Goal: Transaction & Acquisition: Subscribe to service/newsletter

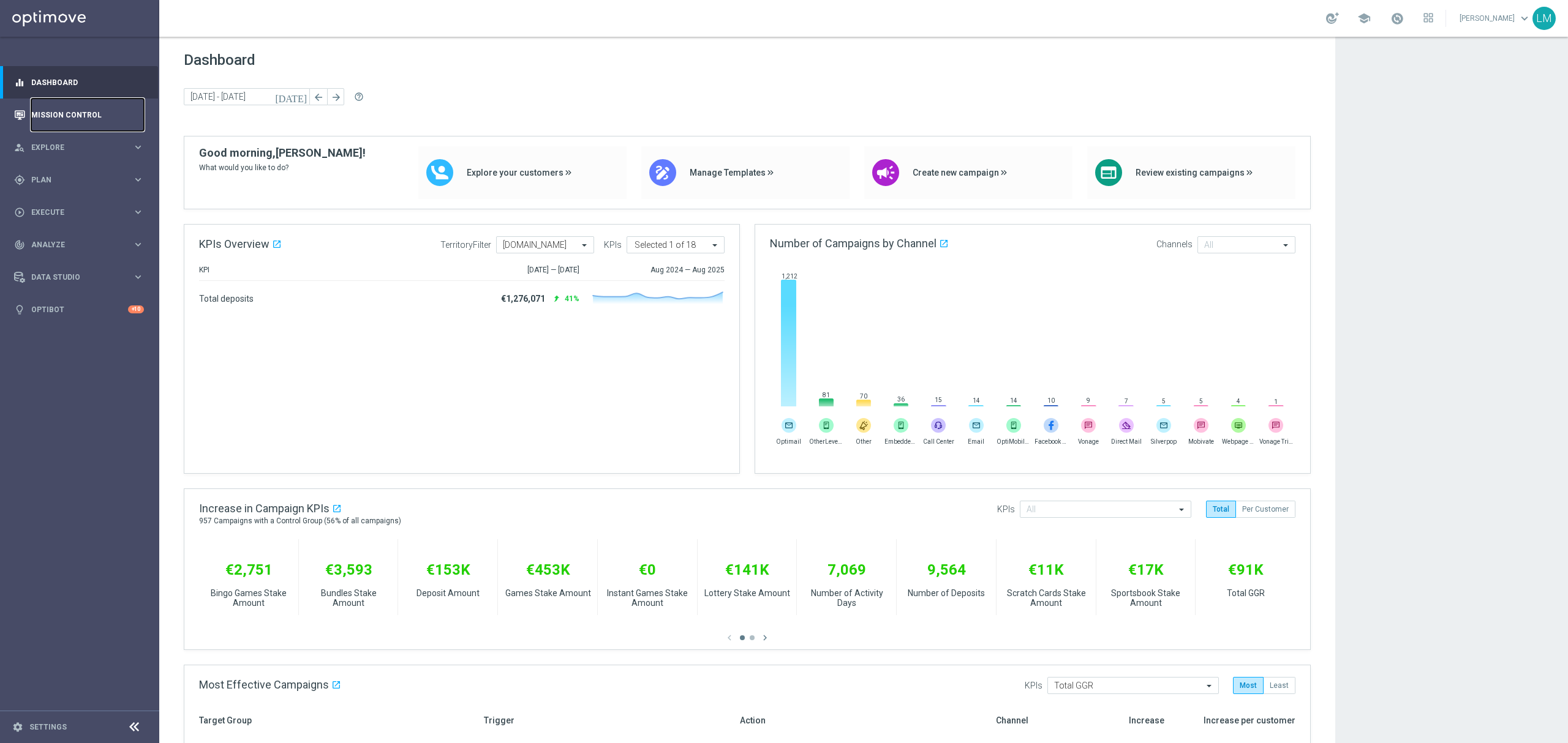
click at [77, 118] on link "Mission Control" at bounding box center [88, 115] width 113 height 33
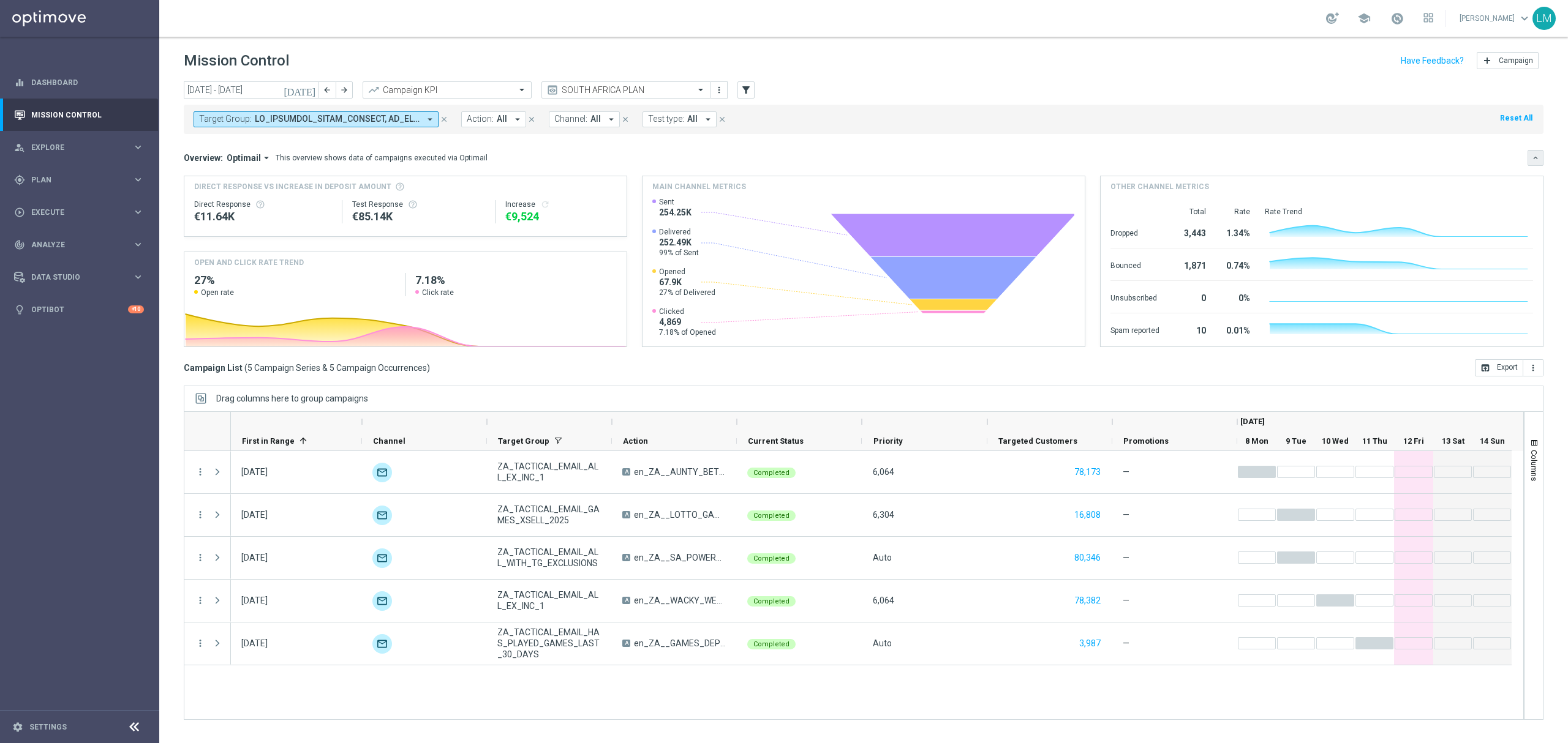
click at [1532, 155] on icon "keyboard_arrow_down" at bounding box center [1535, 158] width 8 height 8
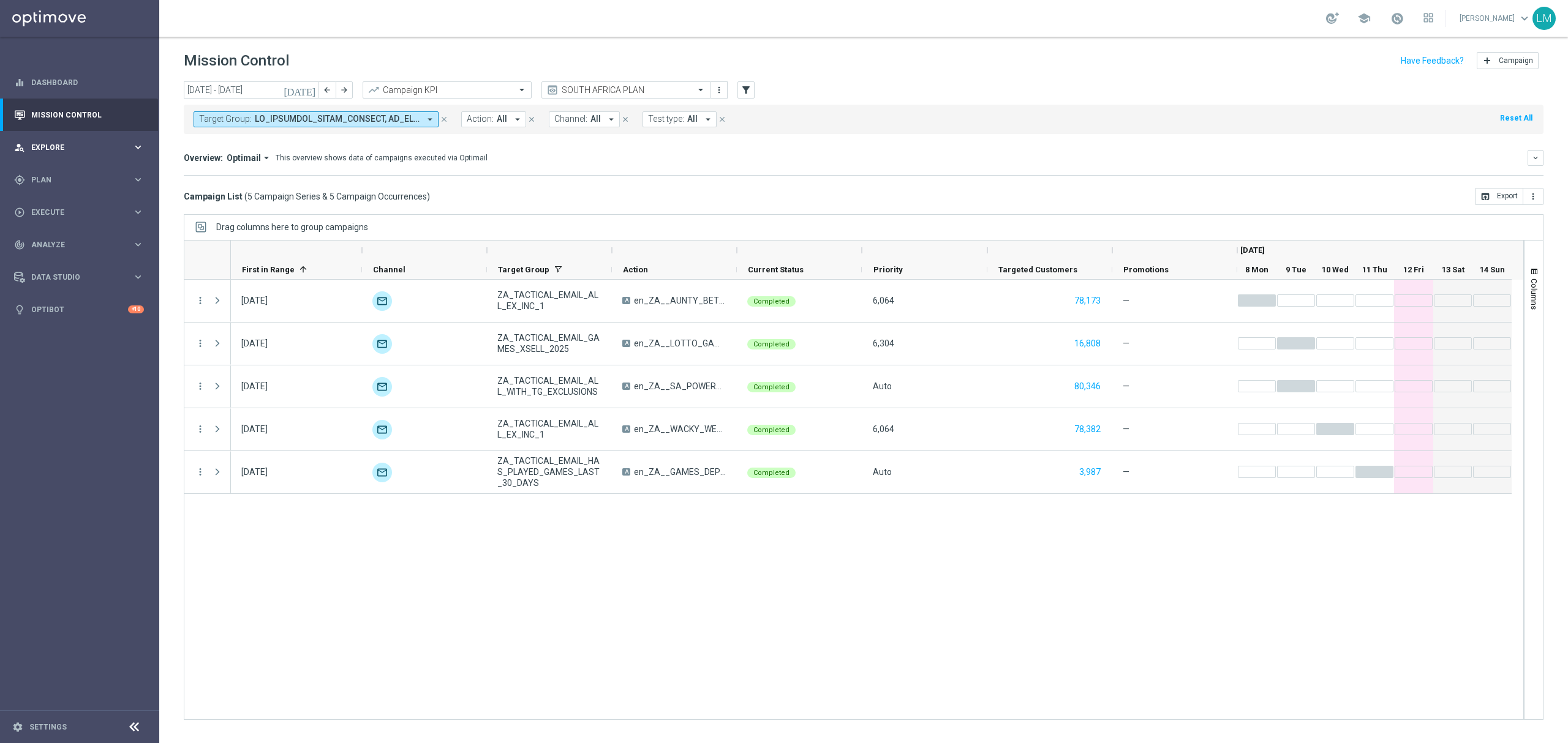
click at [77, 144] on span "Explore" at bounding box center [81, 148] width 101 height 8
click at [77, 166] on div "Customer Explorer" at bounding box center [95, 173] width 126 height 18
click at [76, 170] on link "Customer Explorer" at bounding box center [79, 173] width 95 height 10
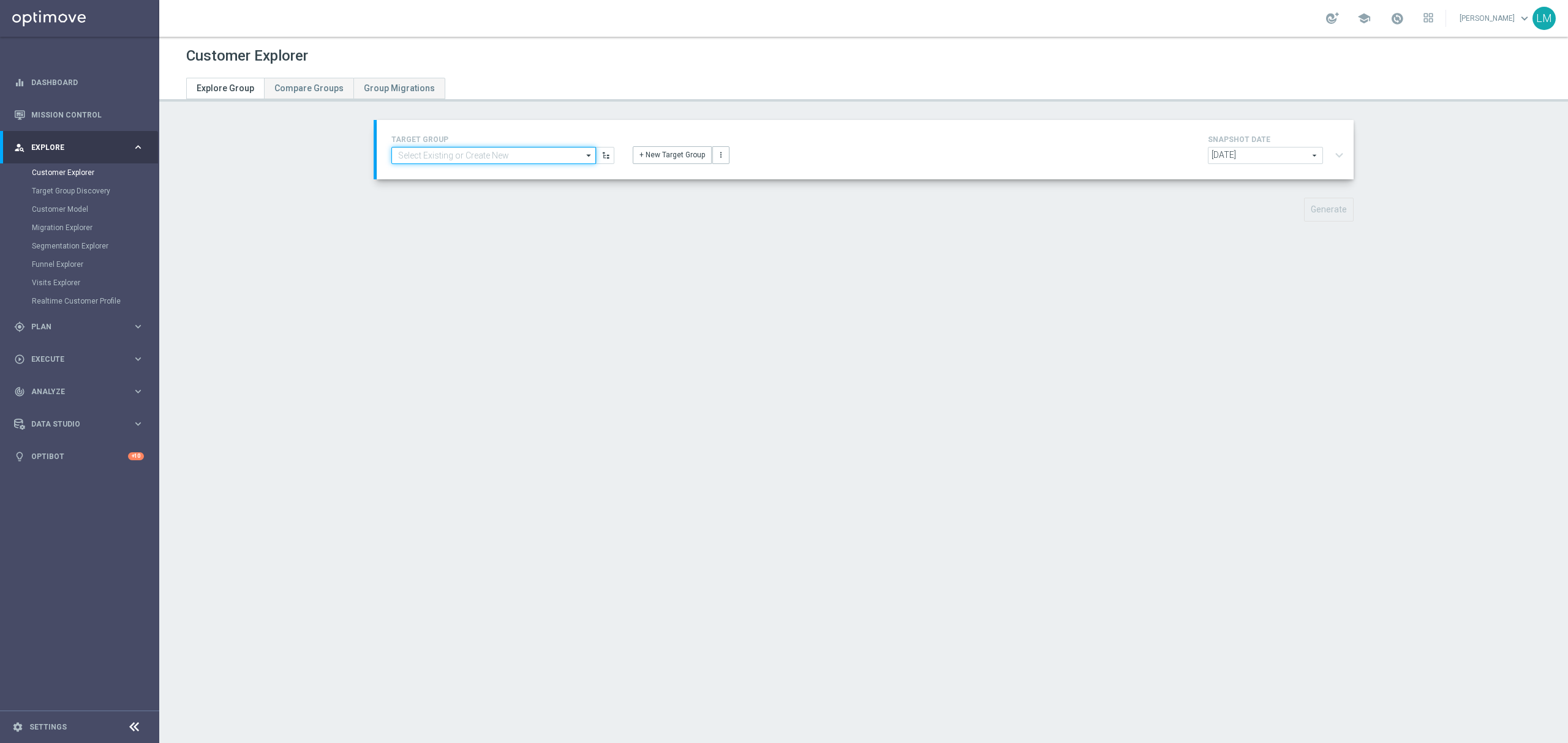
click at [542, 158] on input at bounding box center [494, 155] width 205 height 17
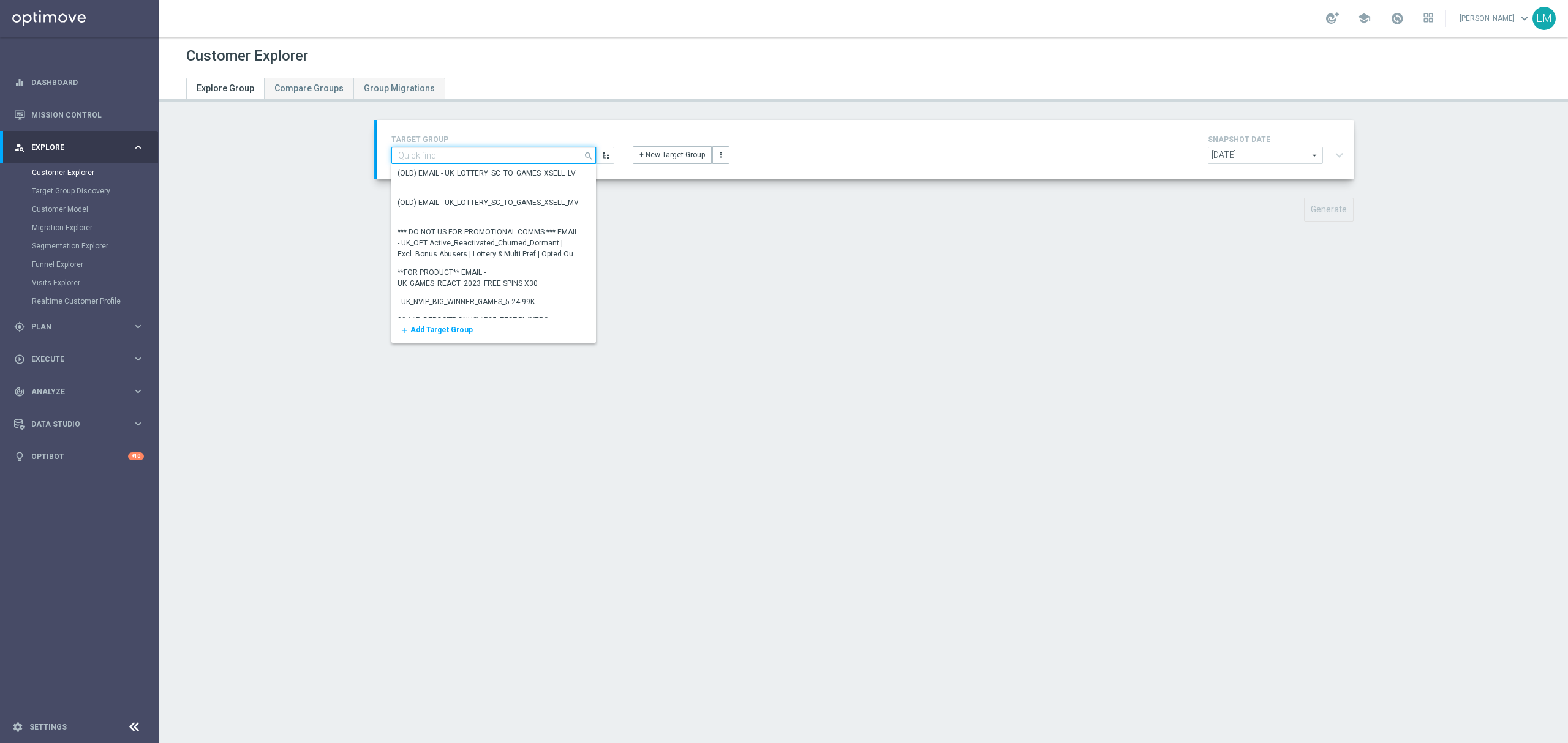
paste input "ZA_TACTICAL_EMAIL_FREE DROP"
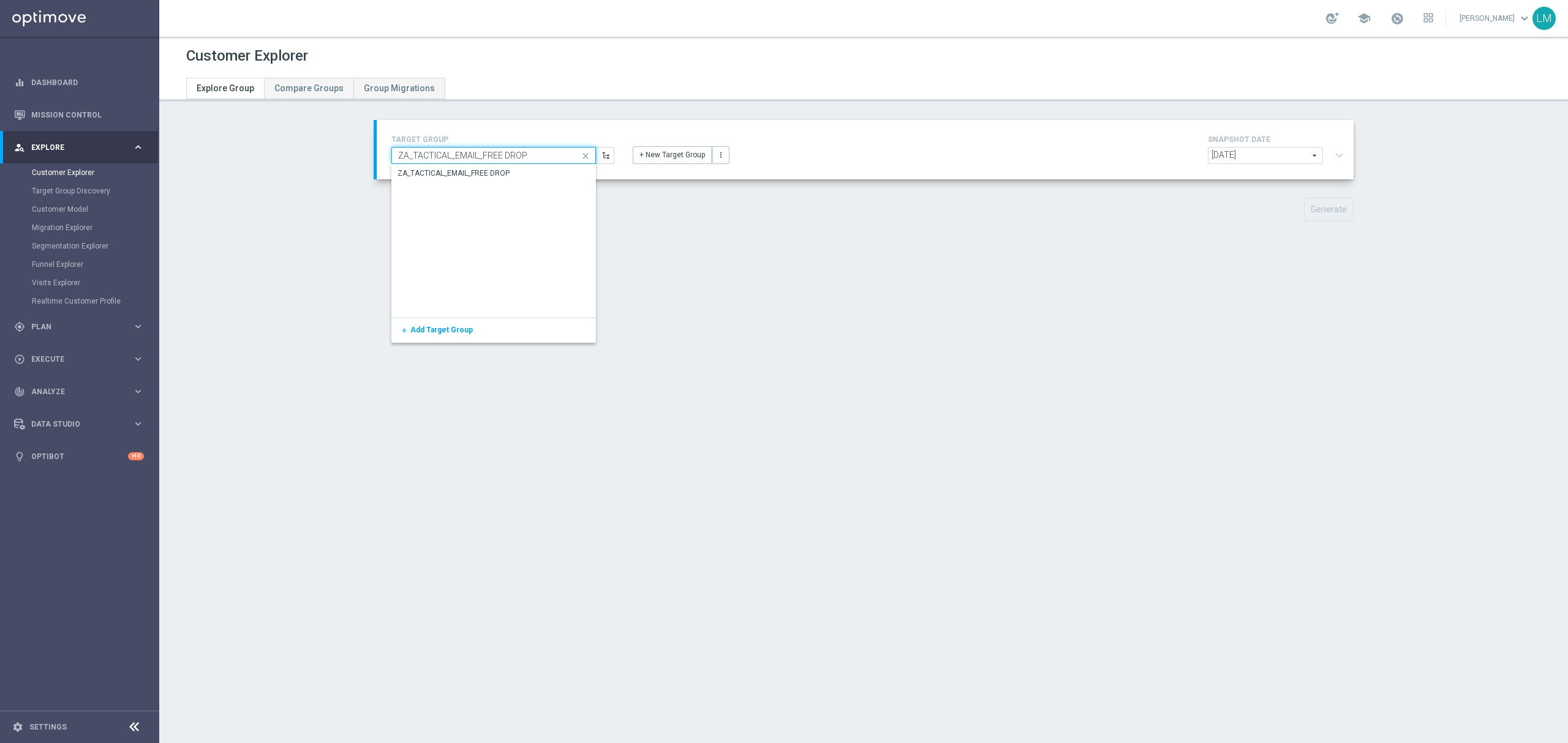
type input "ZA_TACTICAL_EMAIL_FREE DROP"
click at [522, 164] on div "Show Selected 0 of 20477" at bounding box center [494, 164] width 205 height 1
click at [517, 174] on div "ZA_TACTICAL_EMAIL_FREE DROP" at bounding box center [494, 173] width 205 height 17
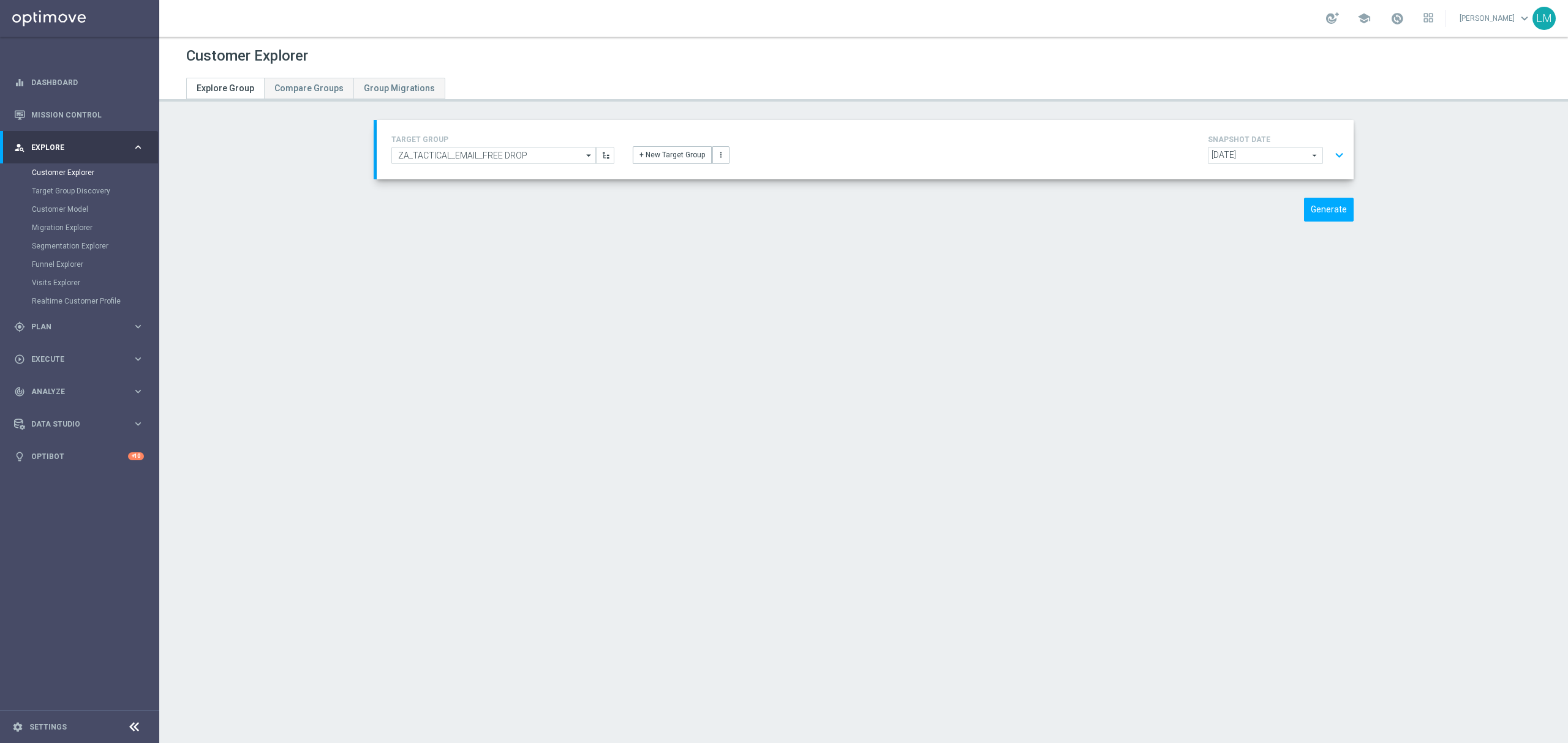
click at [1313, 228] on div "TARGET GROUP ZA_TACTICAL_EMAIL_FREE DROP ZA_TACTICAL_EMAIL_FREE DROP arrow_drop…" at bounding box center [863, 180] width 1029 height 120
click at [1311, 218] on button "Generate" at bounding box center [1328, 210] width 49 height 24
click at [1334, 147] on button "expand_more" at bounding box center [1339, 155] width 17 height 23
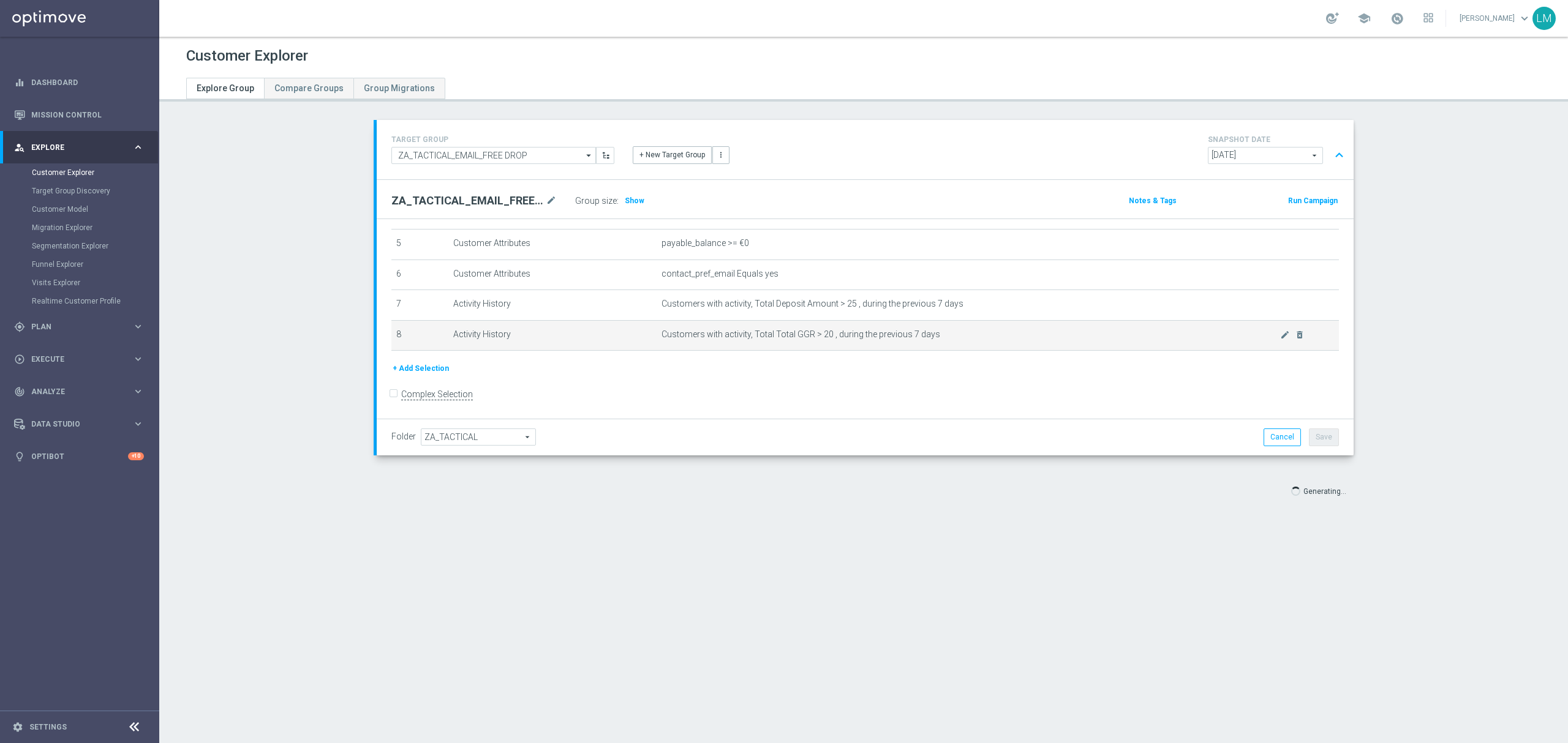
scroll to position [159, 0]
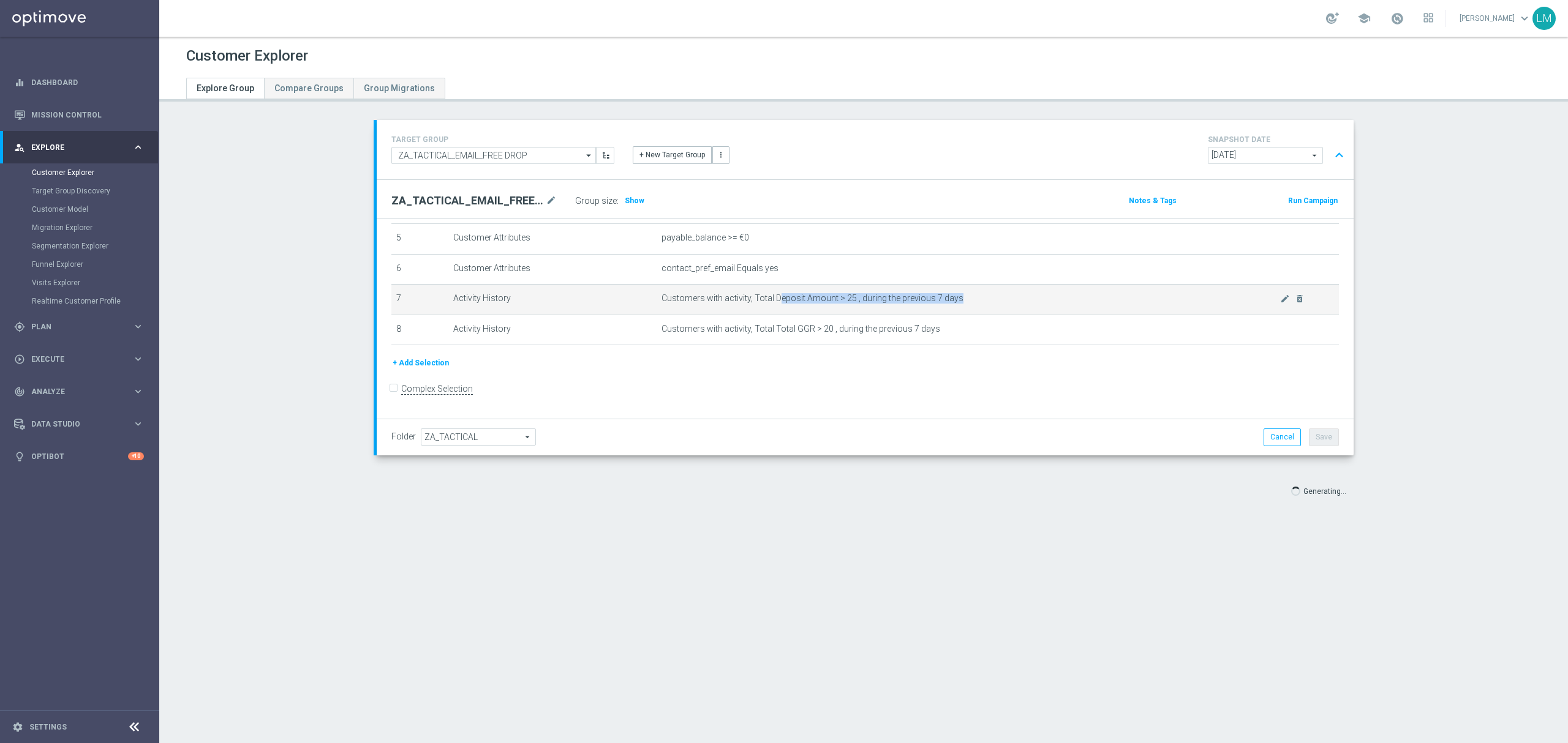
drag, startPoint x: 772, startPoint y: 305, endPoint x: 947, endPoint y: 308, distance: 175.0
click at [947, 304] on span "Customers with activity, Total Deposit Amount > 25 , during the previous 7 days" at bounding box center [971, 298] width 619 height 10
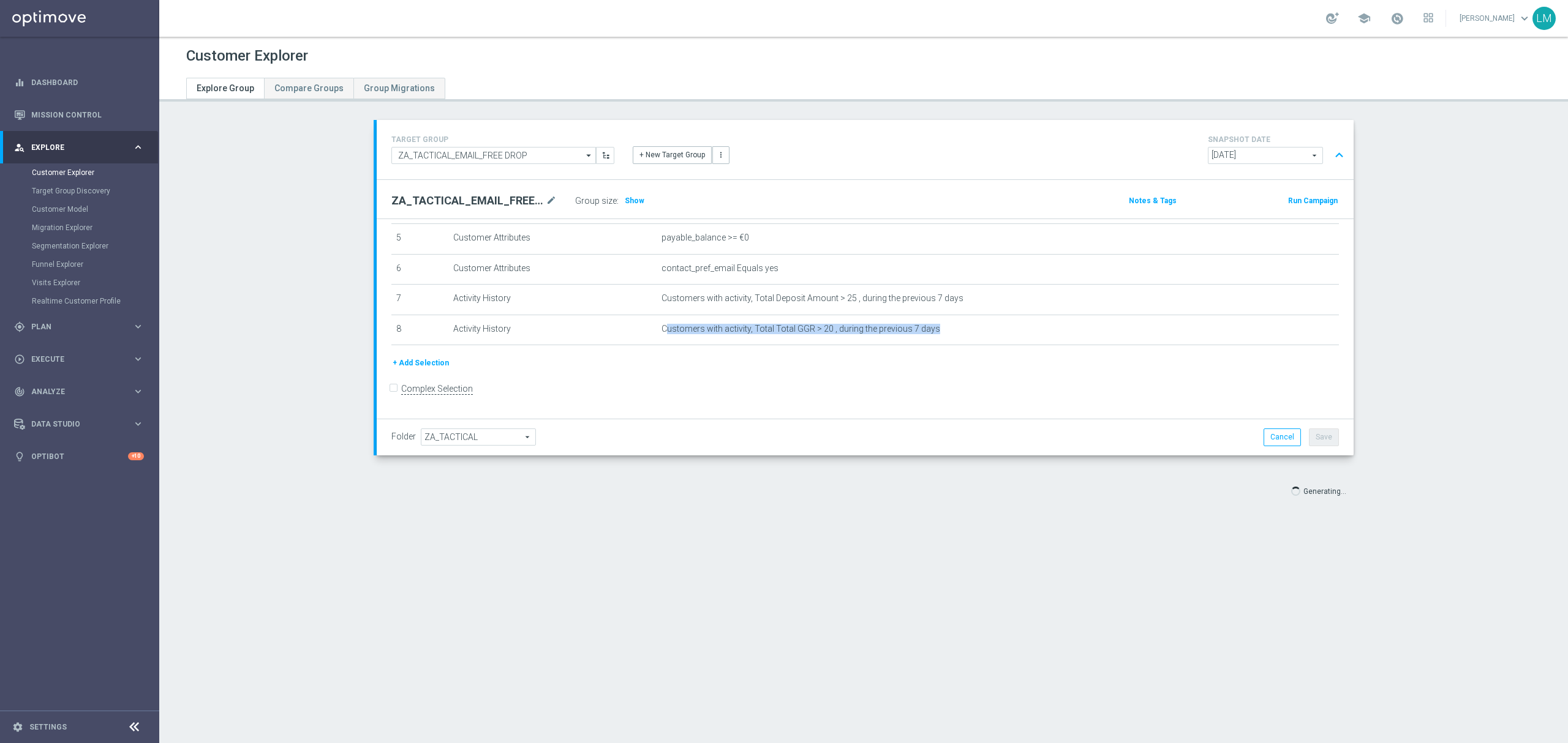
drag, startPoint x: 655, startPoint y: 331, endPoint x: 922, endPoint y: 357, distance: 268.3
click at [919, 352] on div "# Selection Type Criteria delete_forever 1 Customer Attributes Territory Equals…" at bounding box center [865, 215] width 966 height 283
click at [925, 370] on div "+ Add Selection" at bounding box center [865, 363] width 966 height 13
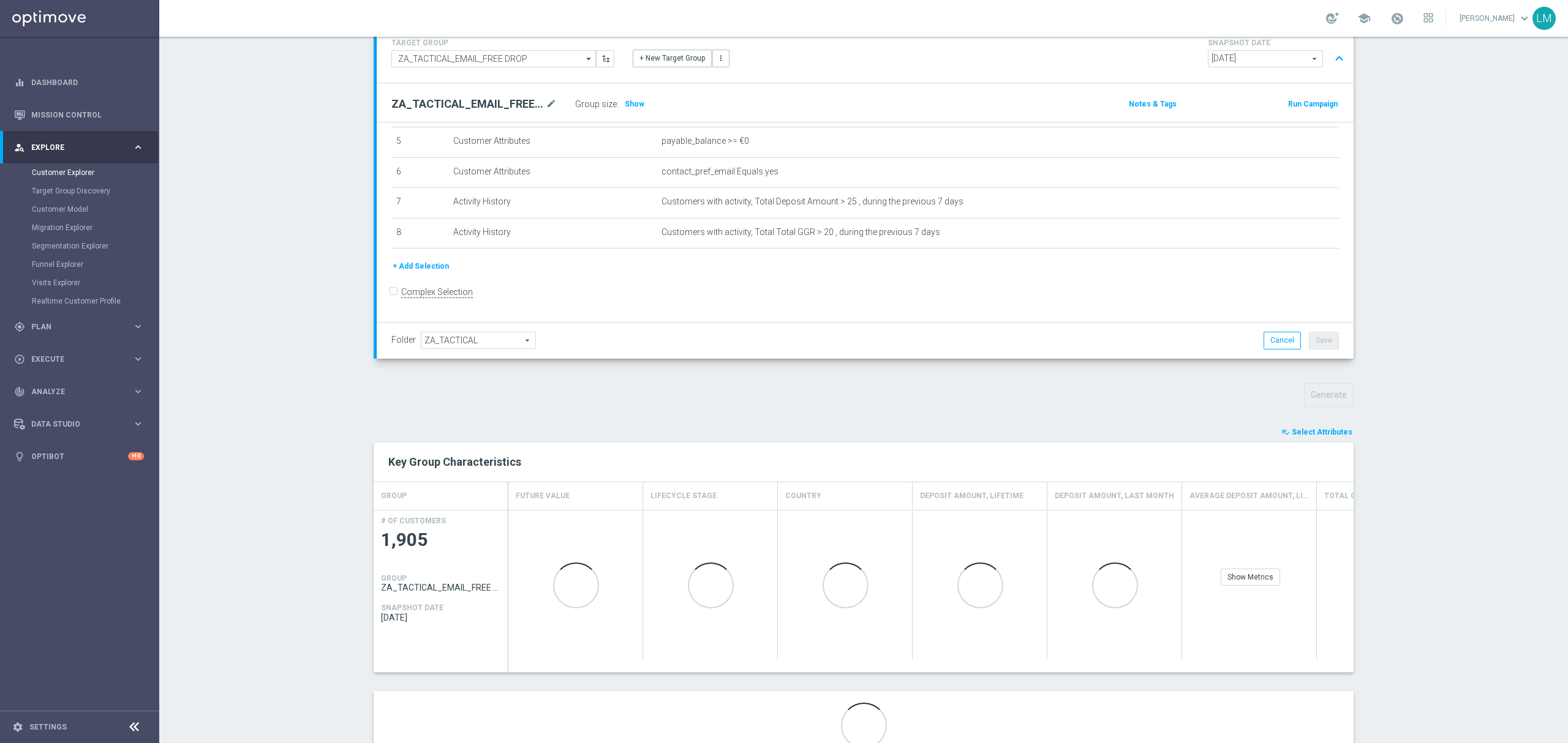
scroll to position [146, 0]
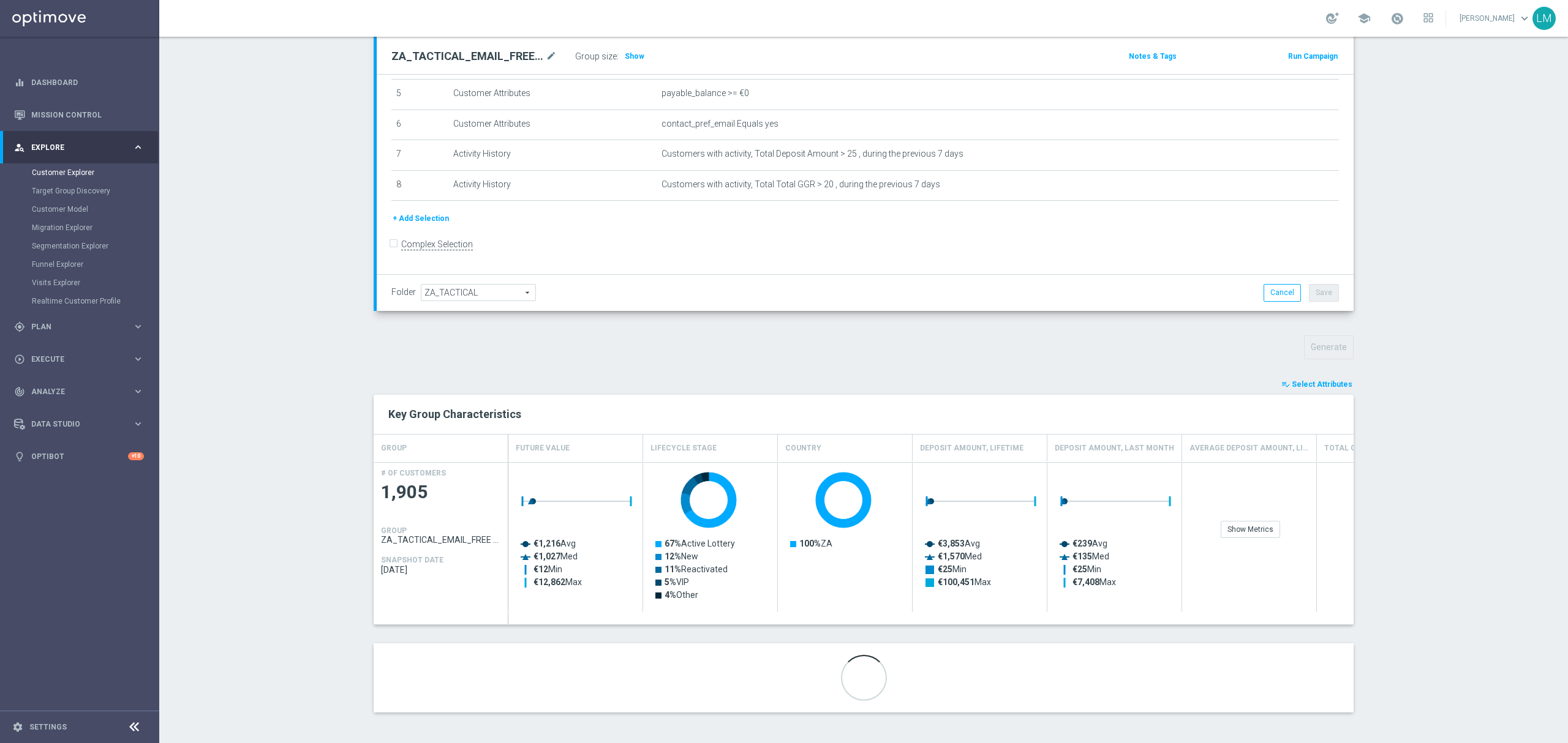
click at [299, 384] on section "TARGET GROUP ZA_TACTICAL_EMAIL_FREE DROP ZA_TACTICAL_EMAIL_FREE DROP arrow_drop…" at bounding box center [864, 353] width 1408 height 756
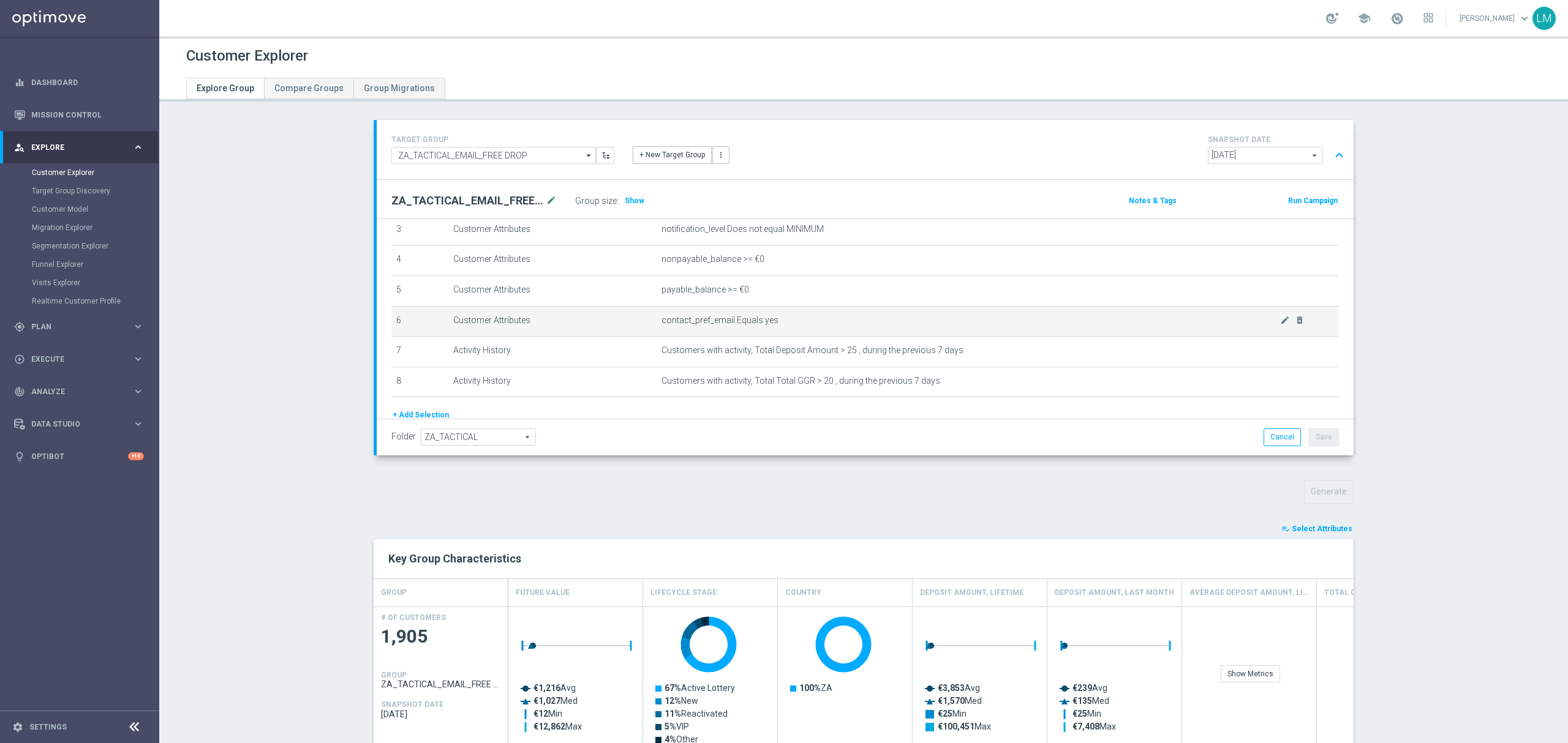
scroll to position [79, 0]
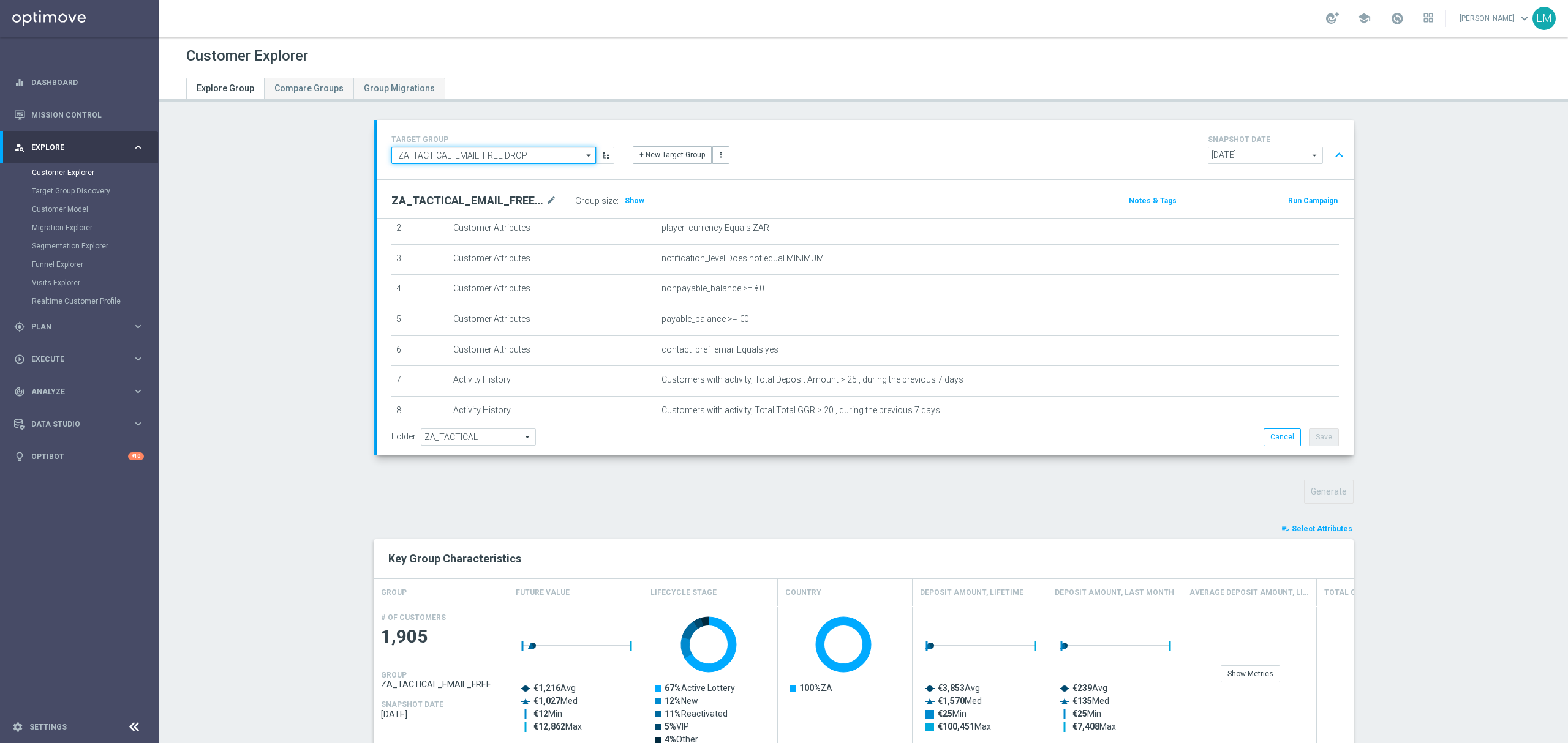
click at [457, 155] on input "ZA_TACTICAL_EMAIL_FREE DROP" at bounding box center [494, 155] width 205 height 17
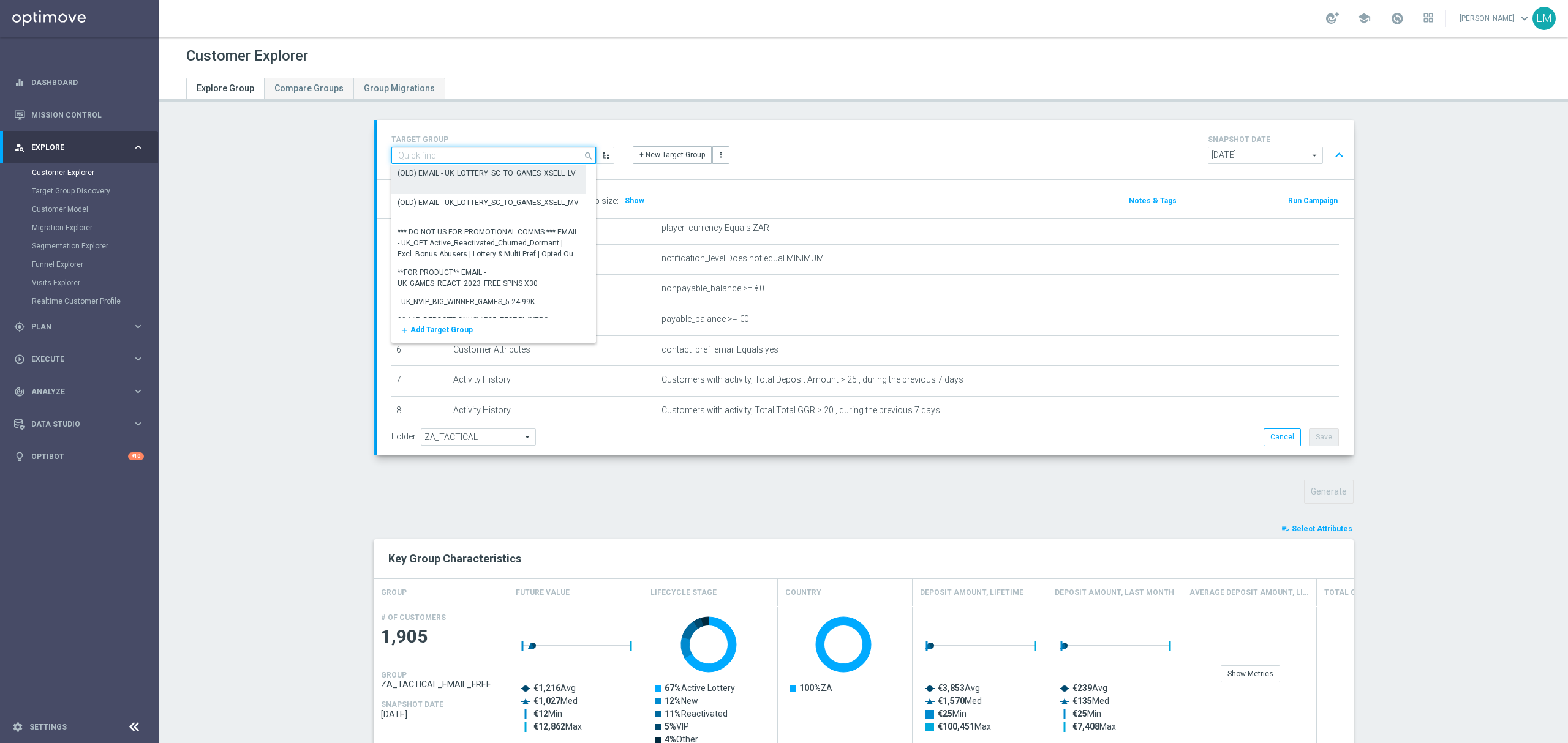
paste input "ZA_TACTICAL_EMAIL_ALL_WITH_TG_EXCLUSIONS_2"
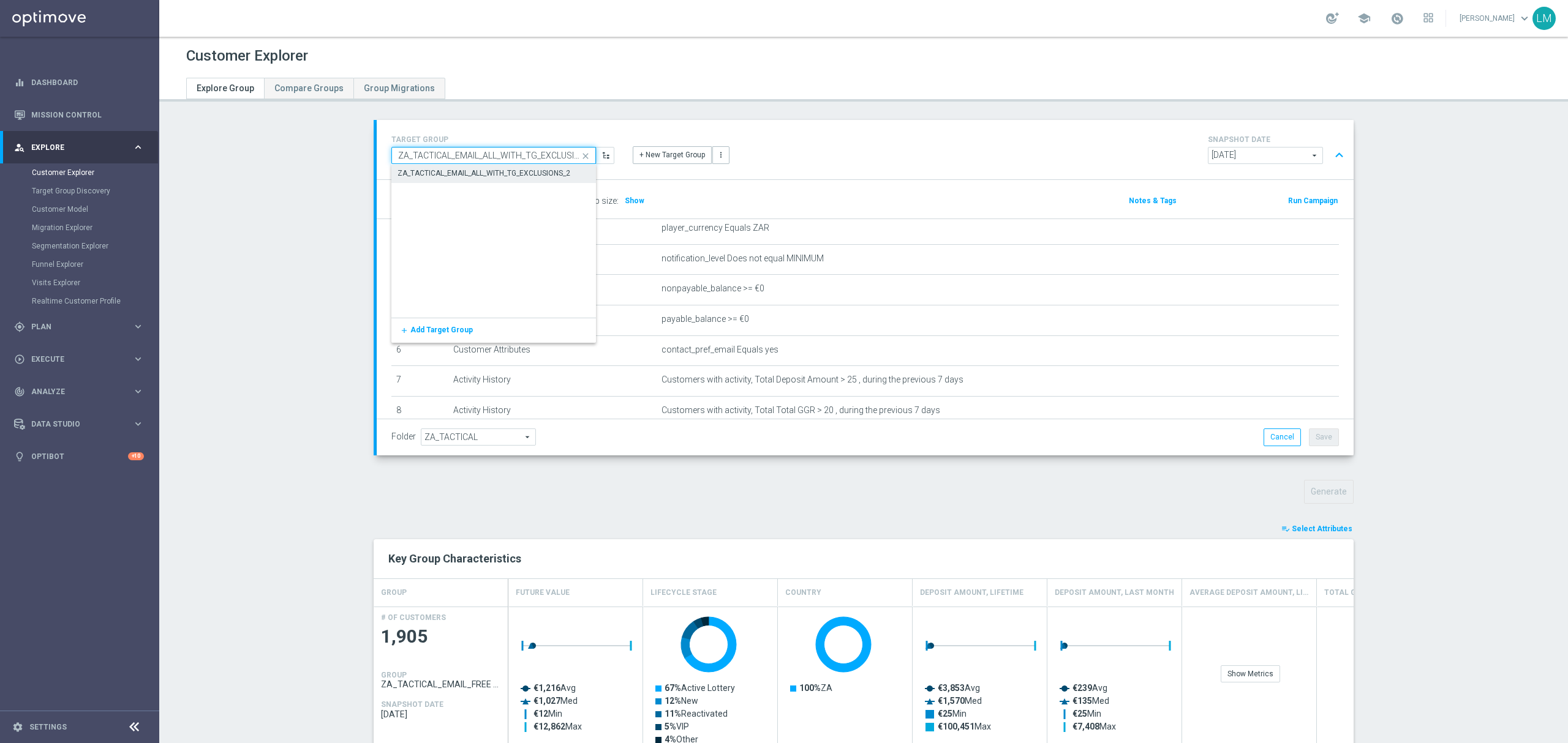
scroll to position [0, 15]
click at [463, 173] on div "ZA_TACTICAL_EMAIL_ALL_WITH_TG_EXCLUSIONS_2" at bounding box center [484, 173] width 173 height 11
type input "ZA_TACTICAL_EMAIL_ALL_WITH_TG_EXCLUSIONS_2"
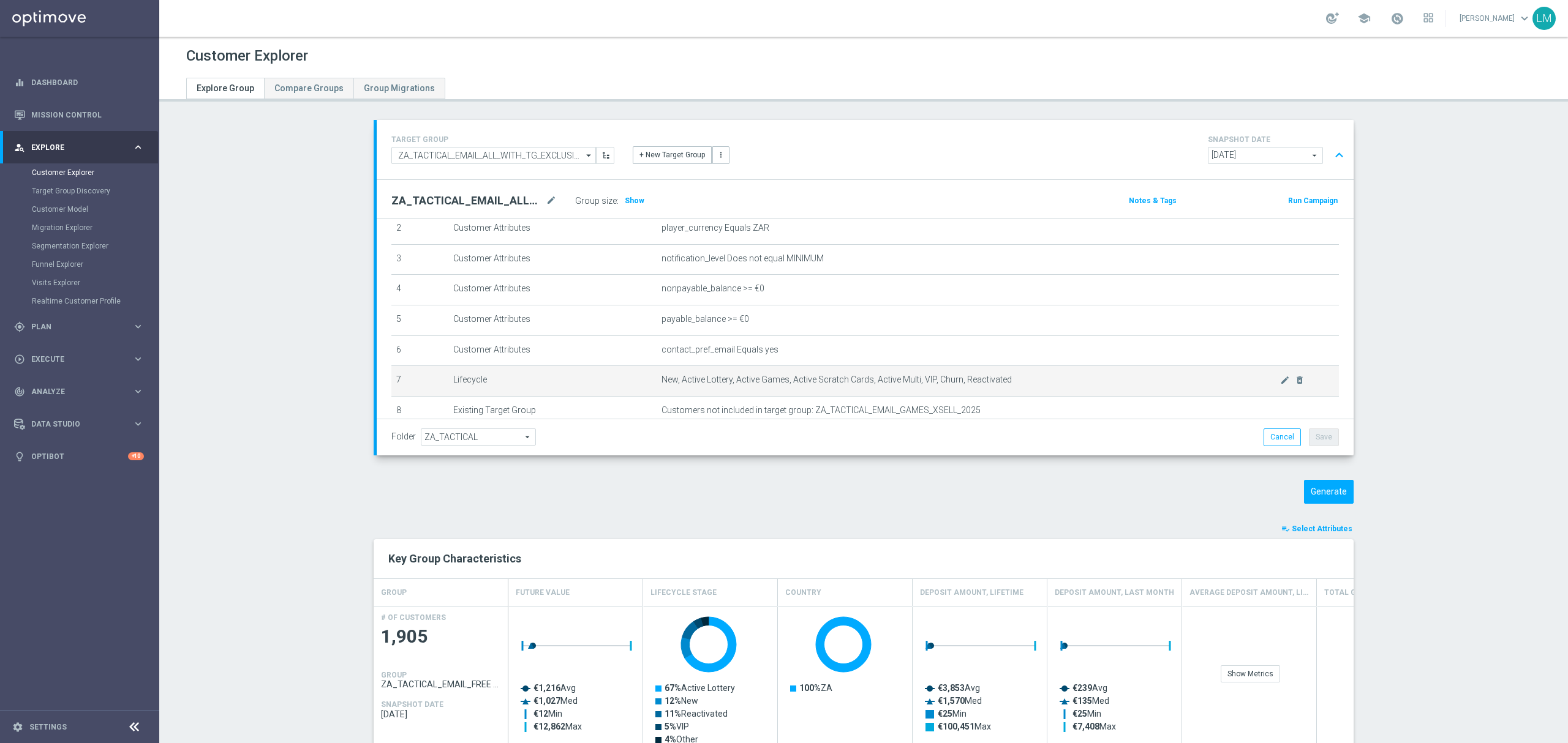
scroll to position [159, 0]
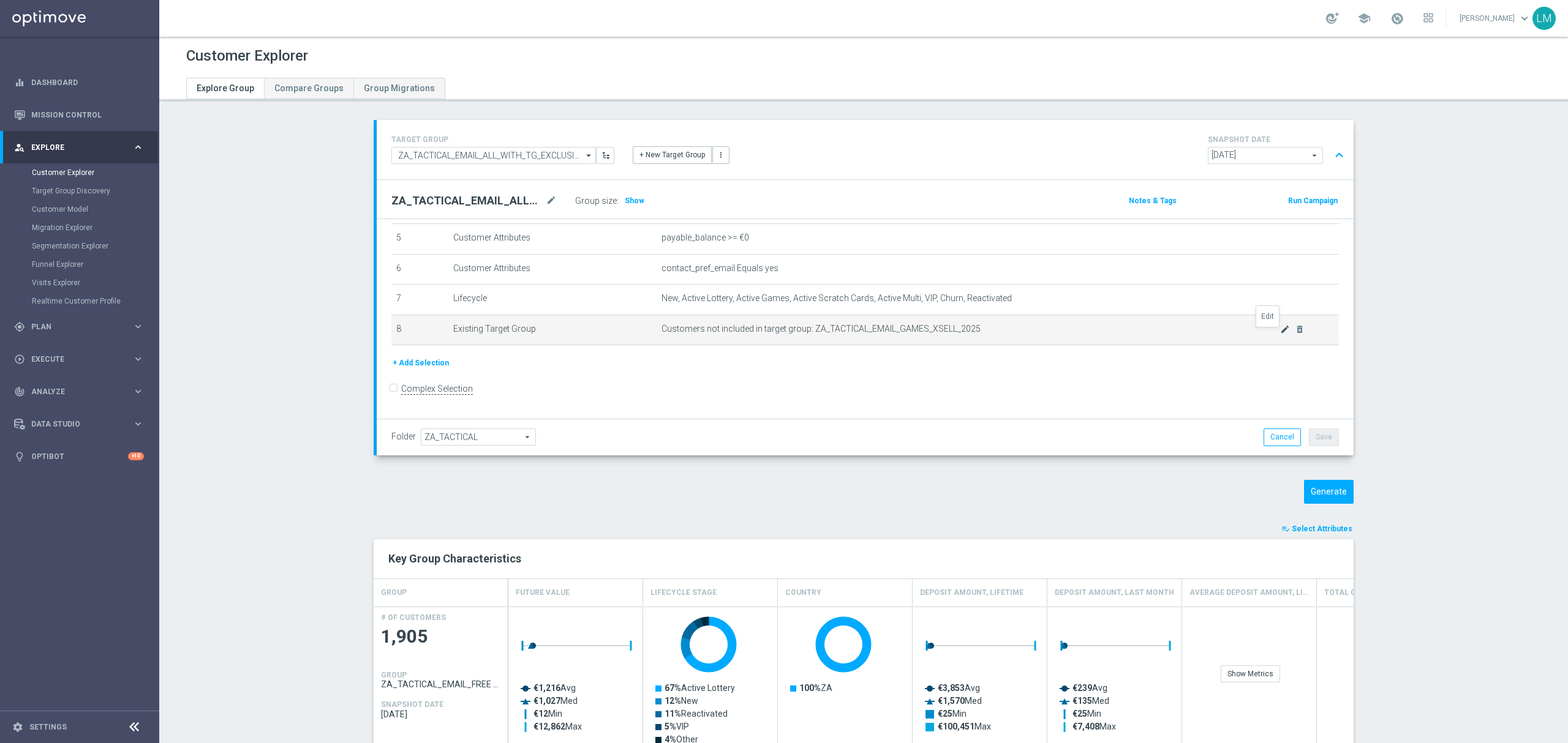
click at [1280, 334] on icon "mode_edit" at bounding box center [1285, 329] width 10 height 10
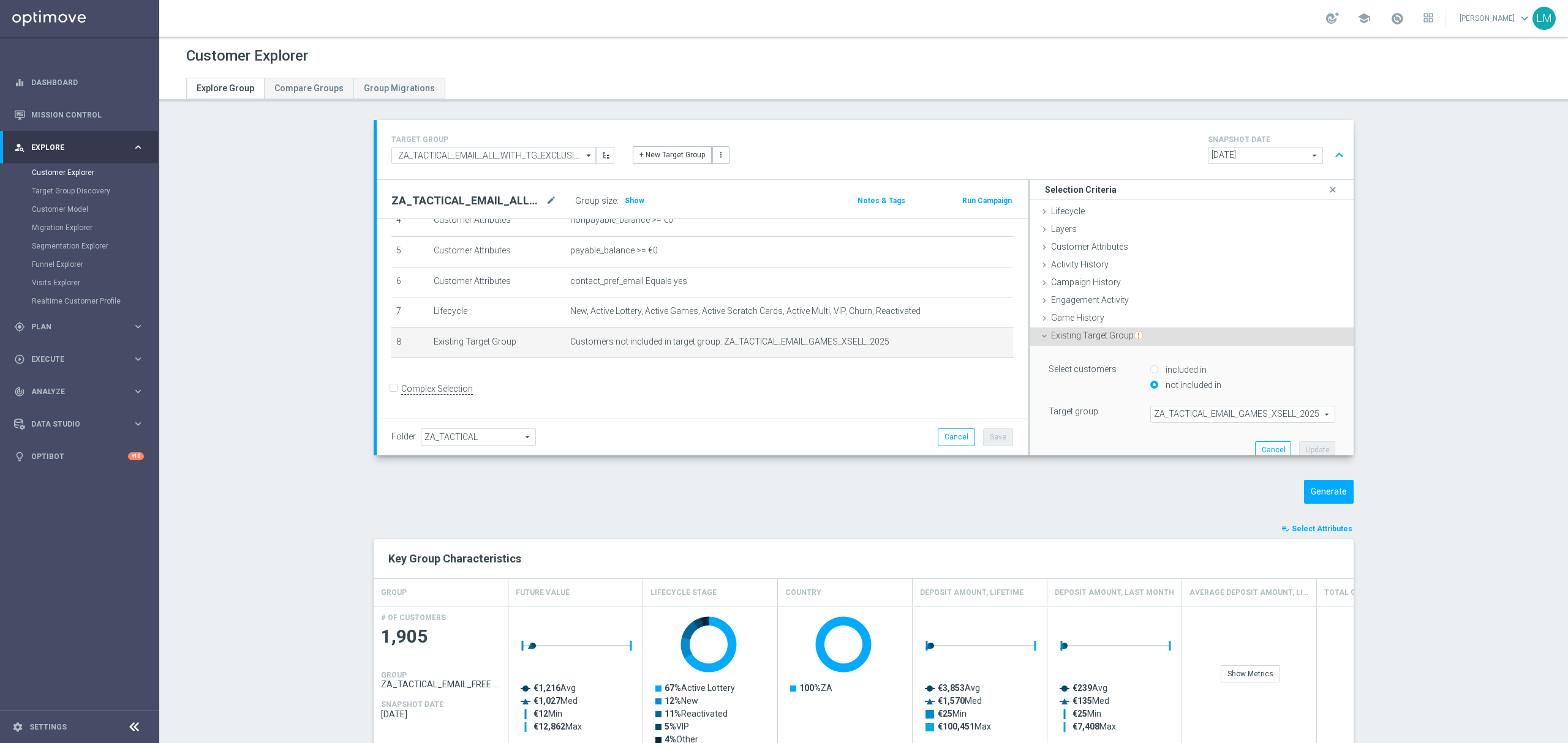
click at [1199, 421] on span "ZA_TACTICAL_EMAIL_GAMES_XSELL_2025" at bounding box center [1243, 414] width 184 height 16
click at [1189, 416] on input "search" at bounding box center [1243, 414] width 185 height 17
paste input "ZA_TACTICAL_EMAIL_FREE DROP"
type input "ZA_TACTICAL_EMAIL_FREE DROP"
click at [1194, 428] on span "ZA_TACTICAL_EMAIL_FREE DROP" at bounding box center [1243, 433] width 173 height 10
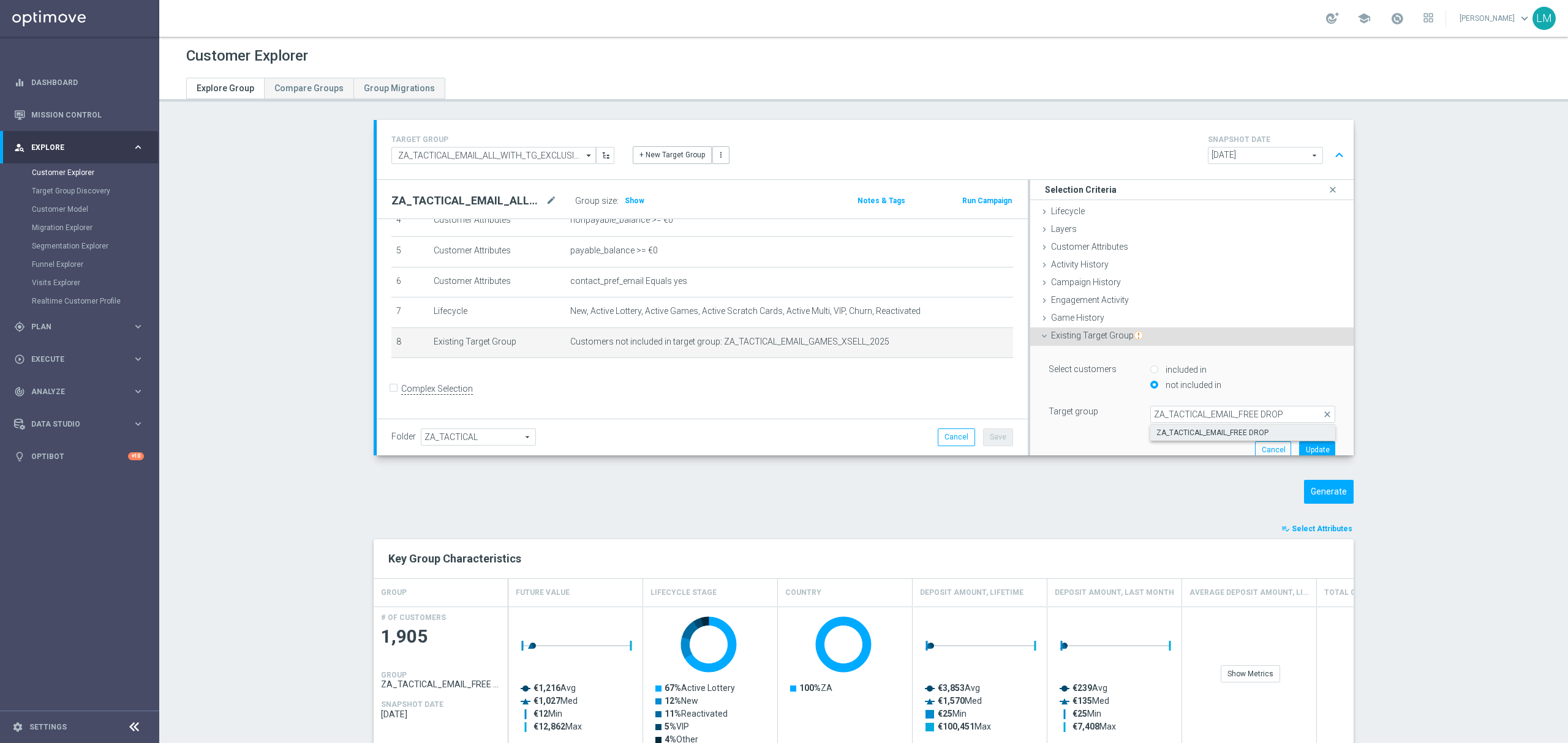
type input "ZA_TACTICAL_EMAIL_FREE DROP"
click at [1299, 454] on button "Update" at bounding box center [1317, 450] width 36 height 17
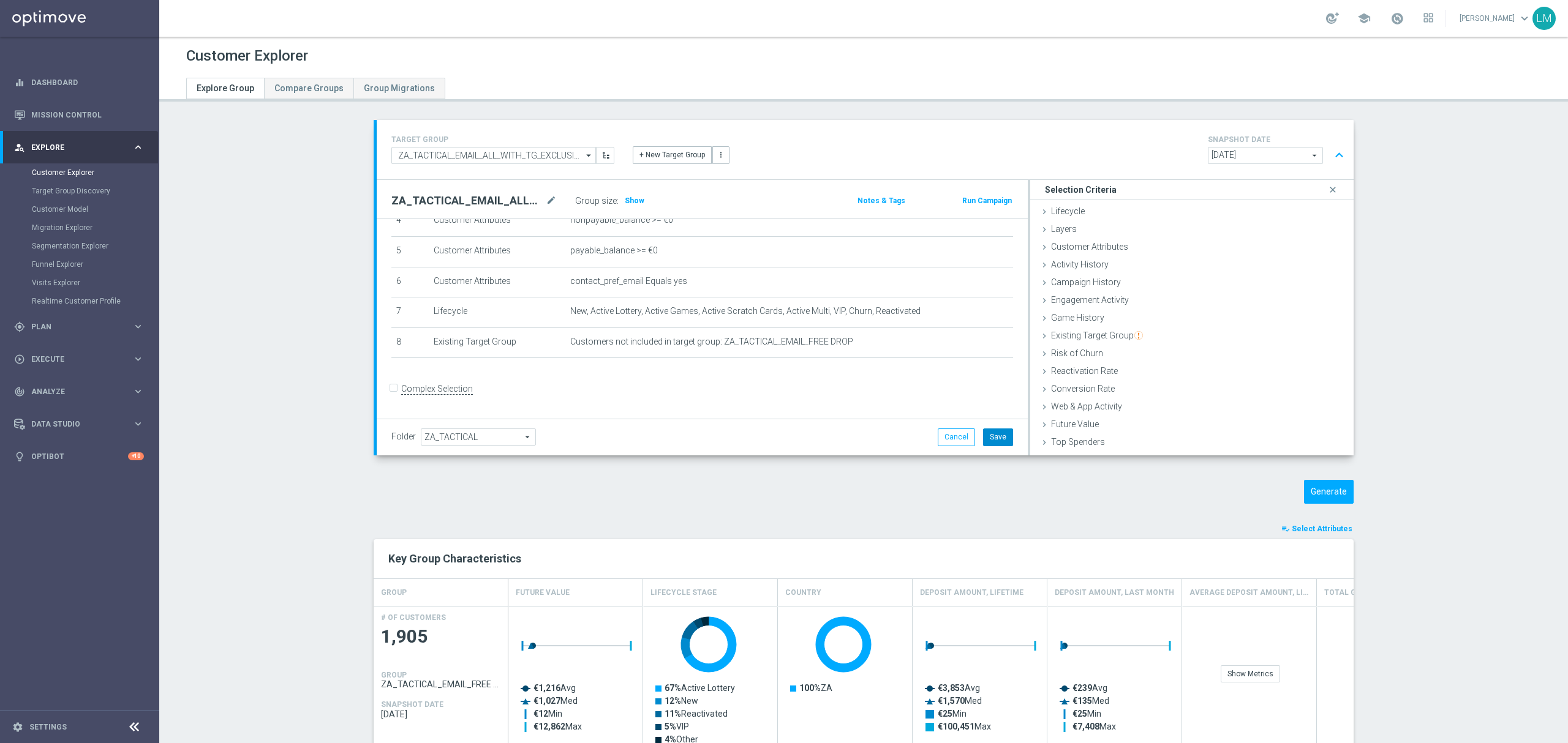
click at [1002, 436] on button "Save" at bounding box center [998, 437] width 30 height 17
click at [625, 203] on body "equalizer Dashboard Mission Control" at bounding box center [784, 371] width 1568 height 743
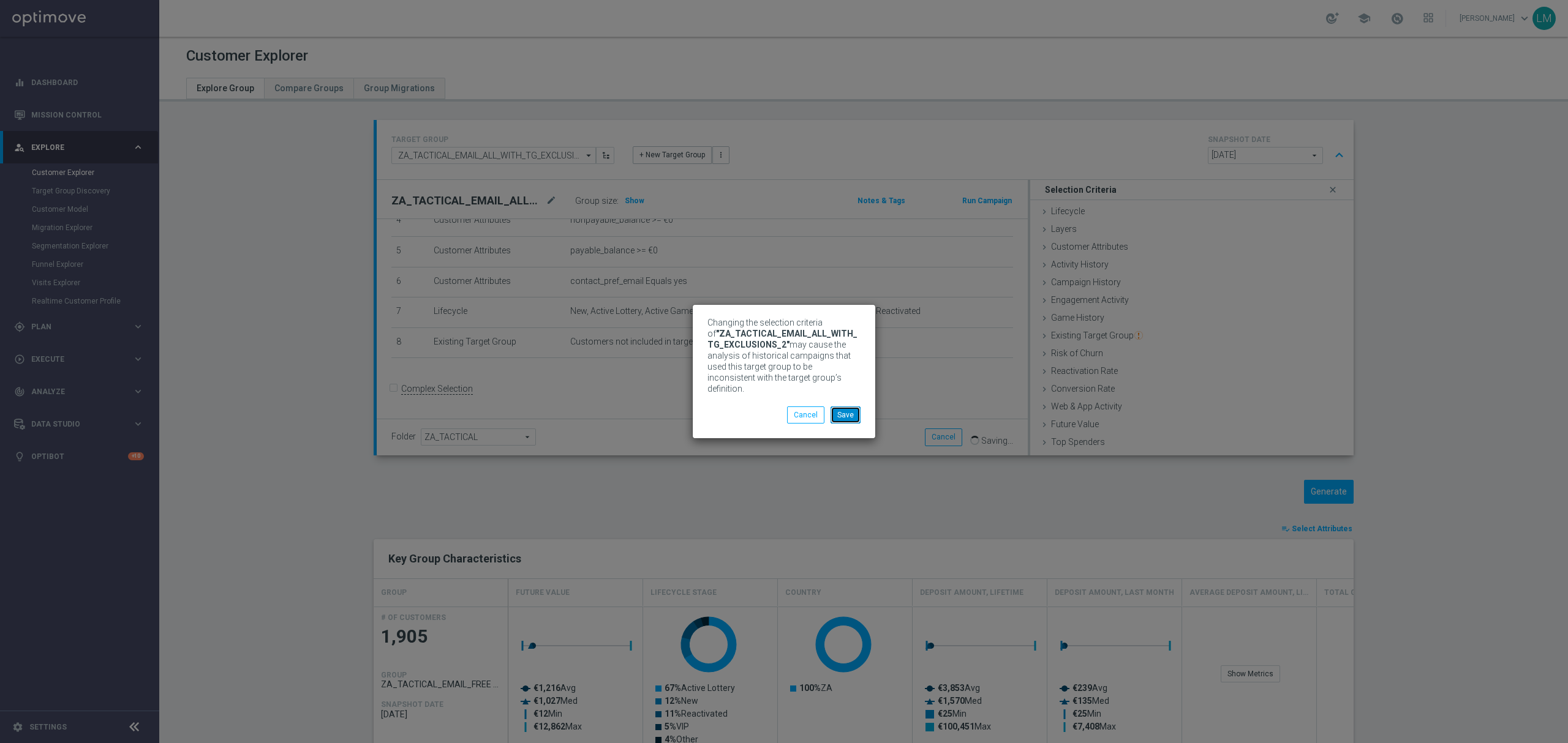
click at [855, 414] on button "Save" at bounding box center [845, 415] width 30 height 17
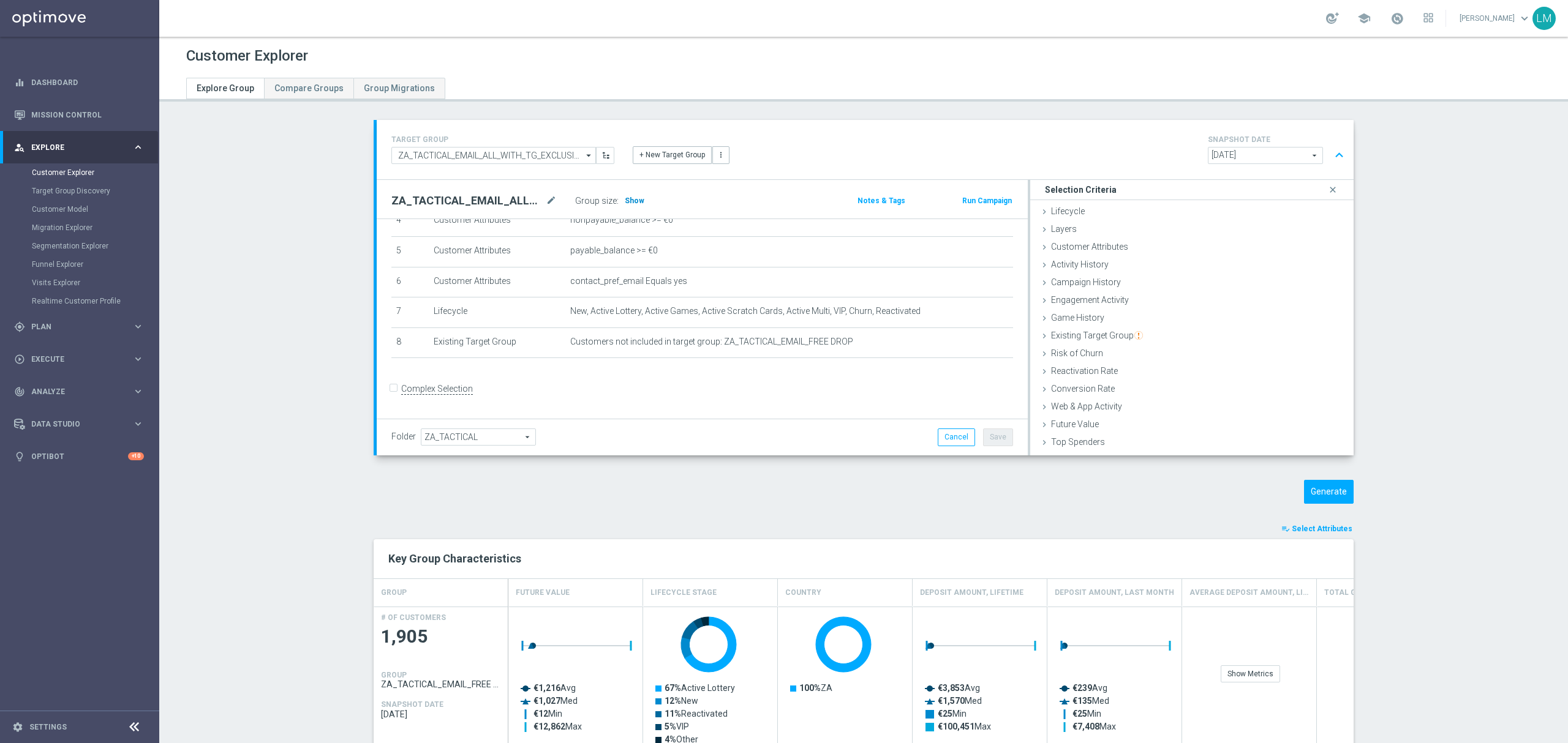
click at [625, 202] on span "Show" at bounding box center [635, 201] width 20 height 8
click at [68, 118] on link "Mission Control" at bounding box center [88, 115] width 113 height 33
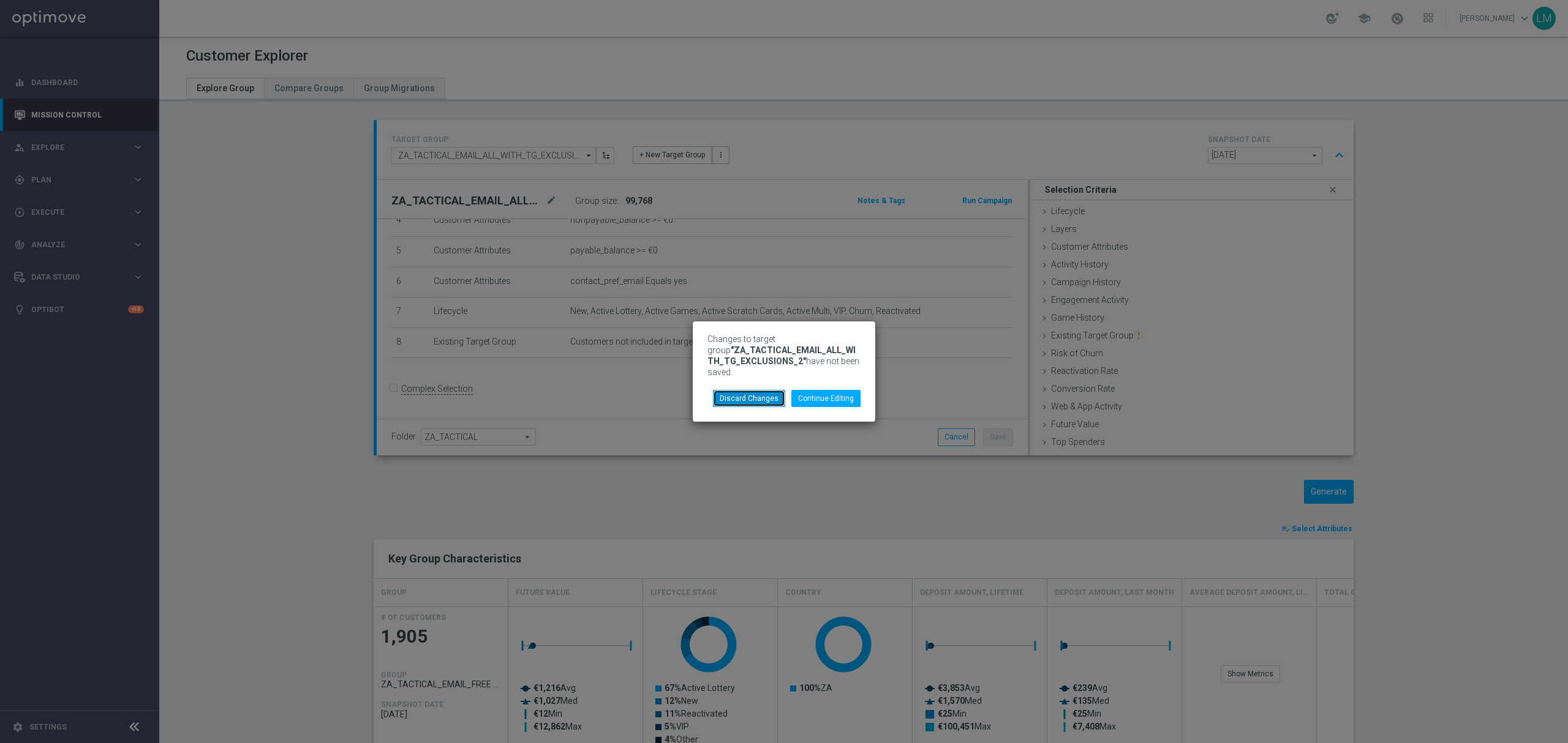
click at [774, 393] on button "Discard Changes" at bounding box center [749, 398] width 72 height 17
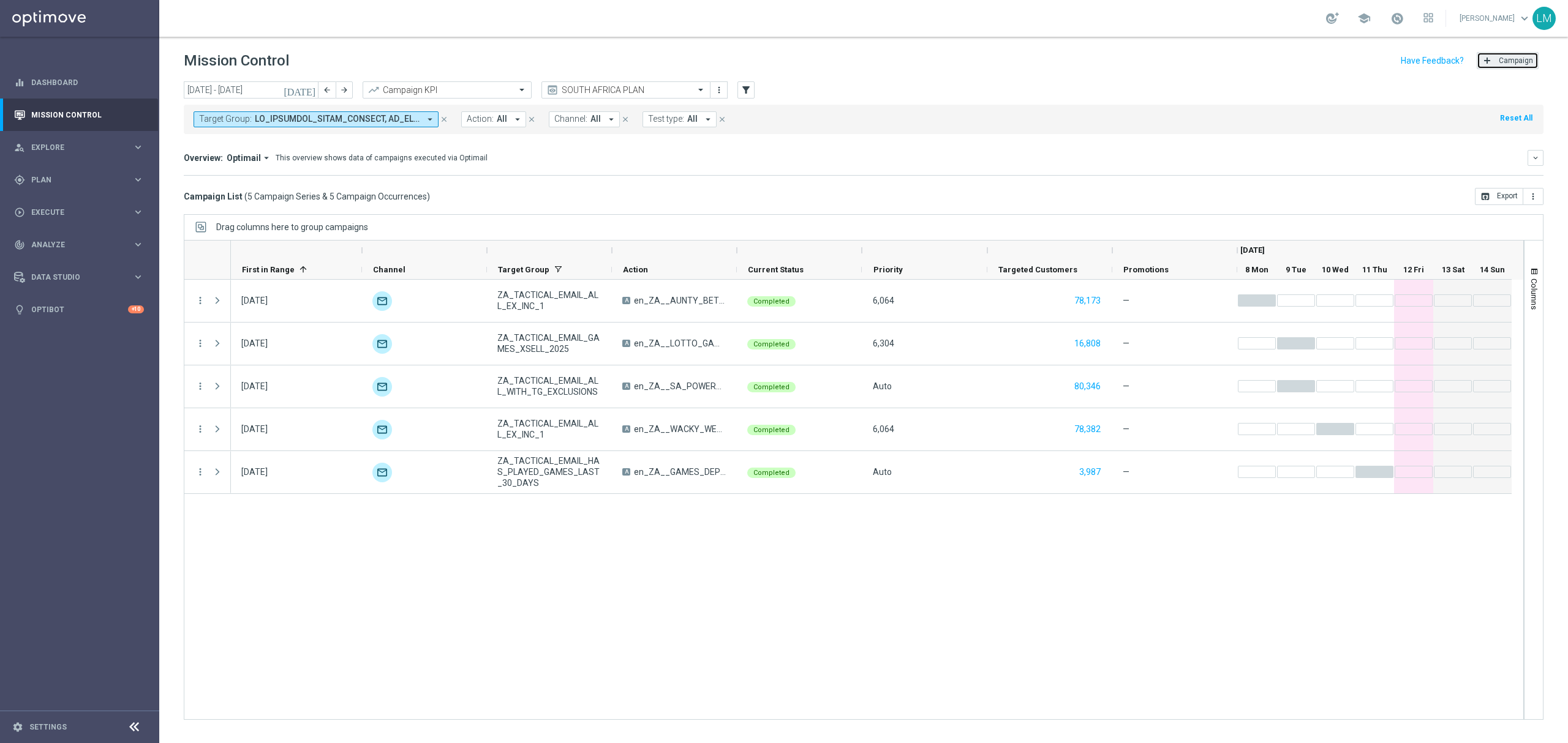
click at [1493, 63] on button "add Campaign" at bounding box center [1507, 61] width 62 height 17
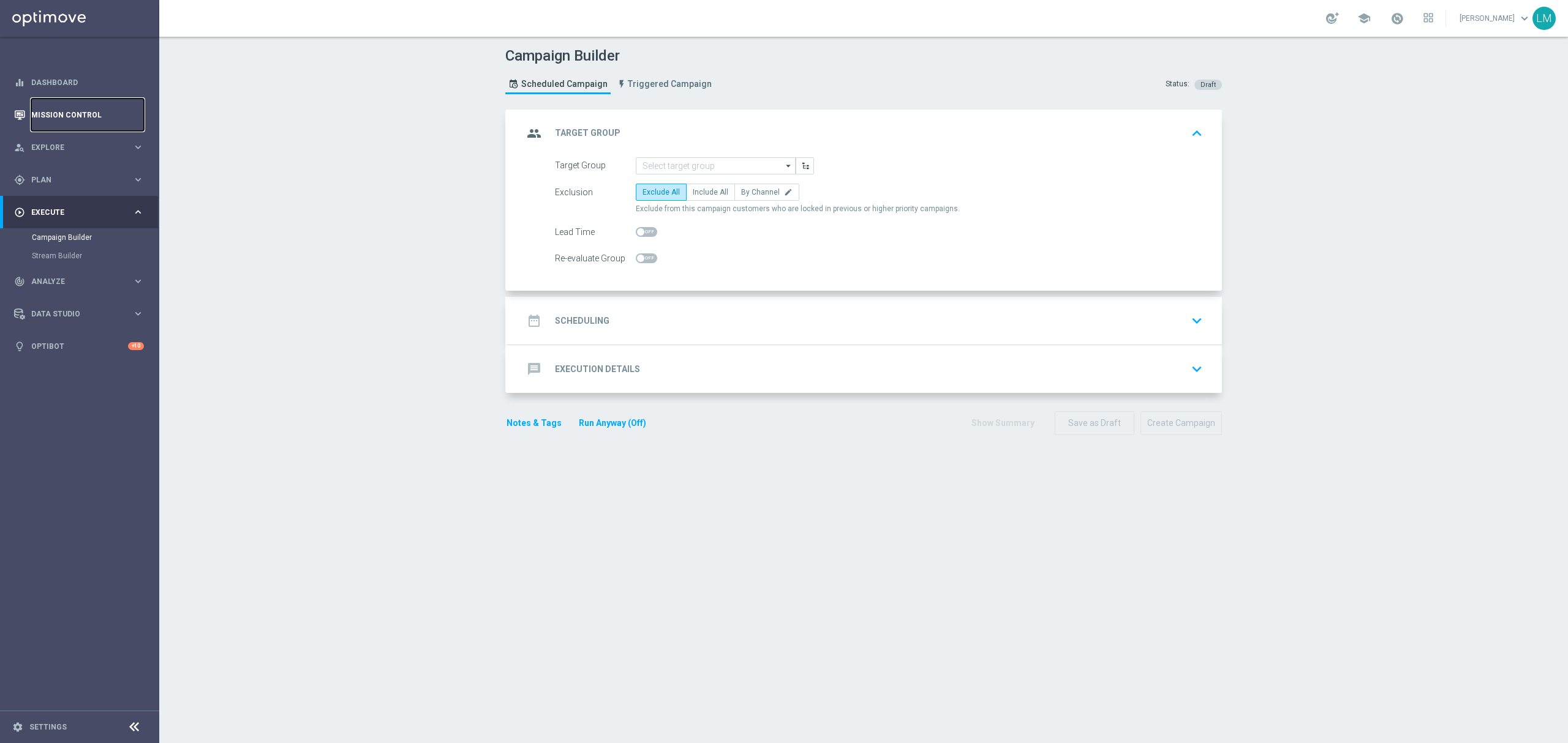
click at [79, 120] on link "Mission Control" at bounding box center [88, 115] width 113 height 33
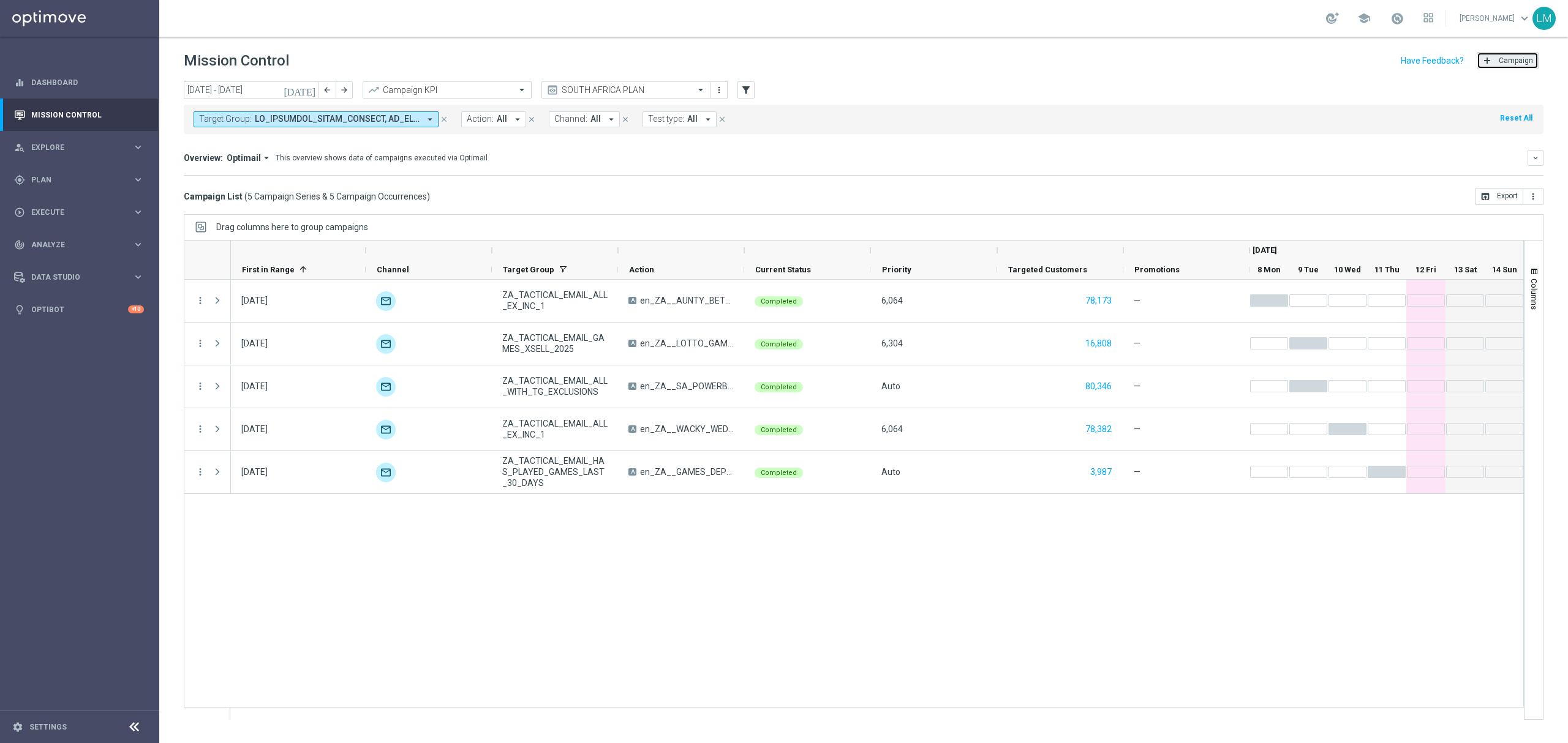
click at [1526, 54] on button "add Campaign" at bounding box center [1507, 61] width 62 height 17
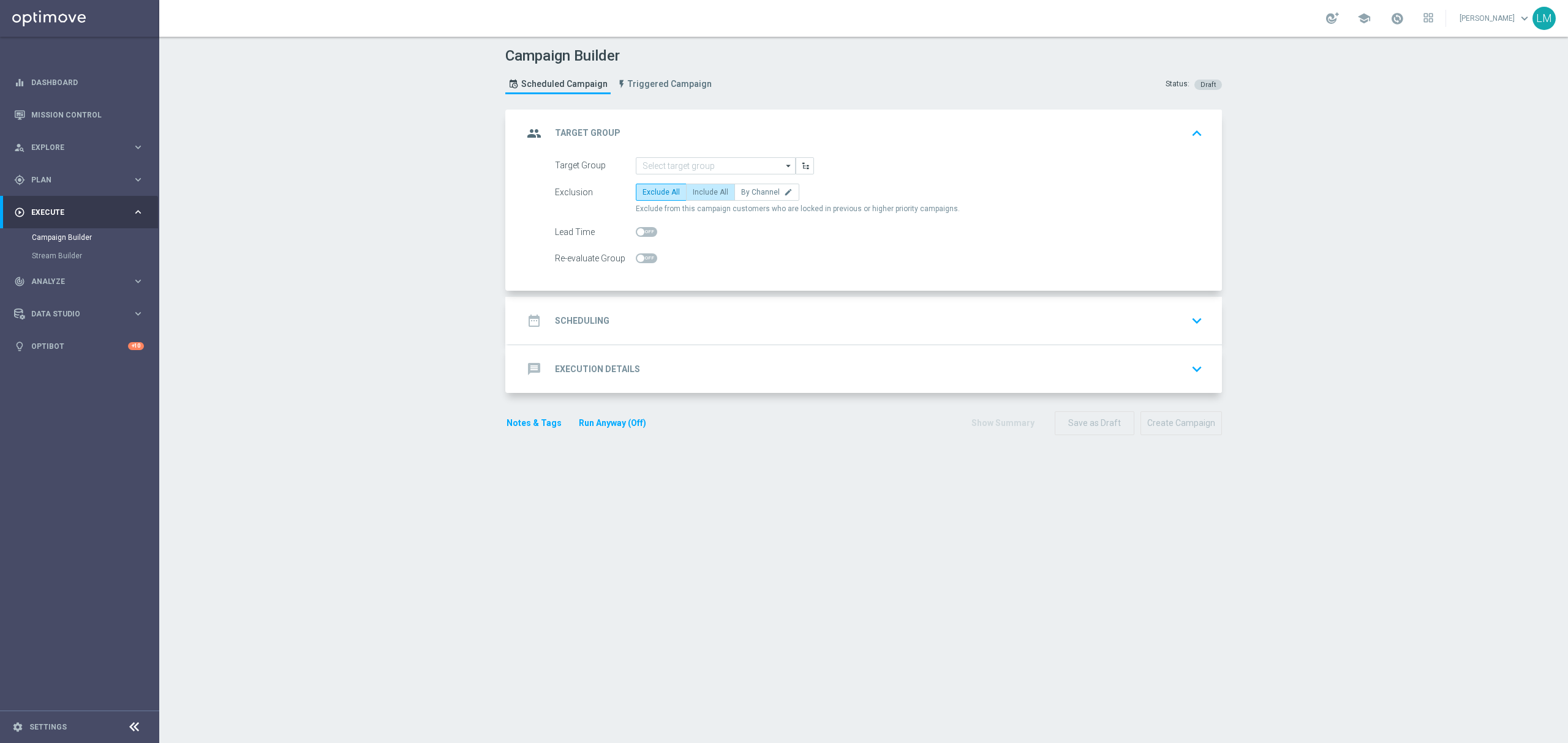
click at [692, 192] on span "Include All" at bounding box center [710, 192] width 36 height 8
click at [692, 192] on input "Include All" at bounding box center [696, 194] width 8 height 8
radio input "true"
click at [692, 166] on input at bounding box center [715, 166] width 160 height 17
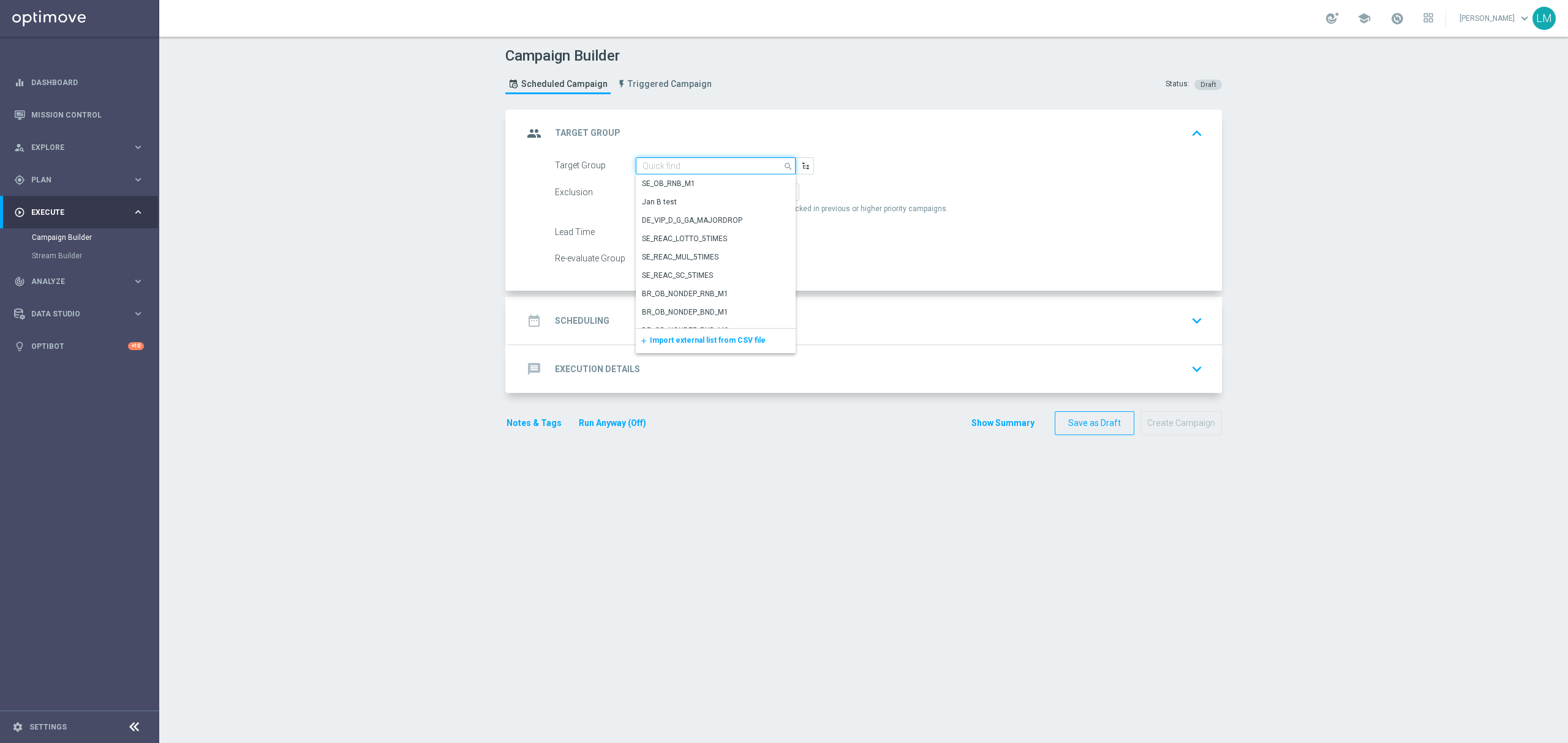
paste input "ZA_TACTICAL_EMAIL_FREE DROP"
click at [689, 175] on div "ZA_TACTICAL_EMAIL_FREE DROP" at bounding box center [716, 183] width 160 height 17
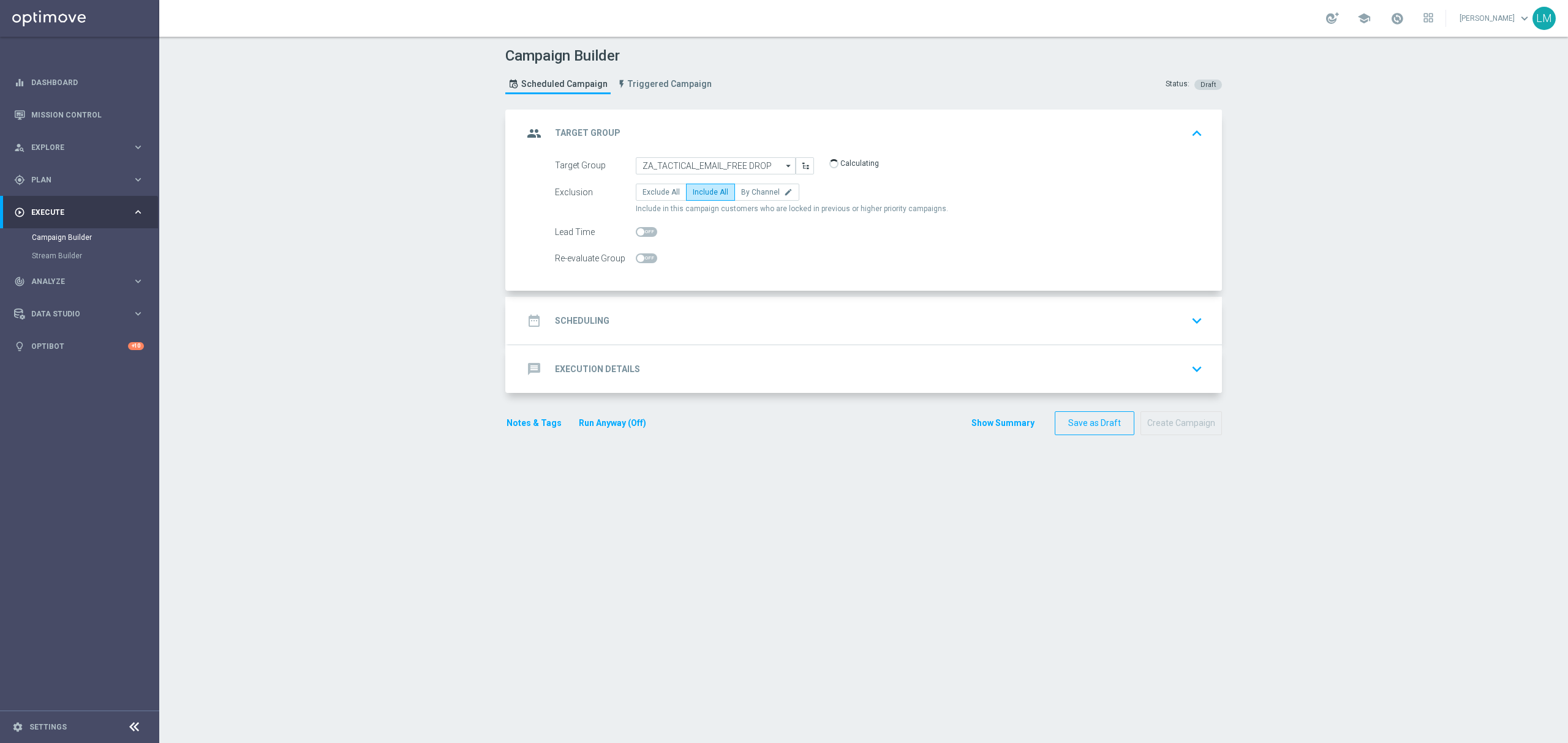
type input "ZA_TACTICAL_EMAIL_FREE DROP"
click at [724, 306] on div "date_range Scheduling keyboard_arrow_down" at bounding box center [865, 320] width 713 height 48
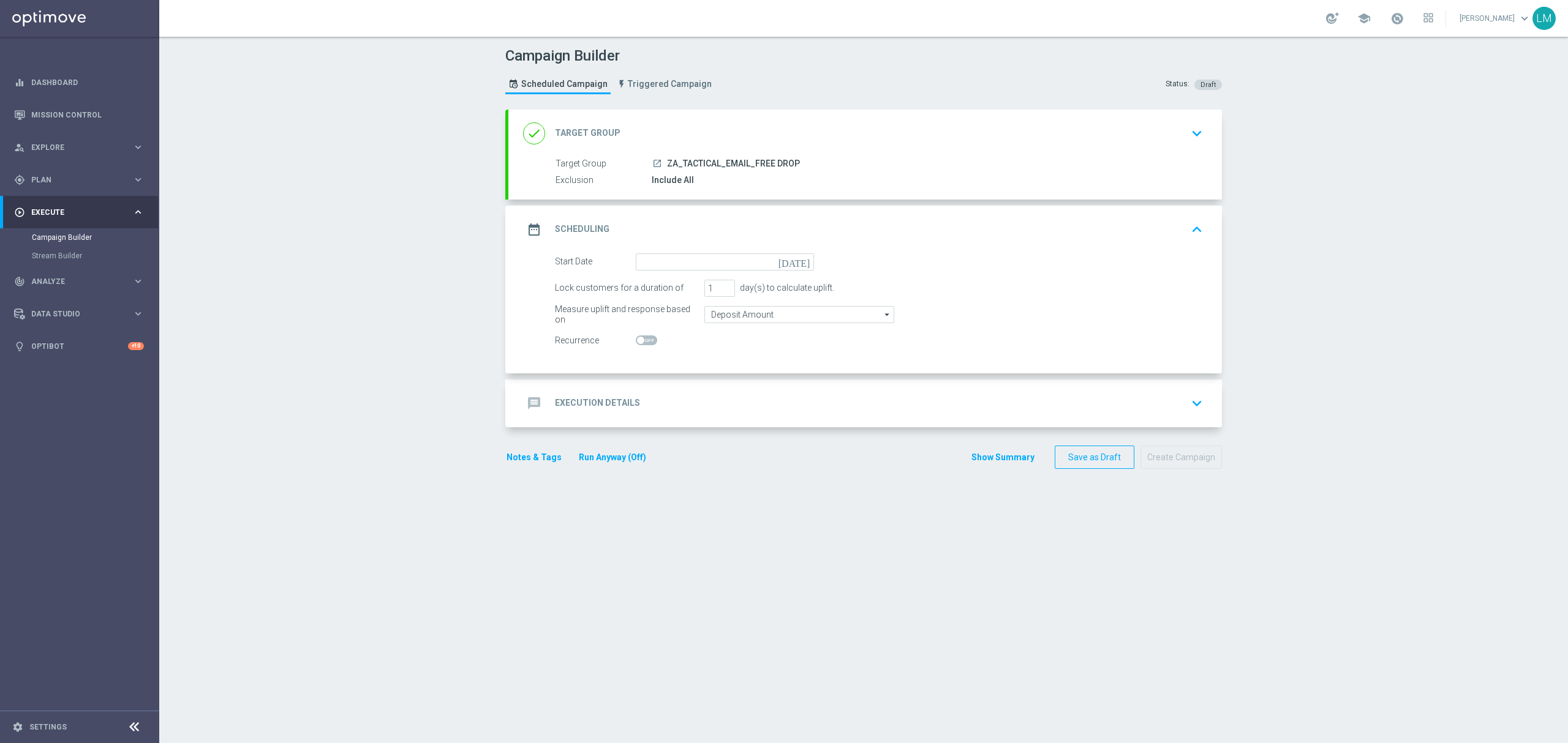
click at [798, 257] on icon "today" at bounding box center [797, 260] width 36 height 13
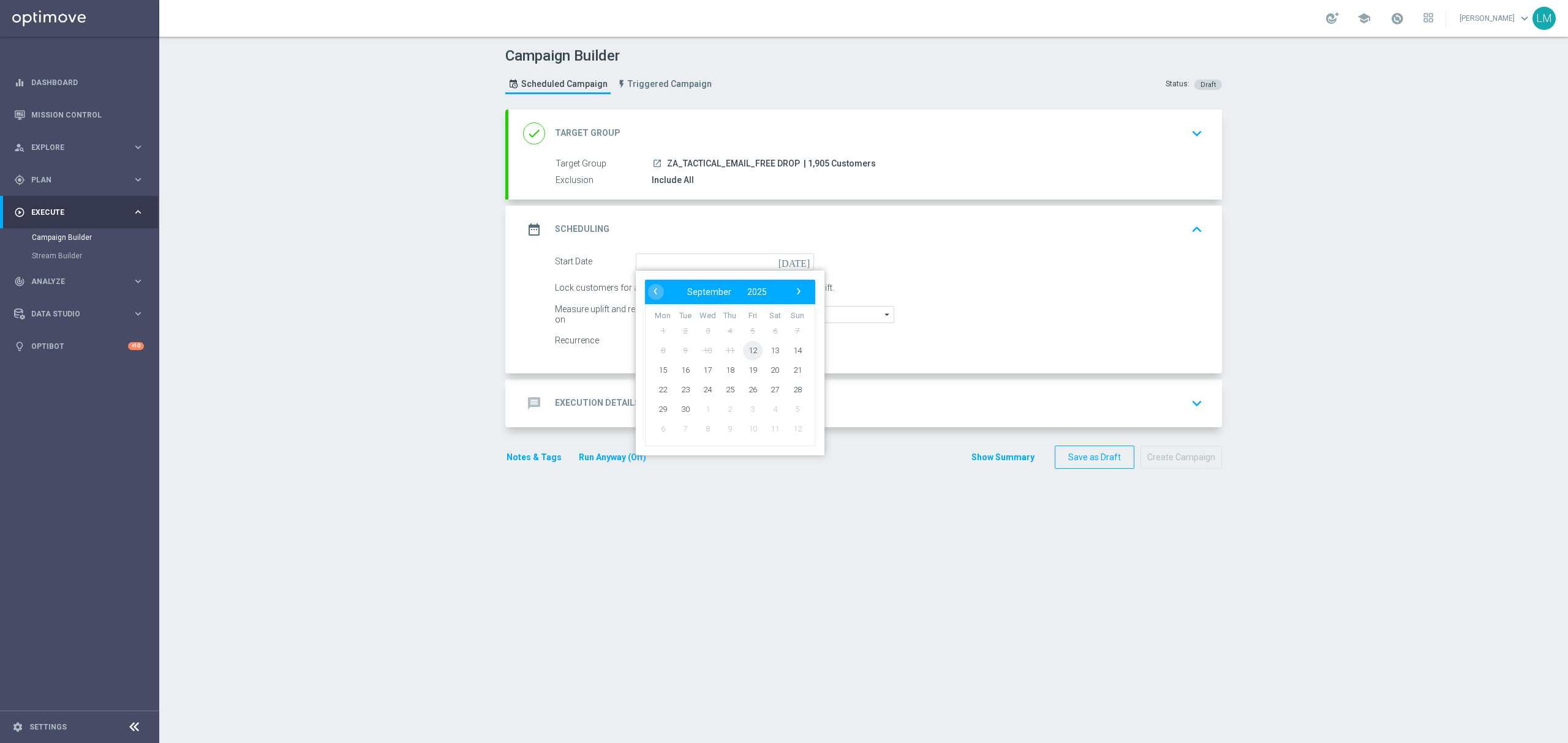
click at [751, 351] on span "12" at bounding box center [753, 350] width 20 height 19
type input "12 Sep 2025"
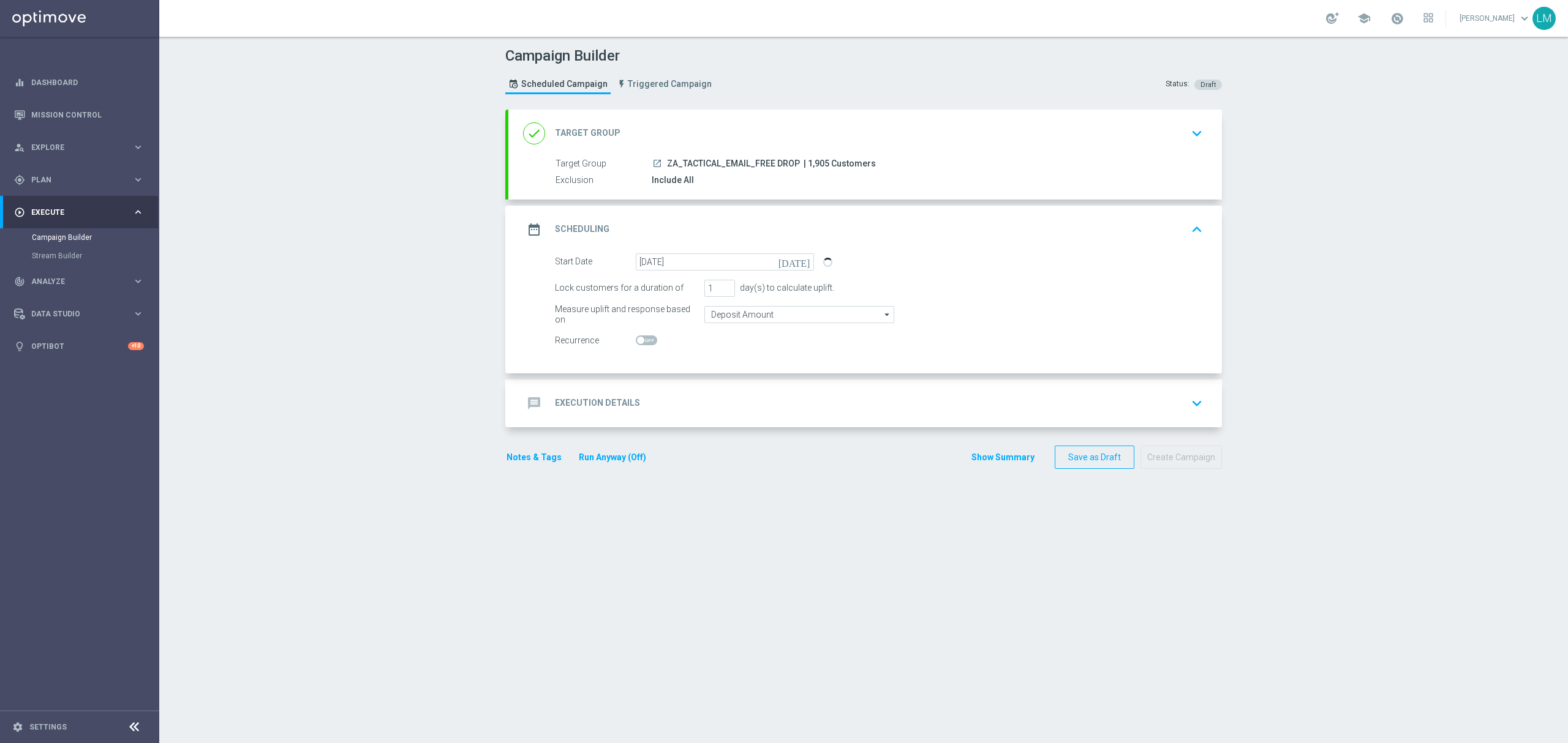
click at [729, 402] on div "message Execution Details keyboard_arrow_down" at bounding box center [865, 403] width 684 height 23
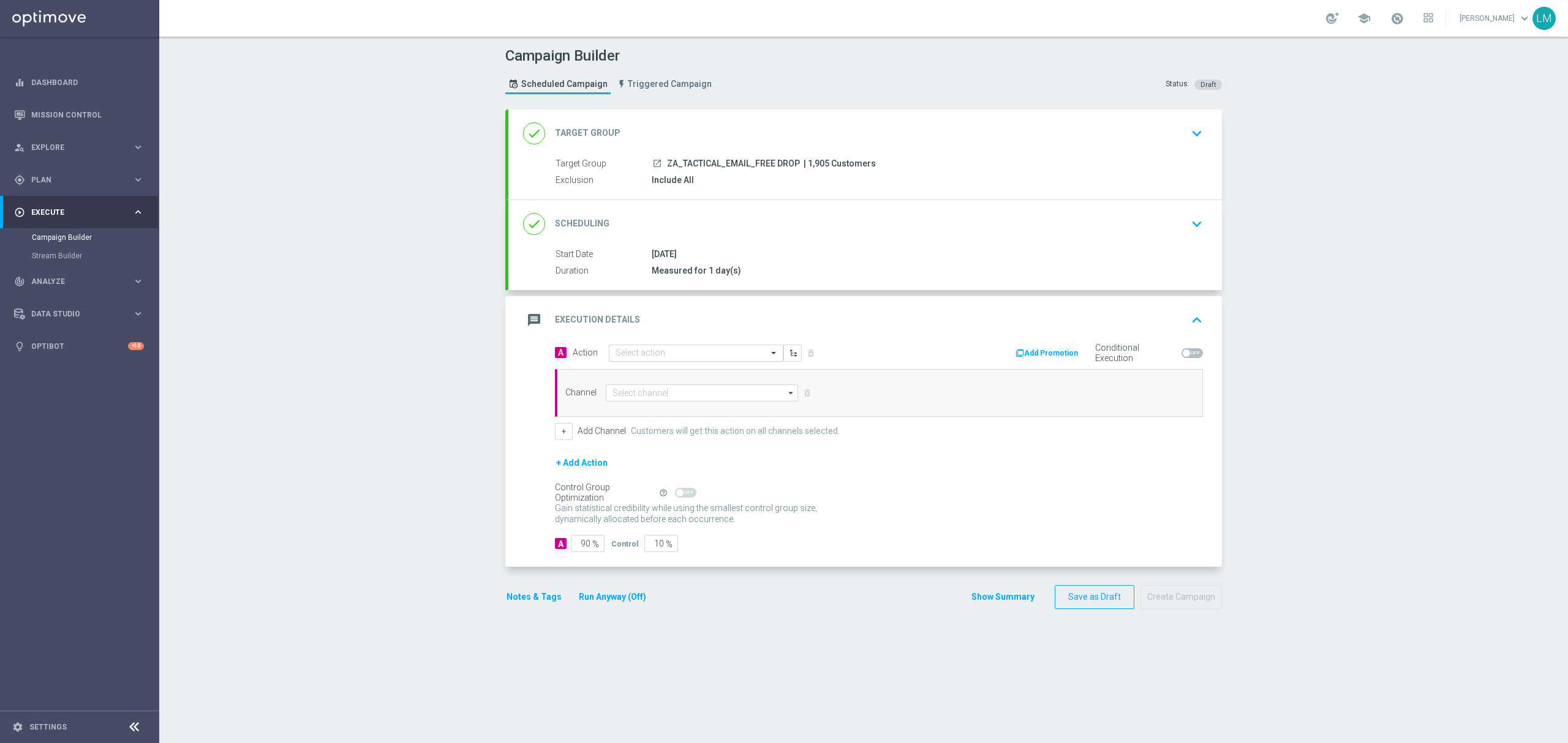
click at [637, 358] on input "text" at bounding box center [684, 353] width 137 height 10
paste input "en_ZA__AUNTY_BETSY_FREEBIE_DROP_2__EMT_ALL_EM_TAC_LT"
type input "en_ZA__AUNTY_BETSY_FREEBIE_DROP_2__EMT_ALL_EM_TAC_LT"
click at [655, 387] on span "Create new action" at bounding box center [658, 391] width 64 height 8
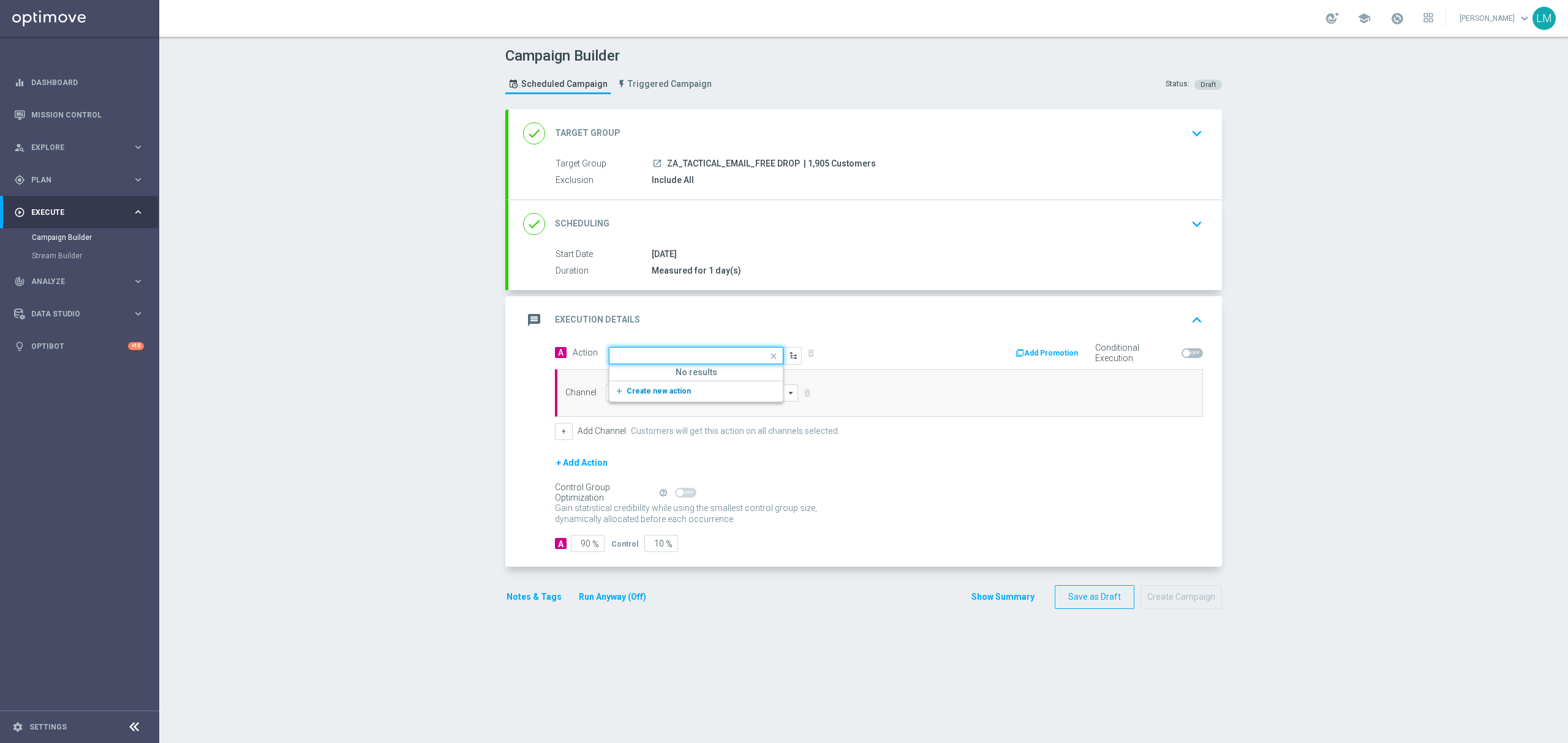
scroll to position [0, 0]
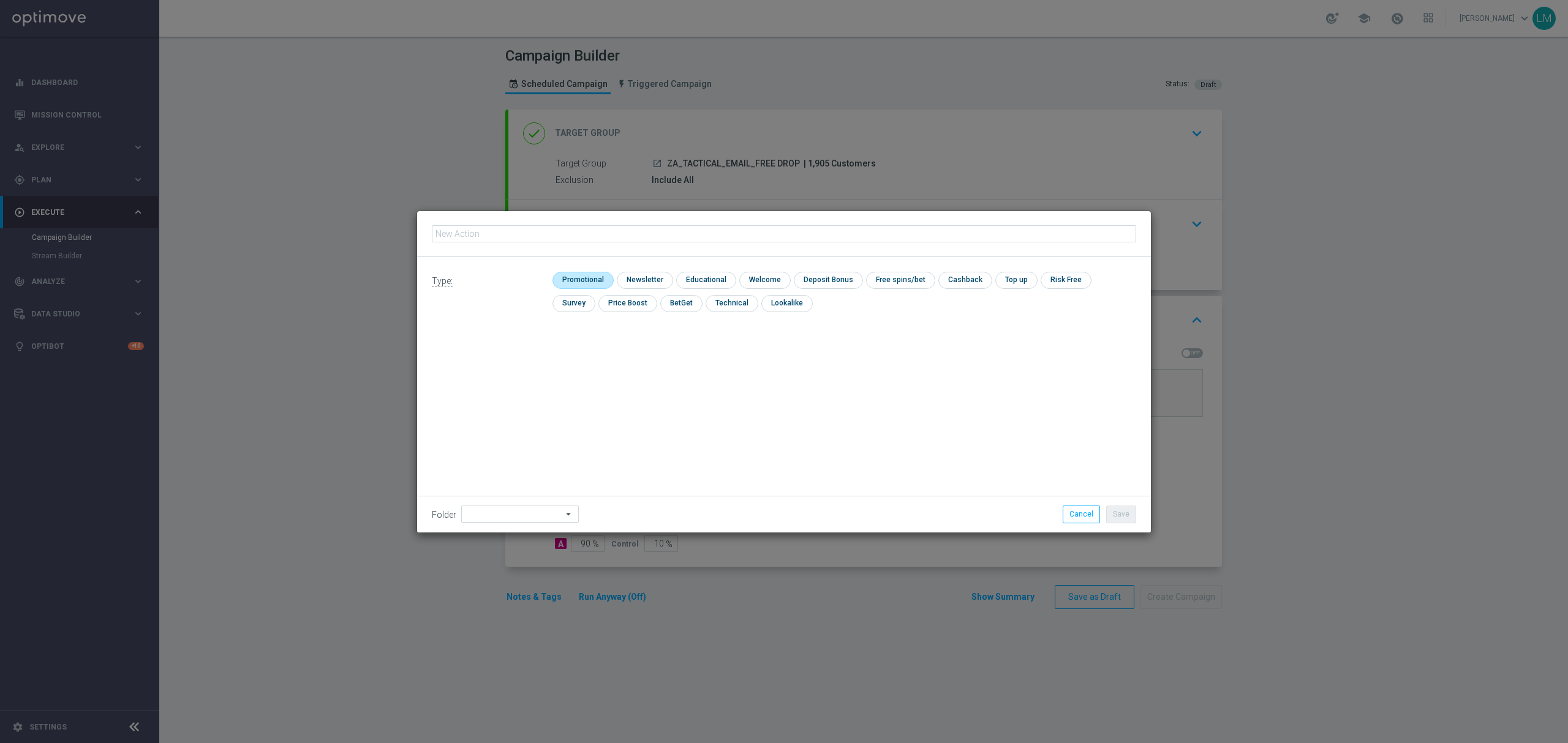
type input "en_ZA__AUNTY_BETSY_FREEBIE_DROP_2__EMT_ALL_EM_TAC_LT"
click at [594, 286] on input "checkbox" at bounding box center [582, 280] width 59 height 17
checkbox input "true"
click at [1126, 508] on button "Save" at bounding box center [1121, 514] width 30 height 17
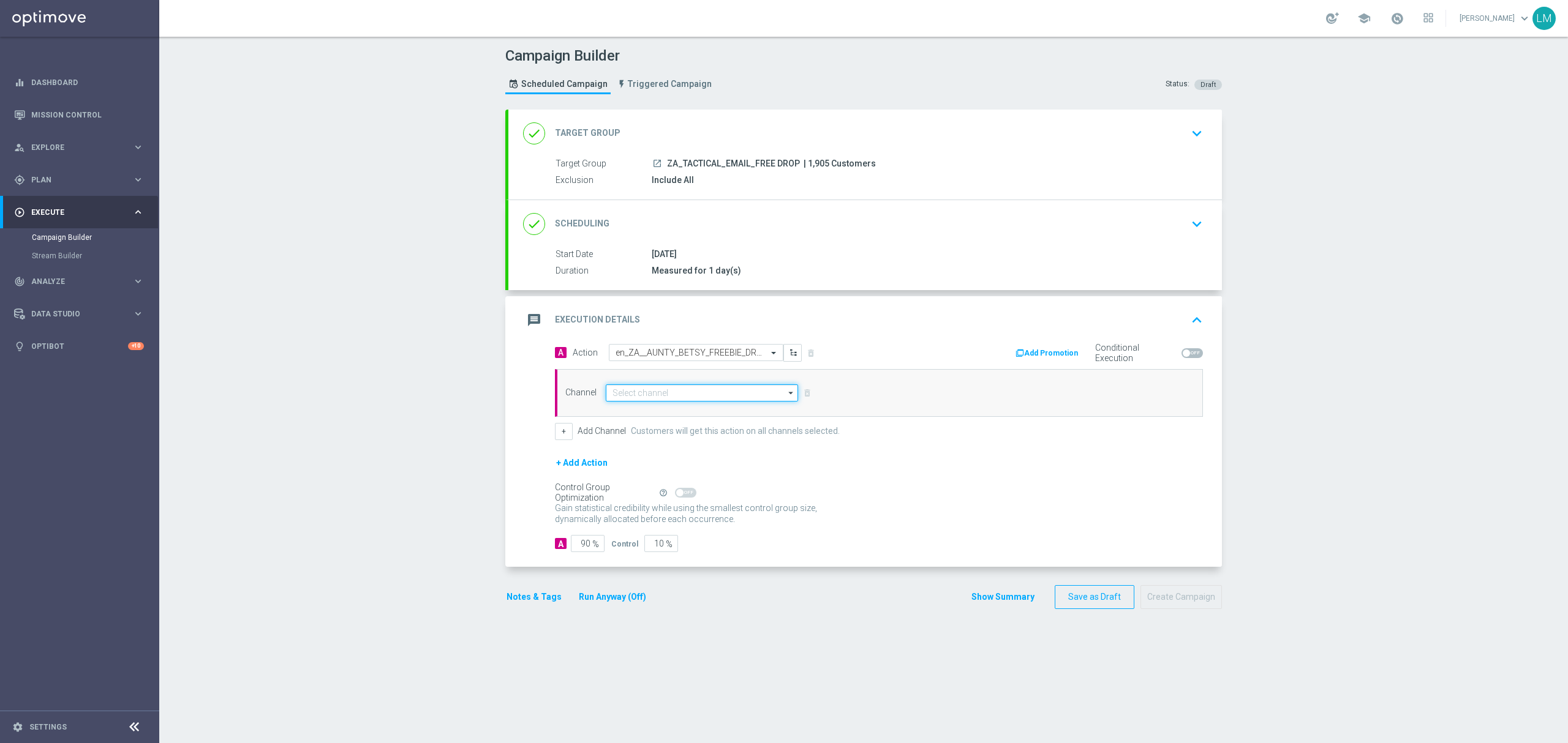
click at [674, 393] on input at bounding box center [702, 393] width 192 height 17
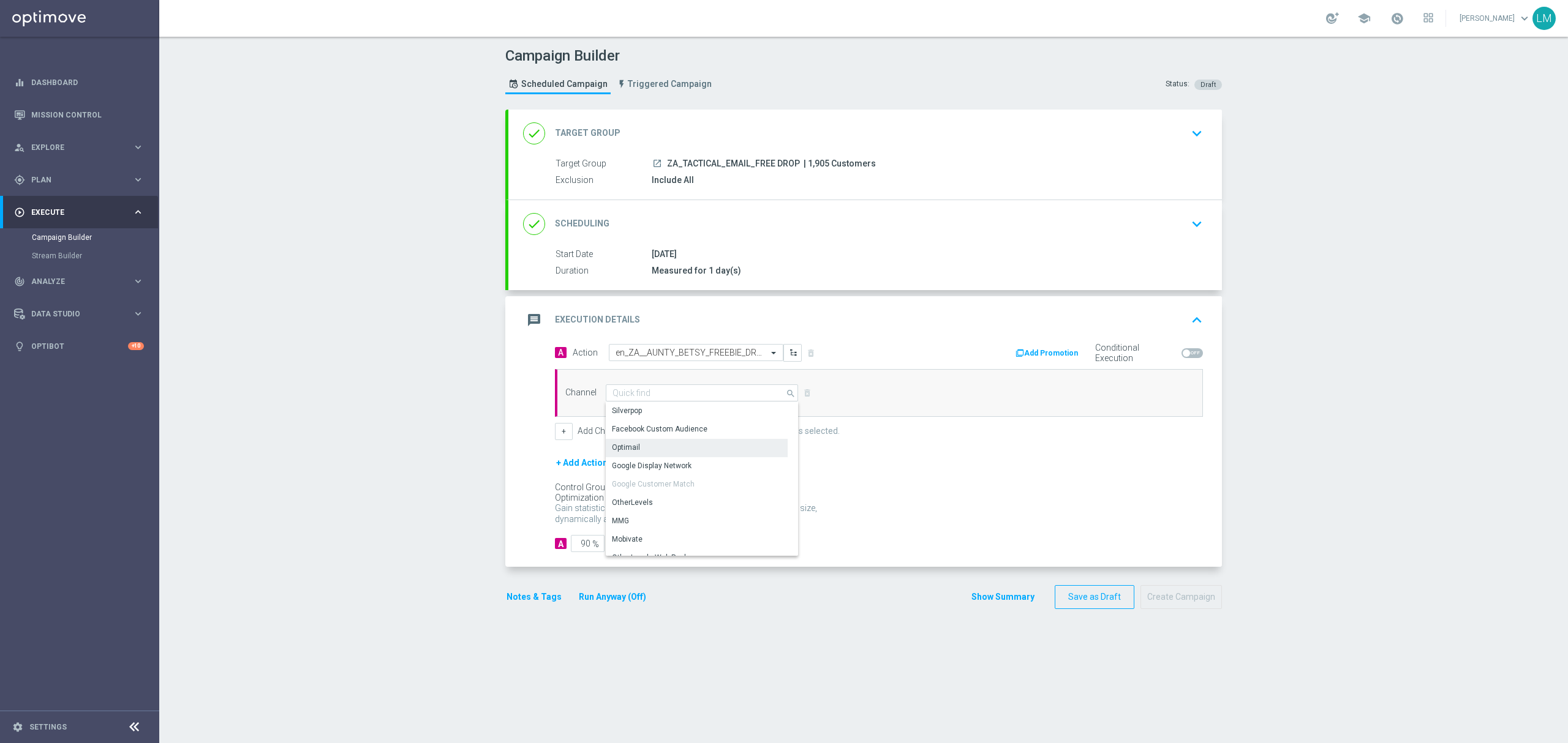
click at [657, 448] on div "Optimail" at bounding box center [697, 447] width 182 height 17
type input "Optimail"
click at [649, 486] on div "+ Add Action" at bounding box center [879, 471] width 648 height 31
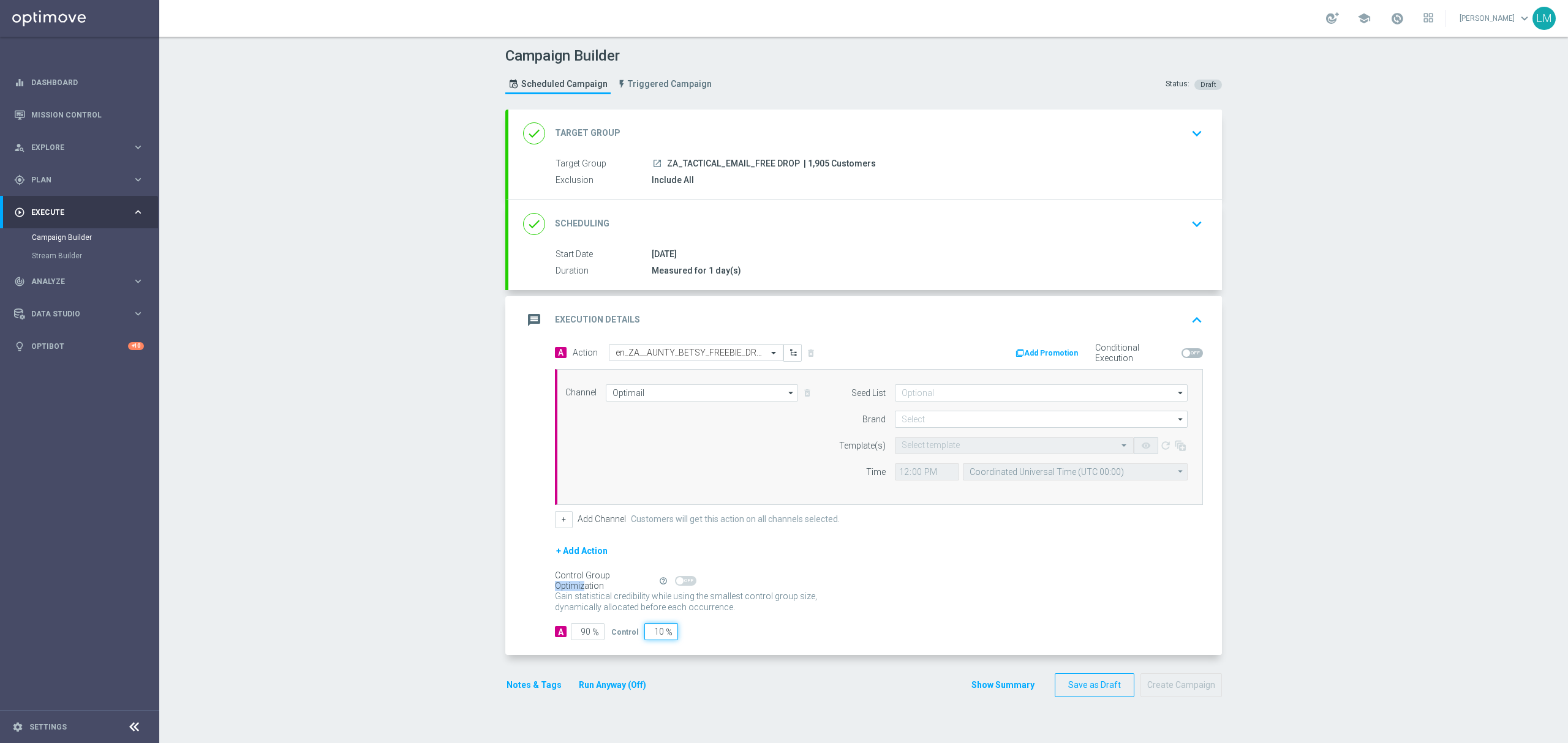
click at [646, 634] on input "10" at bounding box center [661, 632] width 33 height 17
click at [648, 634] on input "10" at bounding box center [661, 632] width 33 height 17
type input "0"
type input "100"
type input "0"
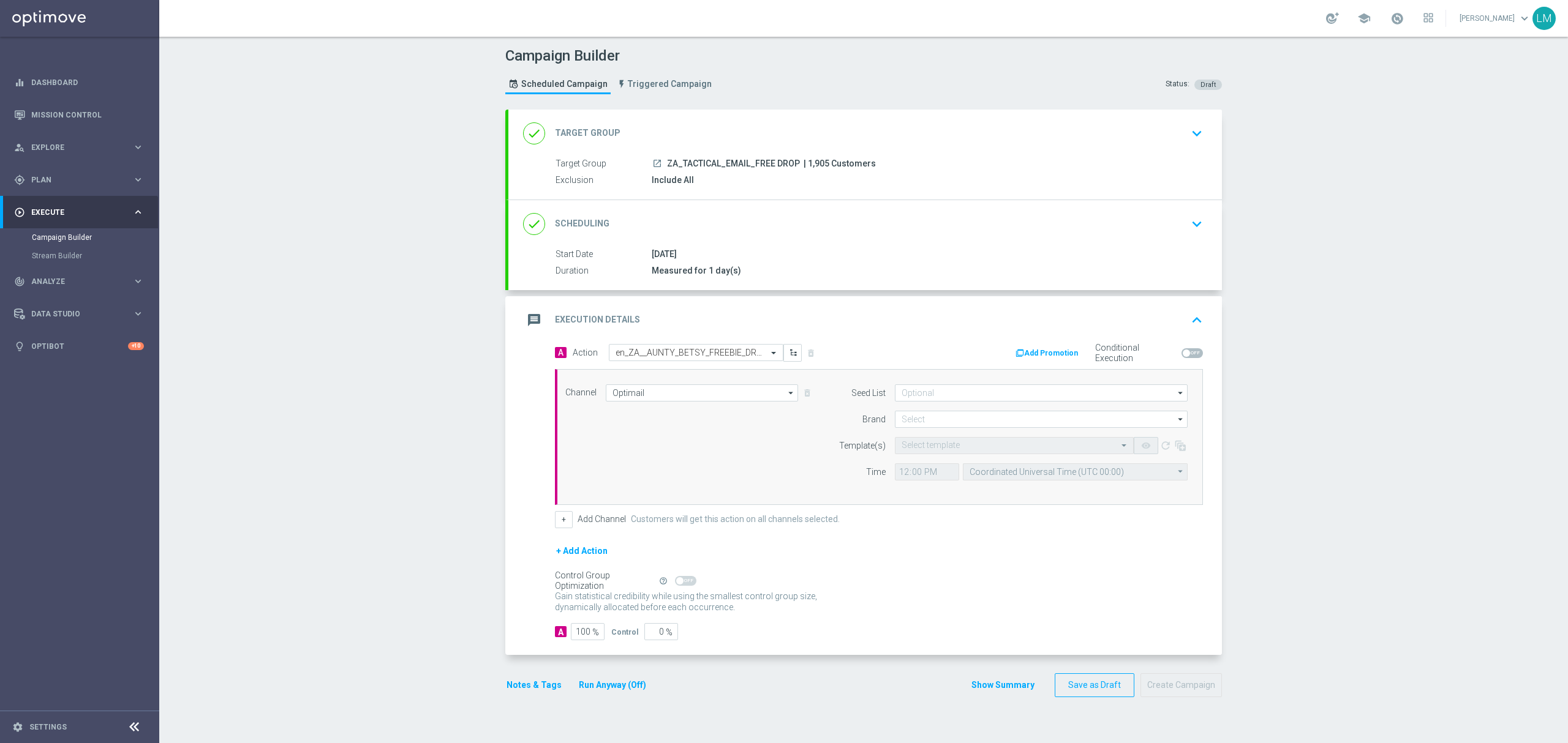
click at [875, 549] on div "+ Add Action" at bounding box center [879, 559] width 648 height 31
click at [935, 414] on input at bounding box center [1041, 419] width 293 height 17
click at [922, 454] on div "lottoland" at bounding box center [915, 455] width 30 height 11
type input "lottoland"
click at [922, 451] on input "text" at bounding box center [1002, 446] width 201 height 10
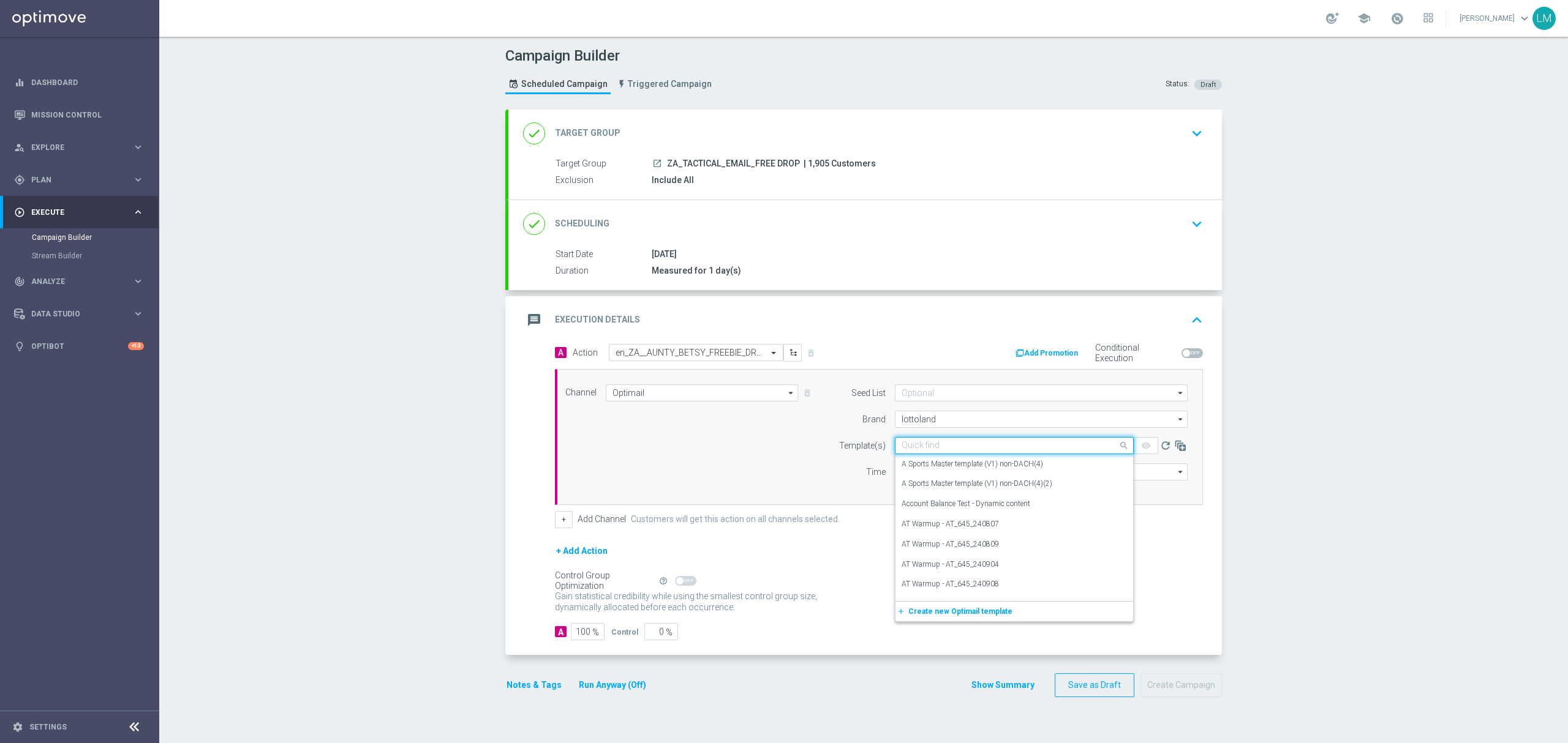
paste input "en_ZA__AUNTY_BETSY_FREEBIE_DROP_2__EMT_ALL_EM_TAC_LT"
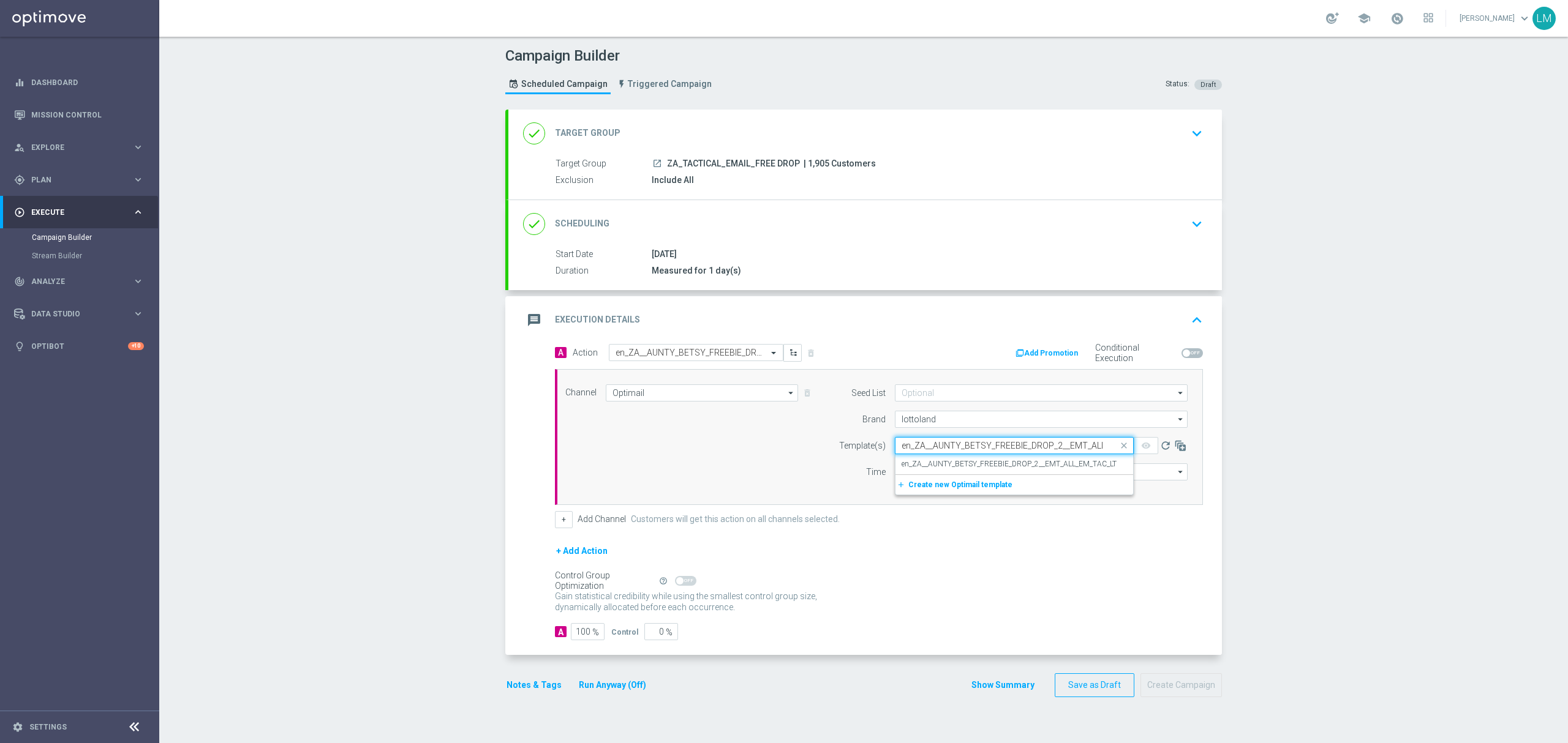
scroll to position [0, 47]
click at [908, 457] on div "en_ZA__AUNTY_BETSY_FREEBIE_DROP_2__EMT_ALL_EM_TAC_LT" at bounding box center [1014, 464] width 226 height 20
type input "en_ZA__AUNTY_BETSY_FREEBIE_DROP_2__EMT_ALL_EM_TAC_LT"
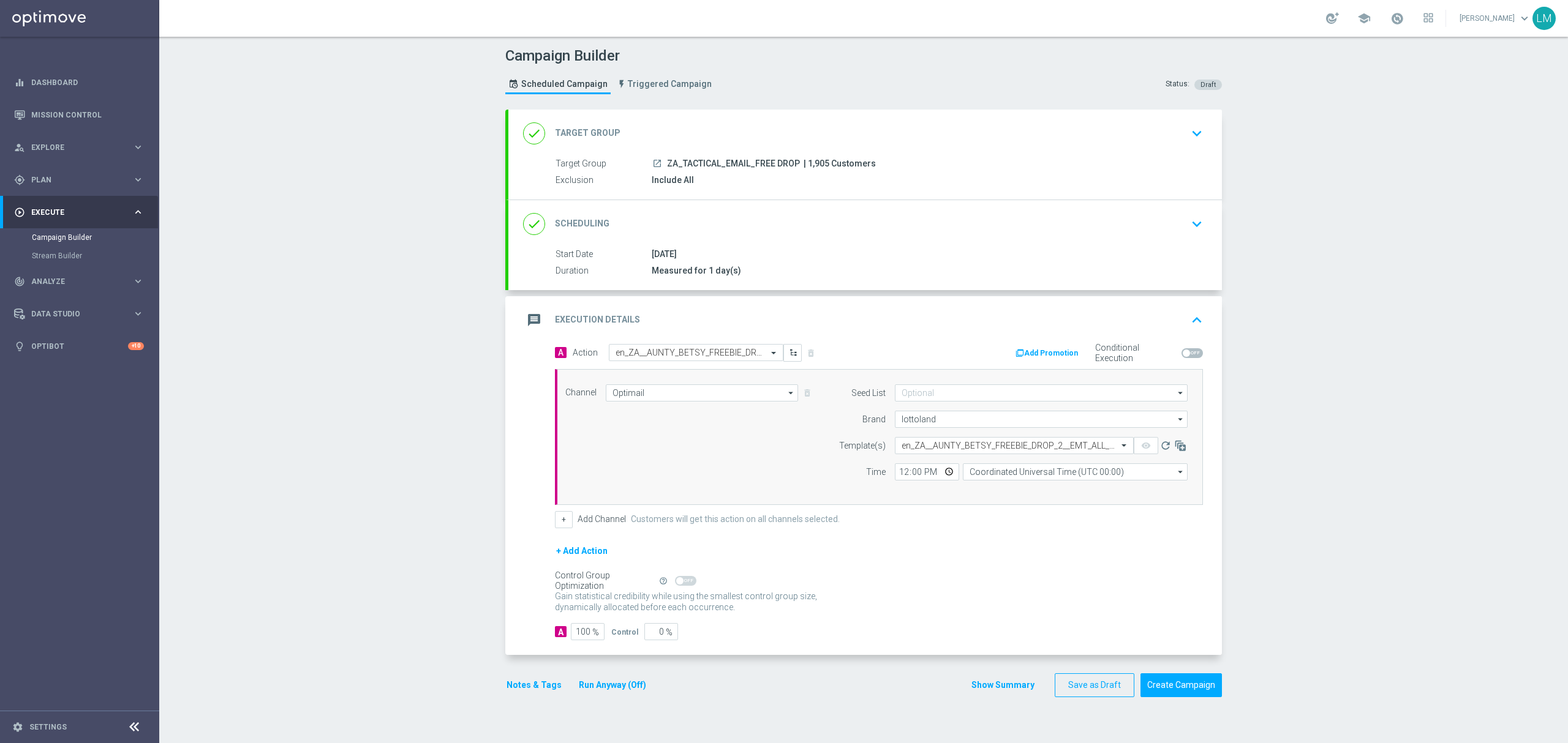
scroll to position [0, 0]
click at [1045, 467] on input "Coordinated Universal Time (UTC 00:00)" at bounding box center [1075, 472] width 225 height 17
click at [1034, 495] on div "Central European Time (Berlin) (UTC +02:00)" at bounding box center [1069, 490] width 201 height 11
type input "Central European Time (Berlin) (UTC +02:00)"
click at [940, 474] on input "12:00" at bounding box center [927, 472] width 64 height 17
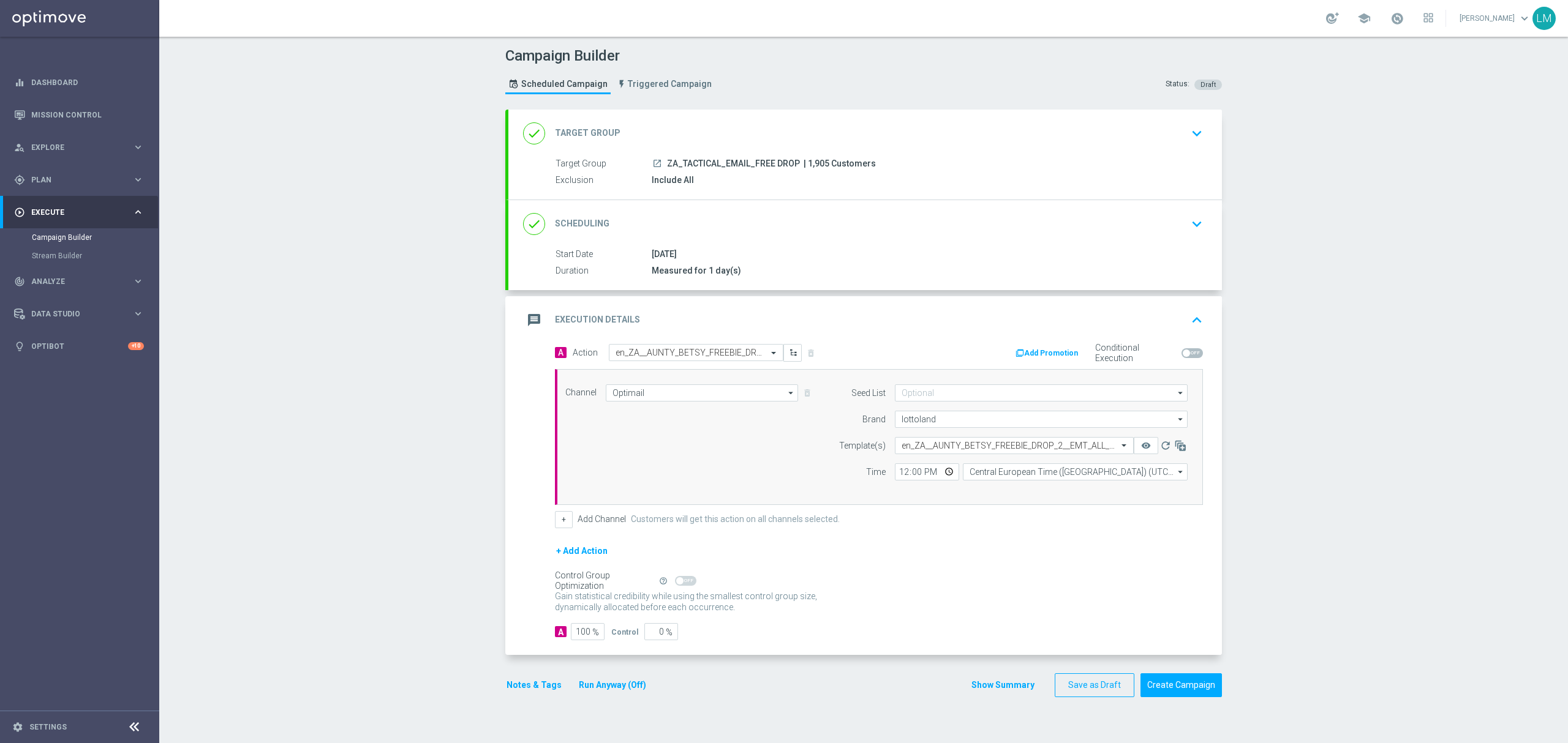
click at [787, 461] on div "Channel Optimail Optimail arrow_drop_down Drag here to set row groups Drag here…" at bounding box center [876, 437] width 641 height 105
click at [1159, 688] on button "Create Campaign" at bounding box center [1181, 685] width 81 height 24
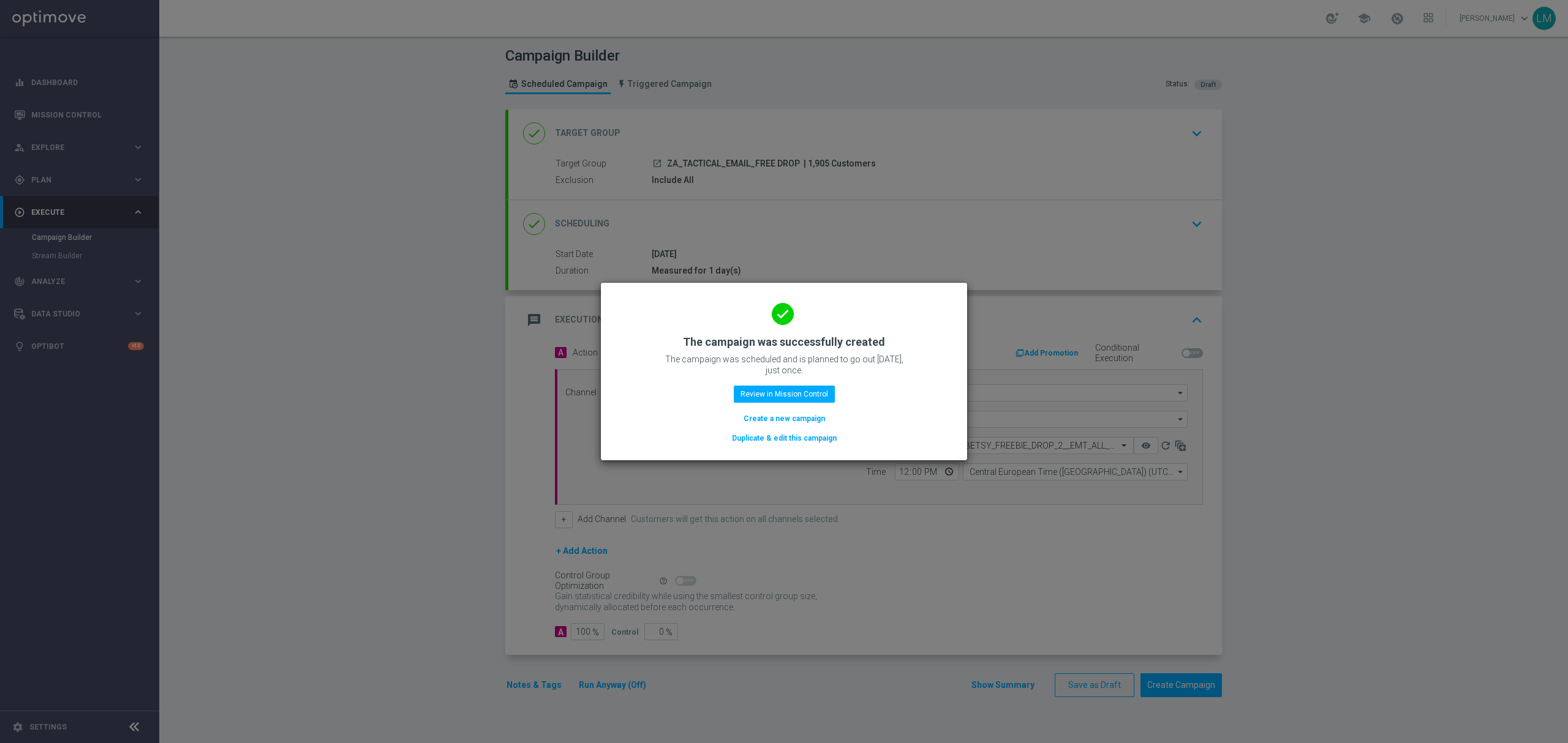
click at [817, 403] on div "done The campaign was successfully created The campaign was scheduled and is pl…" at bounding box center [784, 370] width 337 height 150
click at [812, 416] on button "Create a new campaign" at bounding box center [784, 419] width 84 height 13
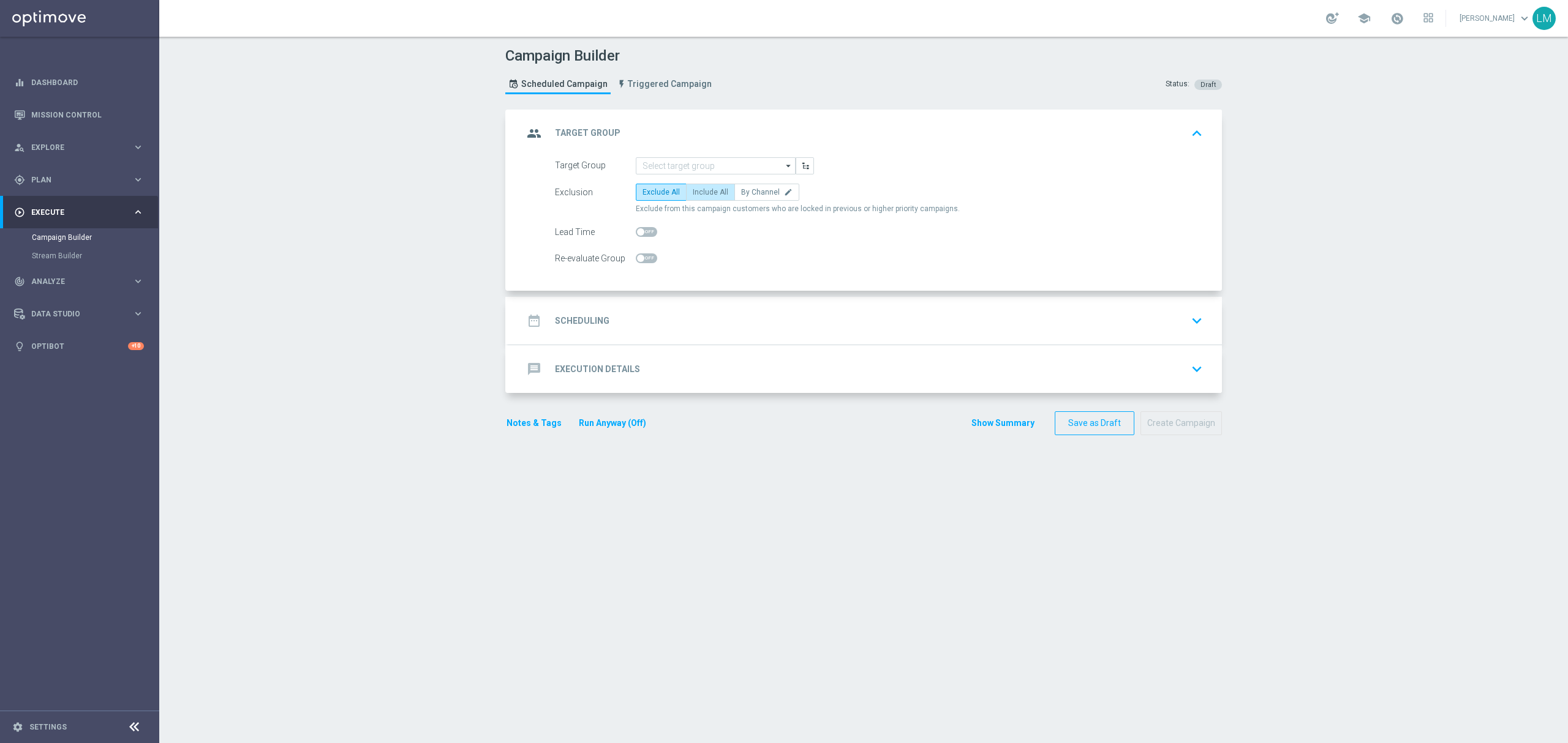
click at [690, 197] on label "Include All" at bounding box center [711, 192] width 49 height 17
click at [692, 197] on input "Include All" at bounding box center [696, 194] width 8 height 8
radio input "true"
click at [706, 162] on input at bounding box center [715, 166] width 160 height 17
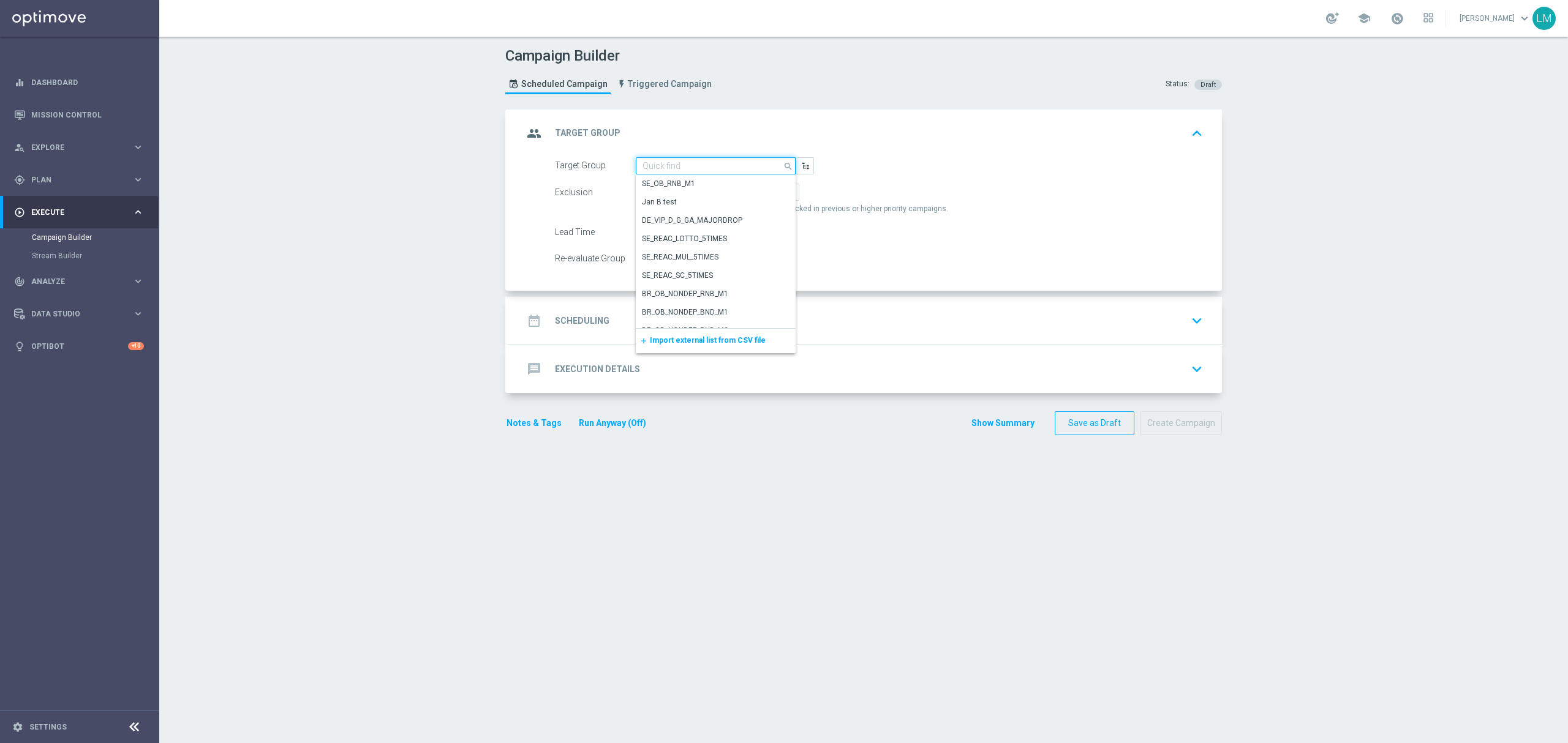
paste input "ZA_TACTICAL_EMAIL_ALL_WITH_TG_EXCLUSIONS_2"
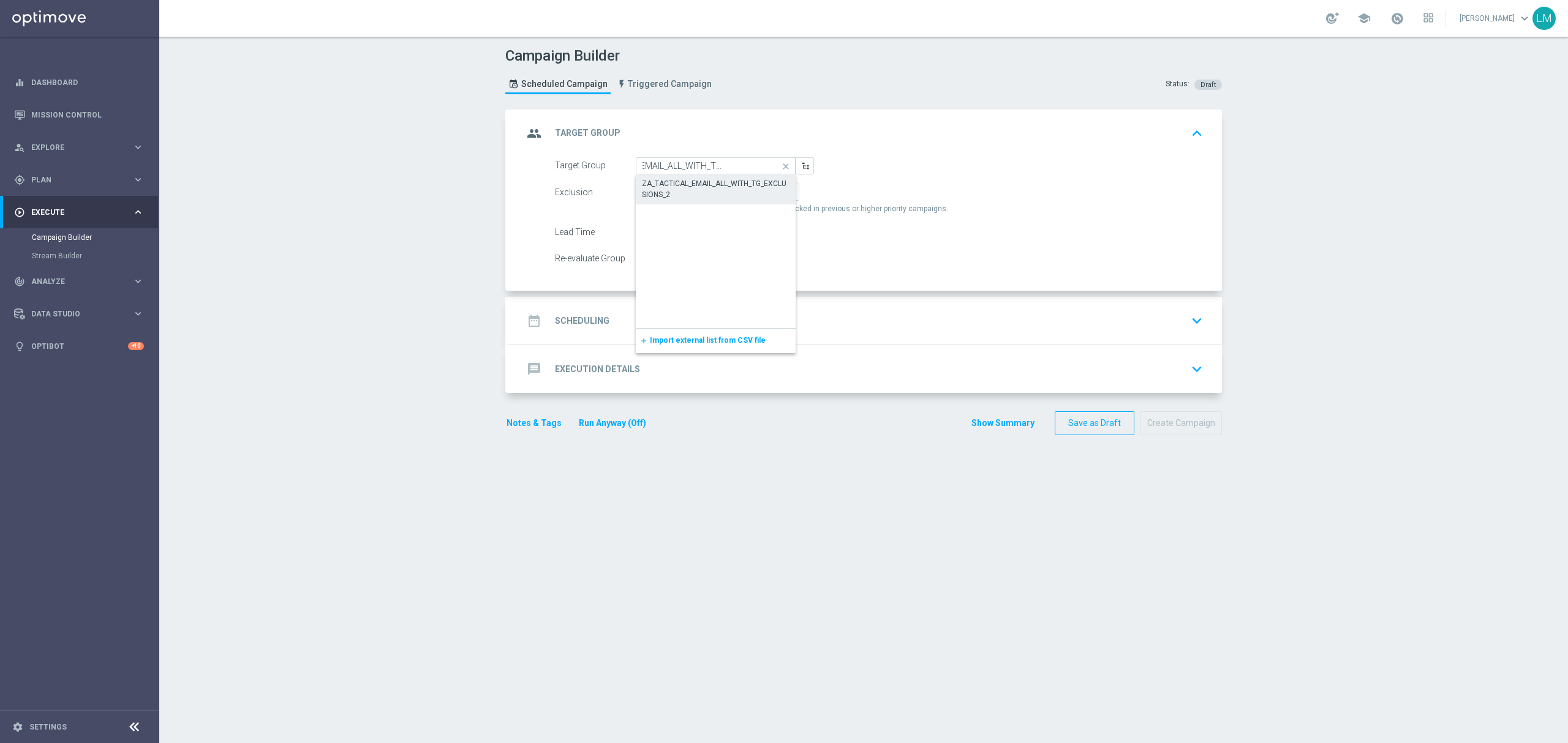
click at [697, 190] on div "ZA_TACTICAL_EMAIL_ALL_WITH_TG_EXCLUSIONS_2" at bounding box center [715, 189] width 148 height 22
type input "ZA_TACTICAL_EMAIL_ALL_WITH_TG_EXCLUSIONS_2"
click at [665, 297] on accordion "group Target Group keyboard_arrow_up Target Group ZA_TACTICAL_EMAIL_ALL_WITH_TG…" at bounding box center [863, 251] width 717 height 284
click at [683, 331] on div "date_range Scheduling keyboard_arrow_down" at bounding box center [865, 320] width 684 height 23
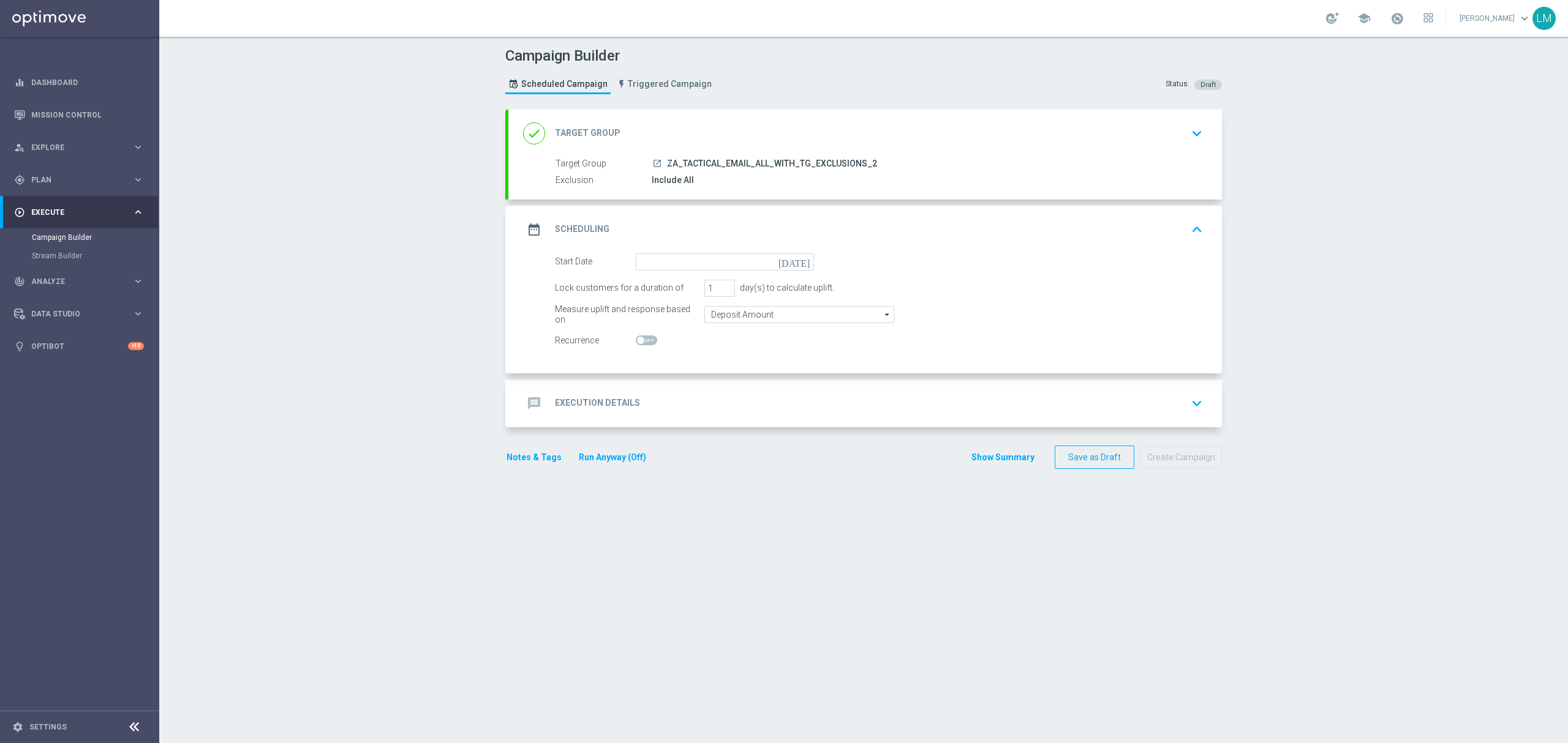
click at [797, 262] on icon "today" at bounding box center [797, 260] width 36 height 13
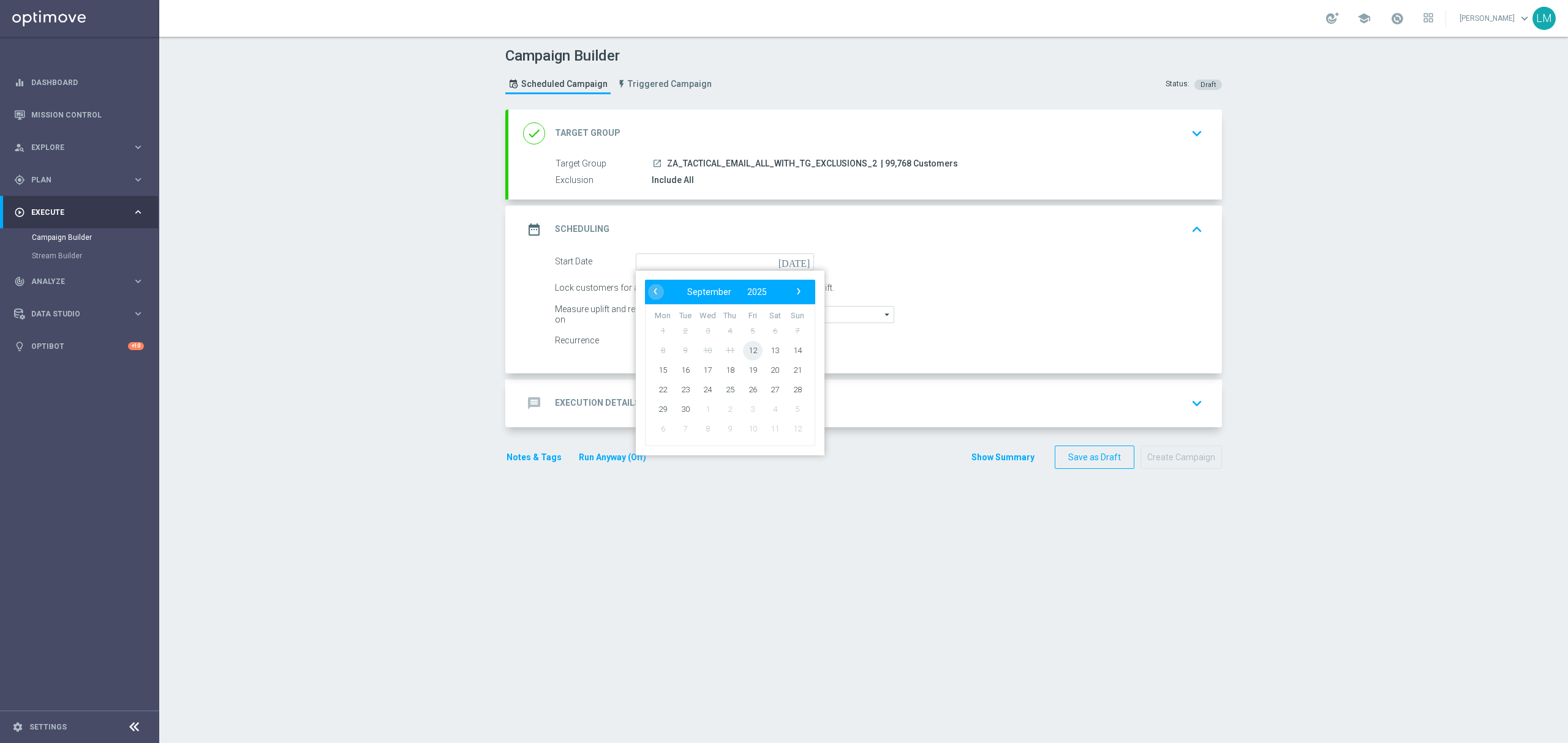
click at [748, 352] on span "12" at bounding box center [753, 350] width 20 height 19
type input "12 Sep 2025"
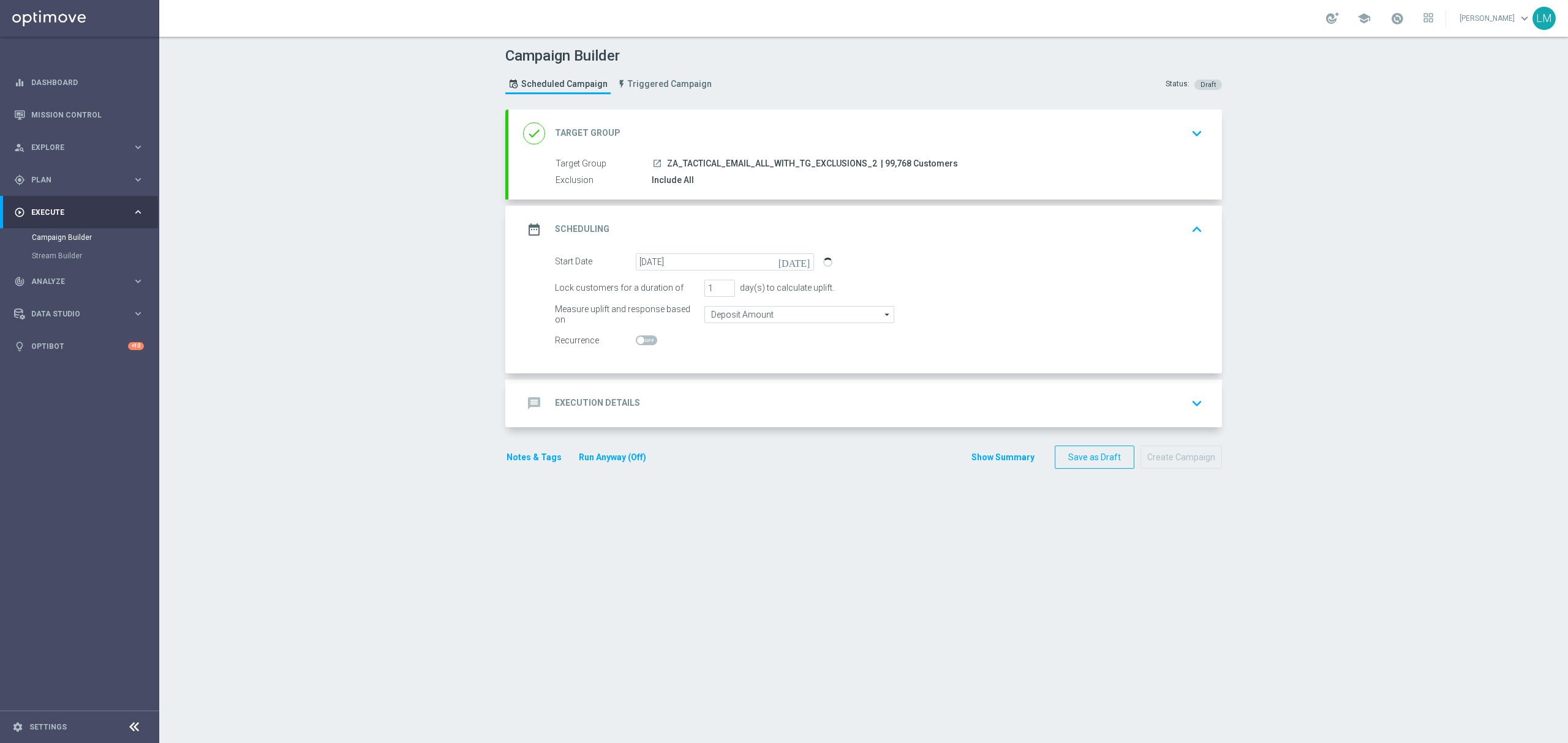
click at [736, 394] on div "message Execution Details keyboard_arrow_down" at bounding box center [865, 403] width 684 height 23
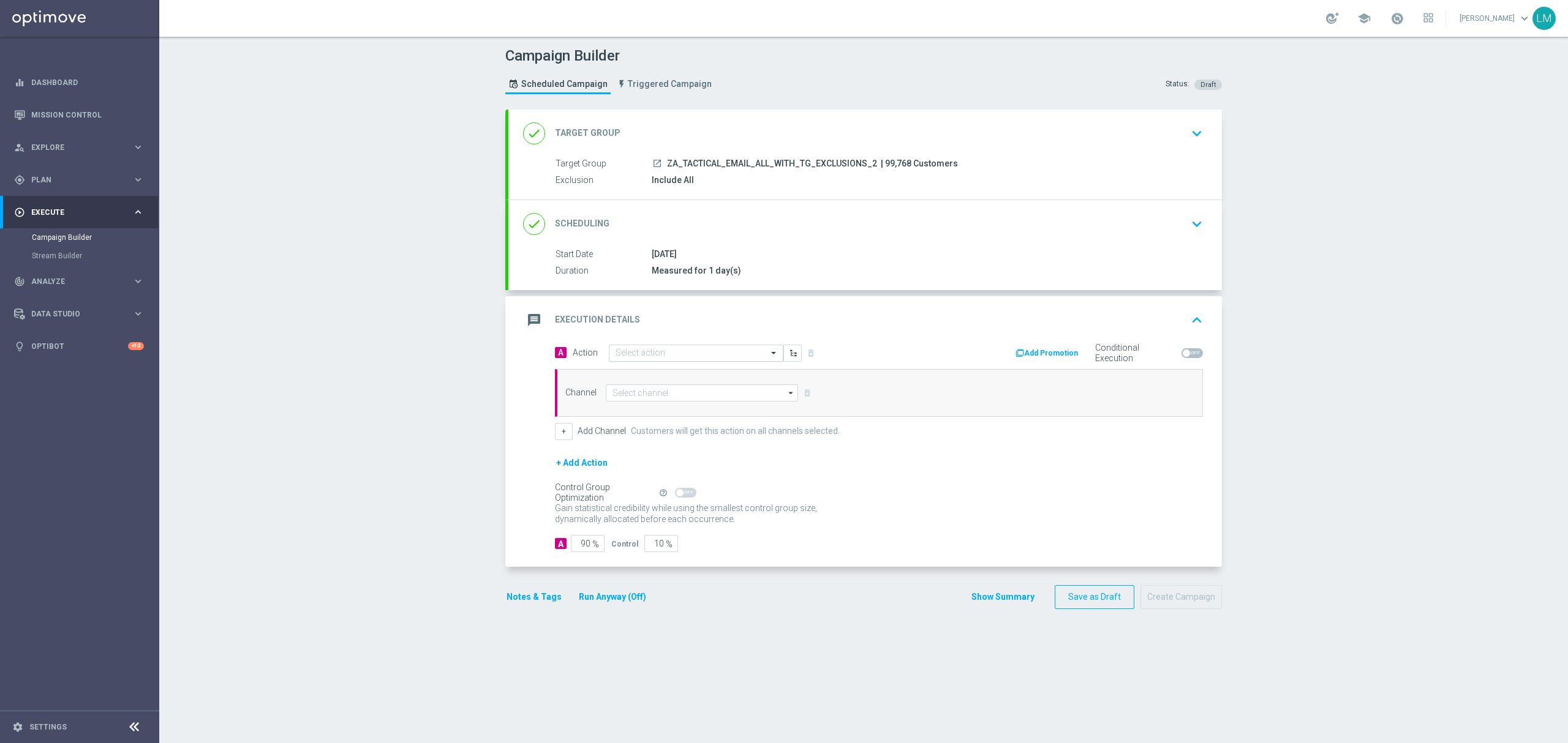
click at [635, 352] on input "text" at bounding box center [684, 353] width 137 height 10
paste input "en_ZA__RUGBY_INT_NEW_ZEALAND_VS_SOUTH_AFRICA_LOTTO_COMBO_MATCH2__EMT_ALL_EM_TAC…"
type input "en_ZA__RUGBY_INT_NEW_ZEALAND_VS_SOUTH_AFRICA_LOTTO_COMBO_MATCH2__EMT_ALL_EM_TAC…"
click at [647, 389] on span "Create new action" at bounding box center [658, 391] width 64 height 8
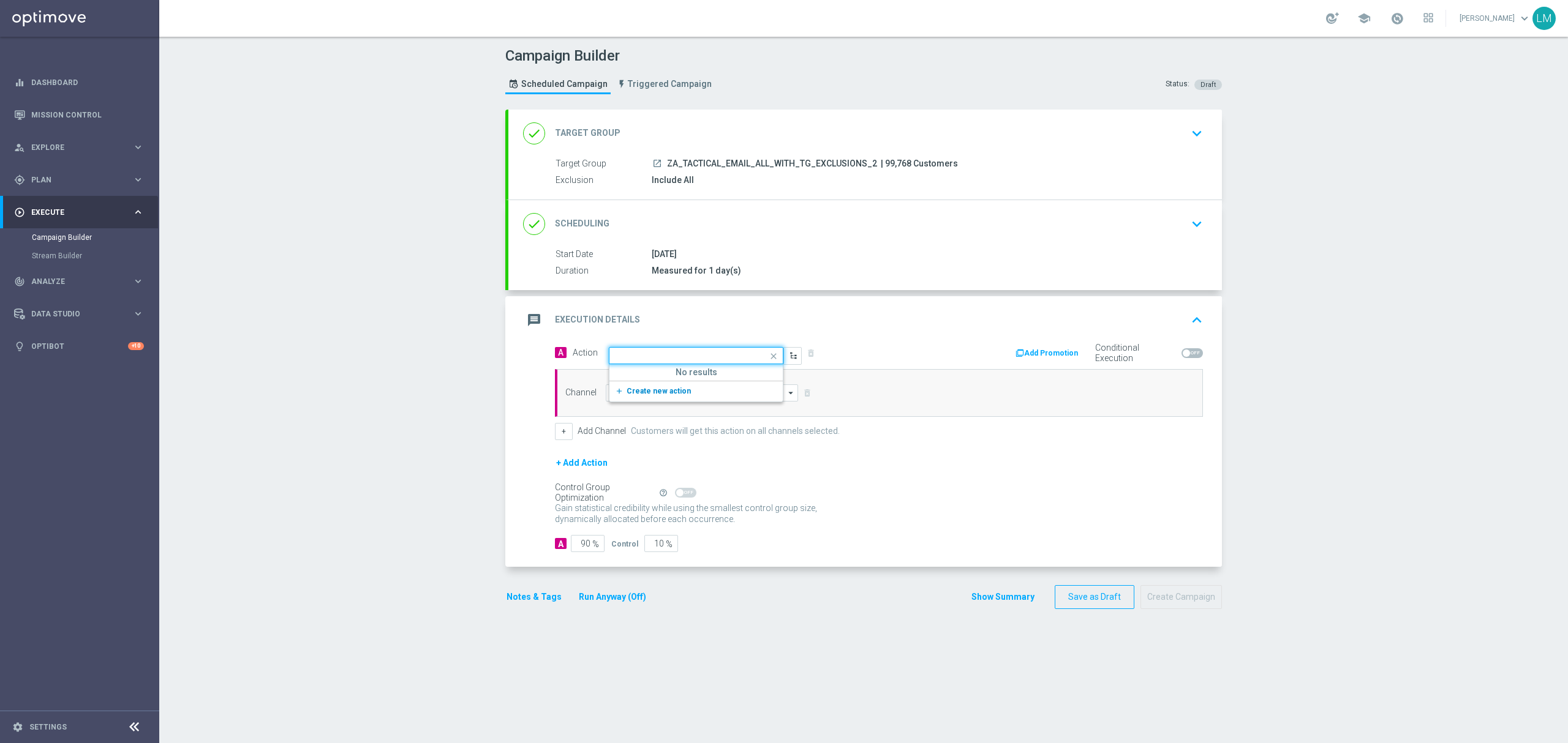
scroll to position [0, 0]
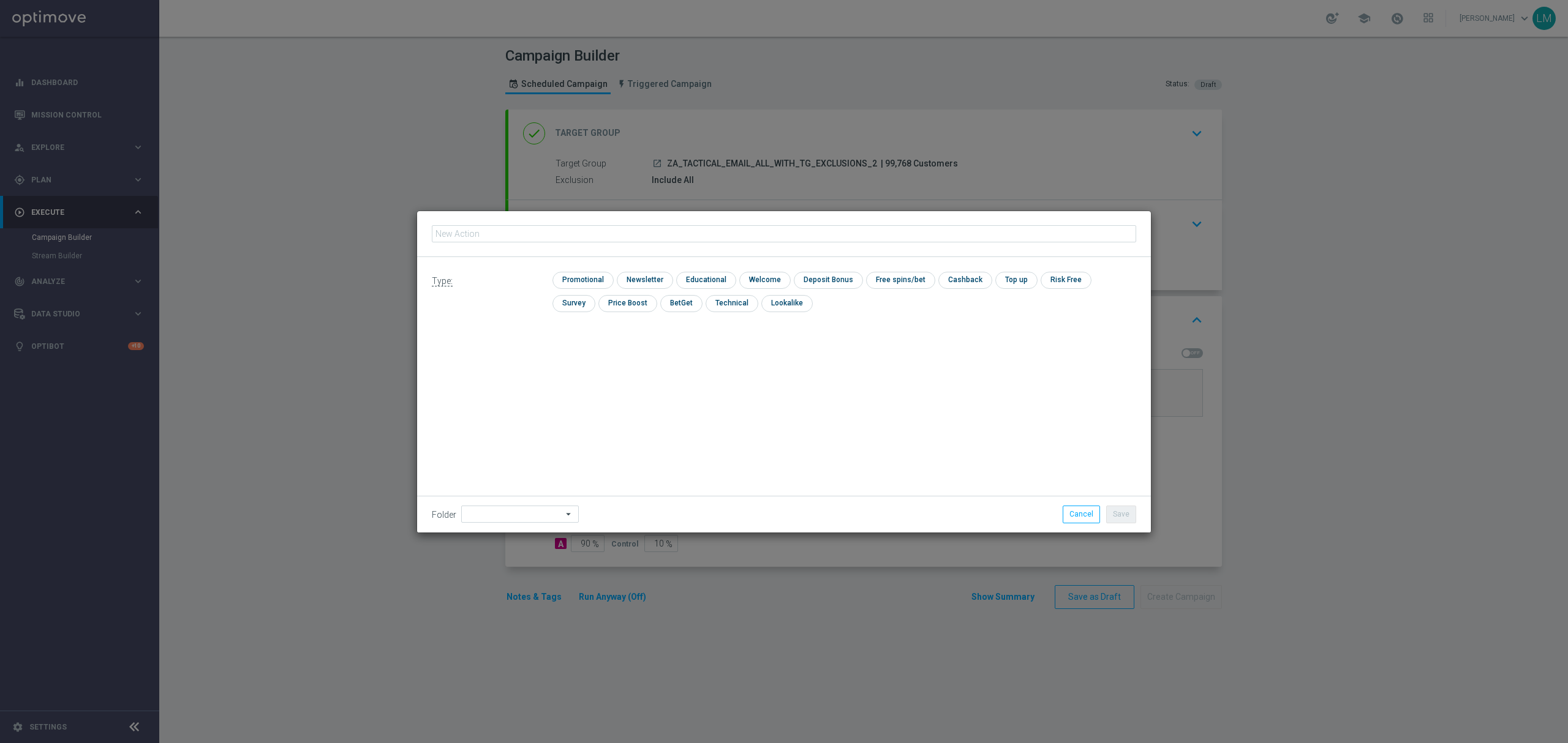
type input "en_ZA__RUGBY_INT_NEW_ZEALAND_VS_SOUTH_AFRICA_LOTTO_COMBO_MATCH2__EMT_ALL_EM_TAC…"
click at [591, 269] on div "Type: check Promotional check Newsletter check Educational check Welcome check …" at bounding box center [784, 296] width 733 height 79
click at [588, 282] on input "checkbox" at bounding box center [582, 280] width 59 height 17
checkbox input "true"
click at [1116, 513] on button "Save" at bounding box center [1121, 514] width 30 height 17
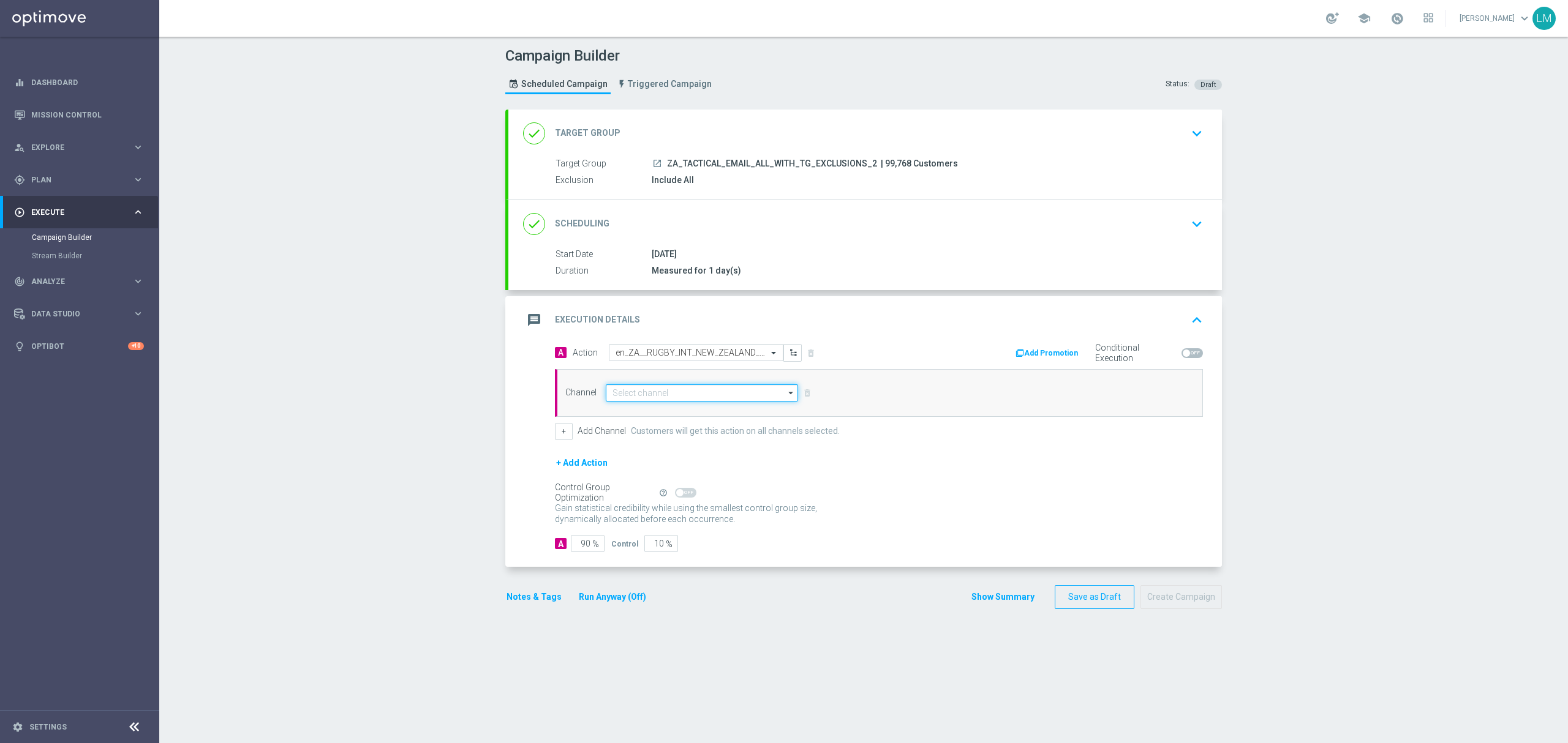
click at [672, 395] on input at bounding box center [702, 393] width 192 height 17
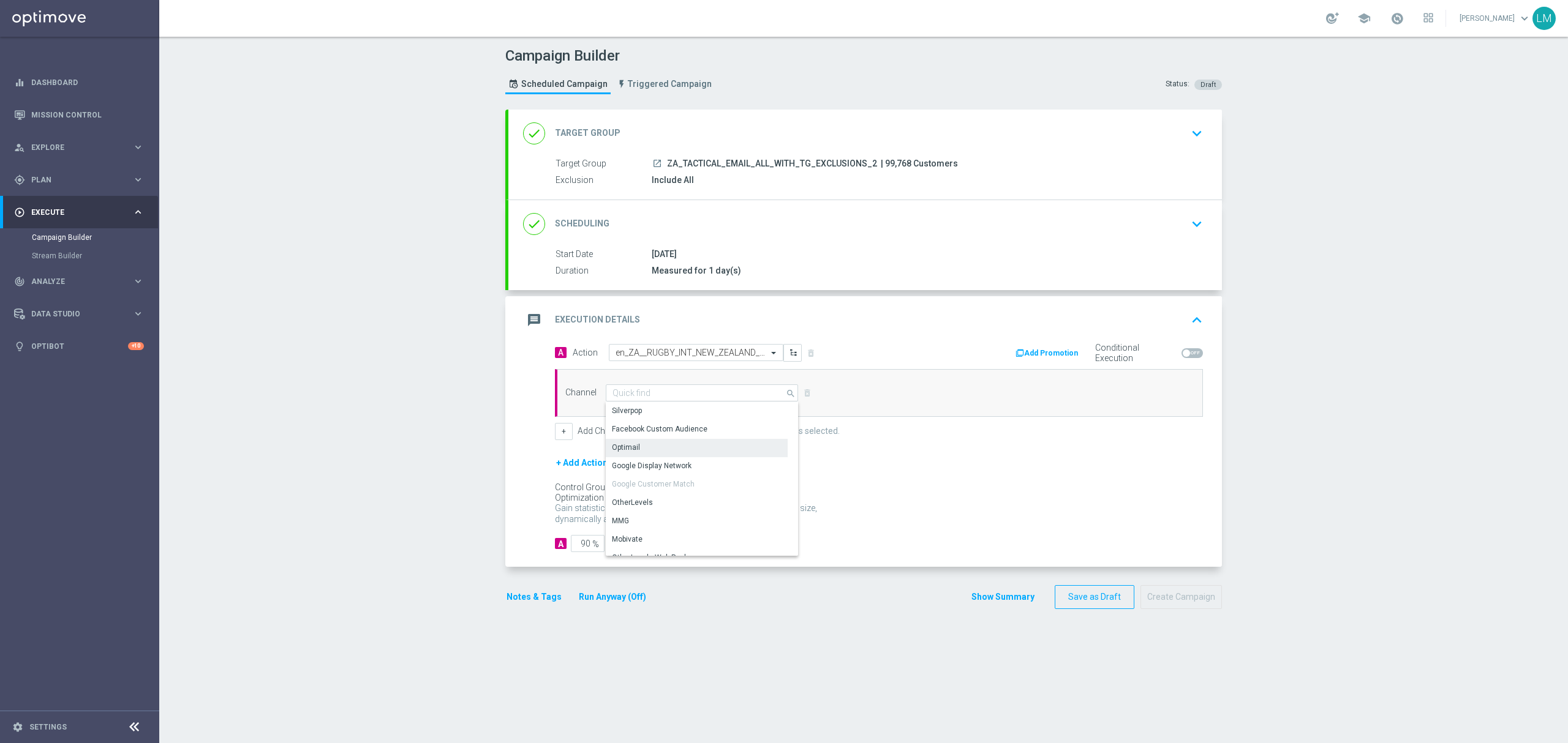
click at [652, 444] on div "Optimail" at bounding box center [697, 447] width 182 height 17
type input "Optimail"
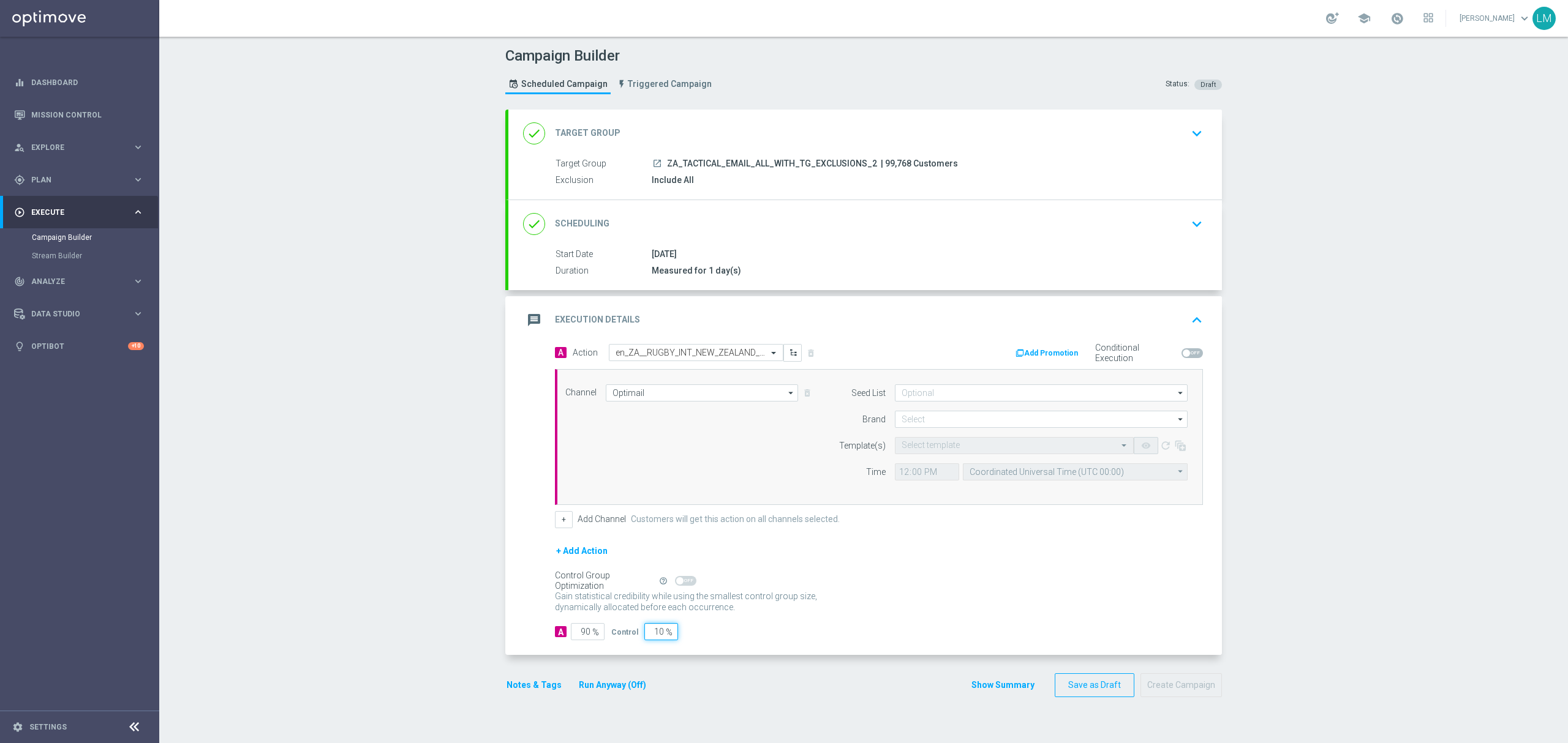
click at [644, 636] on input "10" at bounding box center [661, 632] width 33 height 17
type input "5"
type input "95"
type input "5"
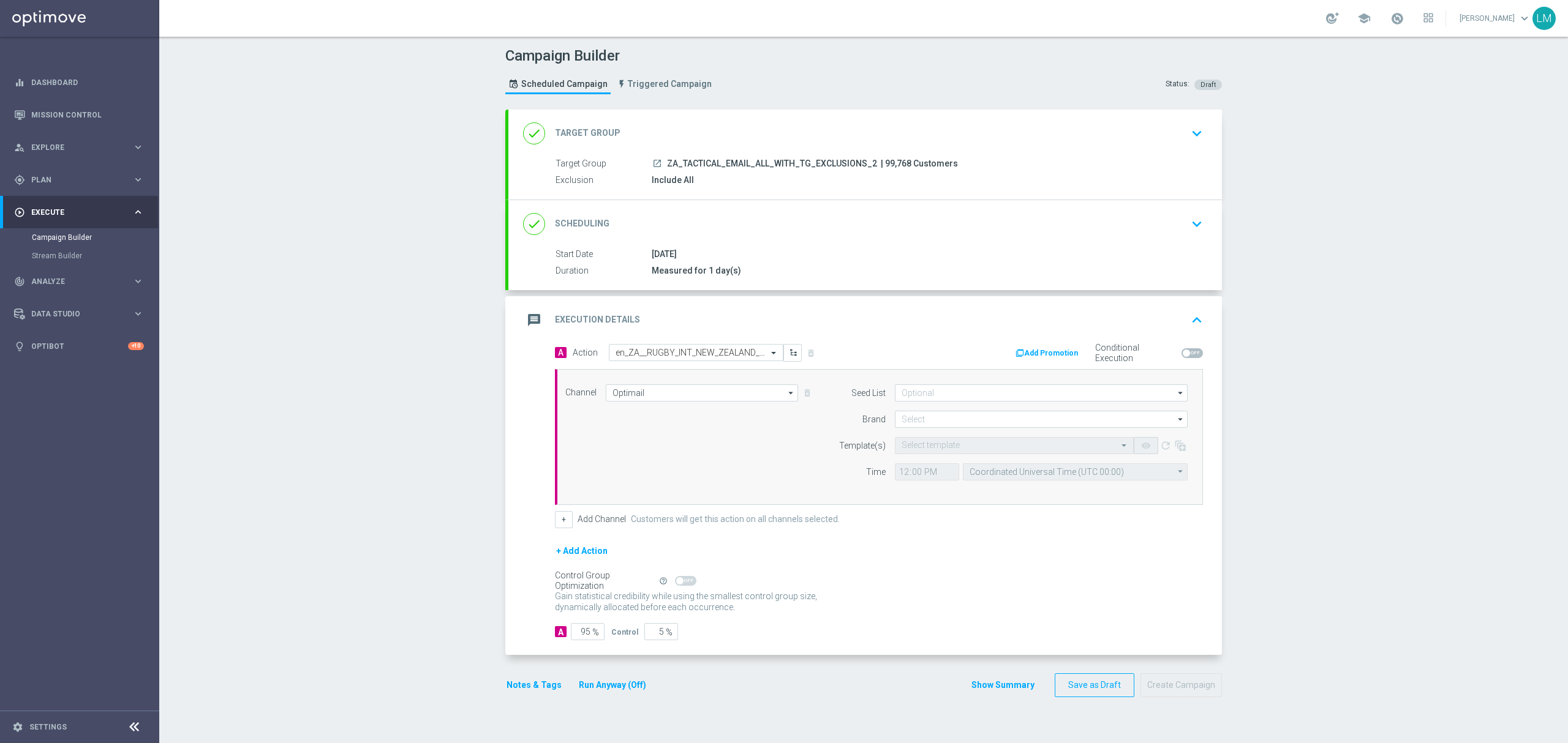
click at [1062, 564] on div "+ Add Action" at bounding box center [879, 559] width 648 height 31
click at [954, 422] on input at bounding box center [1041, 419] width 293 height 17
click at [933, 451] on div "lottoland" at bounding box center [1041, 455] width 293 height 17
type input "lottoland"
click at [931, 449] on input "text" at bounding box center [1002, 446] width 201 height 10
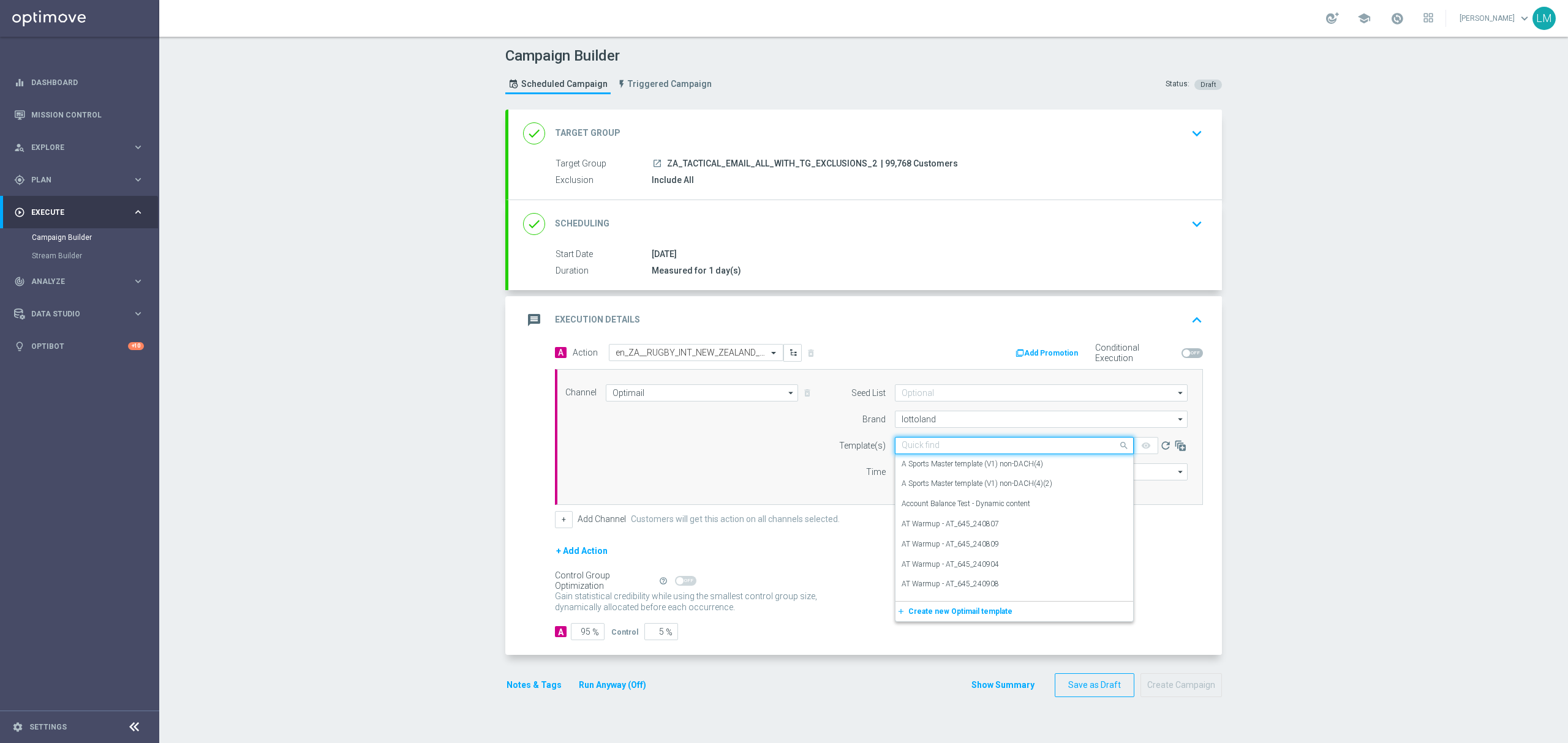
paste input "en_ZA__RUGBY_INT_NEW_ZEALAND_VS_SOUTH_AFRICA_LOTTO_COMBO_MATCH2__EMT_ALL_EM_TAC…"
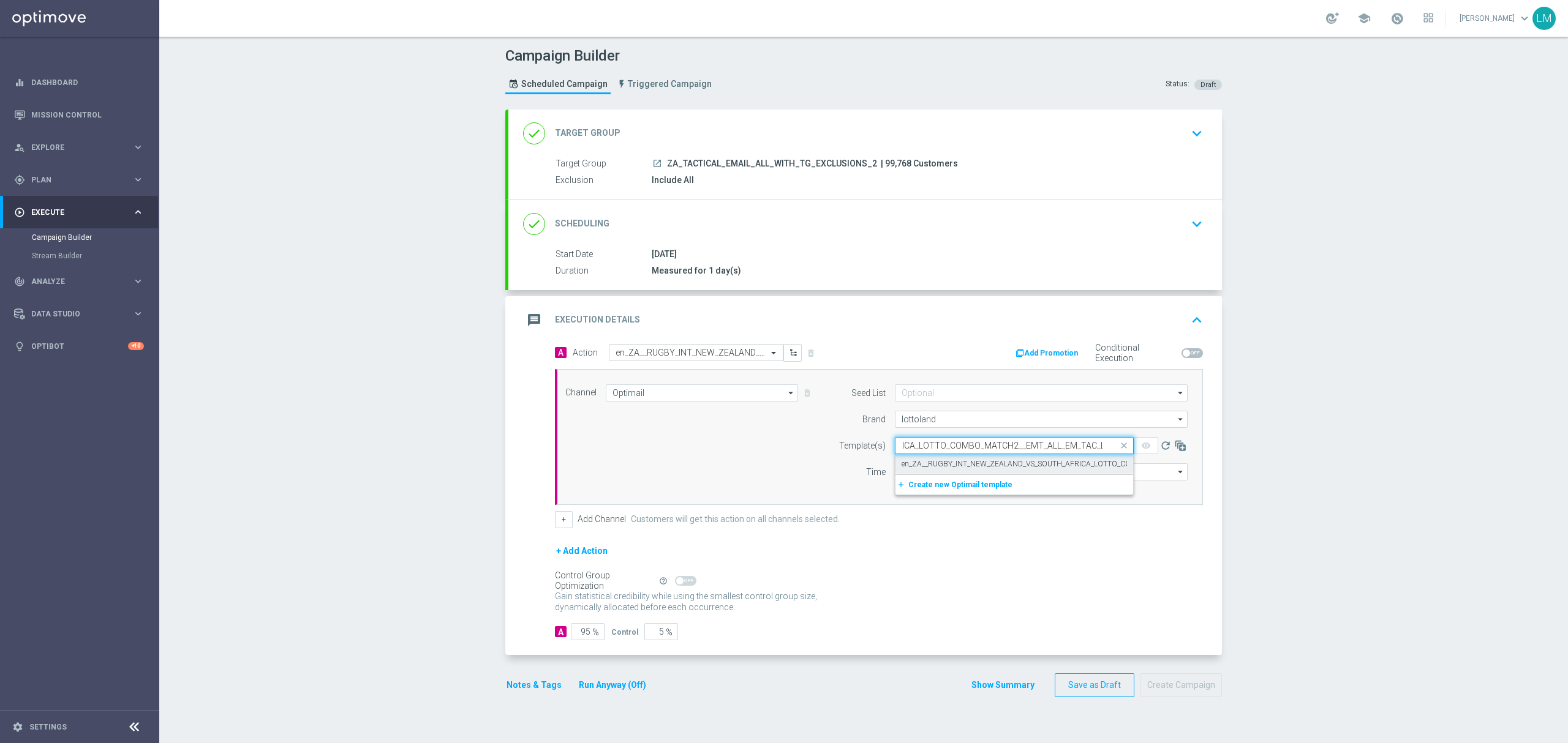
click at [938, 469] on label "en_ZA__RUGBY_INT_NEW_ZEALAND_VS_SOUTH_AFRICA_LOTTO_COMBO_MATCH2__EMT_ALL_EM_TAC…" at bounding box center [1080, 464] width 357 height 10
type input "en_ZA__RUGBY_INT_NEW_ZEALAND_VS_SOUTH_AFRICA_LOTTO_COMBO_MATCH2__EMT_ALL_EM_TAC…"
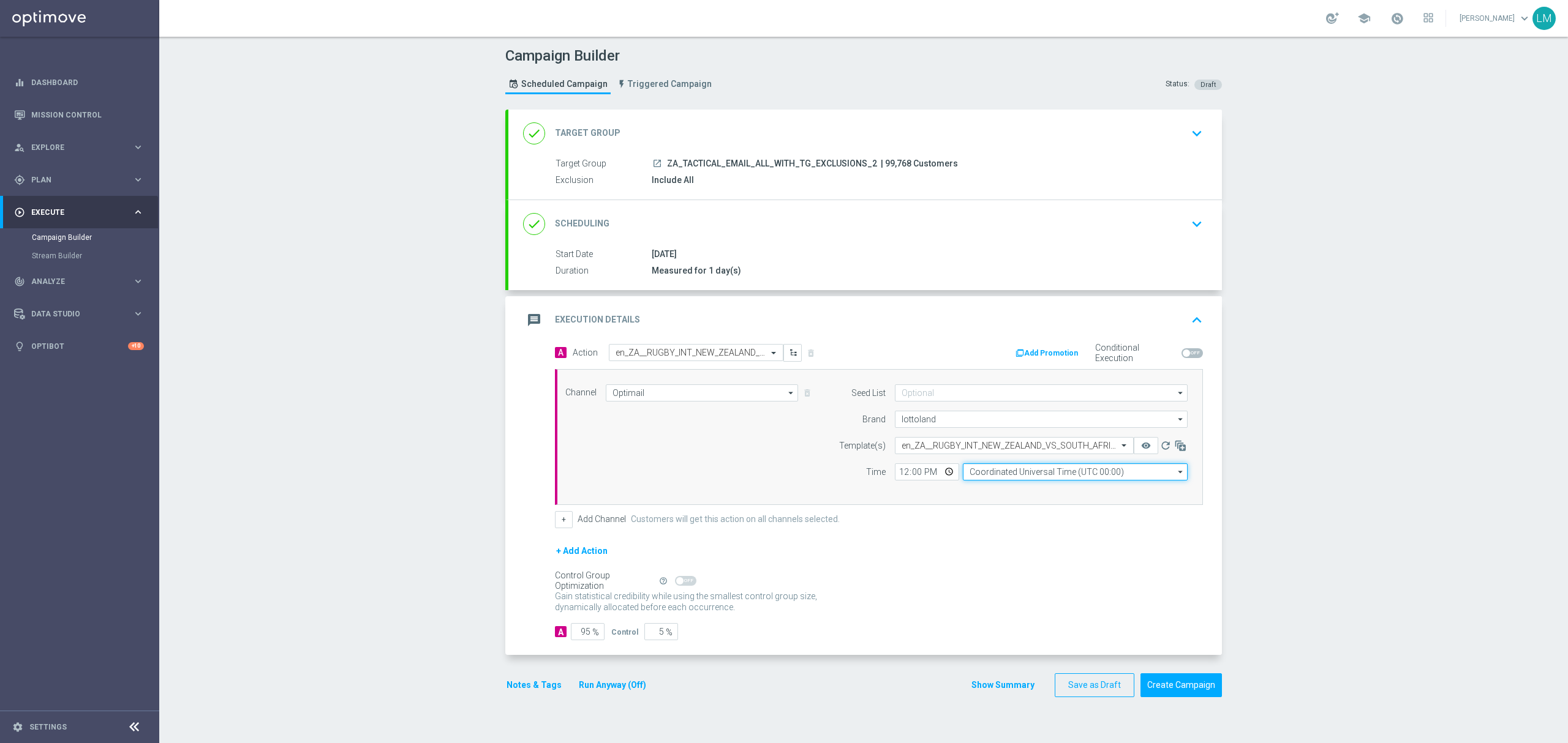
click at [974, 476] on input "Coordinated Universal Time (UTC 00:00)" at bounding box center [1075, 472] width 225 height 17
click at [984, 488] on div "Central European Time (Berlin) (UTC +02:00)" at bounding box center [1069, 490] width 201 height 11
type input "Central European Time (Berlin) (UTC +02:00)"
click at [940, 474] on input "12:00" at bounding box center [927, 472] width 64 height 17
type input "17:00"
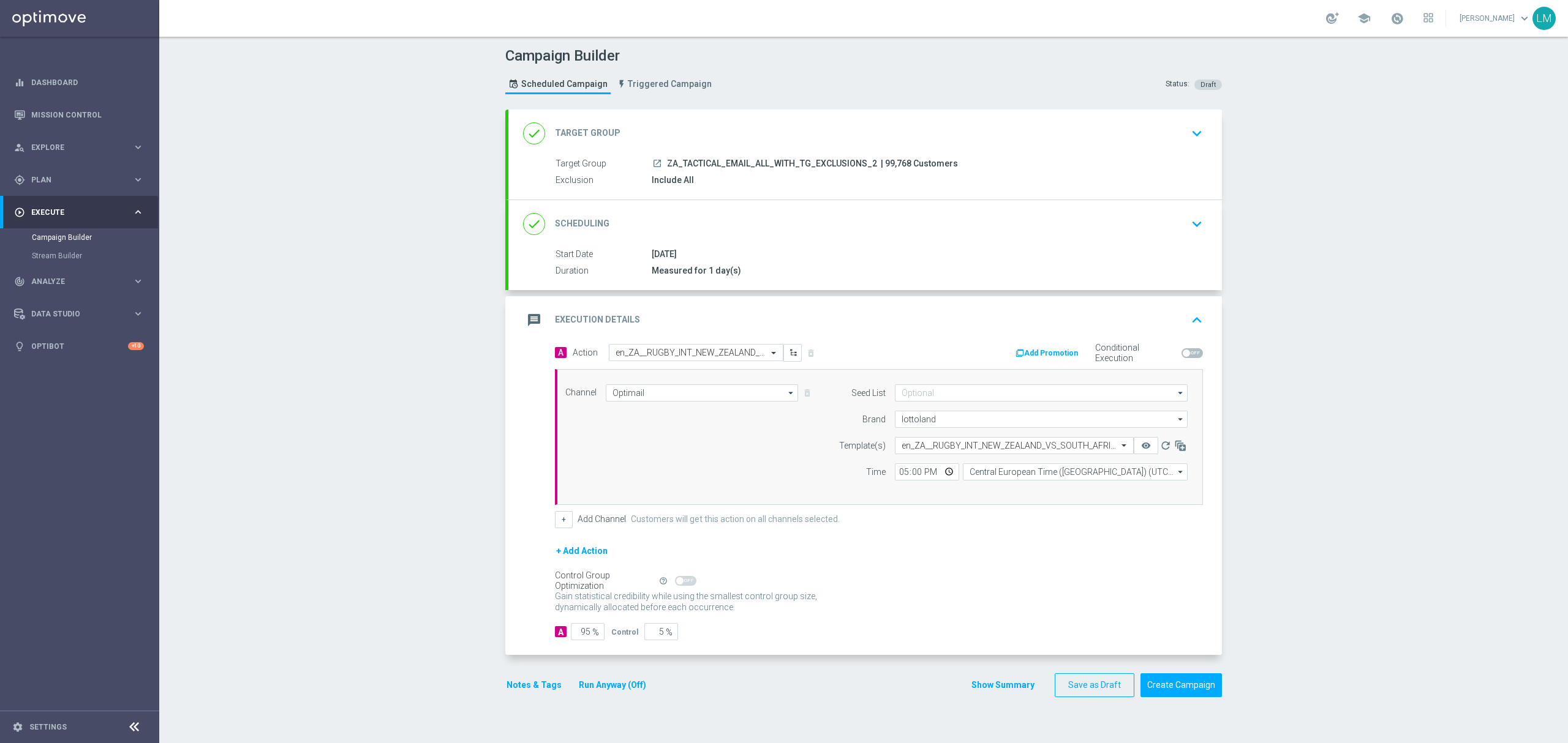
click at [814, 540] on form "A Action Select action en_ZA__RUGBY_INT_NEW_ZEALAND_VS_SOUTH_AFRICA_LOTTO_COMBO…" at bounding box center [879, 492] width 648 height 297
click at [1165, 685] on button "Create Campaign" at bounding box center [1181, 685] width 81 height 24
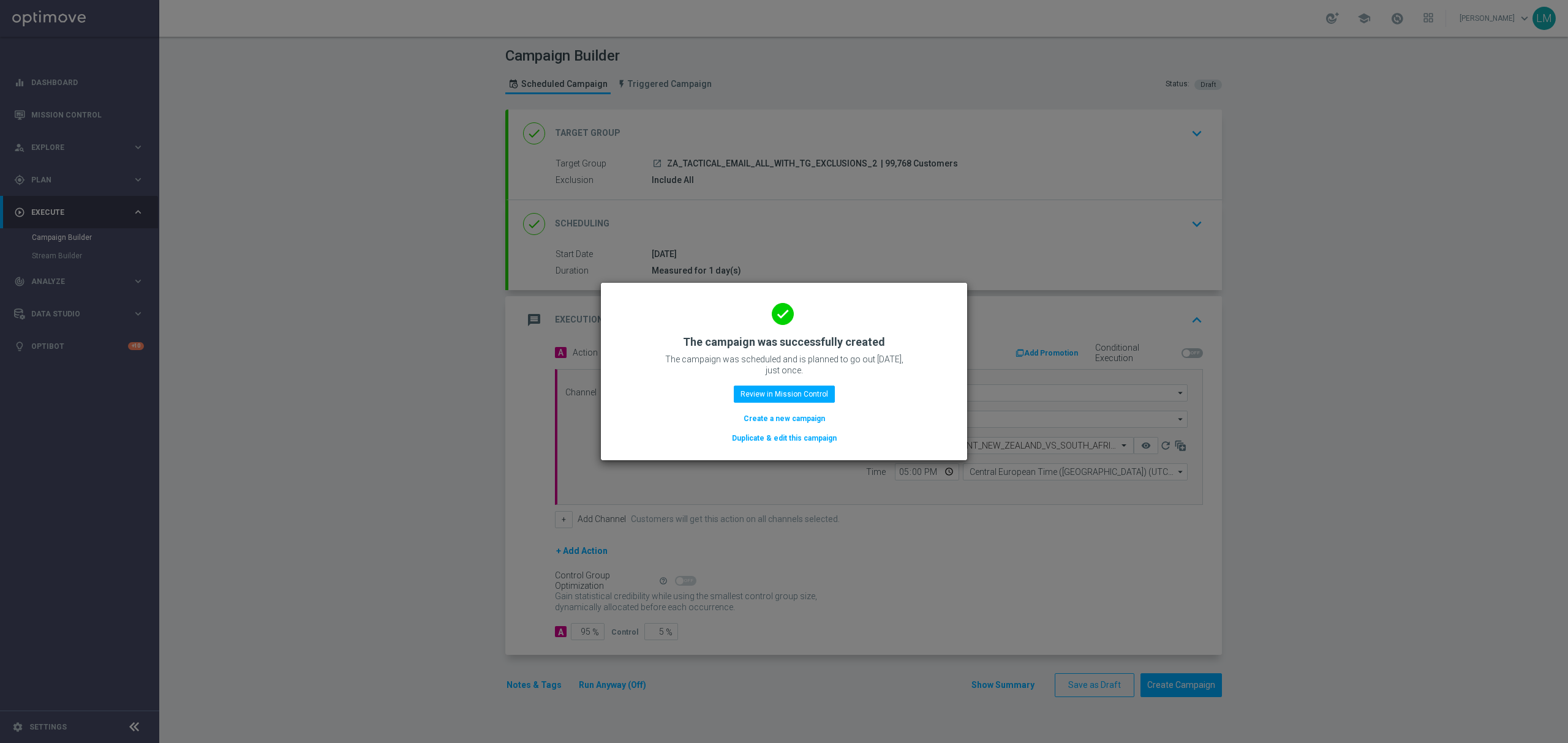
click at [778, 421] on button "Create a new campaign" at bounding box center [784, 419] width 84 height 13
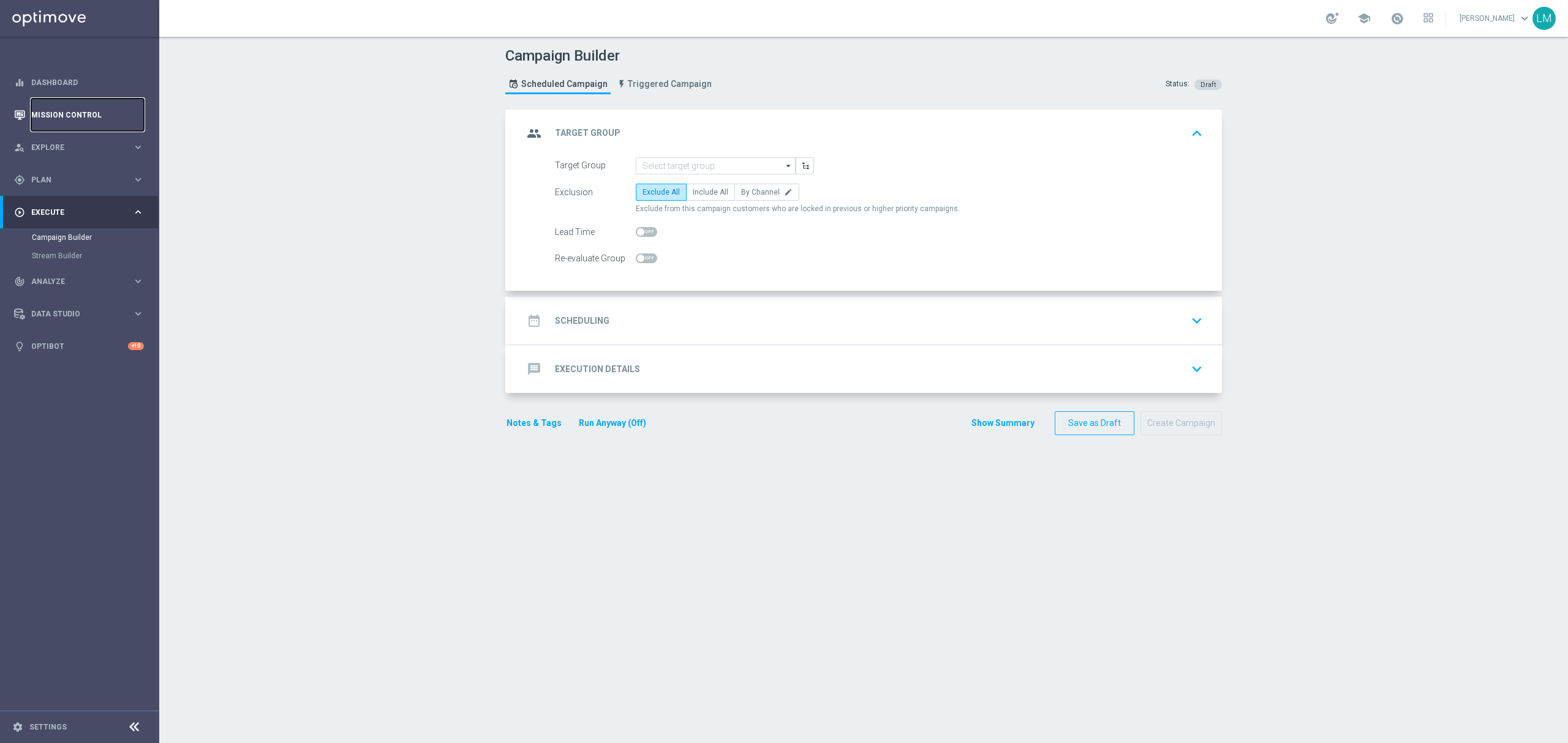
click at [95, 120] on link "Mission Control" at bounding box center [88, 115] width 113 height 33
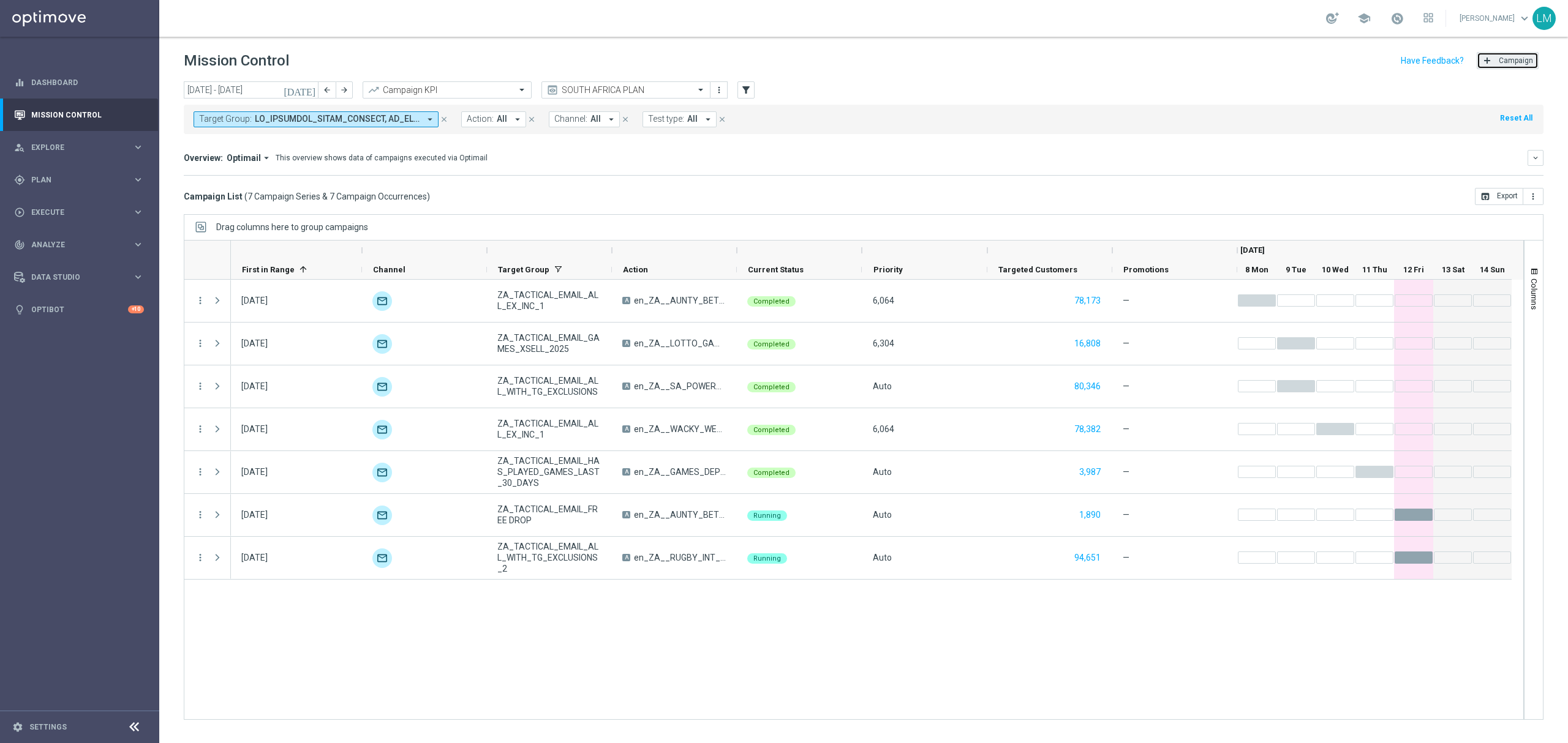
click at [1520, 60] on span "Campaign" at bounding box center [1515, 61] width 34 height 8
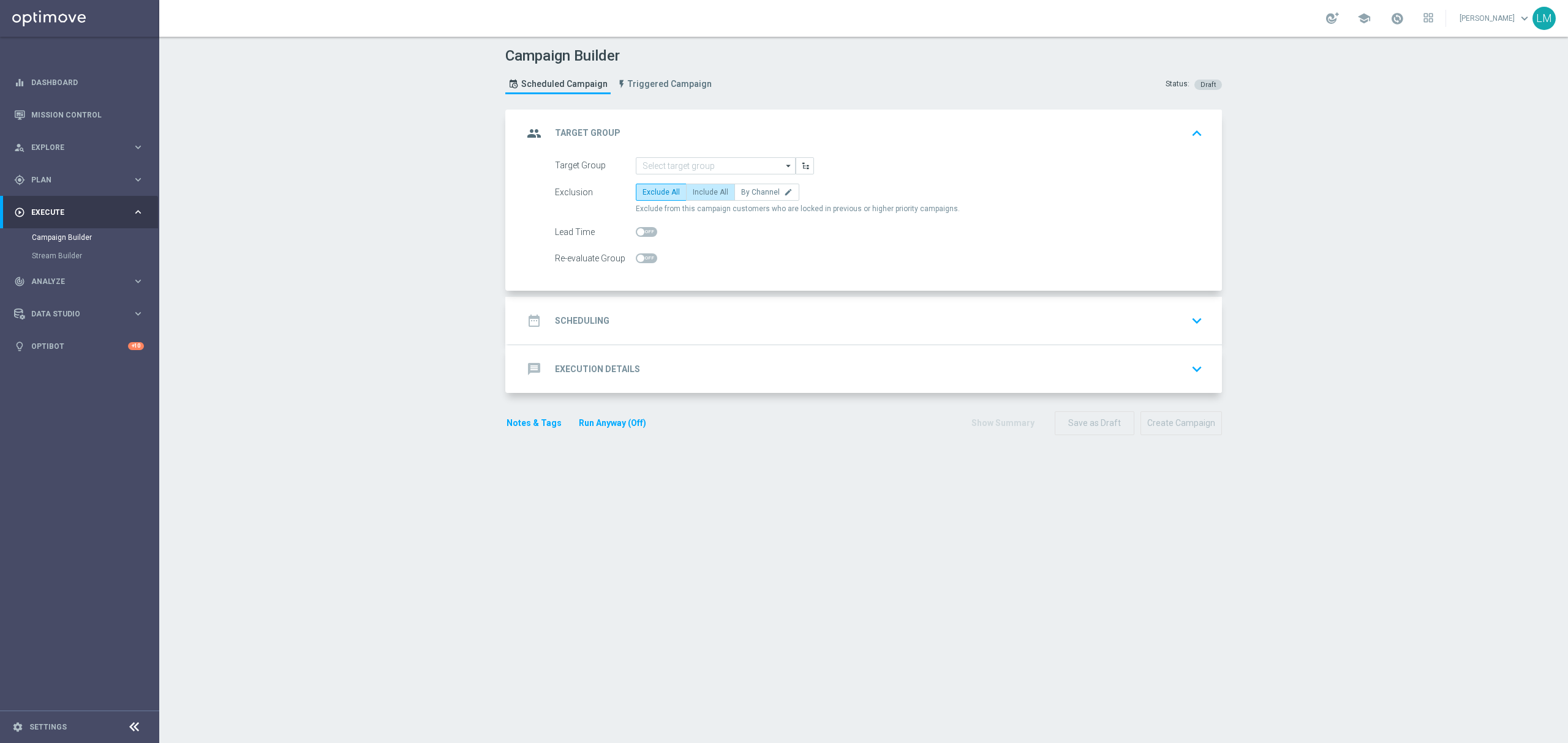
click at [699, 192] on span "Include All" at bounding box center [710, 192] width 36 height 8
click at [699, 192] on input "Include All" at bounding box center [696, 194] width 8 height 8
radio input "true"
click at [704, 167] on input at bounding box center [715, 166] width 160 height 17
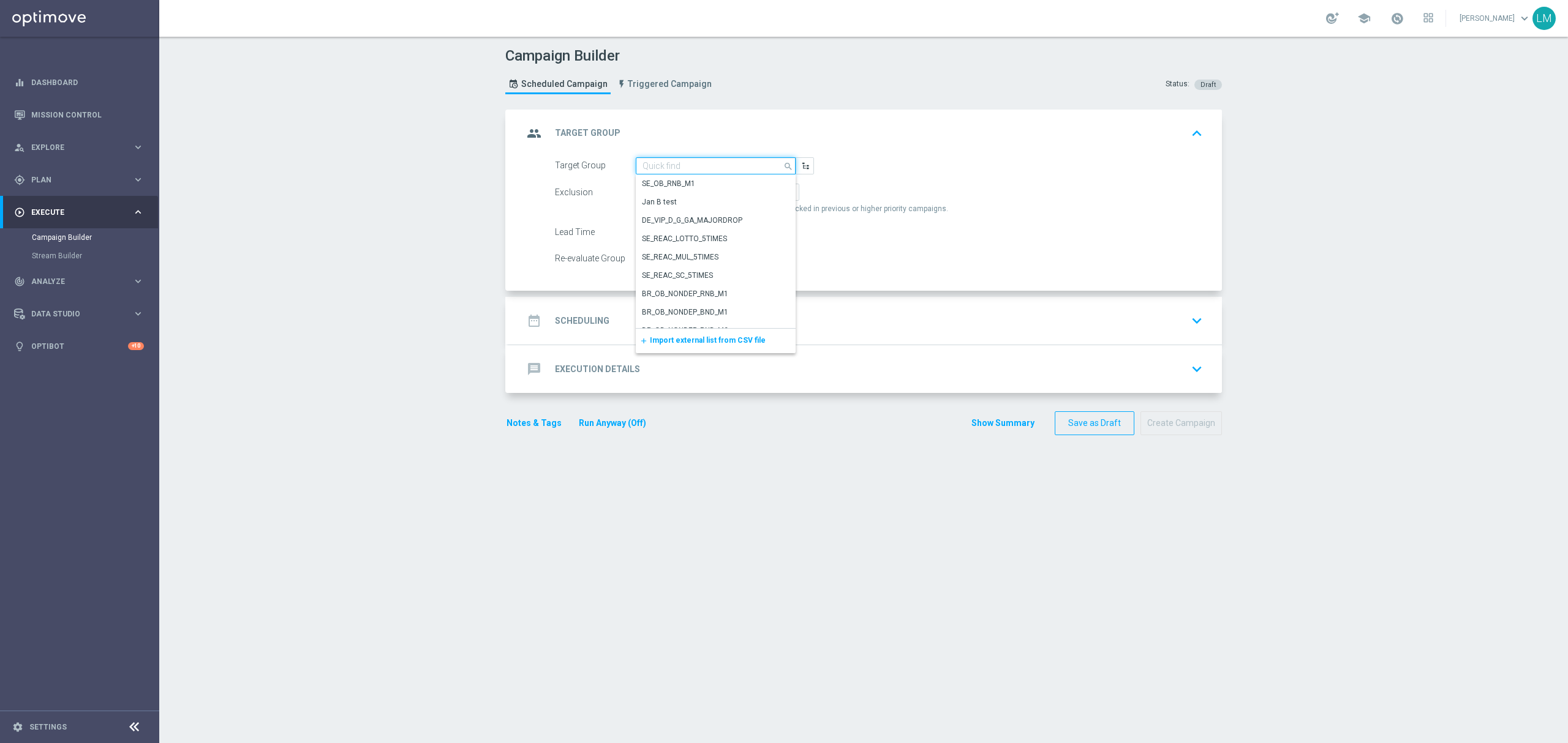
paste input "ZA_TACTICAL_EMAIL_ALL_EX_INC_1"
click at [701, 176] on div "ZA_TACTICAL_EMAIL_ALL_EX_INC_1" at bounding box center [711, 183] width 150 height 17
type input "ZA_TACTICAL_EMAIL_ALL_EX_INC_1"
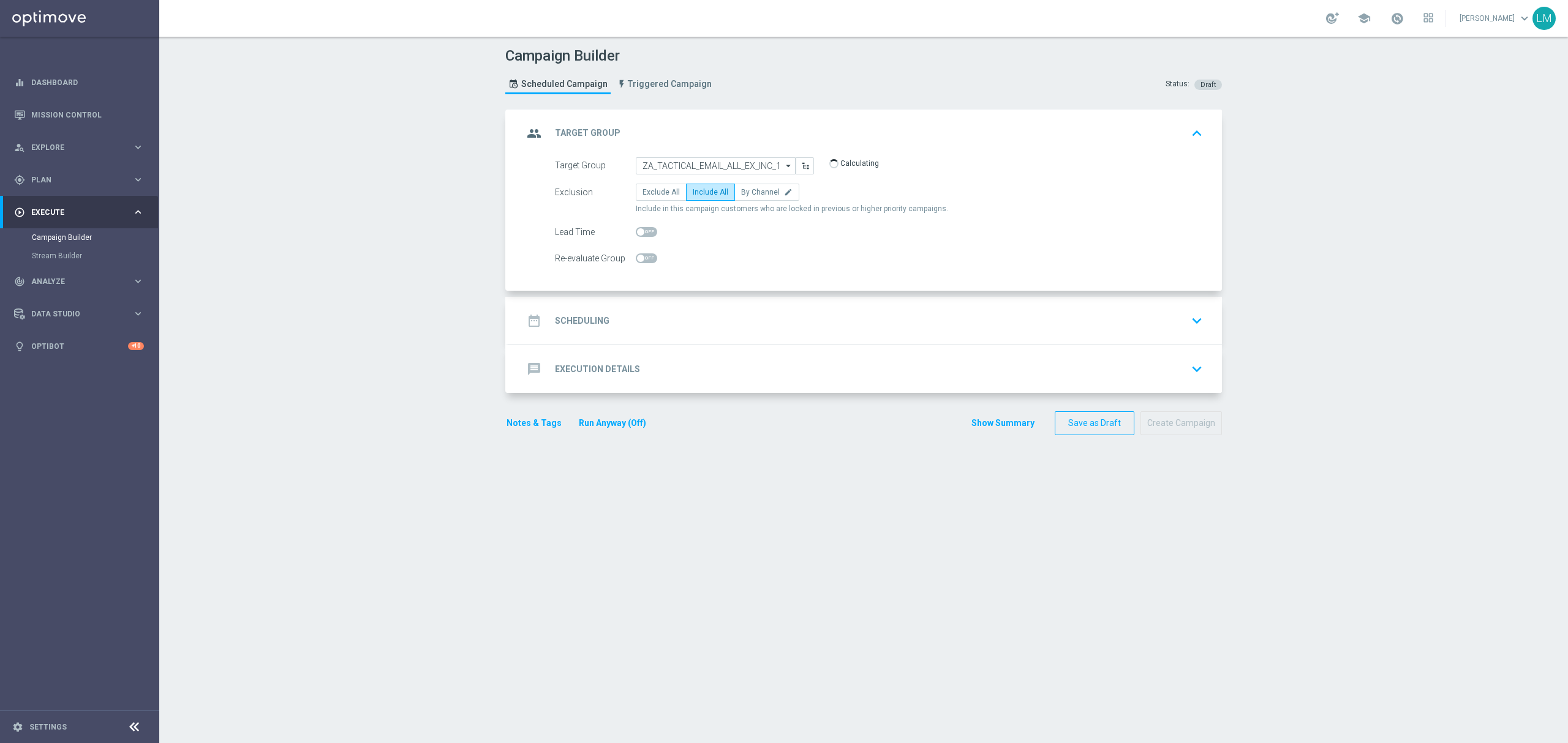
click at [712, 311] on div "date_range Scheduling keyboard_arrow_down" at bounding box center [865, 320] width 684 height 23
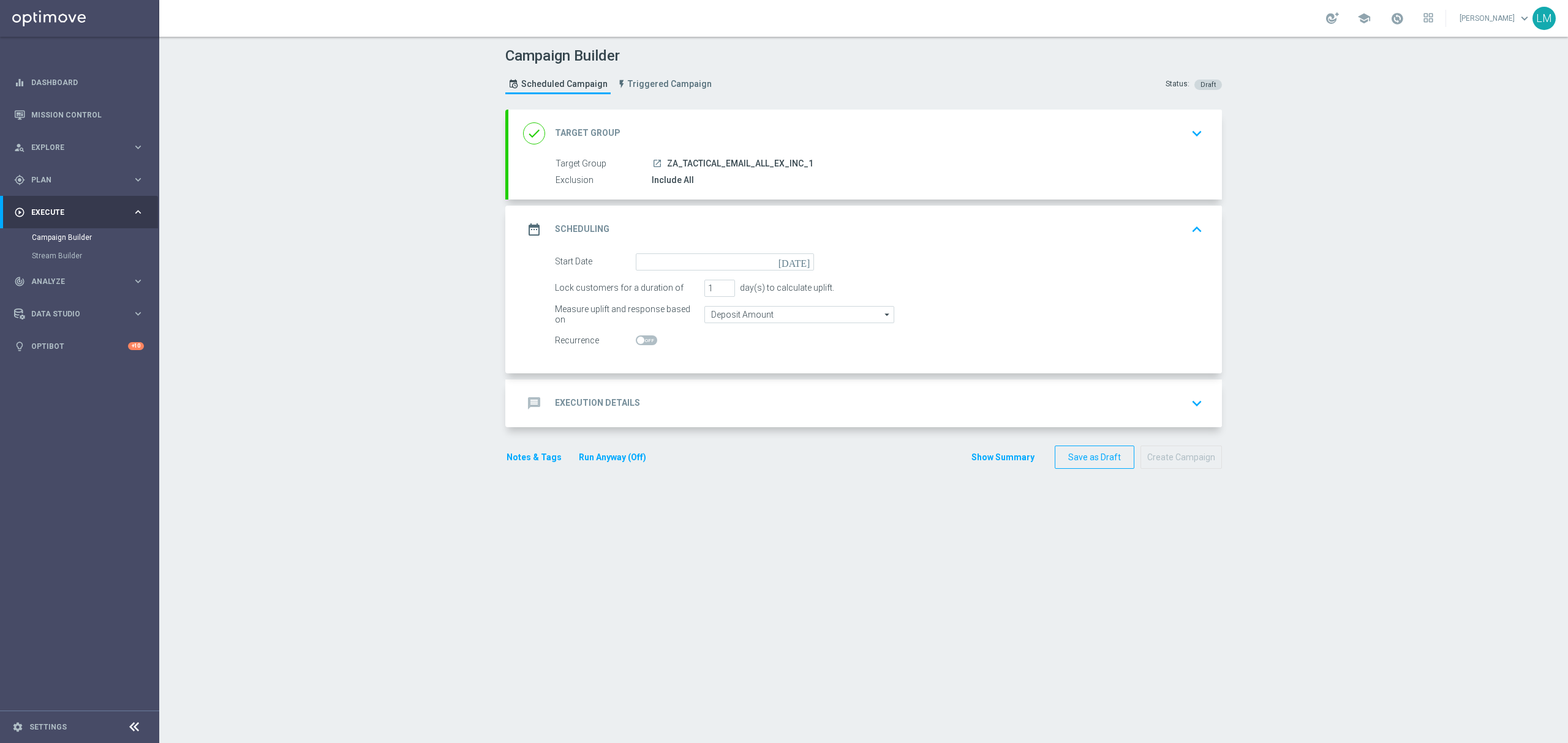
click at [794, 258] on icon "today" at bounding box center [797, 260] width 36 height 13
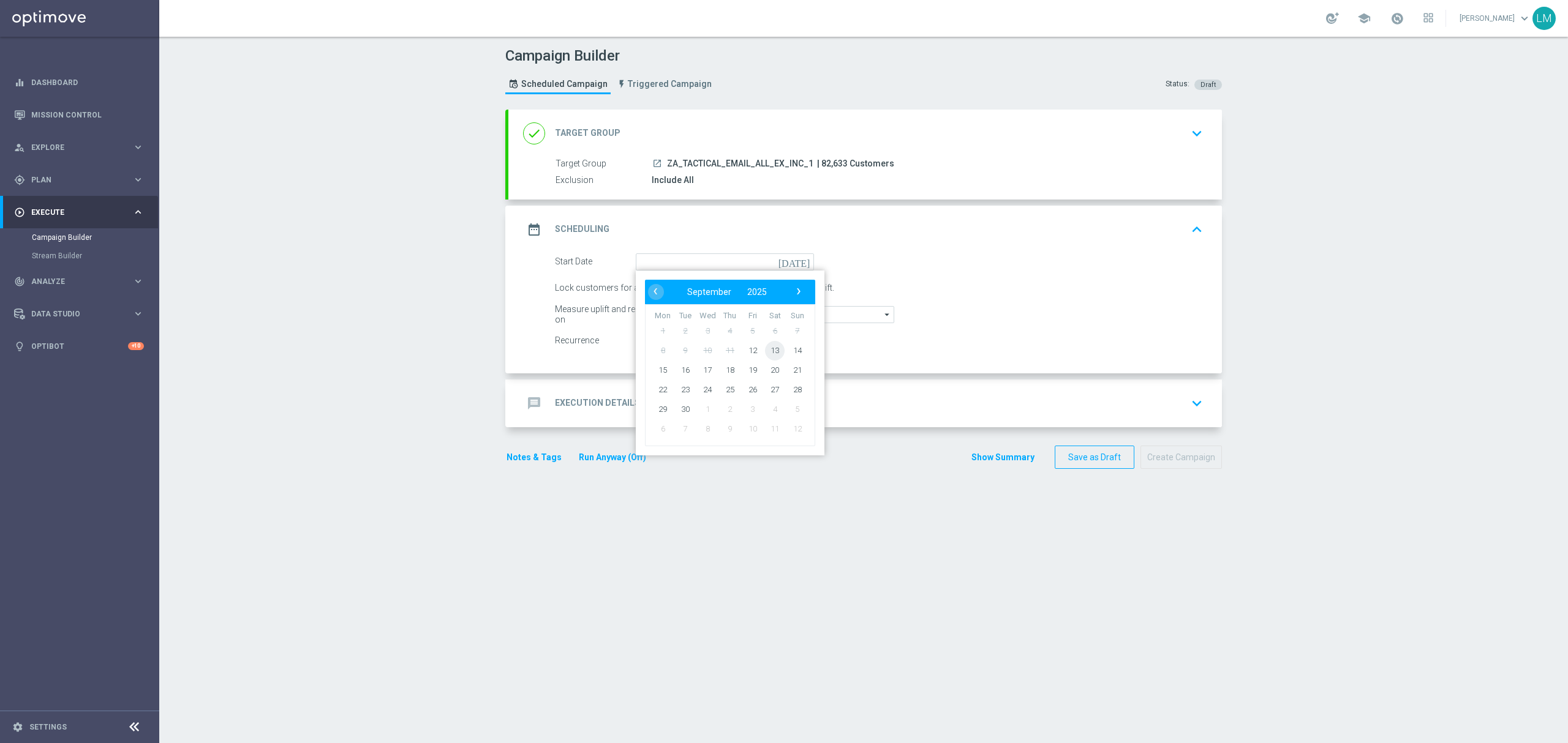
click at [769, 350] on span "13" at bounding box center [775, 350] width 20 height 19
type input "13 Sep 2025"
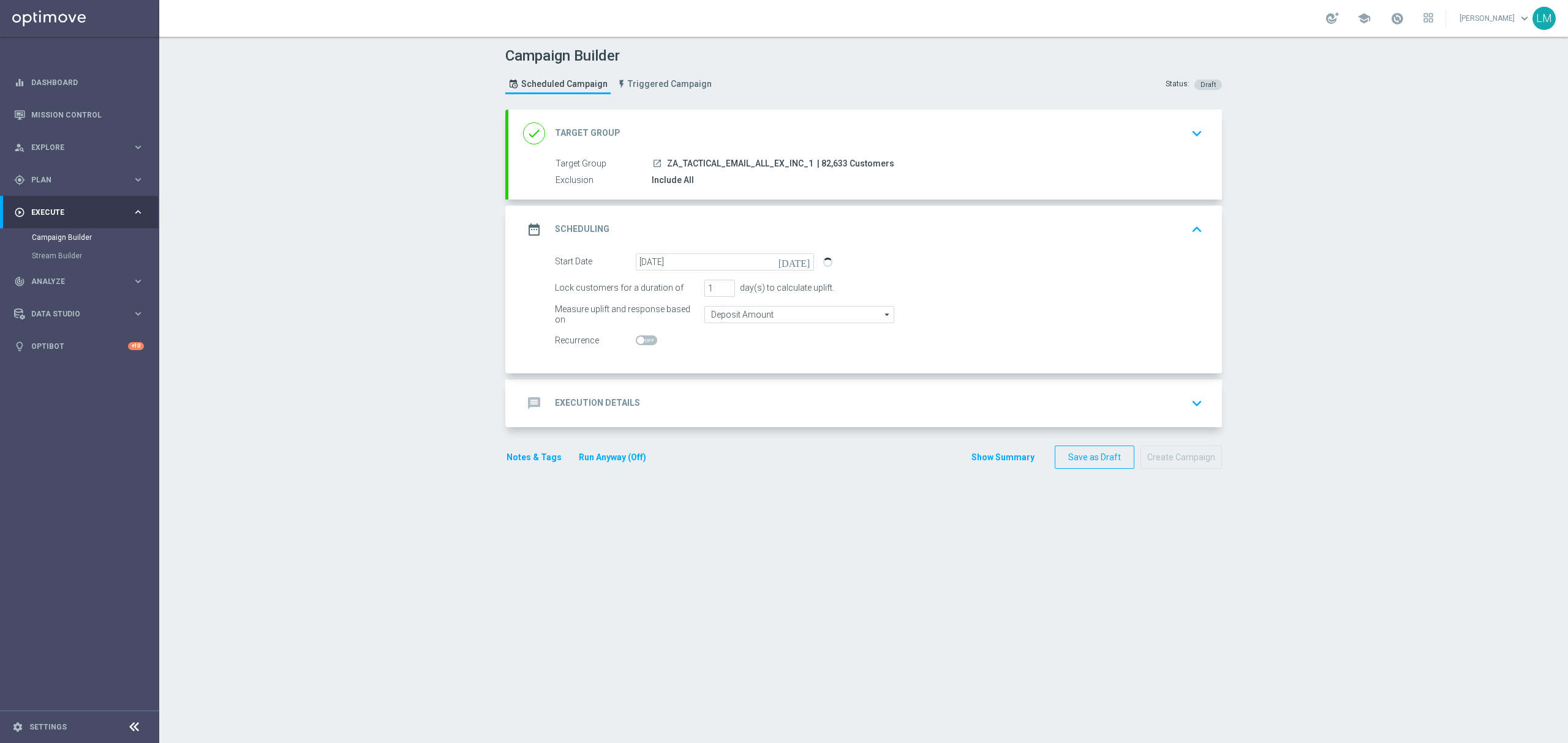
click at [750, 396] on div "message Execution Details keyboard_arrow_down" at bounding box center [865, 403] width 684 height 23
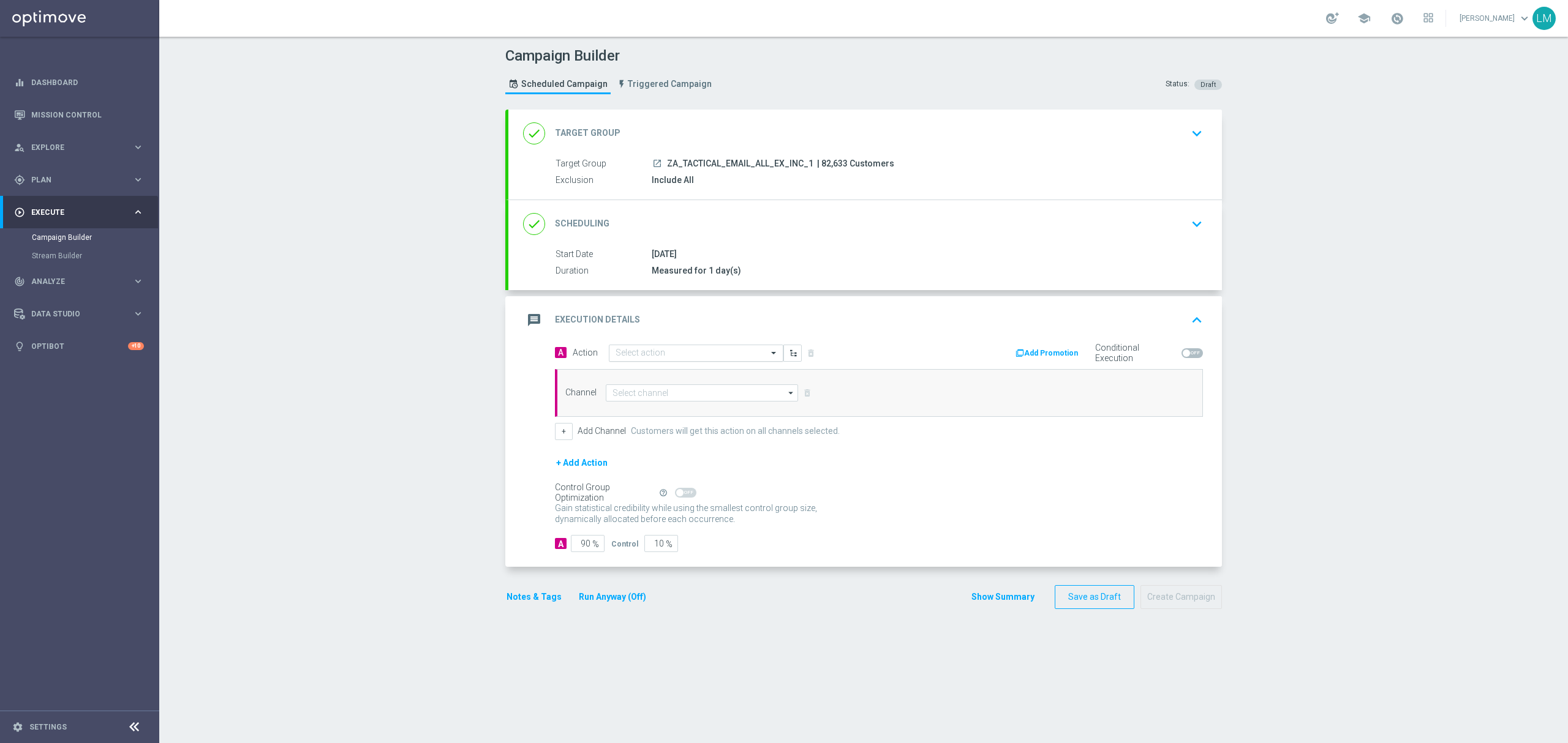
click at [637, 351] on input "text" at bounding box center [684, 353] width 137 height 10
paste input "en_ZA__MYSTERY_BOX_REBRAND__EMT_ALL_EM_TAC_LT"
type input "en_ZA__MYSTERY_BOX_REBRAND__EMT_ALL_EM_TAC_LT"
click at [651, 370] on label "en_ZA__MYSTERY_BOX_REBRAND__EMT_ALL_EM_TAC_LT" at bounding box center [712, 374] width 192 height 10
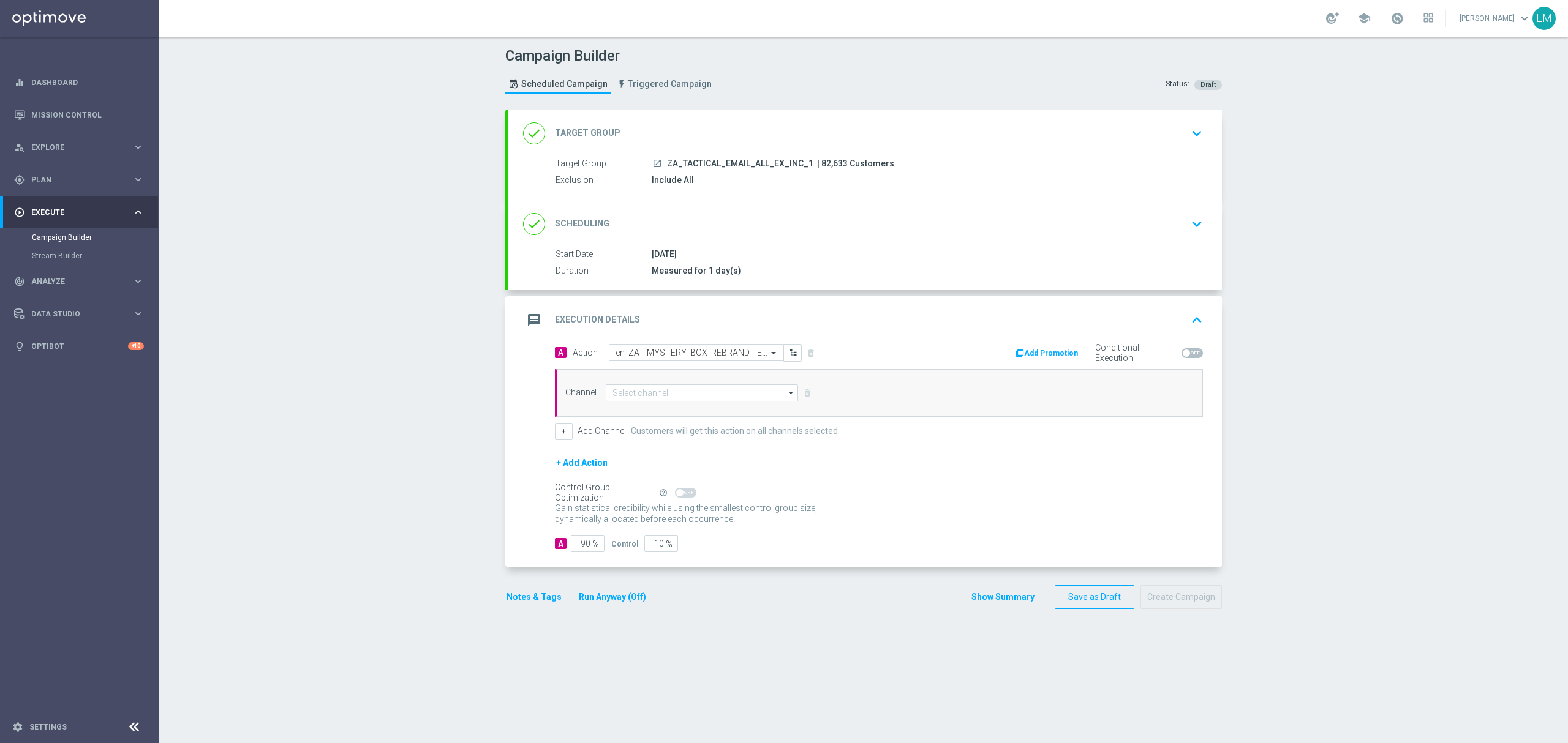
scroll to position [0, 0]
click at [662, 398] on input at bounding box center [702, 393] width 192 height 17
click at [645, 442] on div "Optimail" at bounding box center [697, 447] width 182 height 17
type input "Optimail"
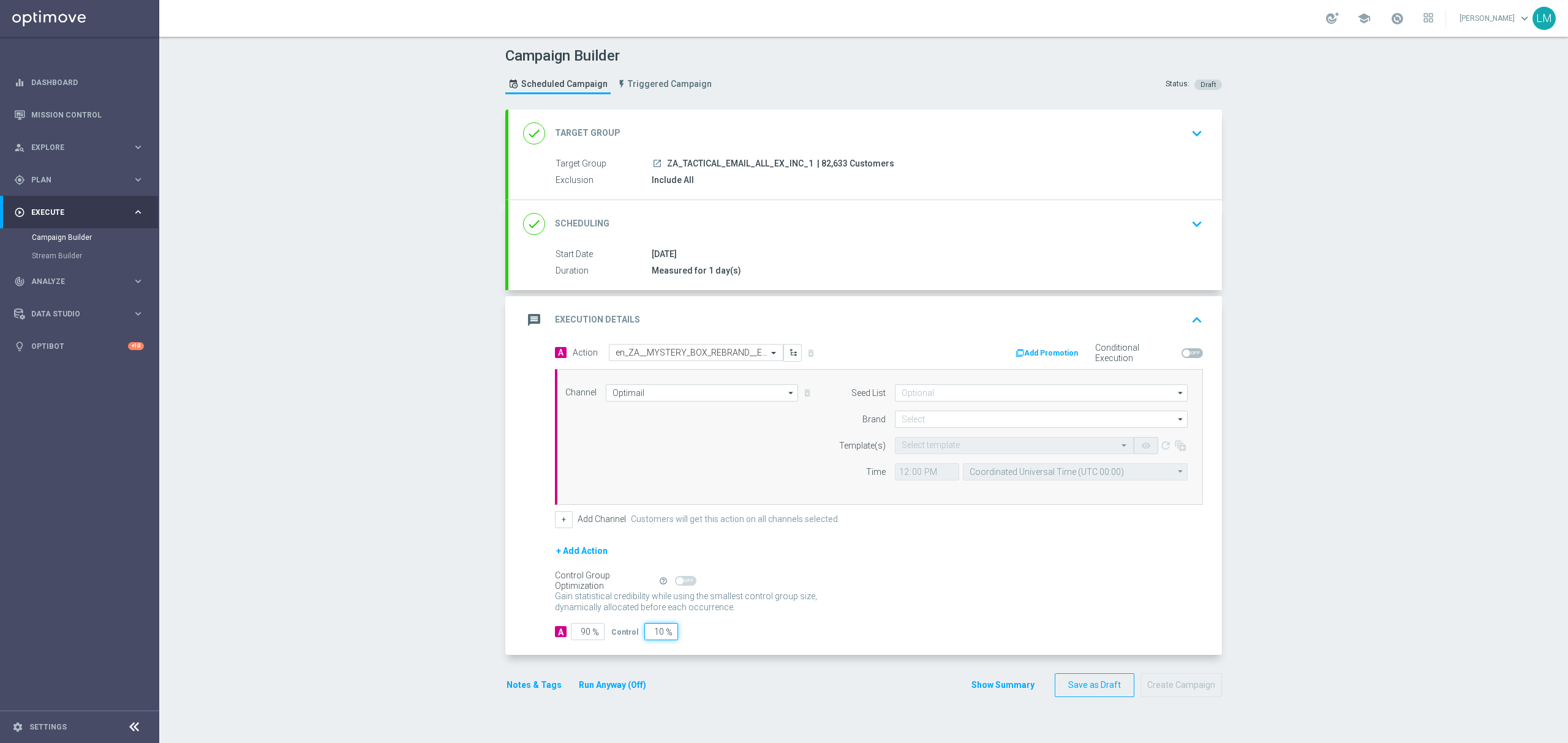
click at [644, 636] on input "10" at bounding box center [661, 632] width 33 height 17
type input "5"
type input "95"
type input "5"
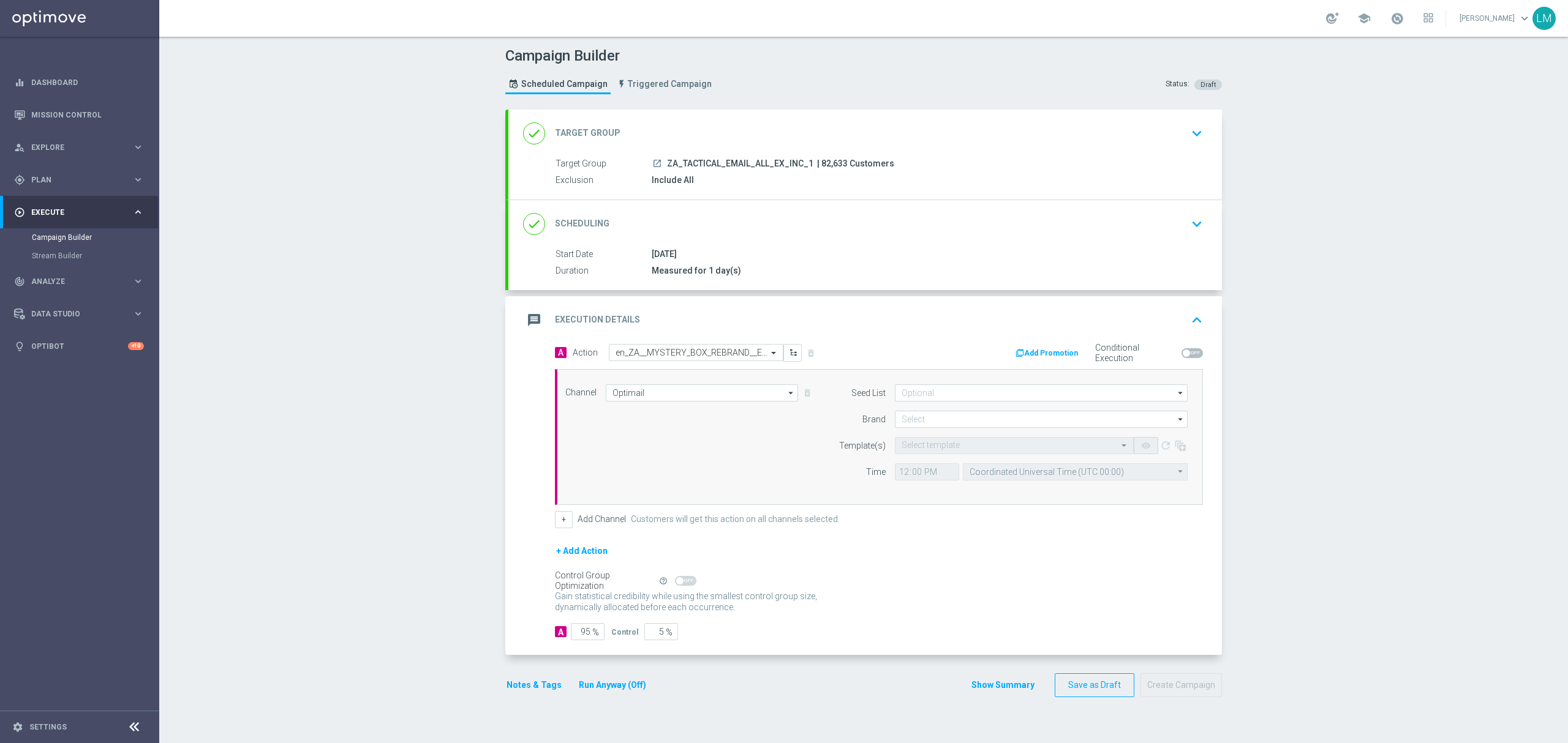
click at [1027, 586] on div "Control Group Optimization Self Optimizing Campaign help_outline" at bounding box center [879, 581] width 648 height 13
click at [961, 417] on input at bounding box center [1041, 419] width 293 height 17
click at [938, 460] on div "lottoland" at bounding box center [1041, 456] width 293 height 18
type input "lottoland"
click at [939, 446] on input "text" at bounding box center [1002, 446] width 201 height 10
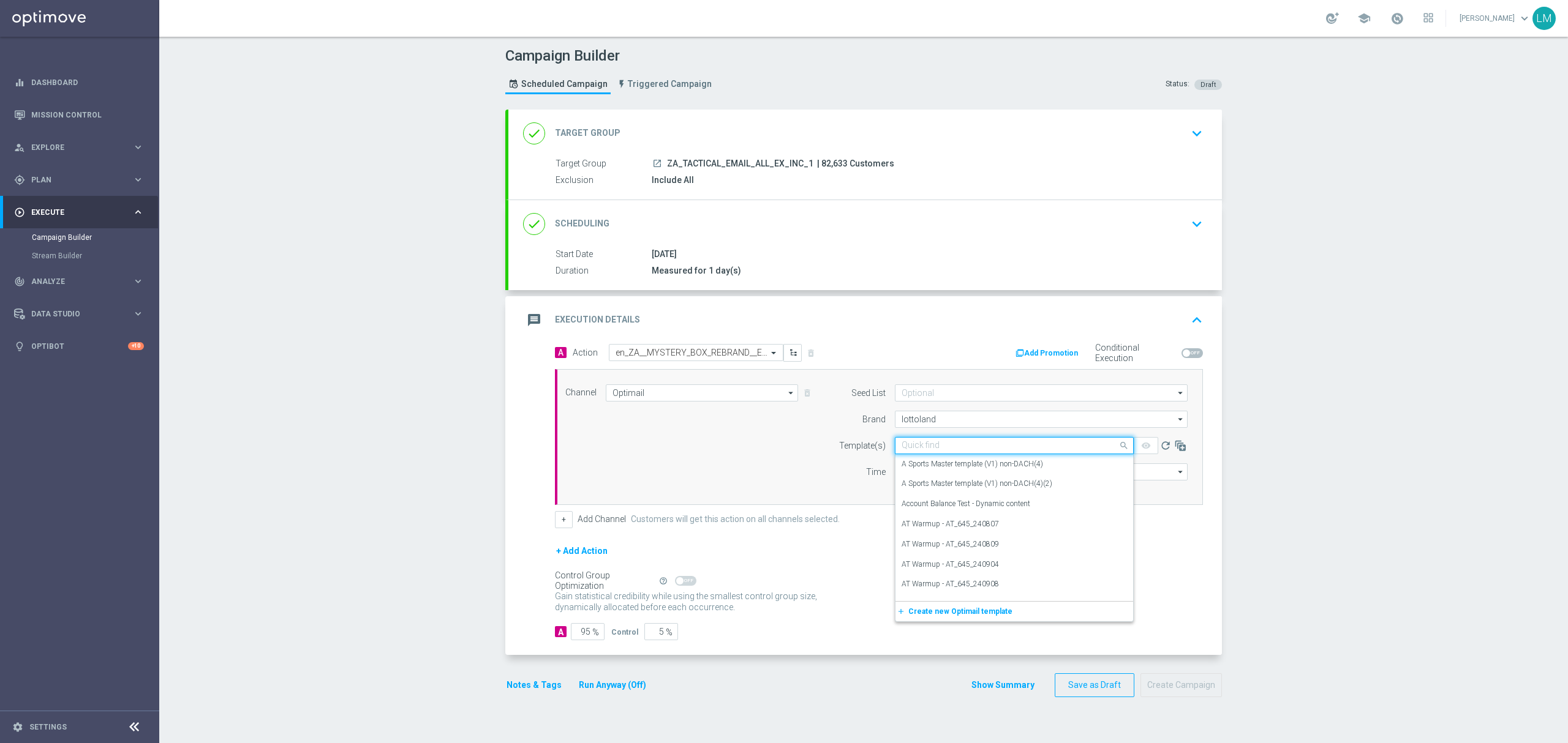
paste input "en_ZA__MYSTERY_BOX_REBRAND__EMT_ALL_EM_TAC_LT"
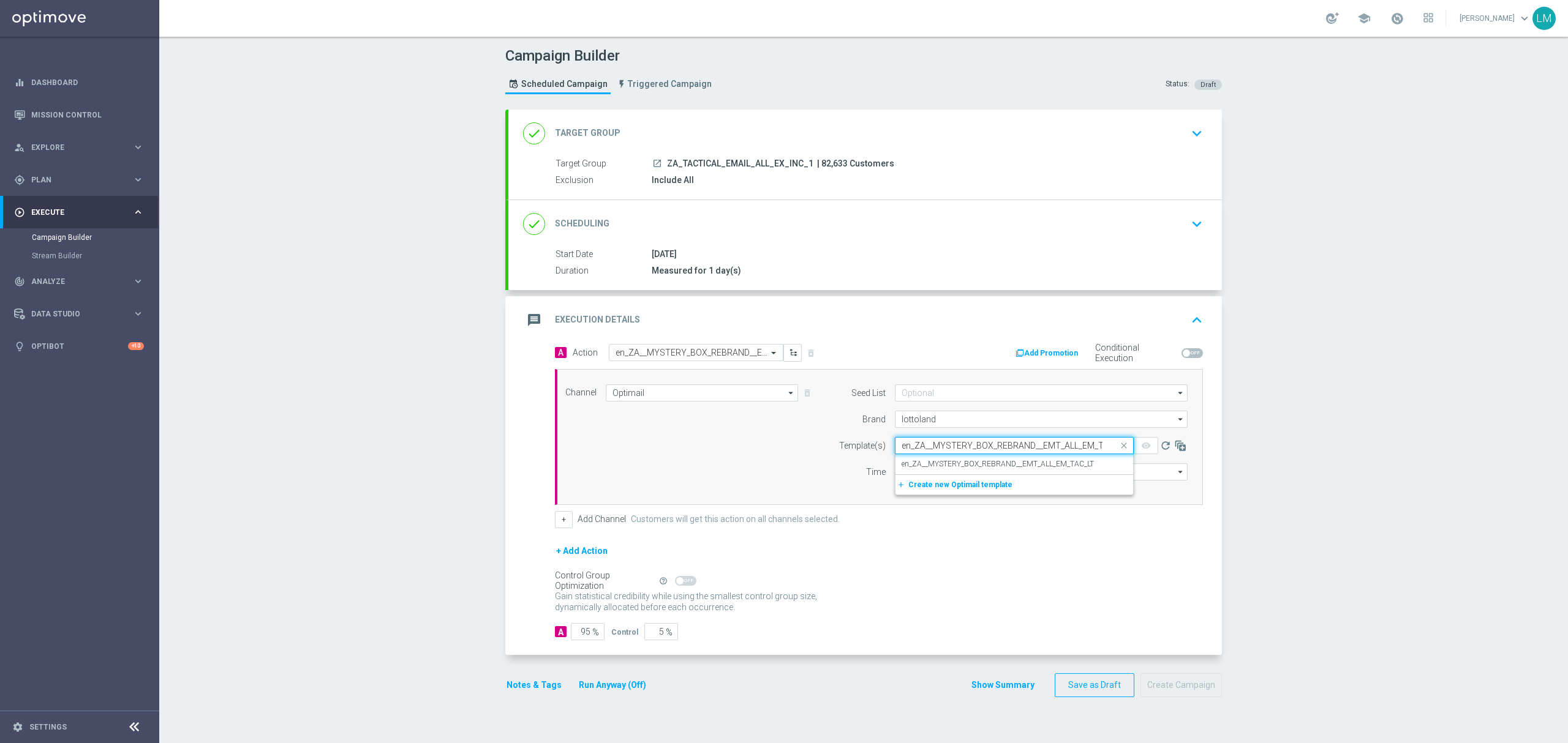
scroll to position [0, 20]
click at [940, 456] on div "en_ZA__MYSTERY_BOX_REBRAND__EMT_ALL_EM_TAC_LT" at bounding box center [1014, 464] width 226 height 20
type input "en_ZA__MYSTERY_BOX_REBRAND__EMT_ALL_EM_TAC_LT"
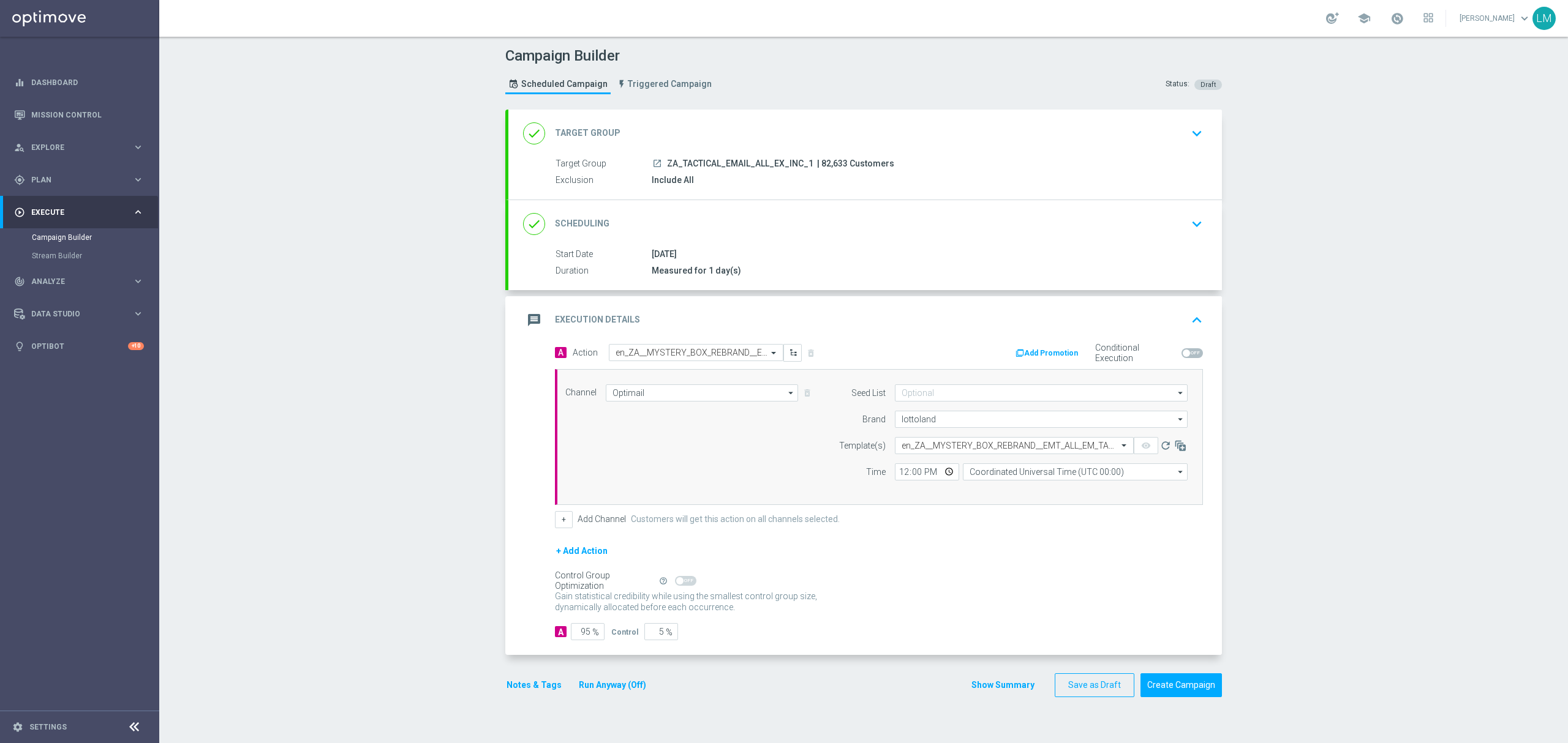
scroll to position [0, 0]
click at [1042, 476] on input "Coordinated Universal Time (UTC 00:00)" at bounding box center [1075, 472] width 225 height 17
click at [1027, 490] on div "Central European Time (Berlin) (UTC +02:00)" at bounding box center [1069, 490] width 201 height 11
type input "Central European Time (Berlin) (UTC +02:00)"
click at [943, 479] on input "12:00" at bounding box center [927, 472] width 64 height 17
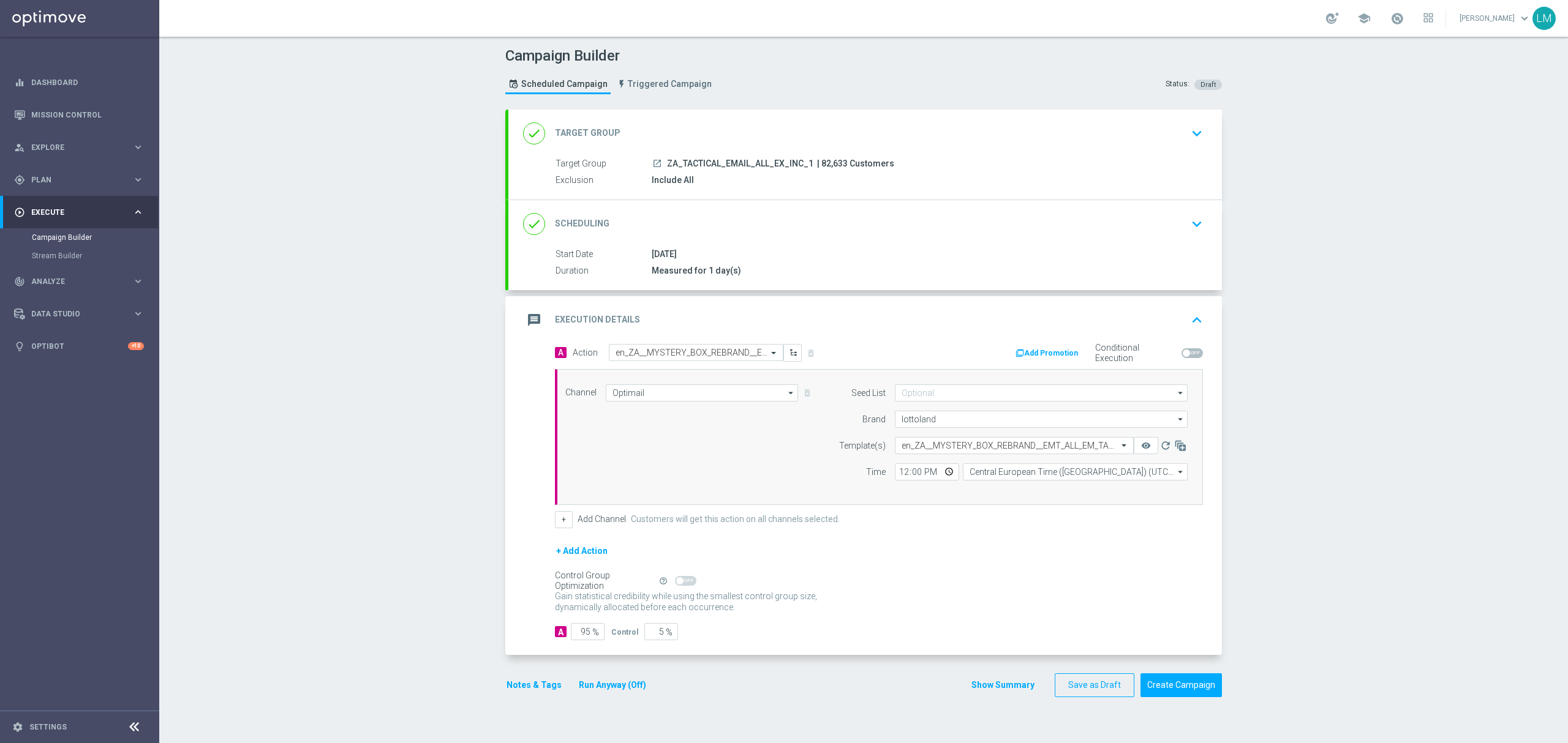
click at [793, 469] on div "Channel Optimail Optimail arrow_drop_down Drag here to set row groups Drag here…" at bounding box center [876, 437] width 641 height 105
click at [1170, 689] on button "Create Campaign" at bounding box center [1181, 685] width 81 height 24
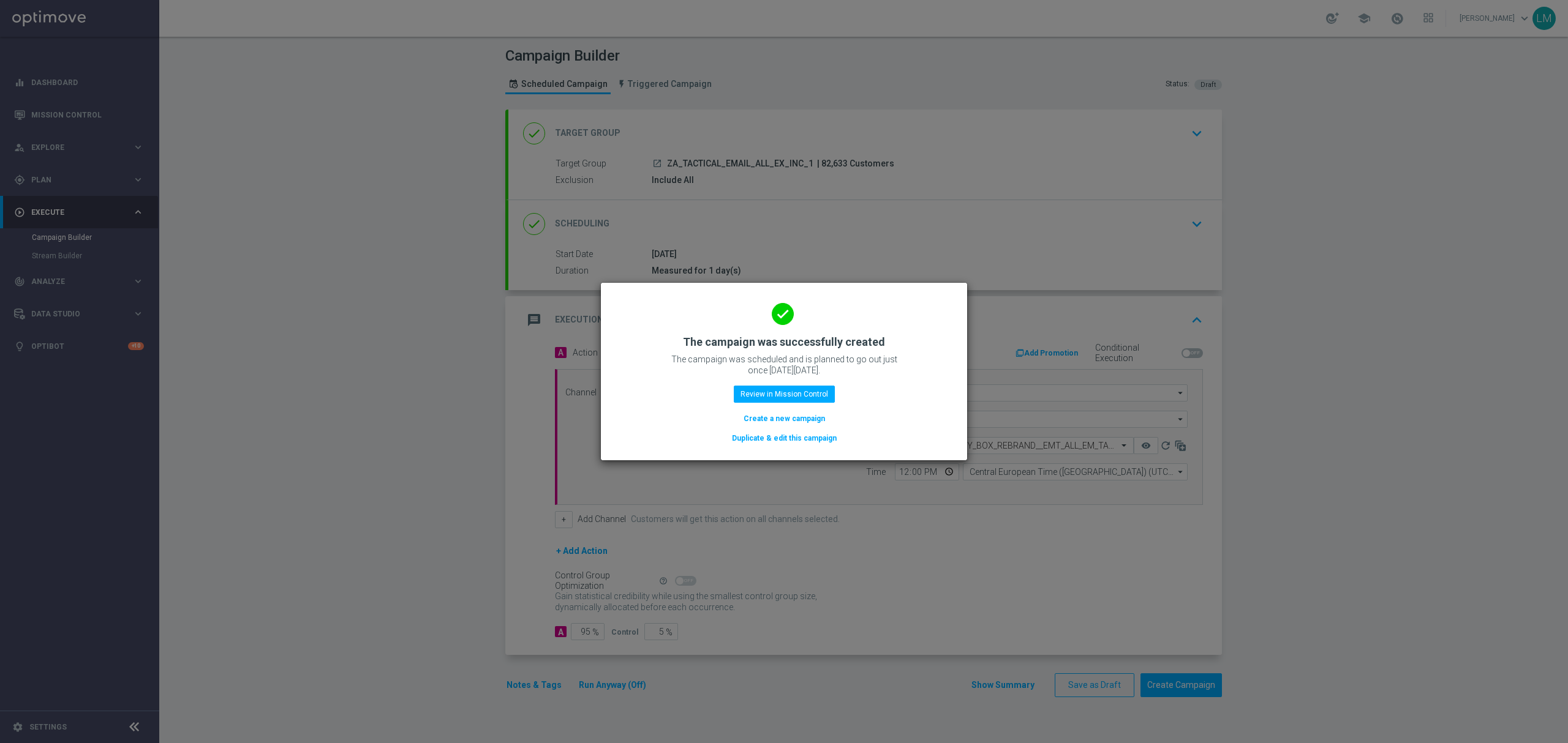
click at [768, 425] on button "Create a new campaign" at bounding box center [784, 419] width 84 height 13
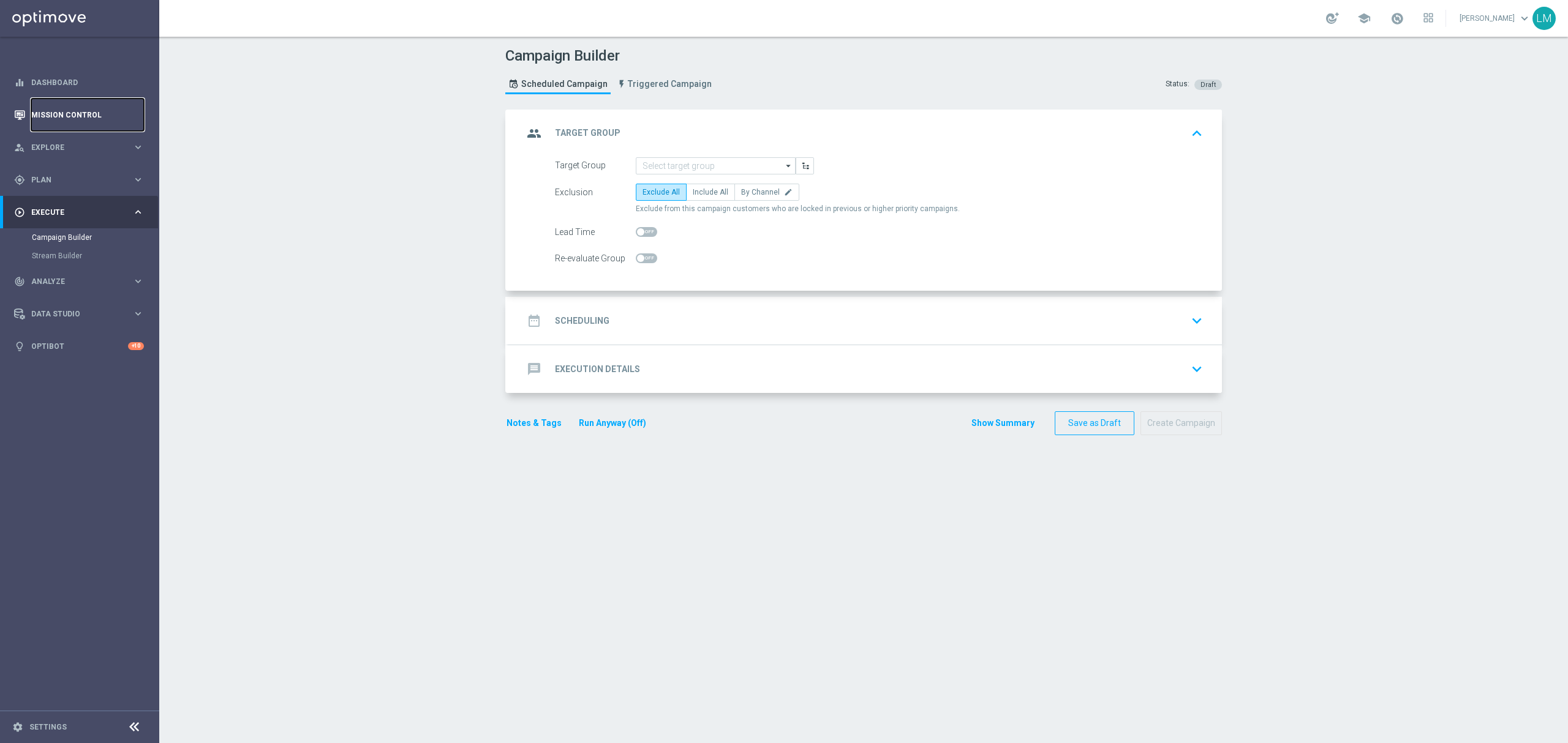
click at [81, 109] on link "Mission Control" at bounding box center [88, 115] width 113 height 33
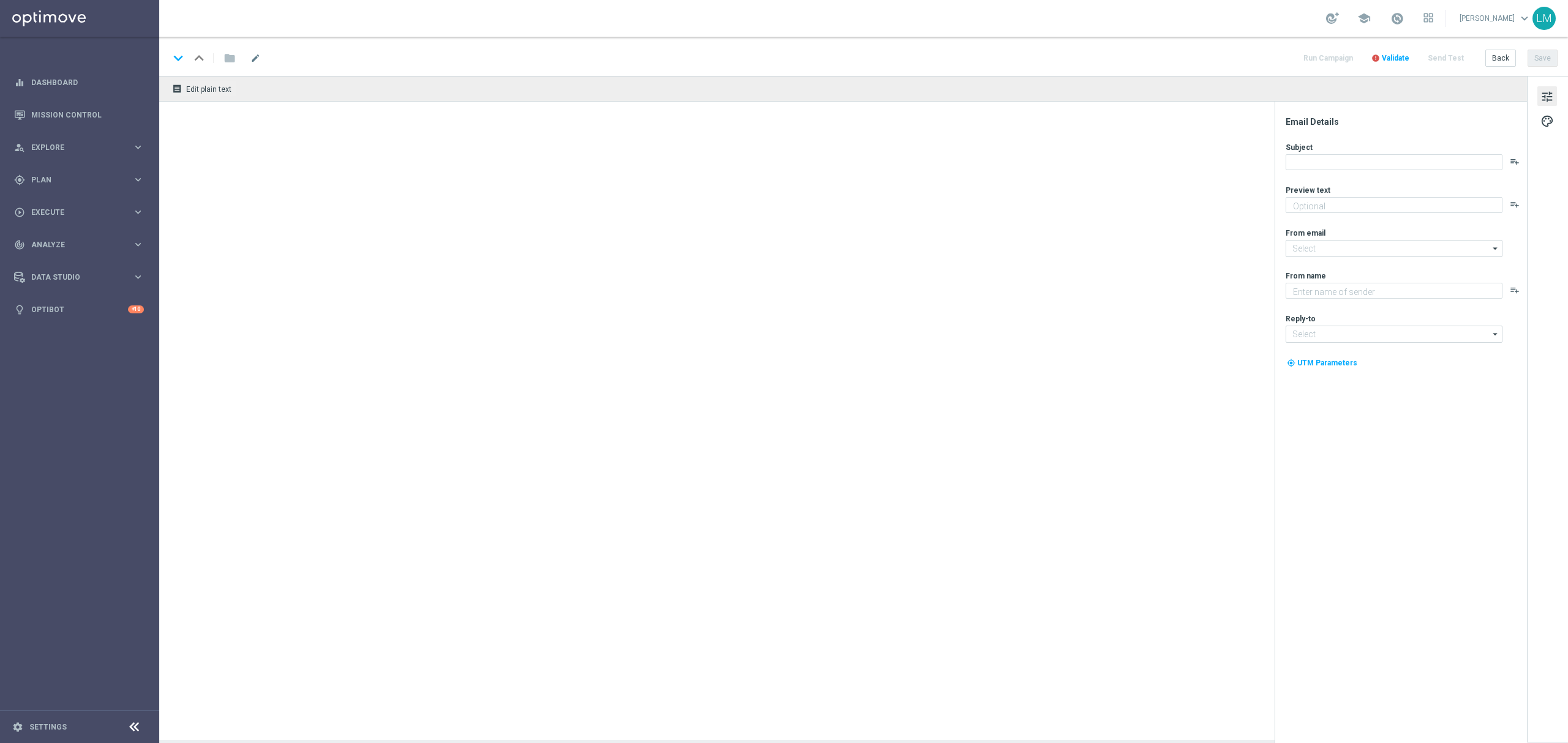
type textarea "Enjoy THREE weekly combo deals and get ready to change lives!"
type textarea "Lottoland"
type input "mail@crm.lottoland.com"
type input "support@lottoland.co.za"
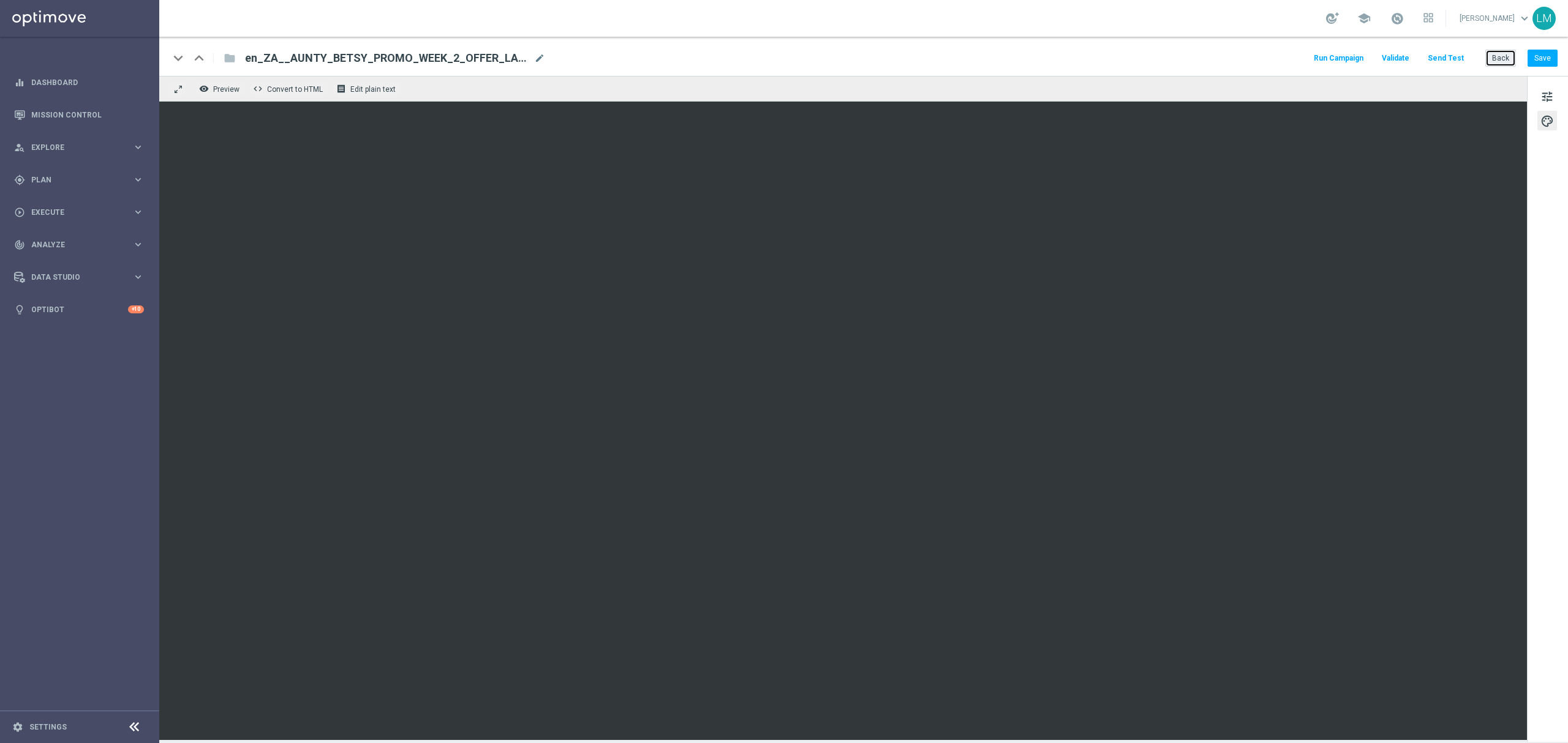
click at [1504, 54] on button "Back" at bounding box center [1500, 58] width 31 height 17
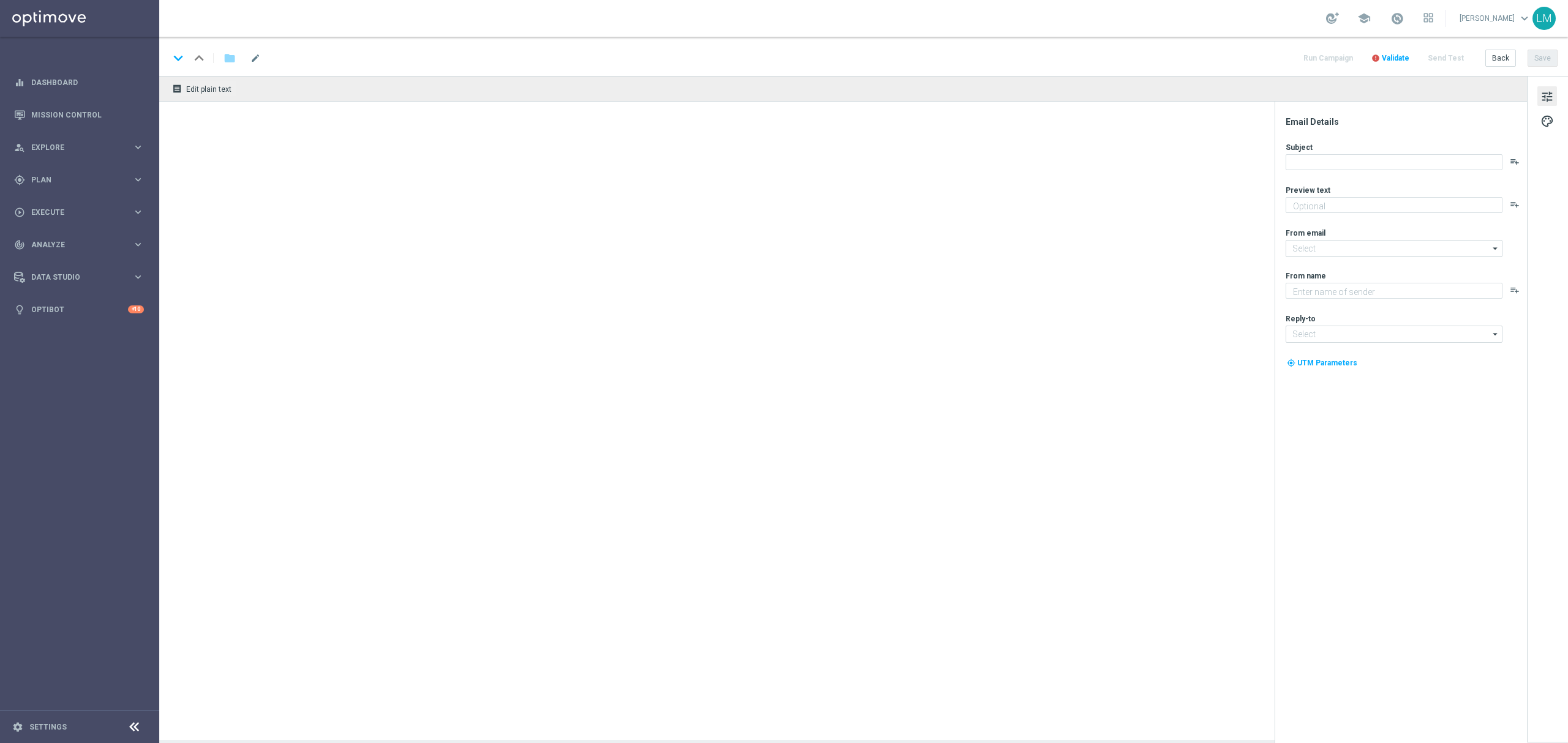
type textarea "Just in time for this HUGE payout..."
type textarea "Lottoland"
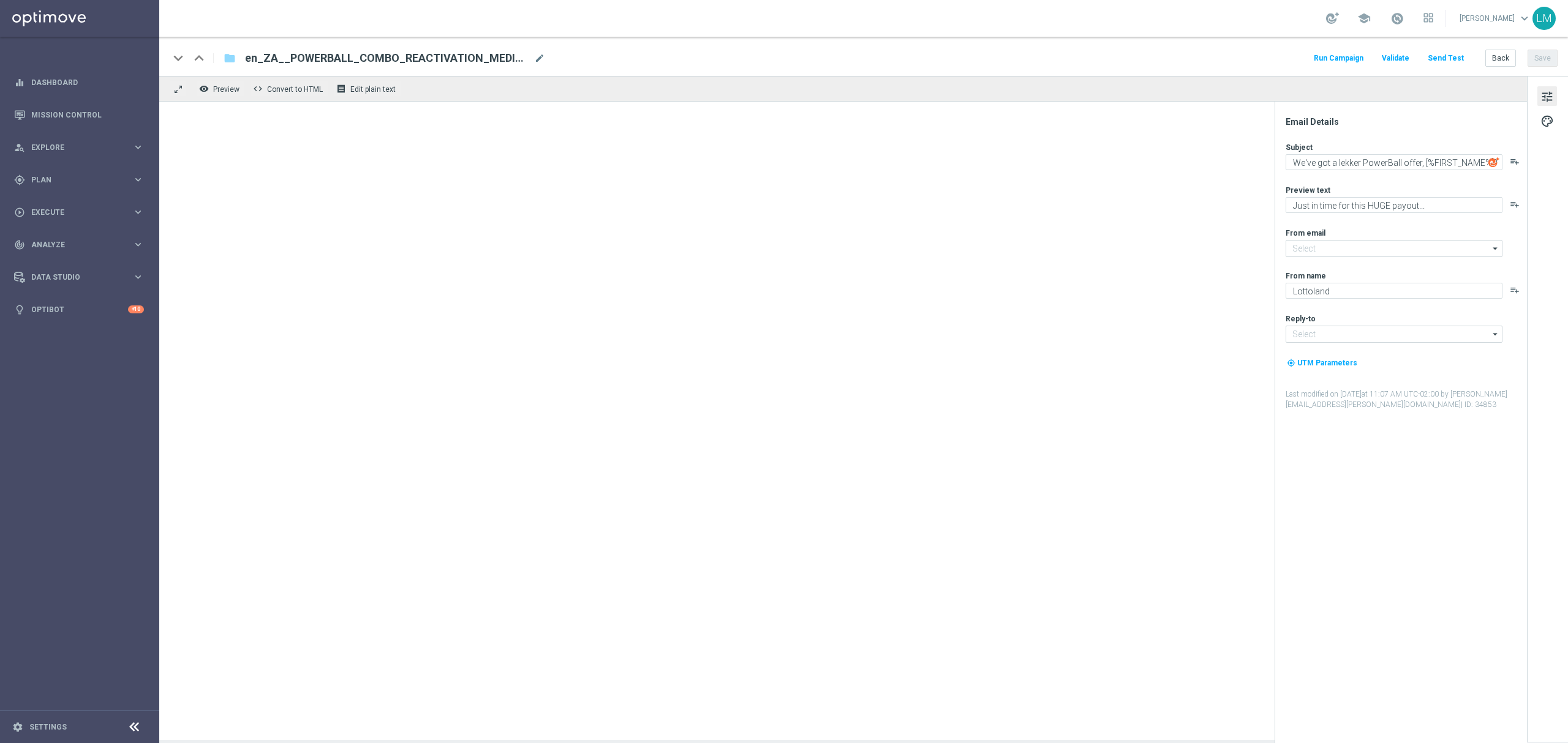
type input "mail@crm.lottoland.com"
type input "support@lottoland.co.uk"
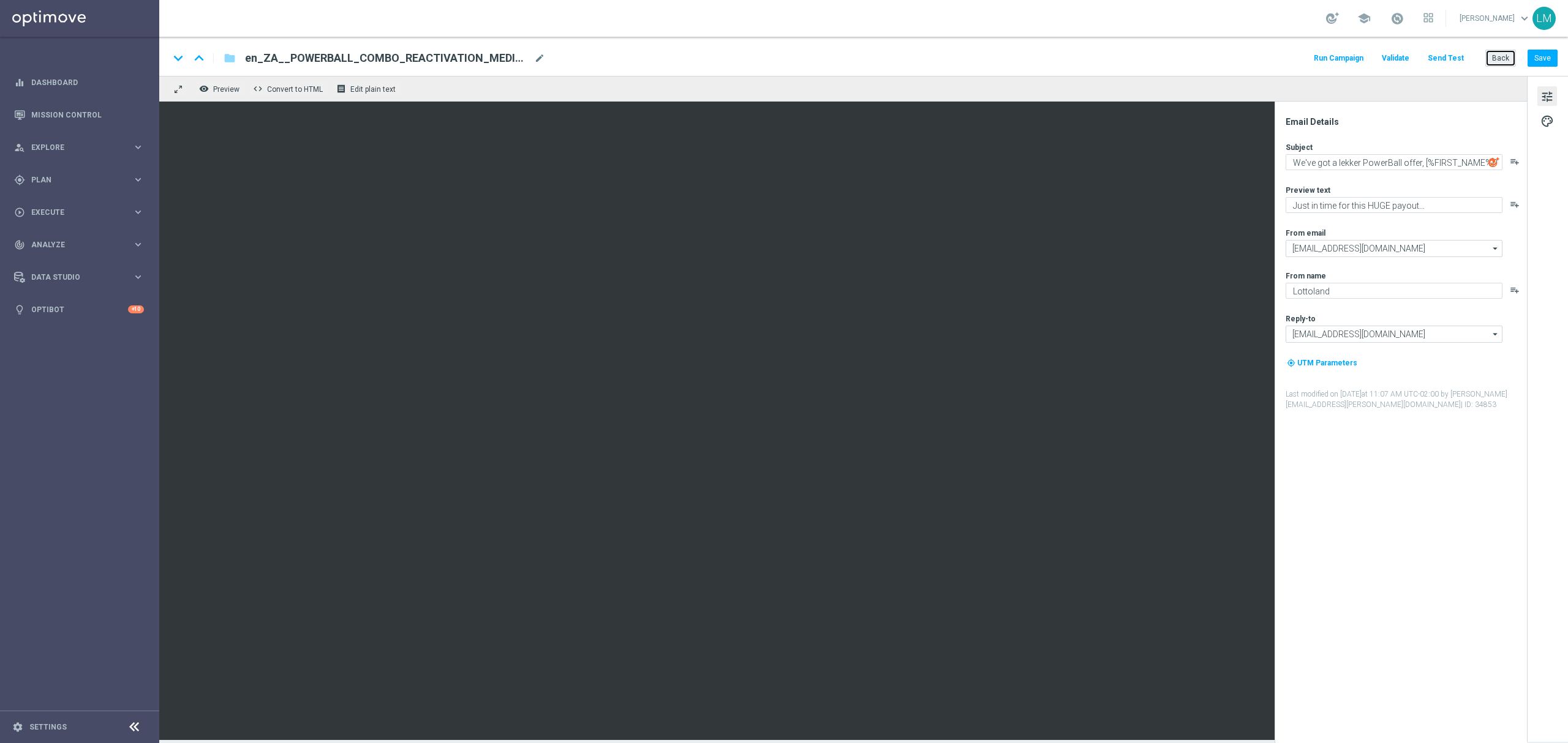
click at [1492, 55] on button "Back" at bounding box center [1500, 58] width 31 height 17
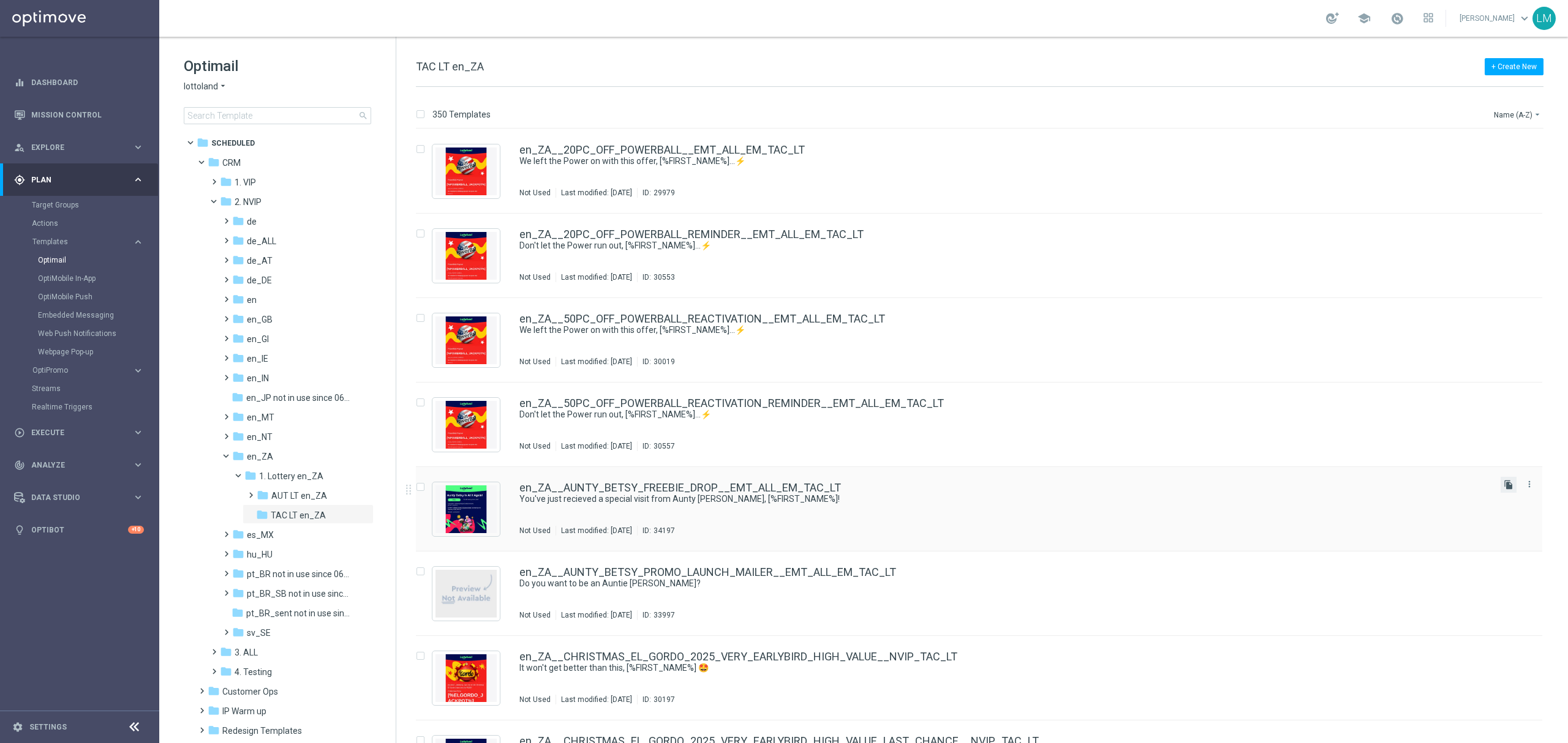
click at [1504, 485] on icon "file_copy" at bounding box center [1509, 485] width 10 height 10
drag, startPoint x: 1527, startPoint y: 114, endPoint x: 1517, endPoint y: 118, distance: 10.8
click at [1524, 114] on button "Name (A-Z) arrow_drop_down" at bounding box center [1518, 114] width 51 height 15
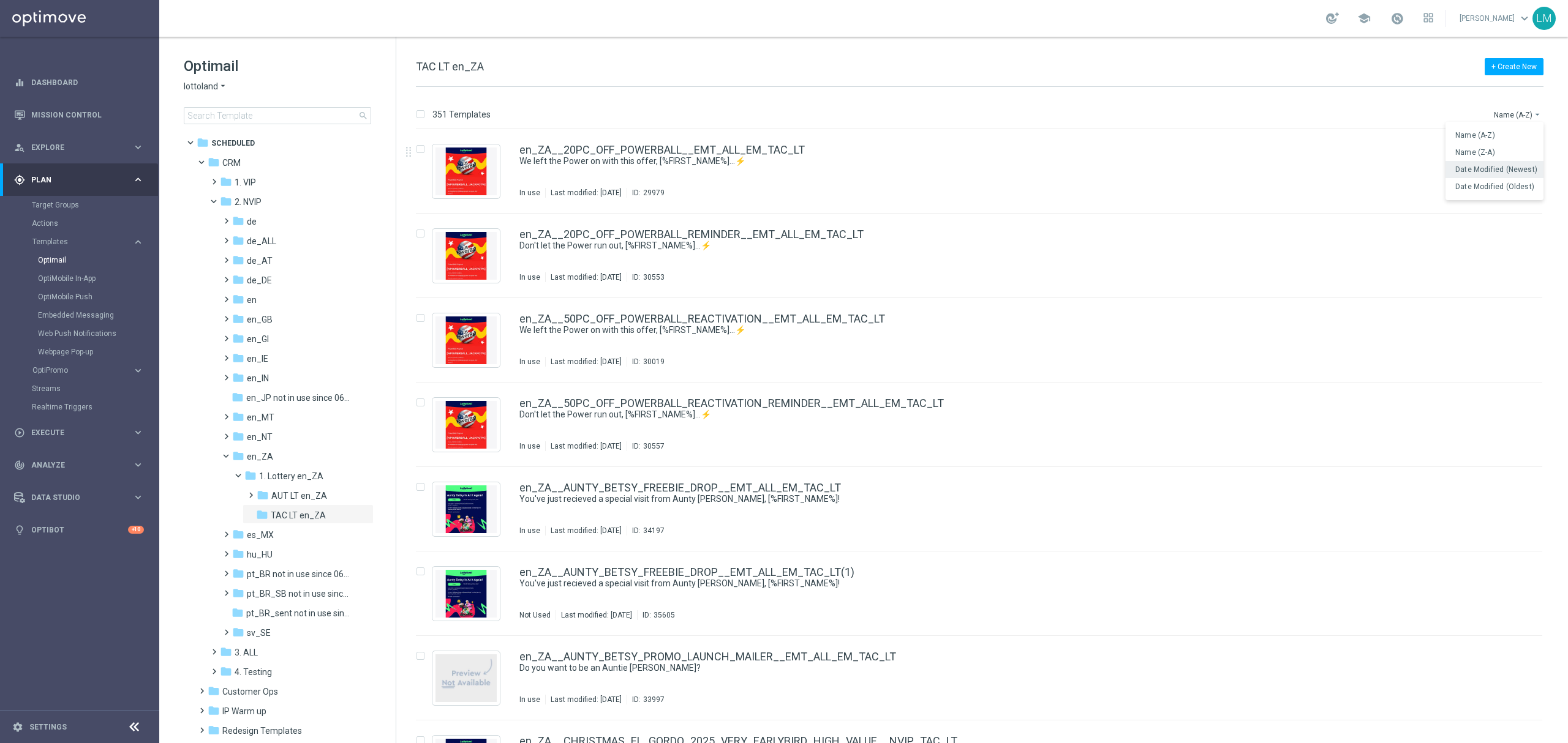
click at [1476, 162] on div "Date Modified (Newest)" at bounding box center [1494, 169] width 98 height 17
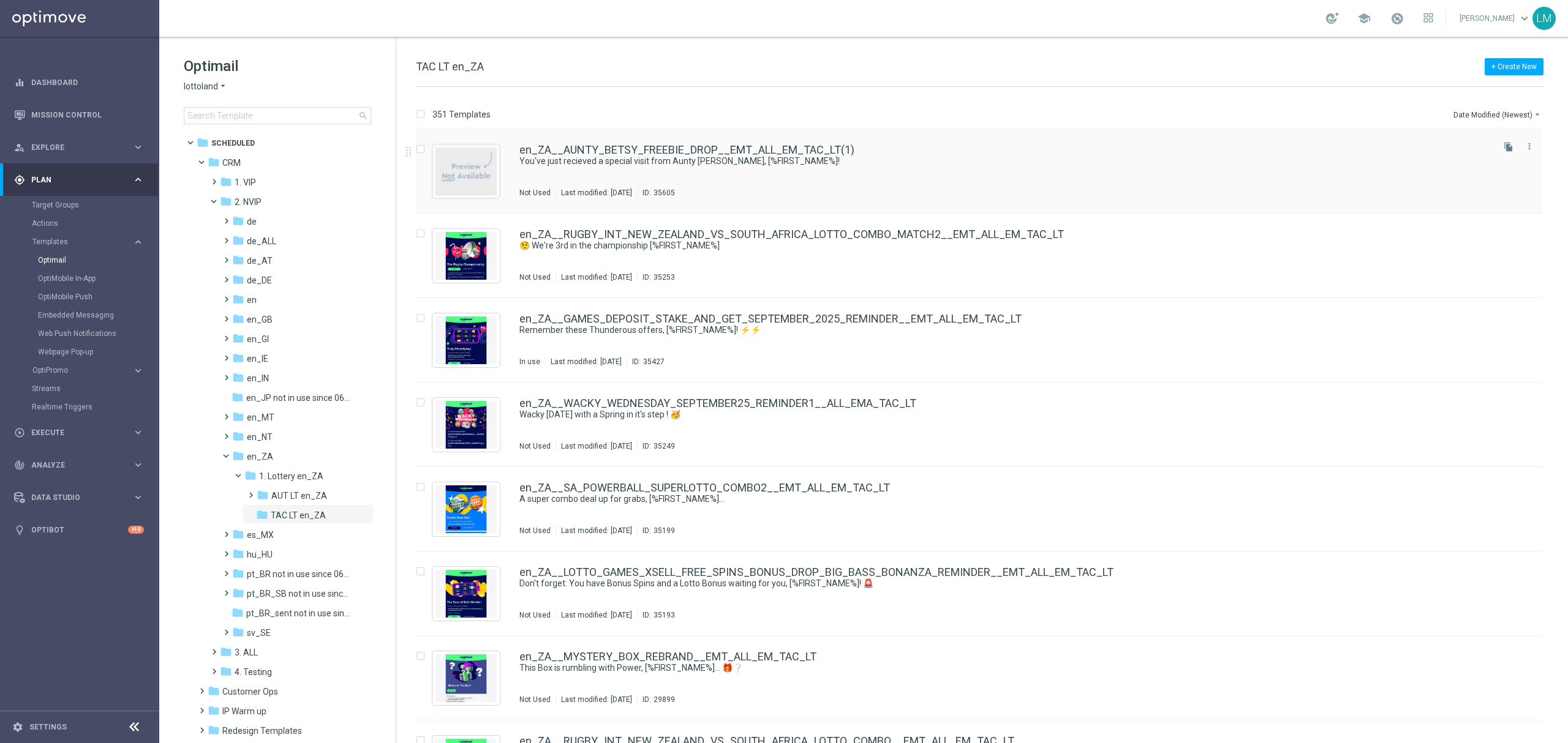
click at [704, 143] on div "en_ZA__AUNTY_BETSY_FREEBIE_DROP__EMT_ALL_EM_TAC_LT(1) You've just recieved a sp…" at bounding box center [979, 171] width 1126 height 84
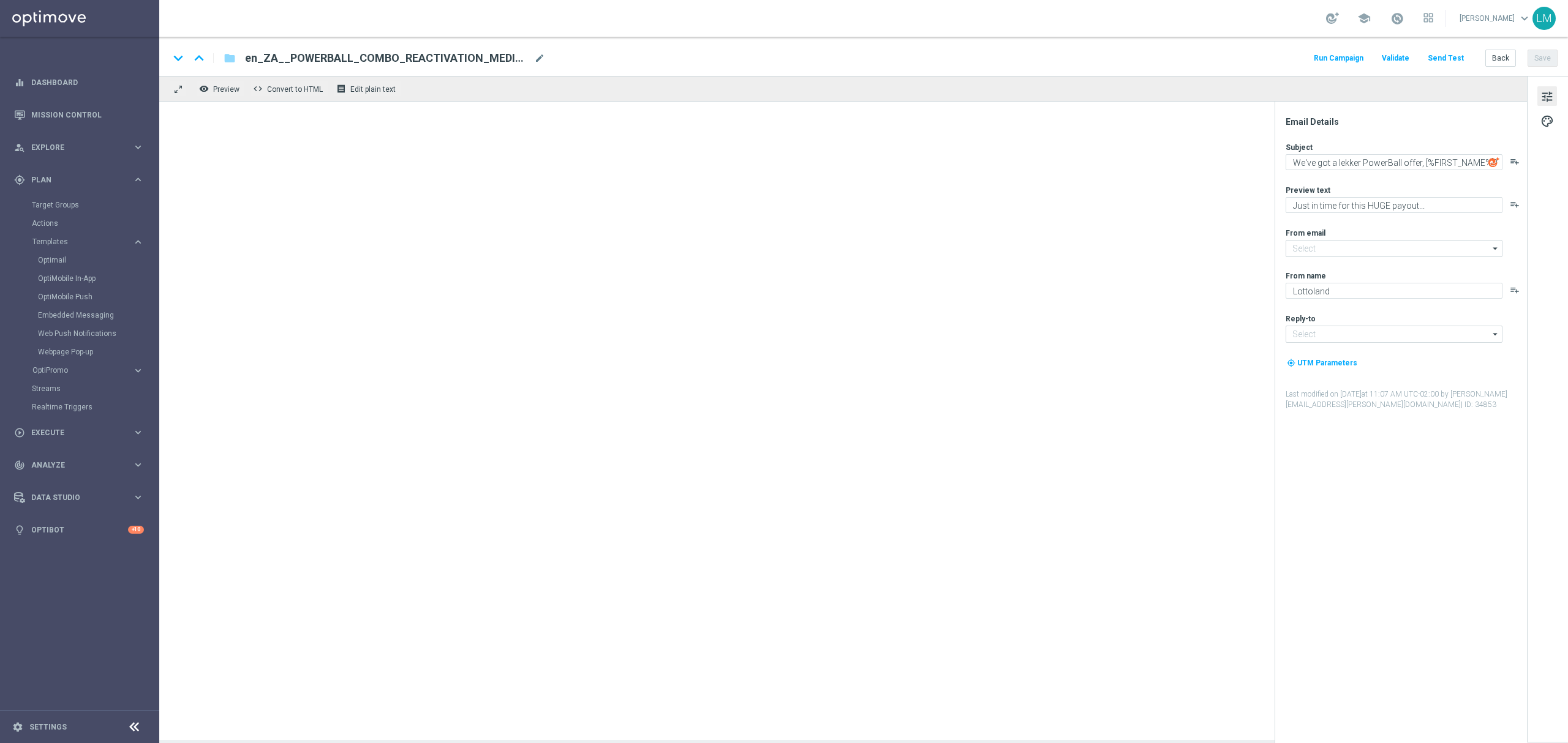
type input "[EMAIL_ADDRESS][DOMAIN_NAME]"
type input "support@lottoland.co.uk"
type input "en_ZA__AUNTY_BETSY_FREEBIE_DROP__EMT_ALL_EM_TAC_LT(1)"
type textarea "You've just recieved a special visit from Aunty Betsy, [%FIRST_NAME%]!"
type textarea "We hope you enjoy!"
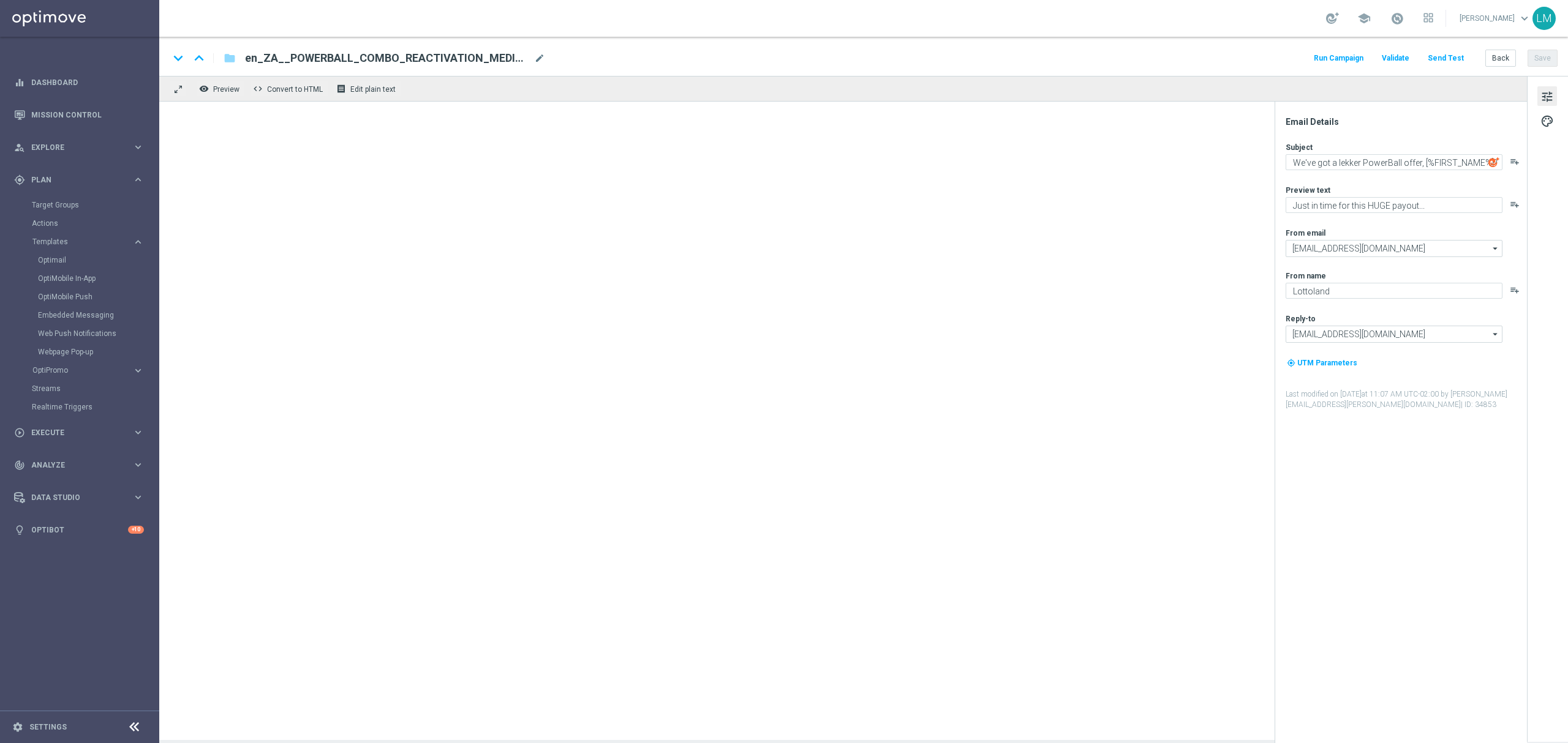
type input "[EMAIL_ADDRESS][DOMAIN_NAME]"
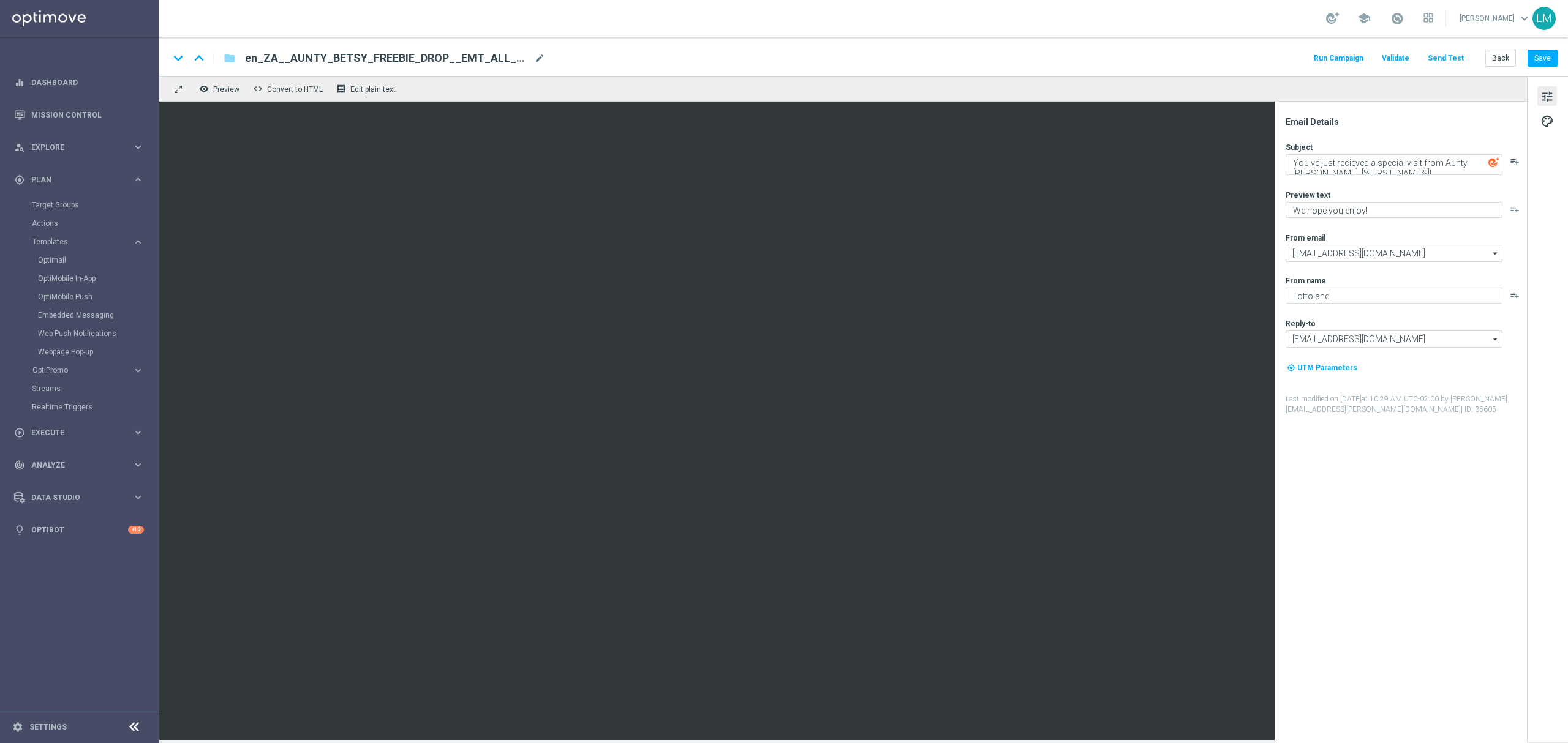
click at [540, 57] on span "mode_edit" at bounding box center [540, 58] width 11 height 11
paste input "2__EMT_ALL_EM_TAC_LT"
type input "en_ZA__AUNTY_BETSY_FREEBIE_DROP_2__EMT_ALL_EM_TAC_LT"
click at [565, 63] on div "keyboard_arrow_down keyboard_arrow_up folder en_ZA__AUNTY_BETSY_FREEBIE_DROP_2_…" at bounding box center [863, 58] width 1388 height 16
click at [513, 62] on input "en_ZA__AUNTY_BETSY_FREEBIE_DROP_2__EMT_ALL_EM_TAC_LT" at bounding box center [397, 58] width 304 height 16
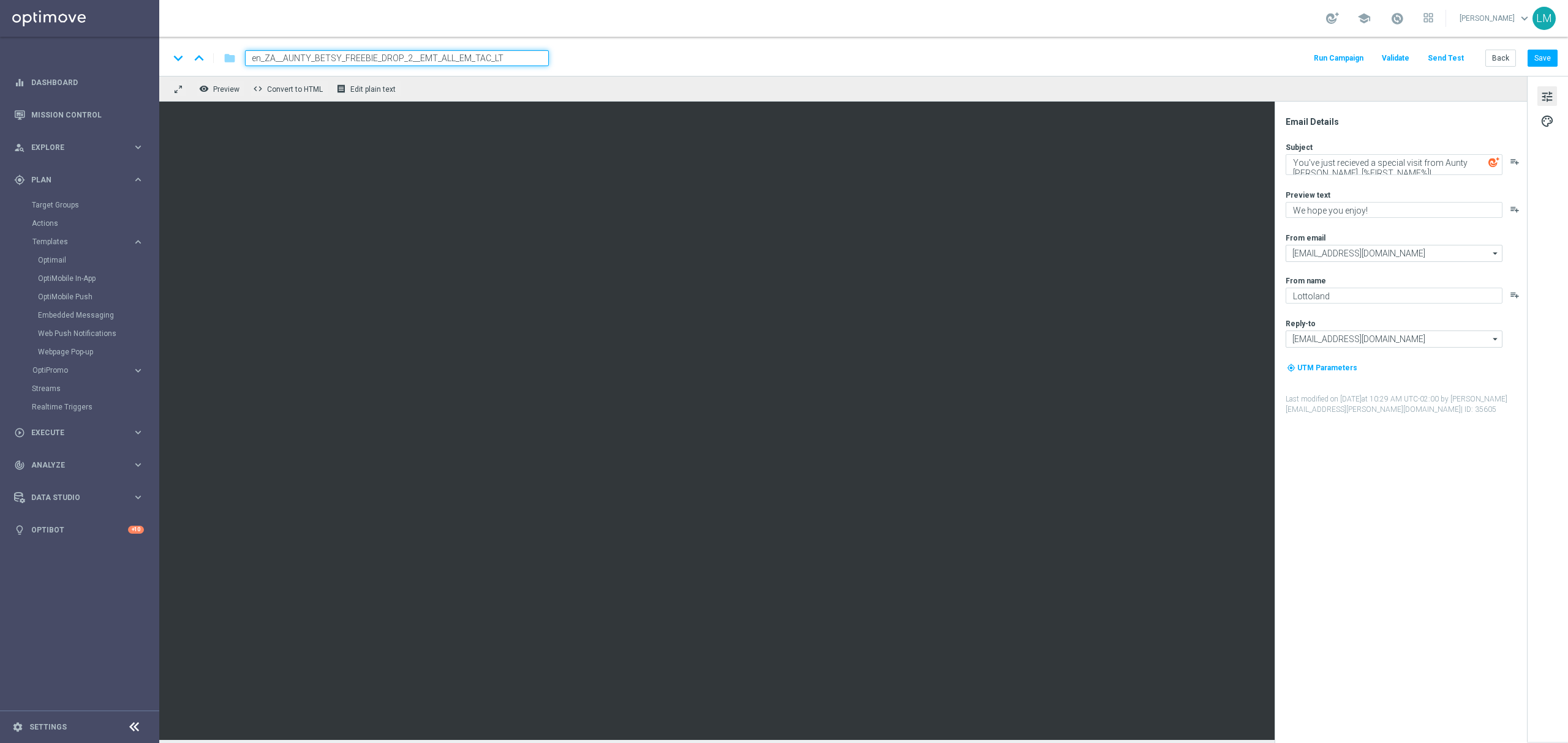
click at [504, 87] on div "remove_red_eye Preview code Convert to HTML receipt Edit plain text" at bounding box center [843, 88] width 1367 height 26
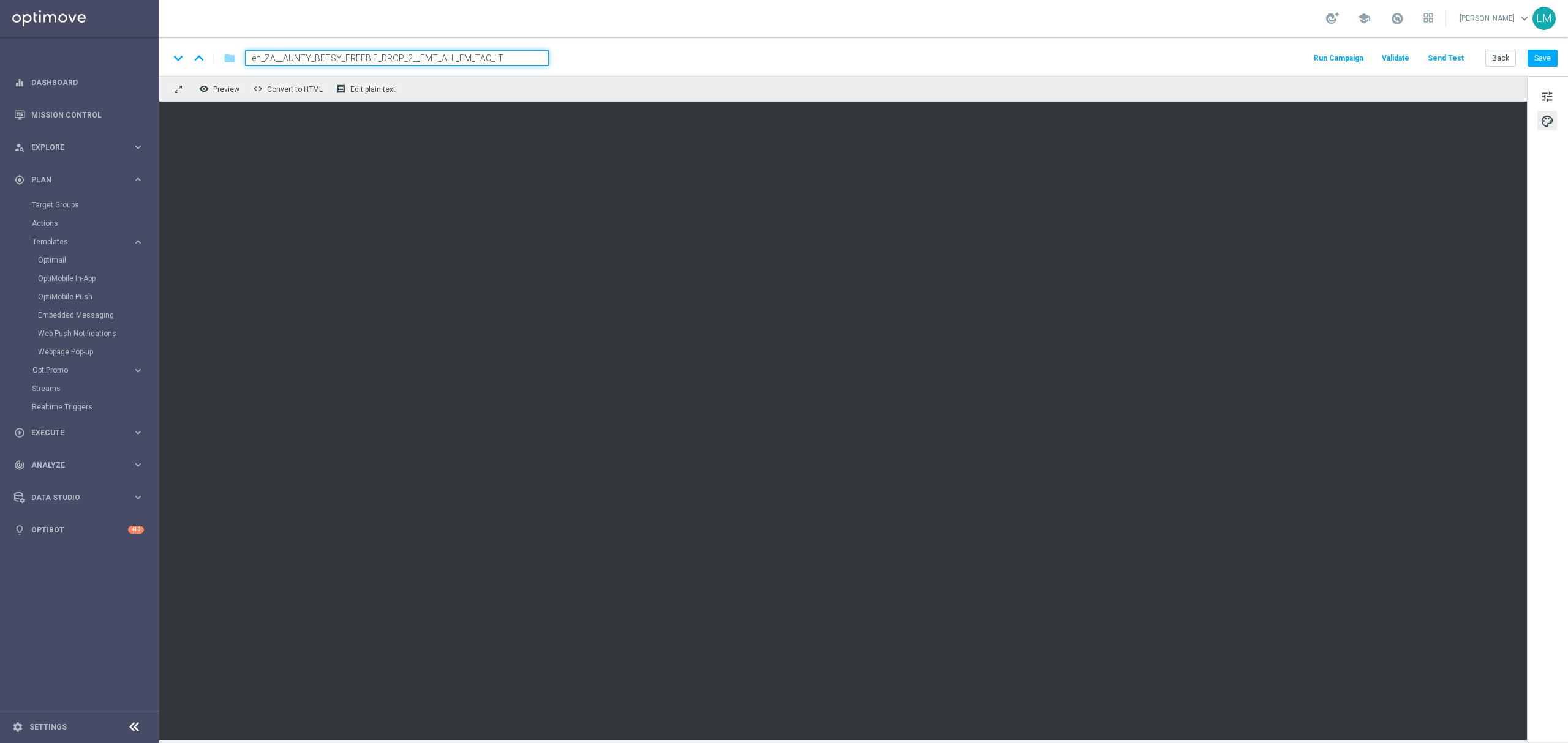
click at [518, 72] on div "keyboard_arrow_down keyboard_arrow_up folder en_ZA__AUNTY_BETSY_FREEBIE_DROP_2_…" at bounding box center [864, 56] width 1408 height 39
click at [515, 50] on input "en_ZA__AUNTY_BETSY_FREEBIE_DROP_2__EMT_ALL_EM_TAC_LT" at bounding box center [397, 58] width 304 height 16
click at [515, 86] on div "remove_red_eye Preview code Convert to HTML receipt Edit plain text" at bounding box center [843, 88] width 1367 height 26
click at [1544, 93] on span "tune" at bounding box center [1546, 96] width 13 height 16
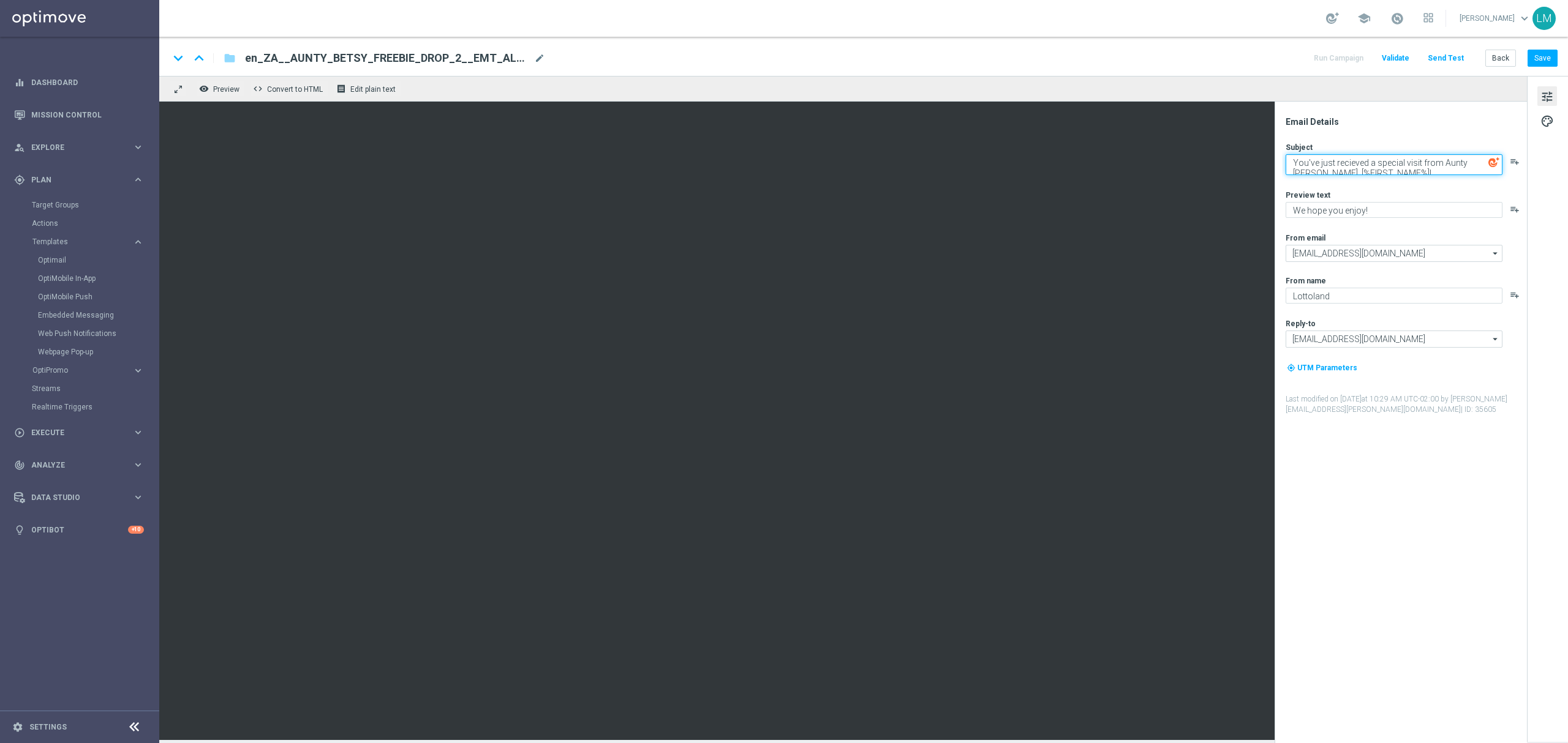
click at [1468, 166] on textarea "You've just recieved a special visit from Aunty Betsy, [%FIRST_NAME%]!" at bounding box center [1394, 165] width 217 height 21
click at [1370, 162] on textarea "You've just recieved a special visit from Aunty Betsy, [%FIRST_NAME%]!" at bounding box center [1394, 165] width 217 height 21
click at [1409, 159] on textarea "A special visit from Aunty Betsy, [%FIRST_NAME%]!" at bounding box center [1394, 162] width 217 height 16
drag, startPoint x: 1408, startPoint y: 168, endPoint x: 1413, endPoint y: 178, distance: 11.2
click at [1408, 168] on textarea "A special visit from Aunty Betsy, [%FIRST_NAME%]!" at bounding box center [1394, 162] width 217 height 16
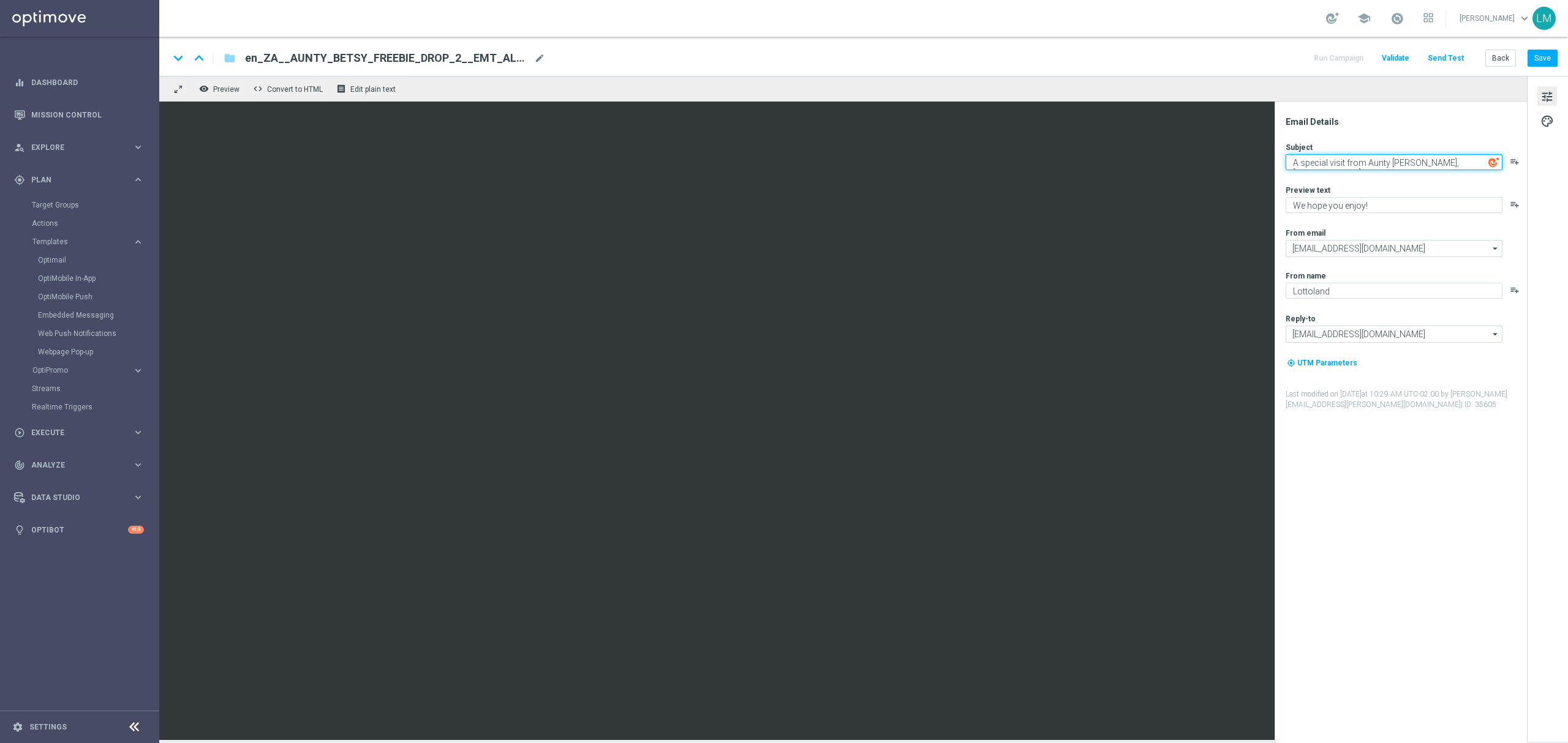
drag, startPoint x: 1326, startPoint y: 162, endPoint x: 1306, endPoint y: 175, distance: 23.9
click at [1300, 169] on textarea "A special visit from Aunty Betsy, [%FIRST_NAME%]!" at bounding box center [1394, 162] width 217 height 16
click at [1380, 165] on textarea "A visit from Aunty Betsy, [%FIRST_NAME%]!" at bounding box center [1394, 162] width 217 height 16
click at [1404, 165] on textarea "A visit from Aunty Betsy bringing you a special gift, [%FIRST_NAME%]!" at bounding box center [1394, 165] width 217 height 21
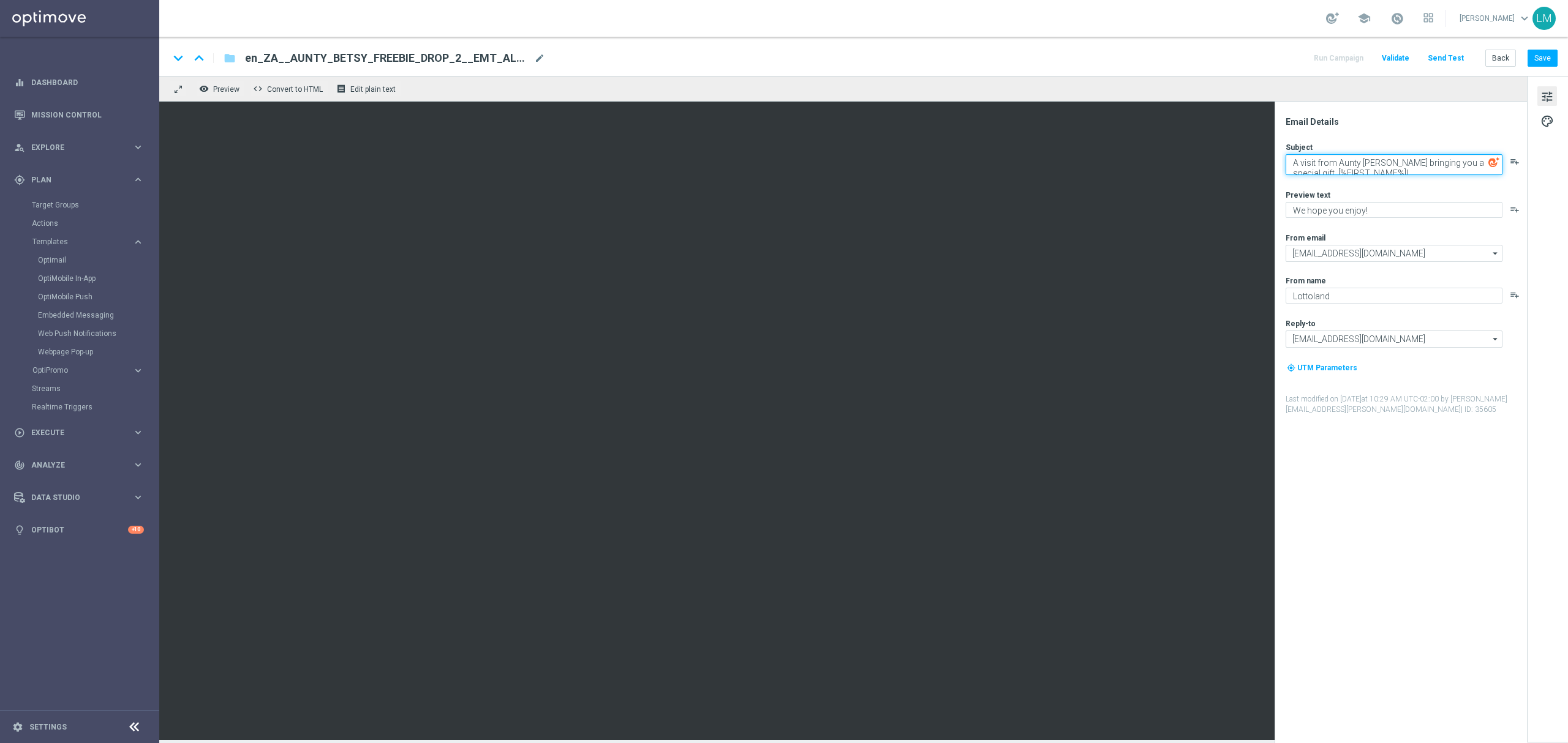
click at [1385, 171] on textarea "A visit from Aunty Betsy bringing you a special gift, [%FIRST_NAME%]!" at bounding box center [1394, 165] width 217 height 21
click at [1461, 182] on div "Subject A visit from Aunty Betsy bringing you a special gift, [%FIRST_NAME%]...…" at bounding box center [1406, 279] width 240 height 273
click at [1395, 177] on div "Subject A visit from Aunty Betsy bringing you a special gift, [%FIRST_NAME%]...…" at bounding box center [1406, 279] width 240 height 273
click at [1392, 172] on textarea "A visit from Aunty Betsy bringing you a special gift, [%FIRST_NAME%]..." at bounding box center [1394, 165] width 217 height 21
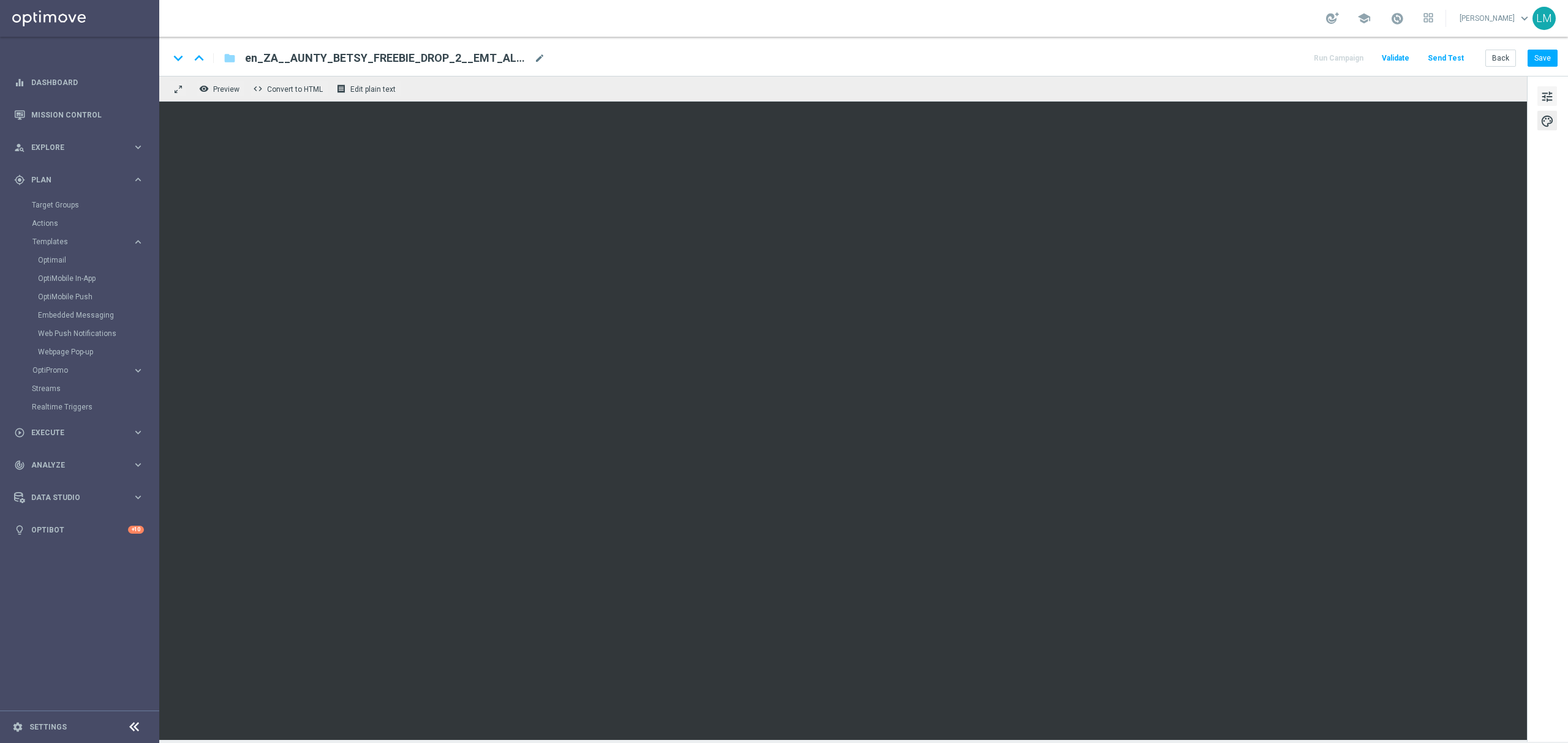
click at [1539, 98] on button "tune" at bounding box center [1547, 96] width 20 height 19
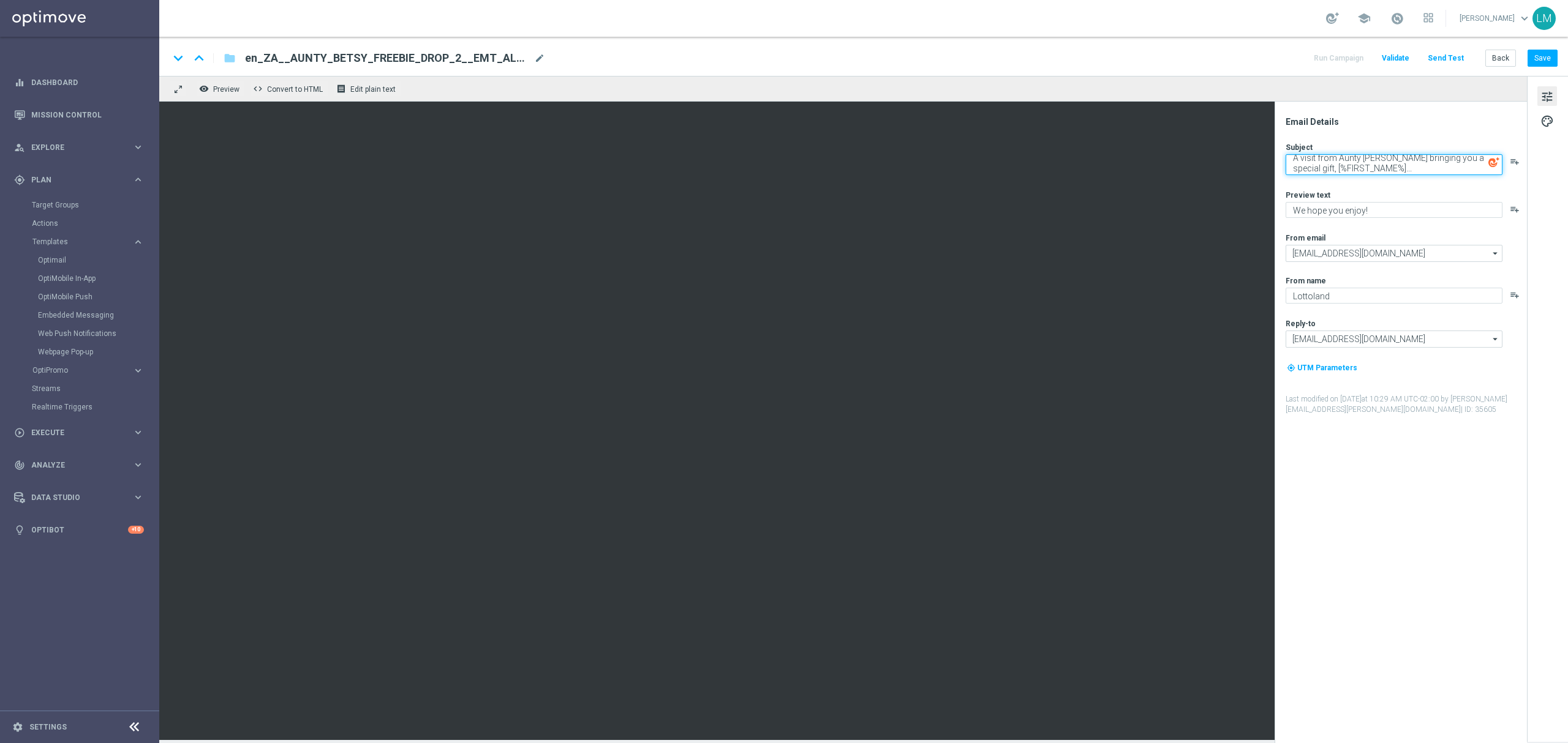
click at [1397, 170] on textarea "A visit from Aunty Betsy bringing you a special gift, [%FIRST_NAME%]..." at bounding box center [1394, 165] width 217 height 21
paste textarea "💝"
type textarea "A visit from Aunty Betsy bringing you a special gift, [%FIRST_NAME%]... 💝"
click at [1400, 185] on div "Subject A visit from Aunty Betsy bringing you a special gift, [%FIRST_NAME%]...…" at bounding box center [1406, 279] width 240 height 273
click at [1539, 55] on button "Save" at bounding box center [1542, 58] width 30 height 17
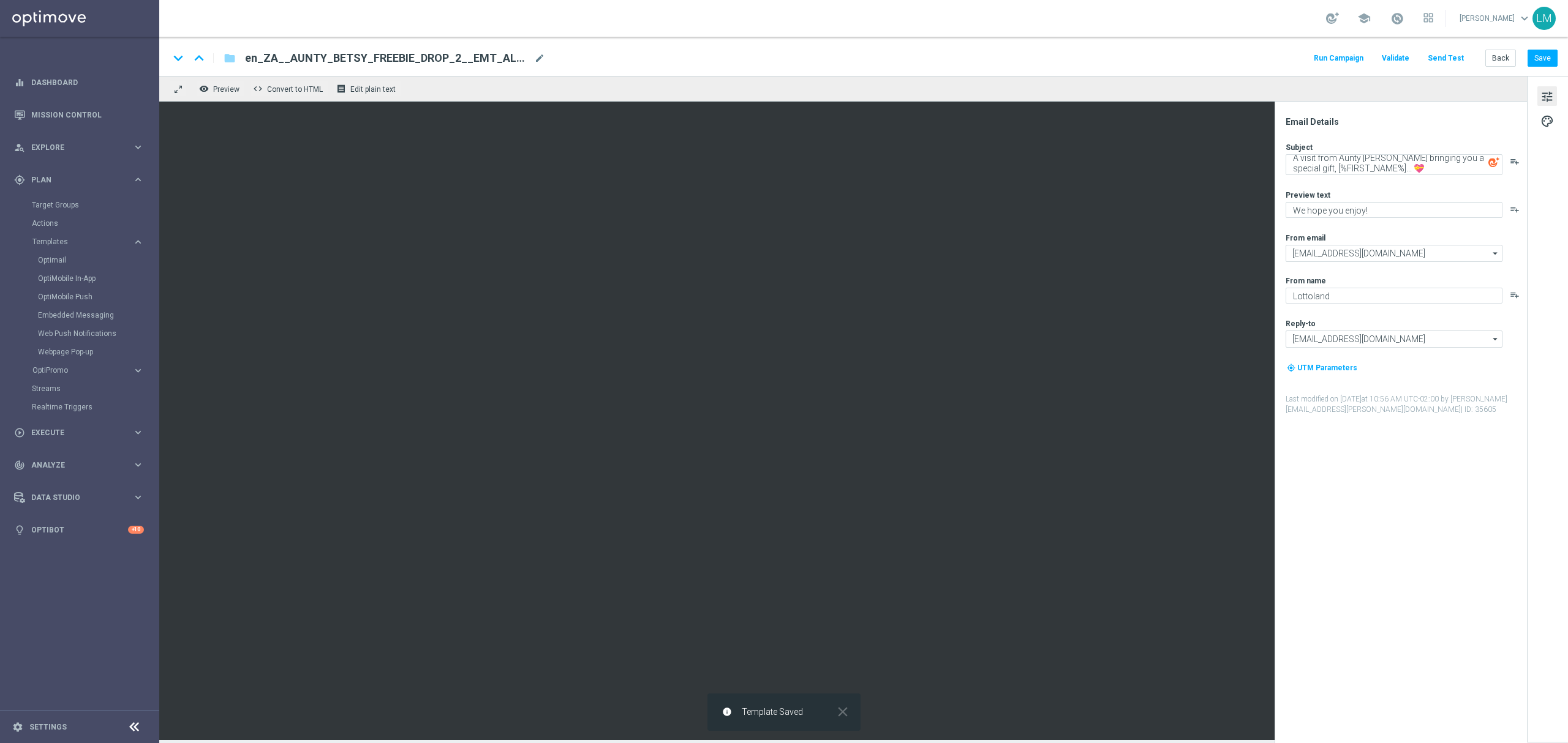
click at [1466, 57] on button "Send Test" at bounding box center [1445, 58] width 40 height 17
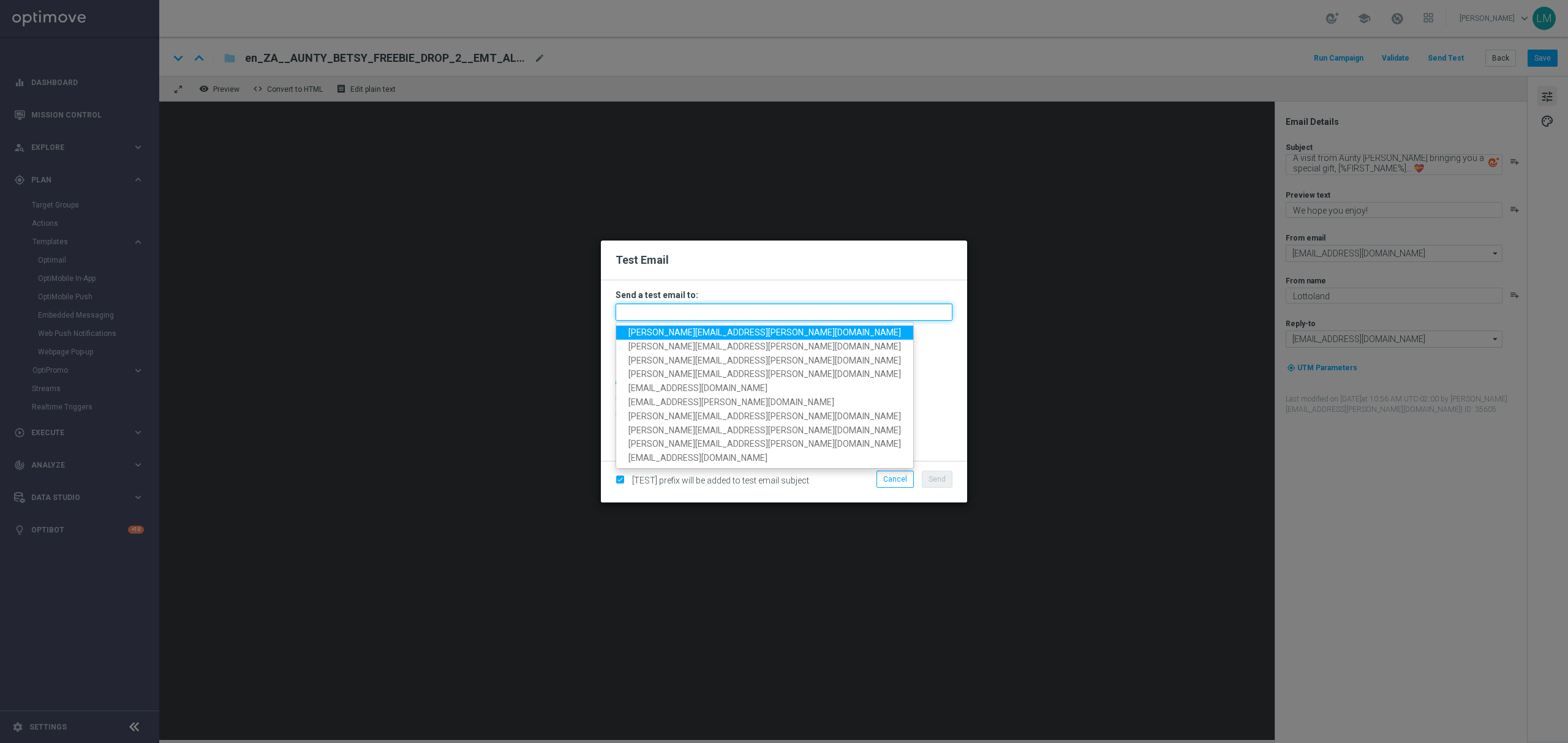
click at [652, 305] on input "text" at bounding box center [784, 312] width 337 height 17
click at [658, 328] on span "[PERSON_NAME][EMAIL_ADDRESS][PERSON_NAME][DOMAIN_NAME]" at bounding box center [764, 332] width 272 height 10
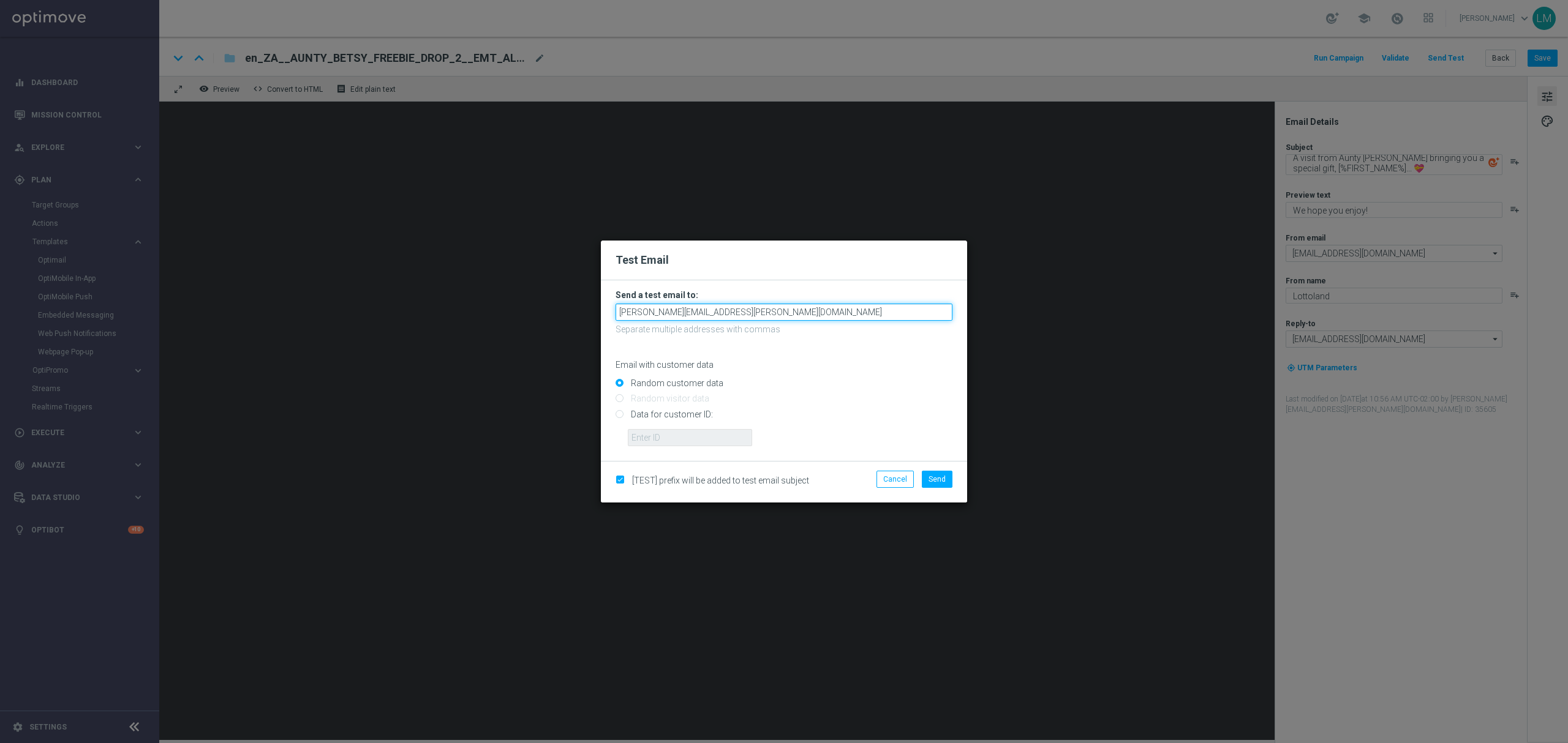
click at [750, 304] on input "[PERSON_NAME][EMAIL_ADDRESS][PERSON_NAME][DOMAIN_NAME]" at bounding box center [784, 312] width 337 height 17
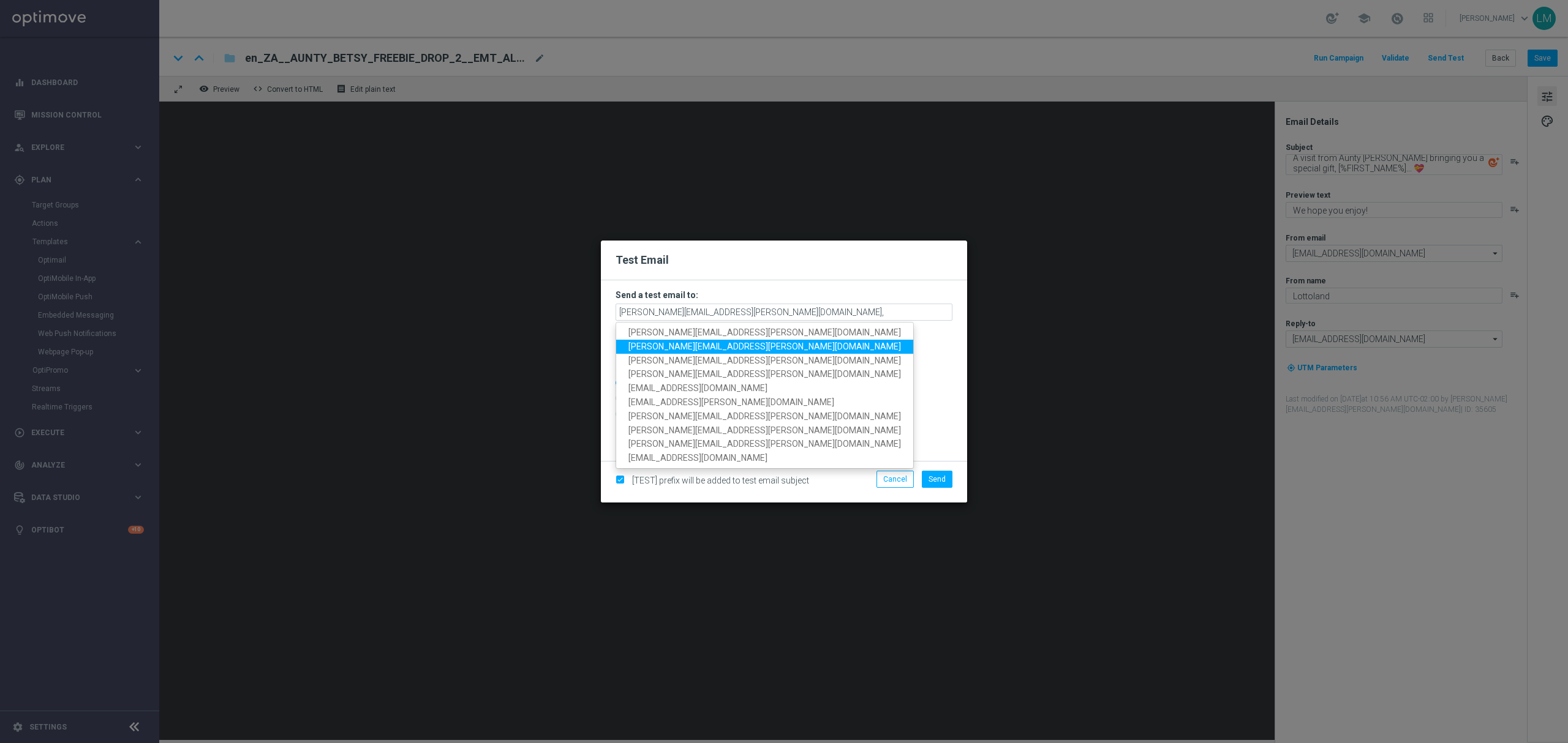
click at [670, 351] on span "[PERSON_NAME][EMAIL_ADDRESS][PERSON_NAME][DOMAIN_NAME]" at bounding box center [764, 347] width 272 height 10
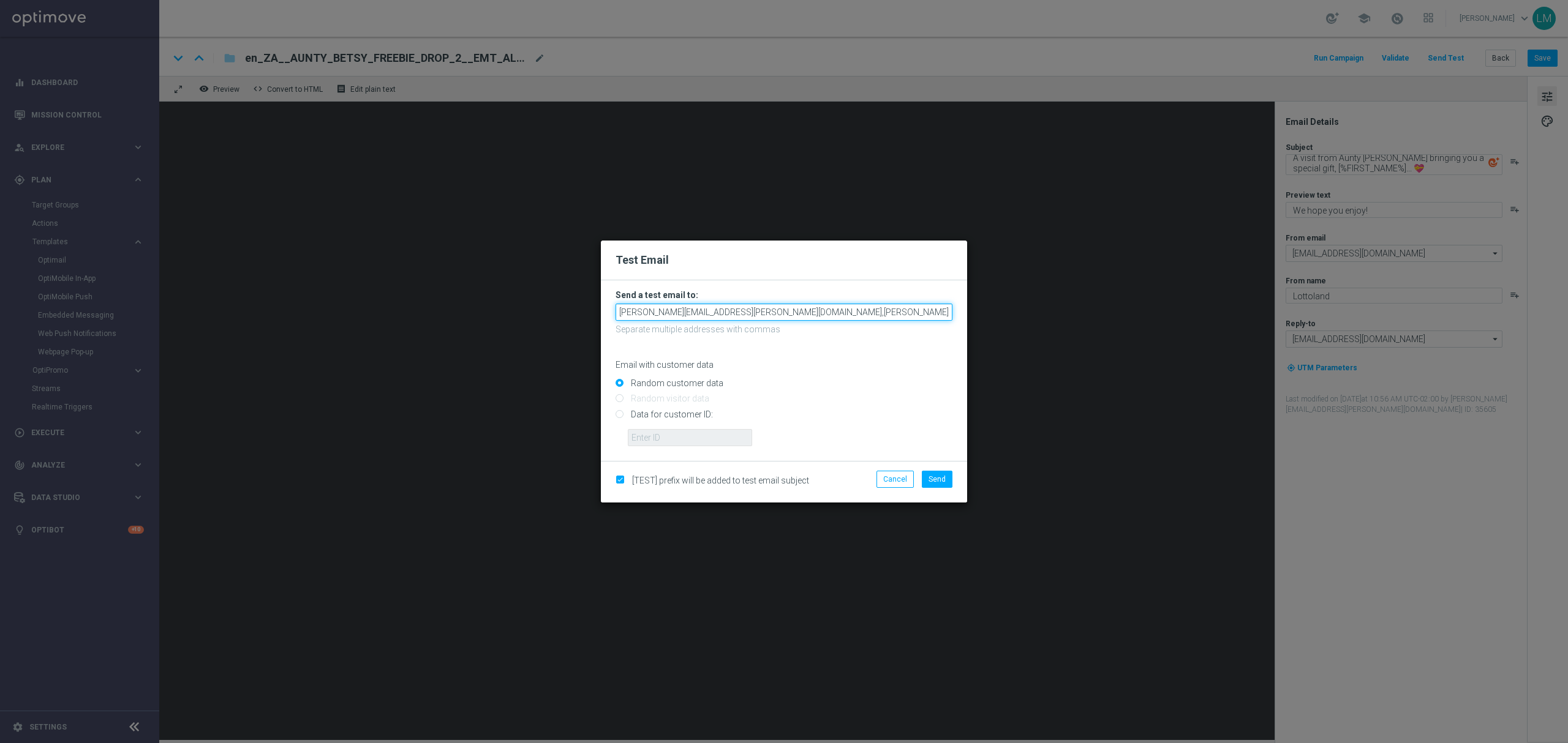
click at [868, 310] on input "[PERSON_NAME][EMAIL_ADDRESS][PERSON_NAME][DOMAIN_NAME],[PERSON_NAME][DOMAIN_NAM…" at bounding box center [784, 312] width 337 height 17
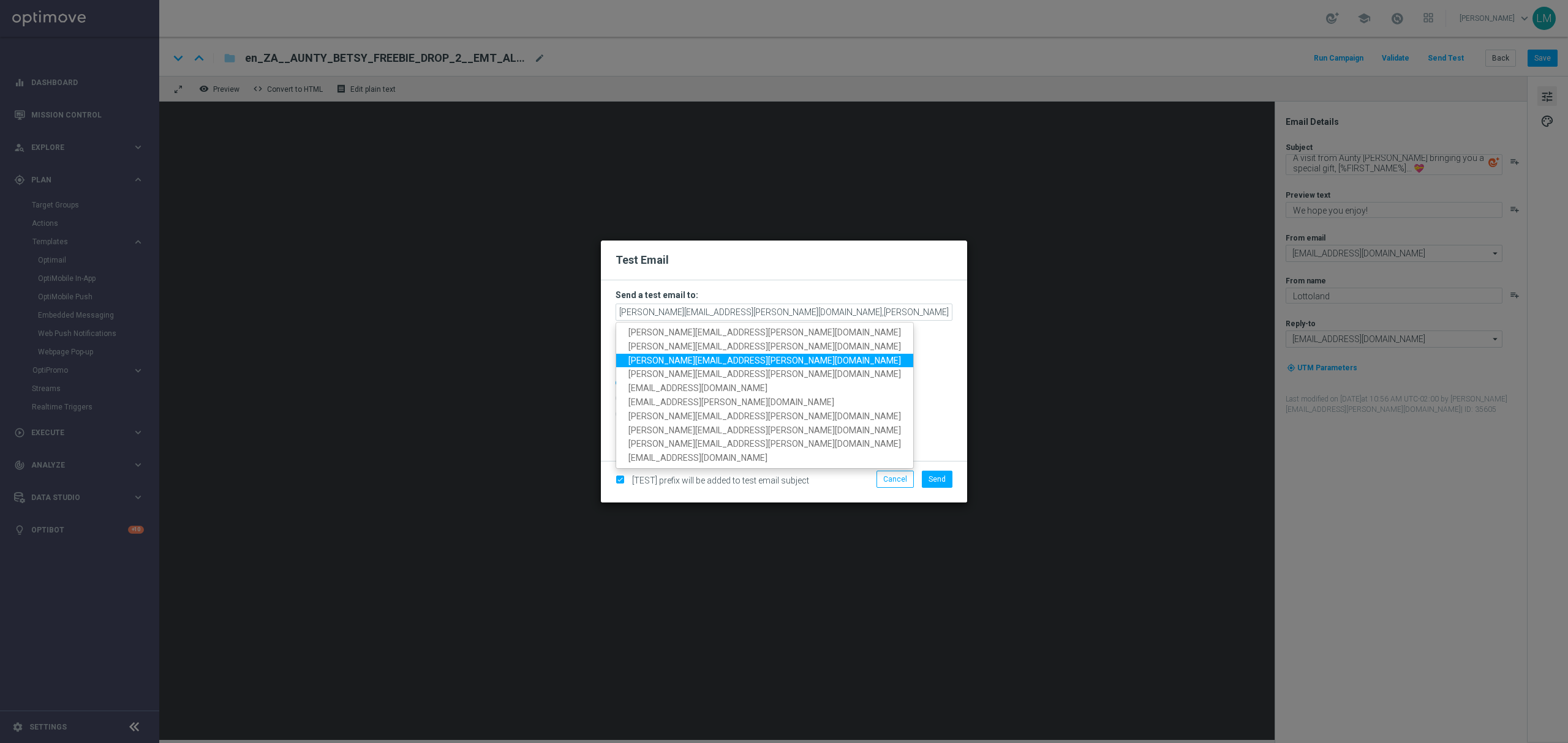
click at [697, 355] on span "[PERSON_NAME][EMAIL_ADDRESS][PERSON_NAME][DOMAIN_NAME]" at bounding box center [764, 360] width 272 height 10
type input "[PERSON_NAME][EMAIL_ADDRESS][PERSON_NAME][DOMAIN_NAME],[PERSON_NAME][DOMAIN_NAM…"
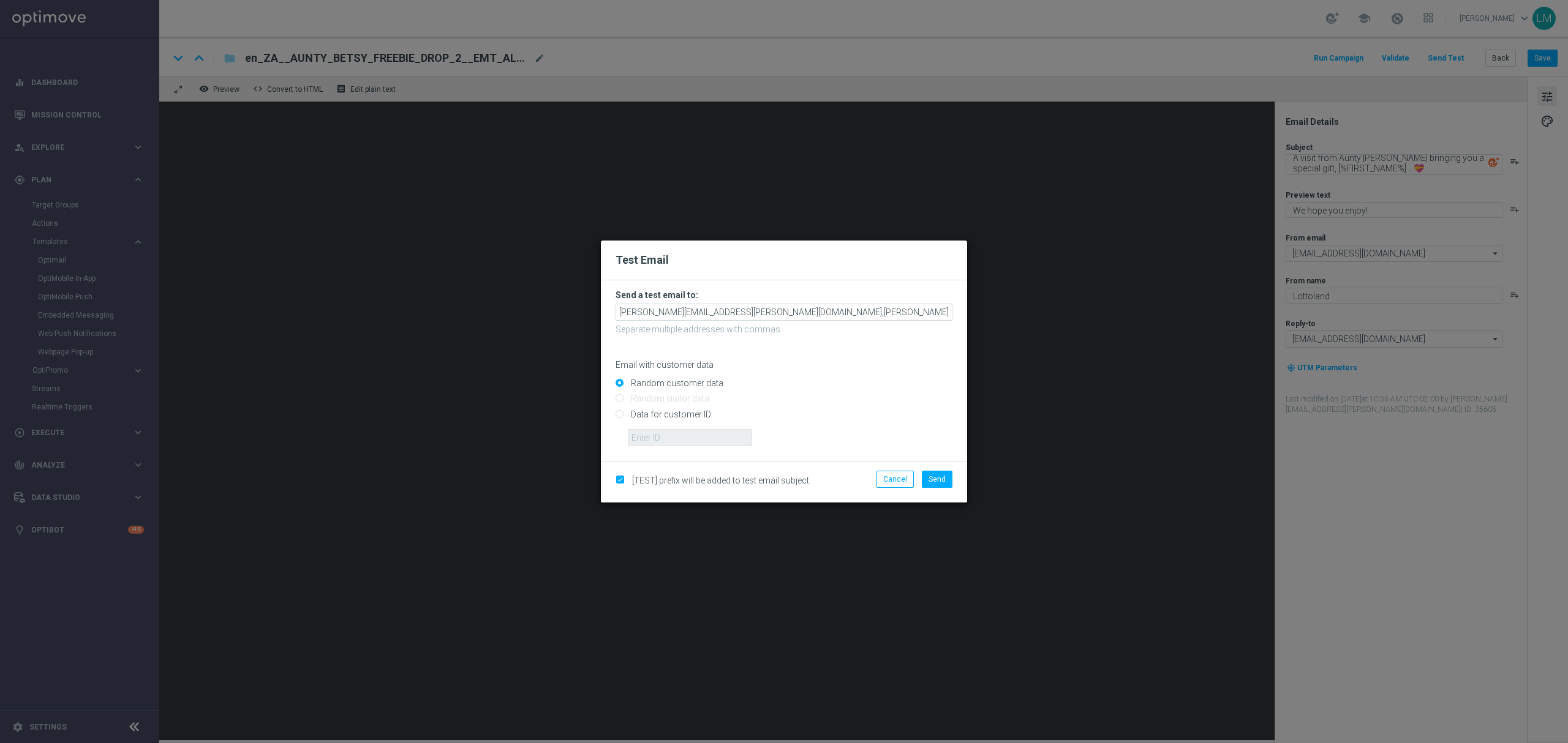
click at [655, 413] on input "Data for customer ID:" at bounding box center [784, 419] width 337 height 17
radio input "true"
drag, startPoint x: 664, startPoint y: 437, endPoint x: 672, endPoint y: 446, distance: 12.0
click at [664, 437] on input "text" at bounding box center [690, 437] width 124 height 17
type input "10505907"
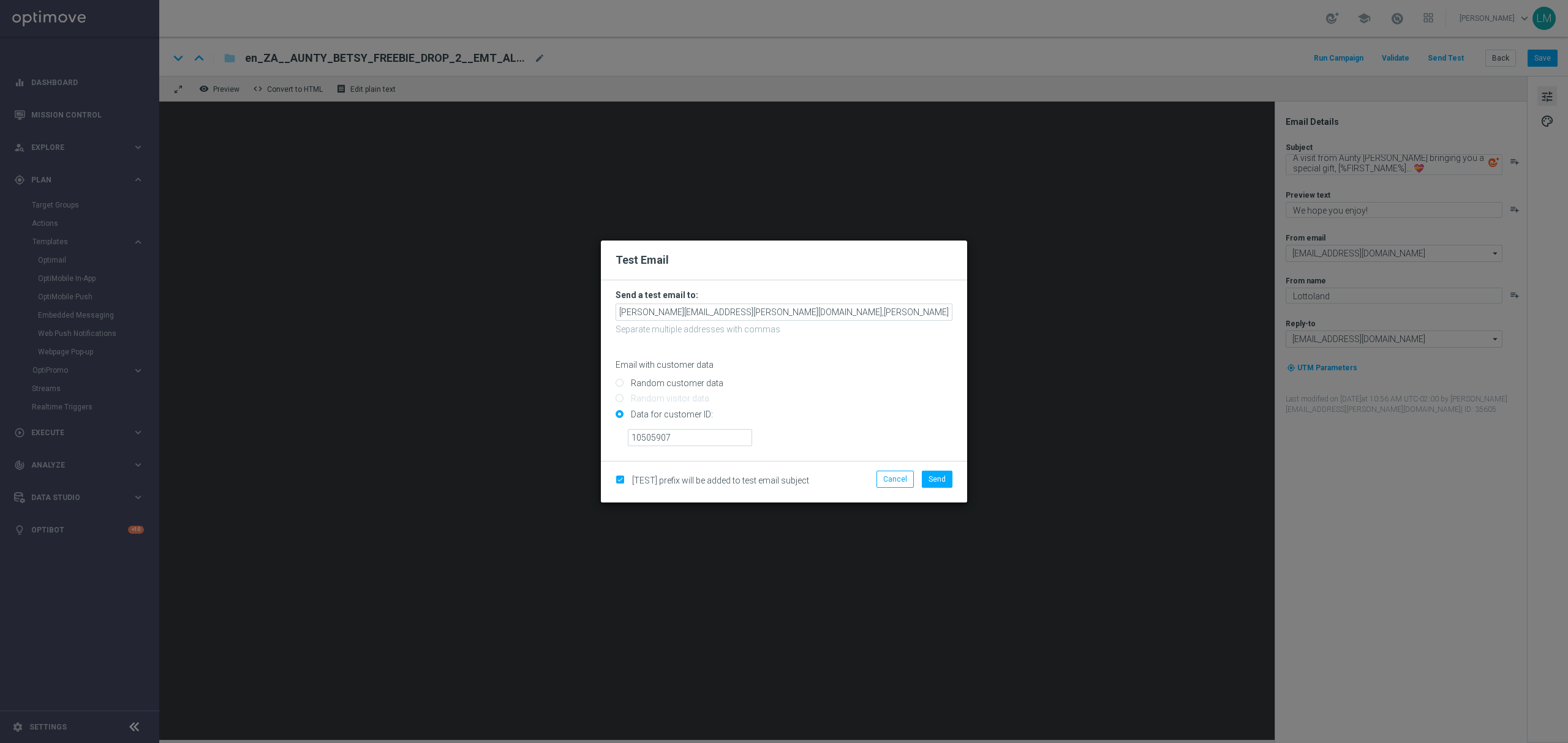
click at [702, 388] on input "Random customer data" at bounding box center [784, 389] width 337 height 17
radio input "true"
click at [924, 478] on button "Send" at bounding box center [937, 479] width 31 height 17
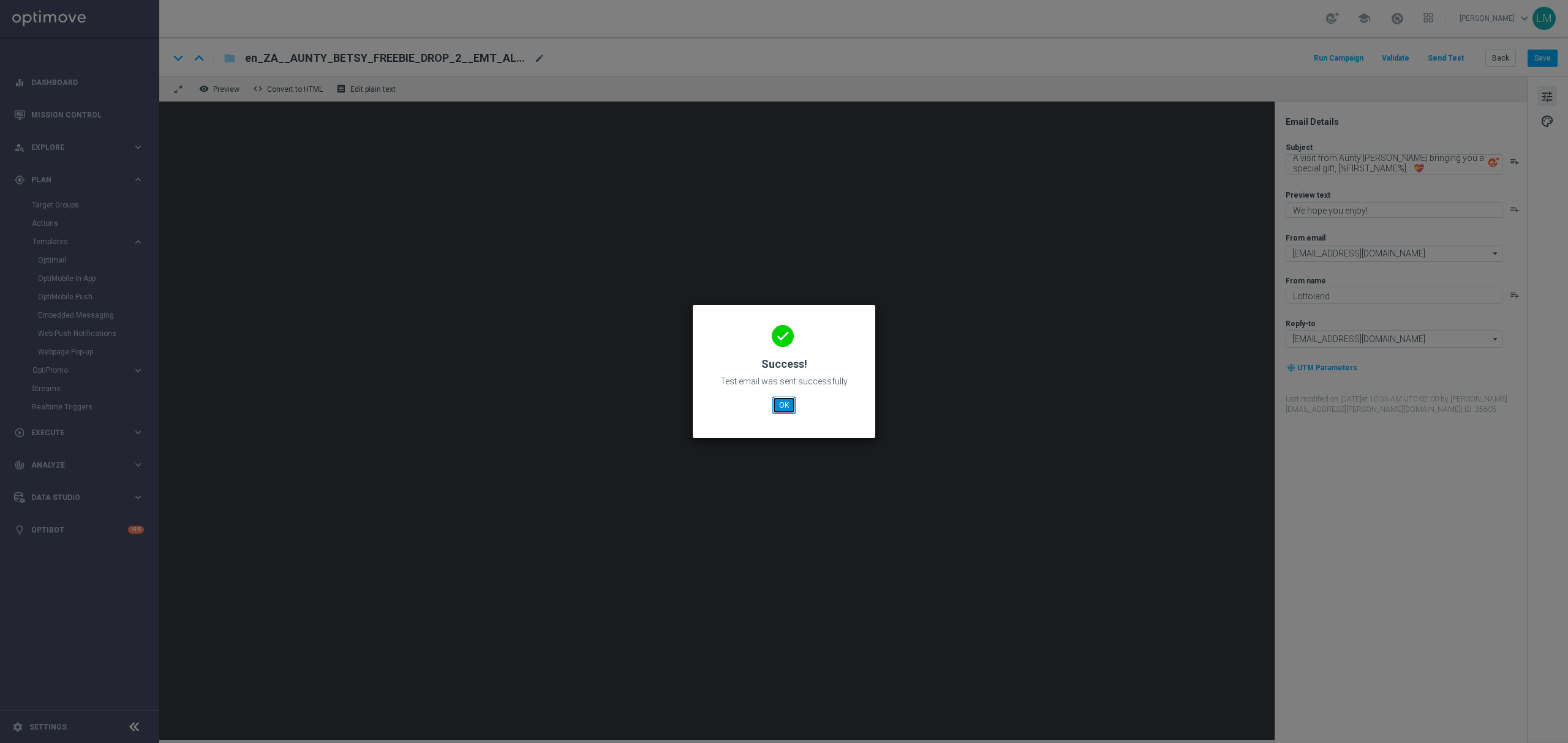
click at [774, 409] on button "OK" at bounding box center [784, 405] width 23 height 17
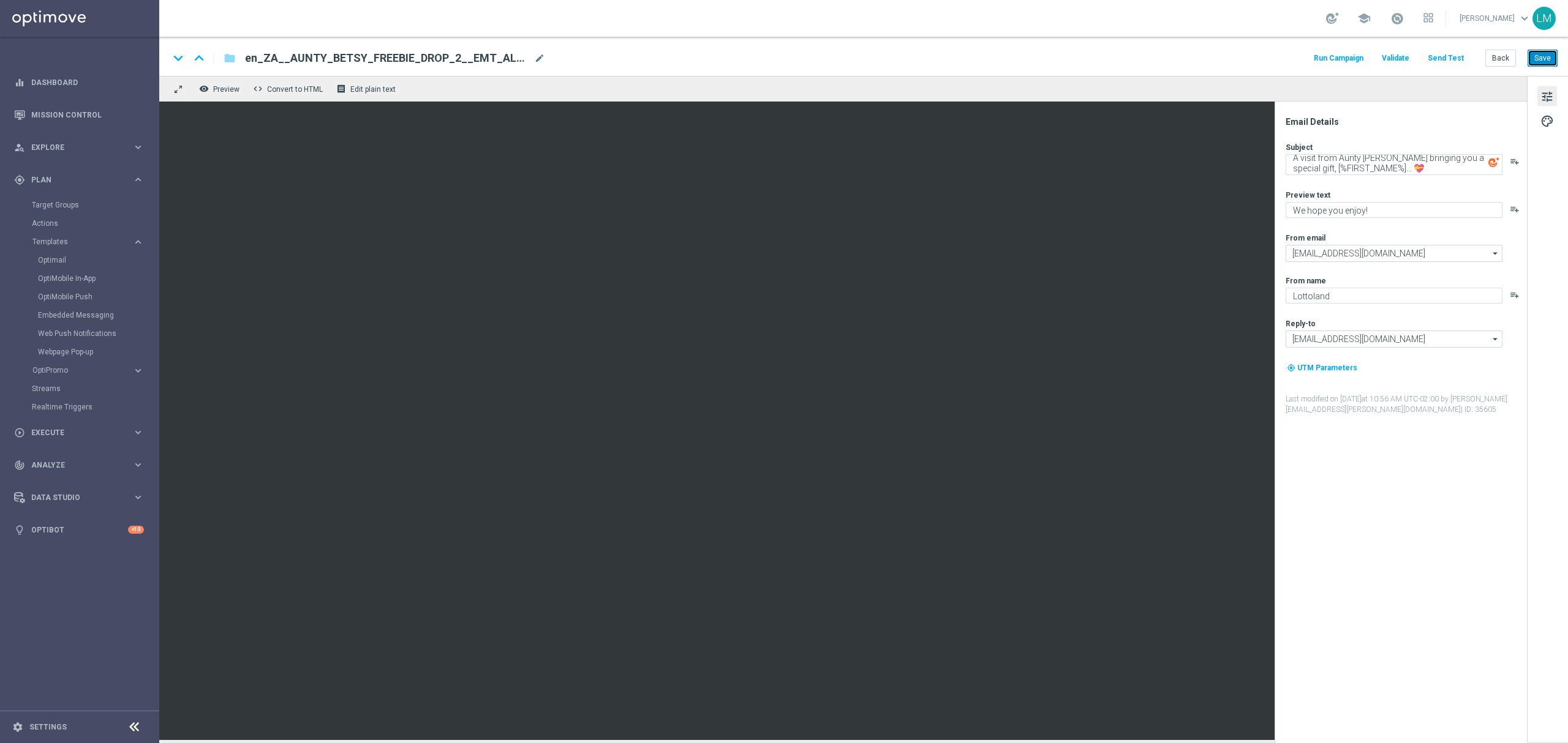
click at [1539, 54] on button "Save" at bounding box center [1542, 58] width 30 height 17
click at [1346, 168] on textarea "A visit from Aunty Betsy bringing you a special gift, [%FIRST_NAME%]... 💝" at bounding box center [1394, 165] width 217 height 21
click at [1535, 54] on button "Save" at bounding box center [1542, 58] width 30 height 17
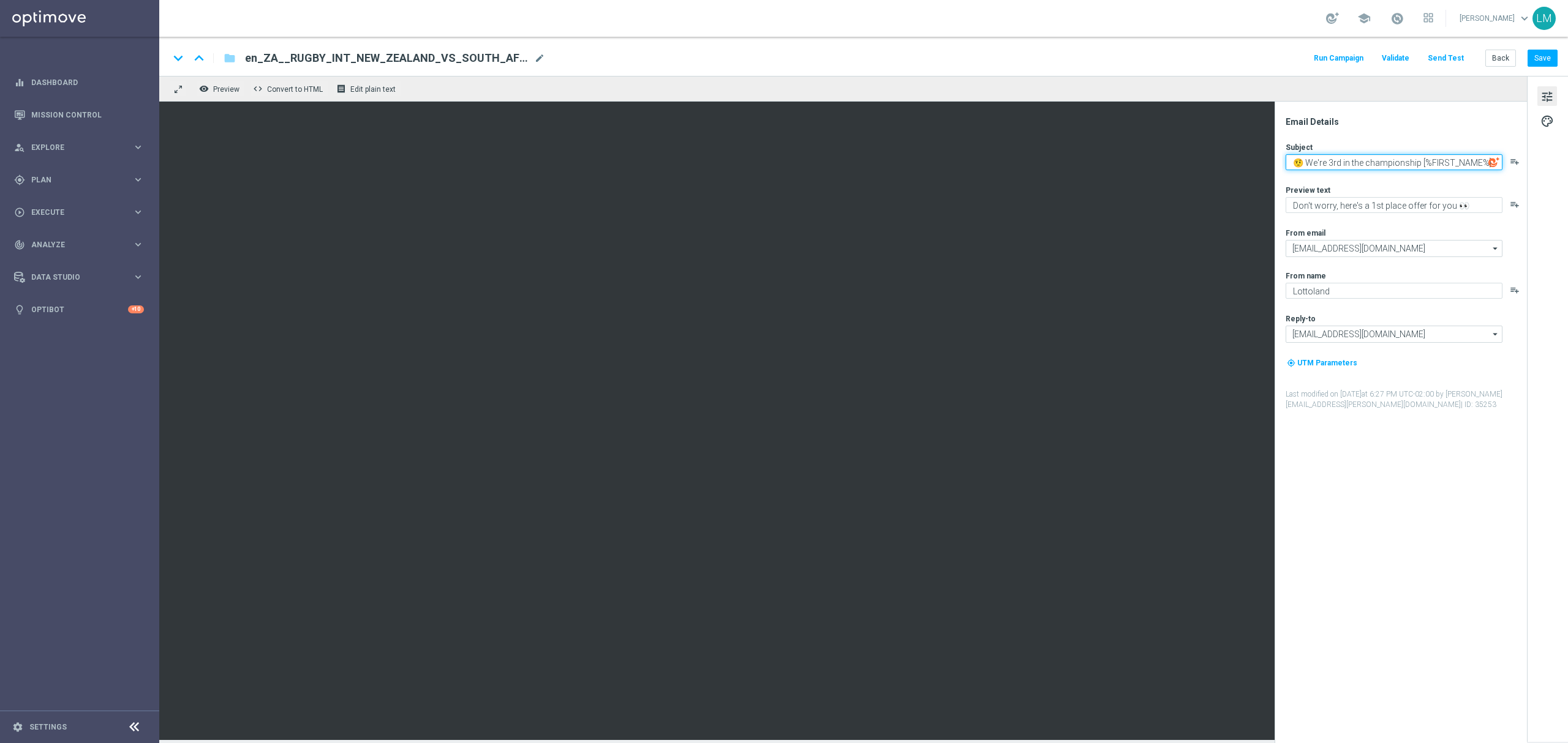
click at [1175, 165] on textarea "🤨 We're 3rd in the championship [%FIRST_NAME%]" at bounding box center [1394, 162] width 217 height 16
click at [1175, 63] on button "Save" at bounding box center [1542, 58] width 30 height 17
click at [1175, 58] on button "Save" at bounding box center [1542, 58] width 30 height 17
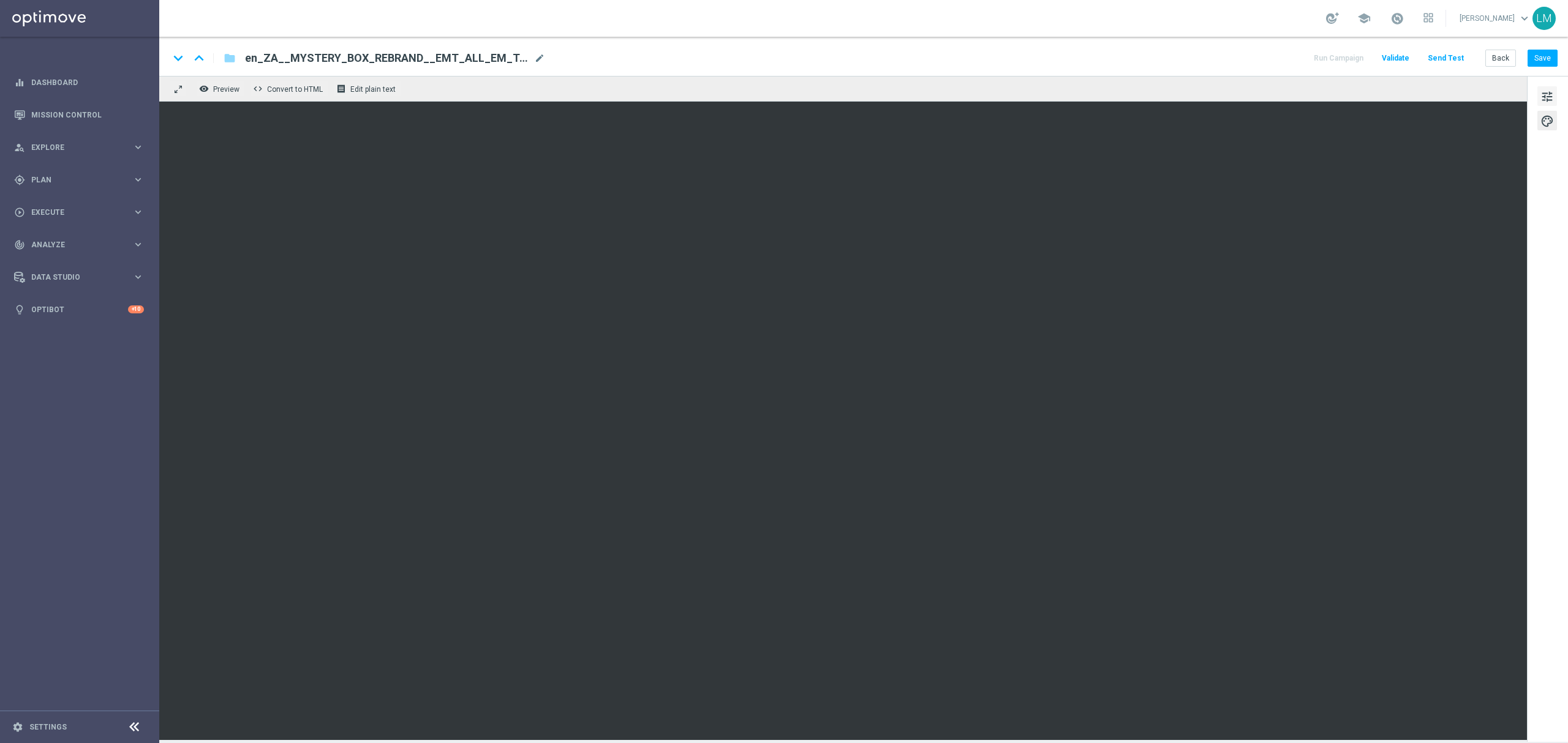
click at [1537, 96] on button "tune" at bounding box center [1547, 96] width 20 height 19
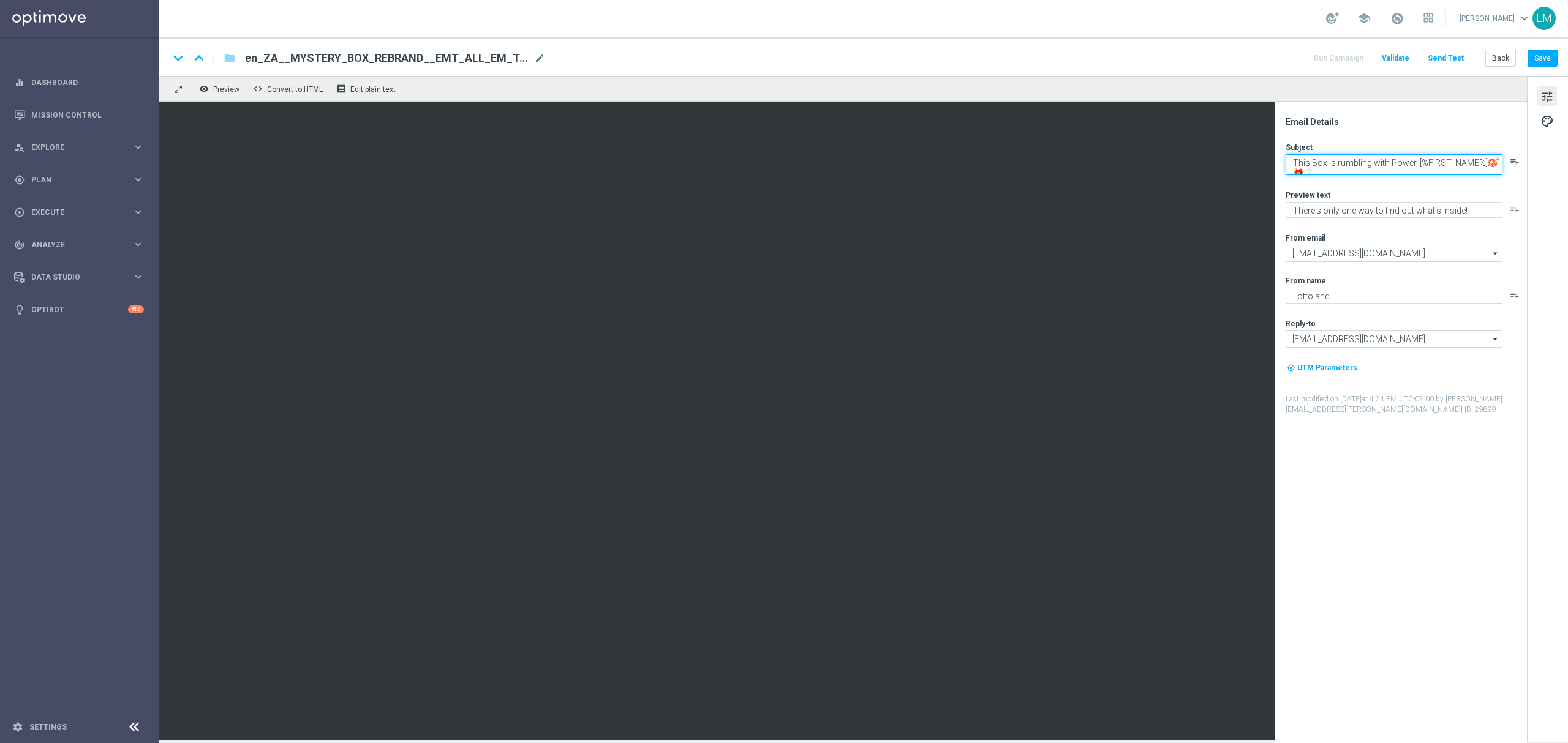
click at [1410, 168] on textarea "This Box is rumbling with Power, [%FIRST_NAME%]... 🎁❔" at bounding box center [1394, 165] width 217 height 21
click at [1337, 170] on textarea "Have a thrilling weekend courtesy of this Mystery, [%FIRST_NAME%]... 🎁❔" at bounding box center [1394, 165] width 217 height 21
type textarea "Have a thrilling weekend courtesy of this Mystery, [%FIRST_NAME%]... 🎁❔"
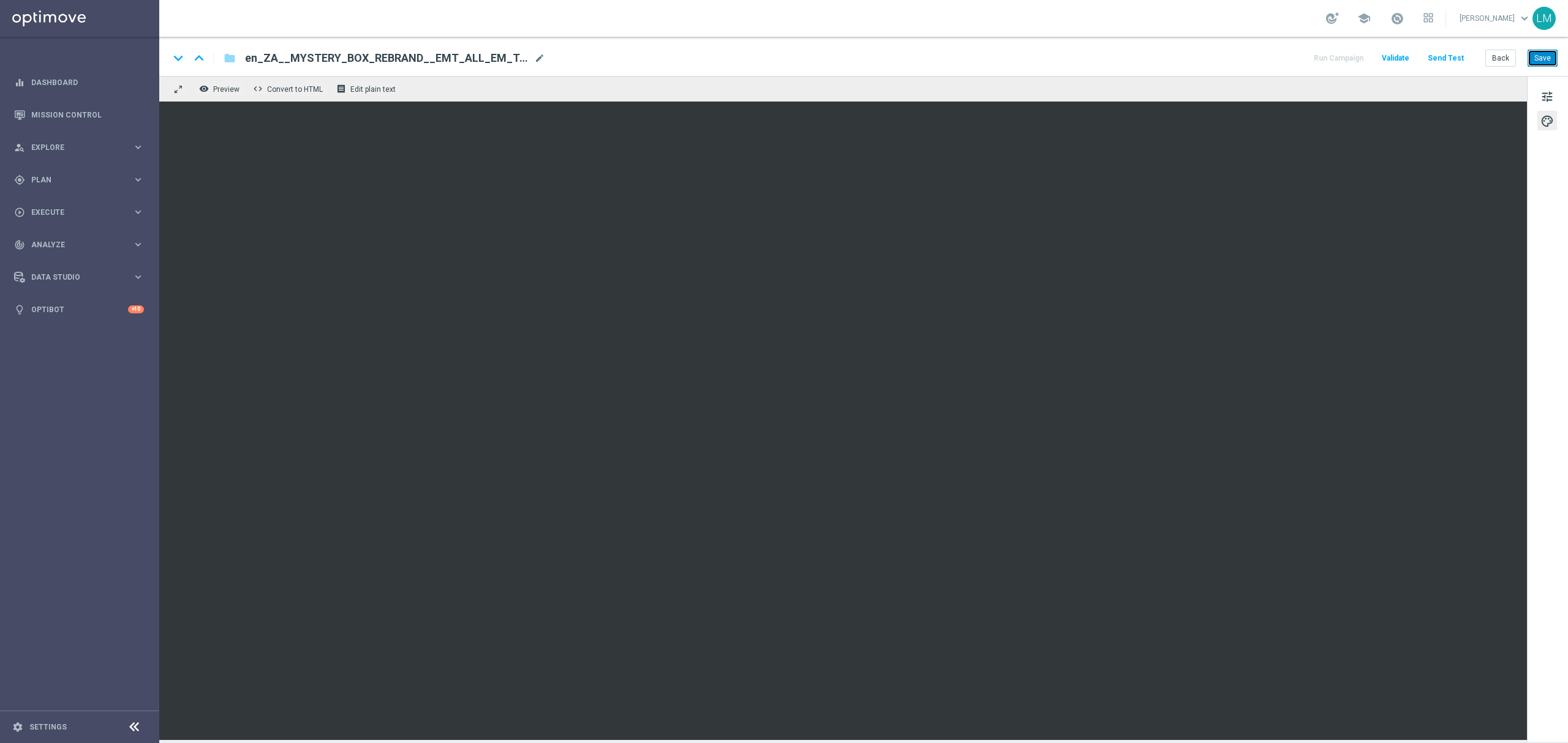
click at [1539, 58] on button "Save" at bounding box center [1542, 58] width 30 height 17
click at [1458, 63] on button "Send Test" at bounding box center [1445, 58] width 40 height 17
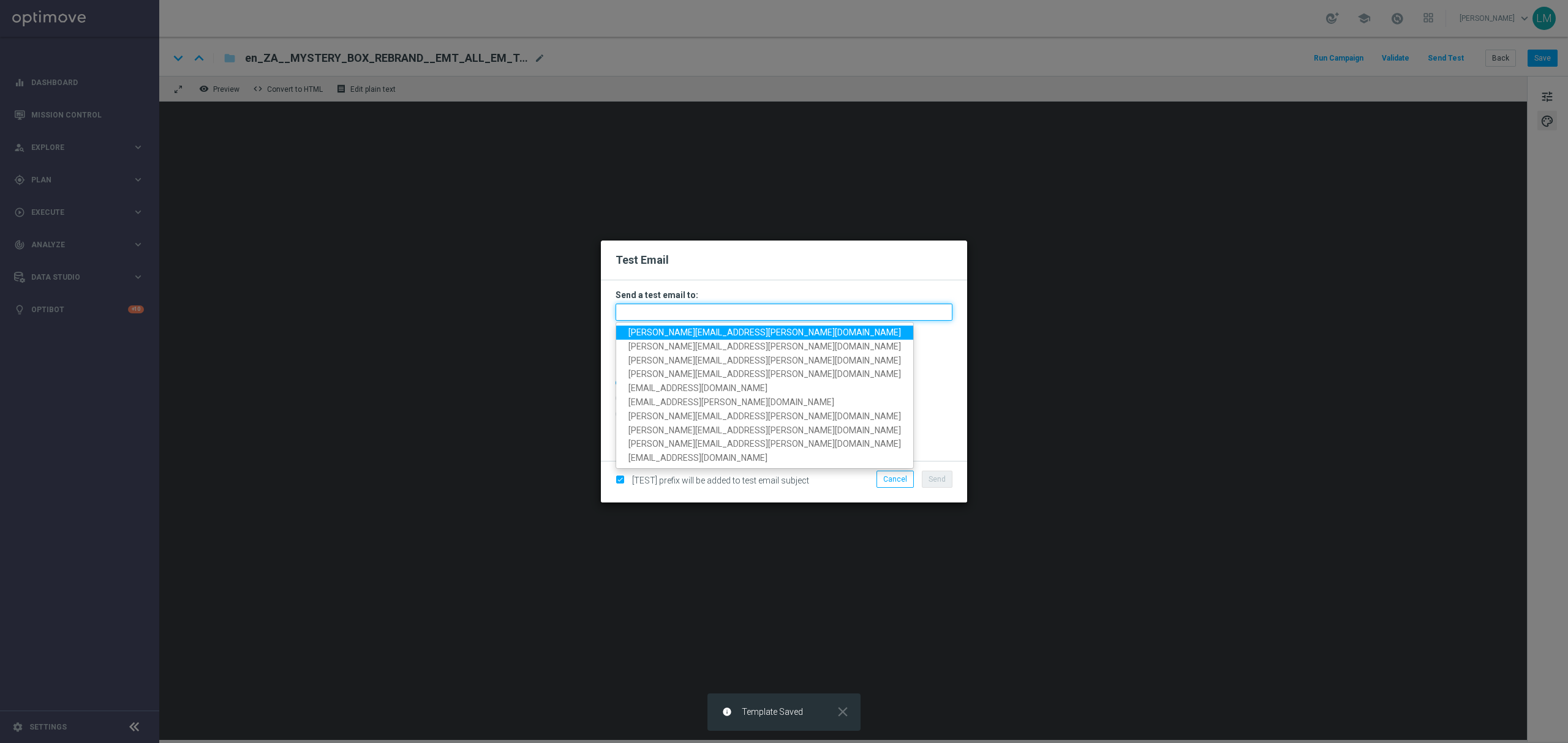
click at [786, 314] on input "text" at bounding box center [784, 312] width 337 height 17
click at [728, 334] on span "[PERSON_NAME][EMAIL_ADDRESS][PERSON_NAME][DOMAIN_NAME]" at bounding box center [764, 332] width 272 height 10
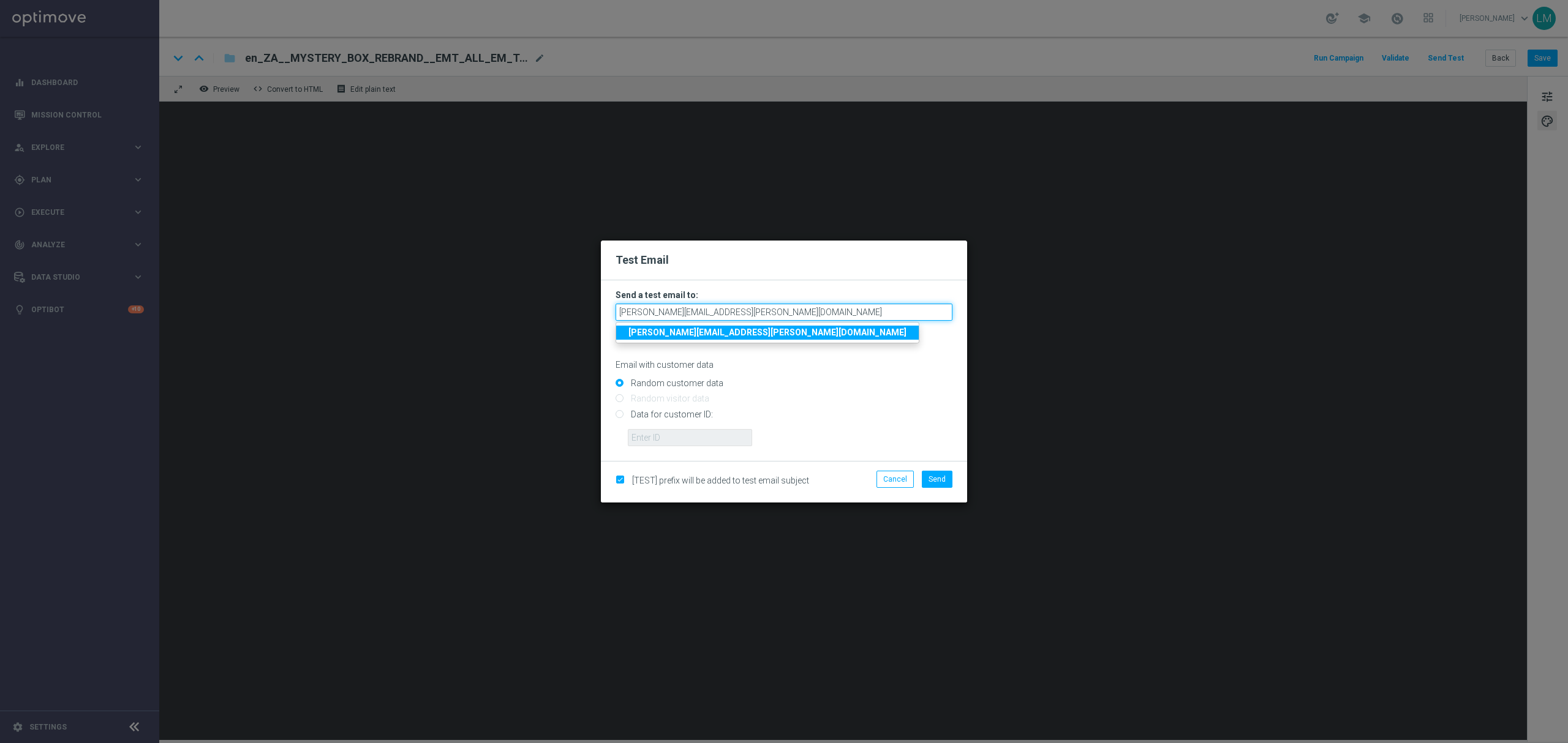
click at [777, 317] on input "[PERSON_NAME][EMAIL_ADDRESS][PERSON_NAME][DOMAIN_NAME]" at bounding box center [784, 312] width 337 height 17
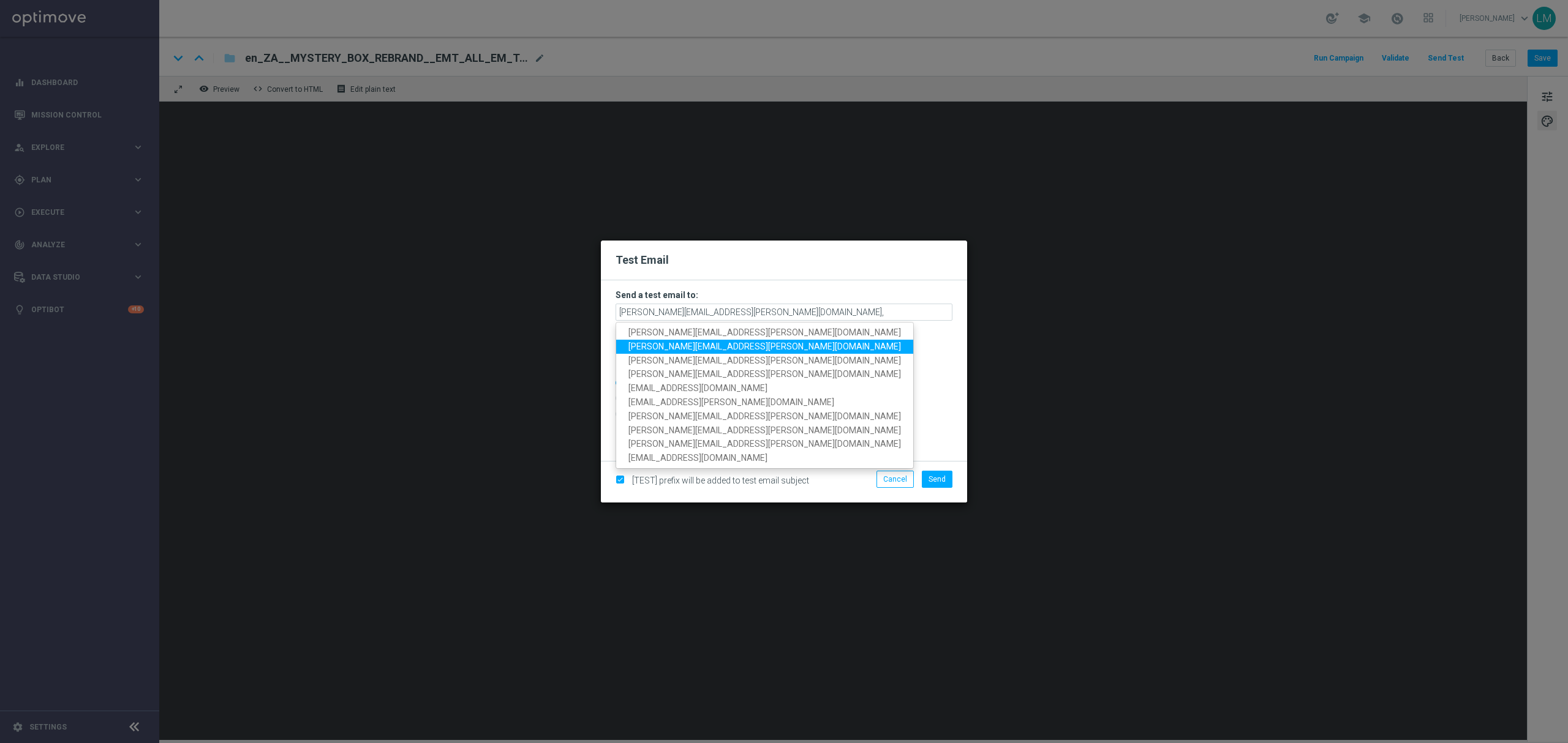
click at [685, 349] on span "[PERSON_NAME][EMAIL_ADDRESS][PERSON_NAME][DOMAIN_NAME]" at bounding box center [764, 347] width 272 height 10
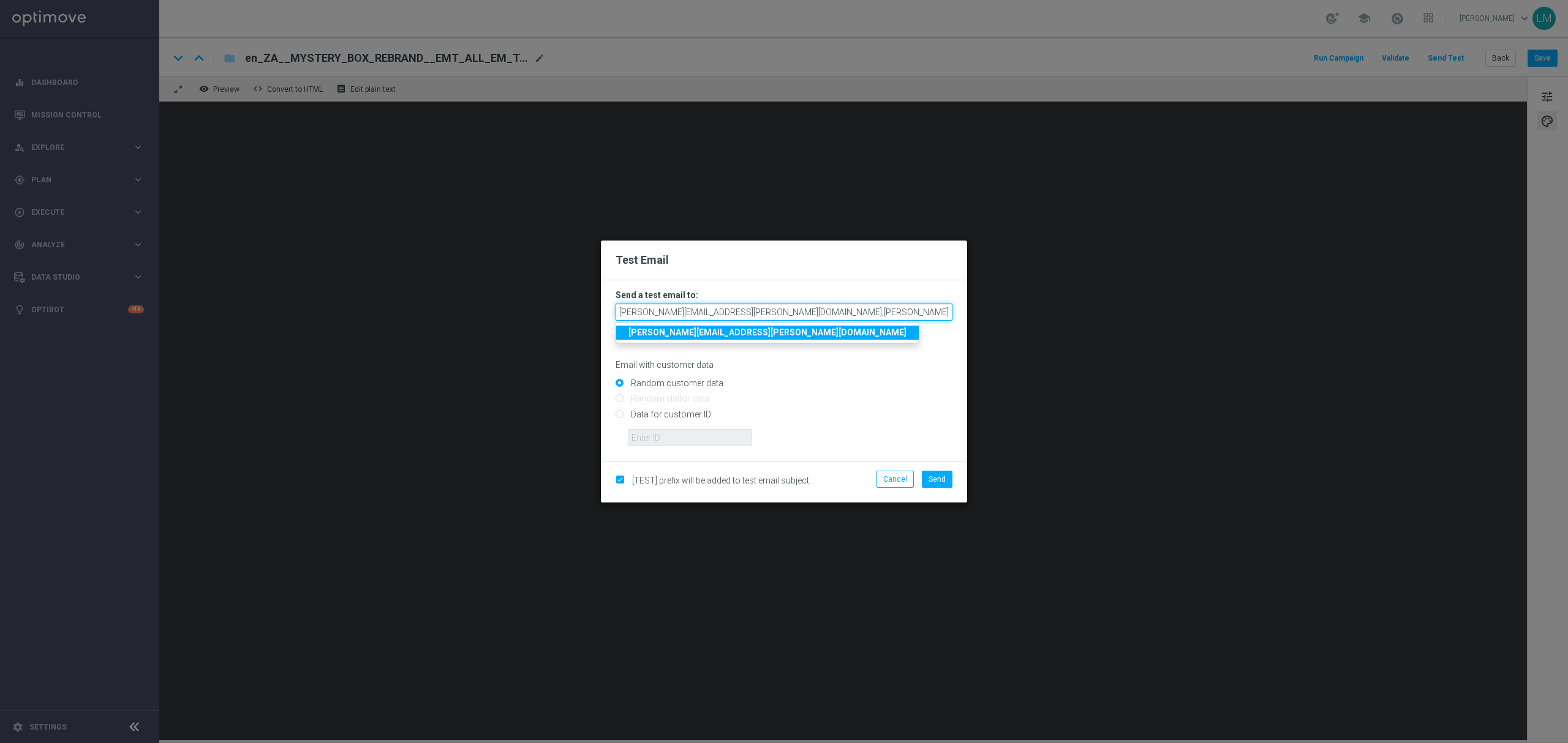
click at [894, 311] on input "[PERSON_NAME][EMAIL_ADDRESS][PERSON_NAME][DOMAIN_NAME],[PERSON_NAME][DOMAIN_NAM…" at bounding box center [784, 312] width 337 height 17
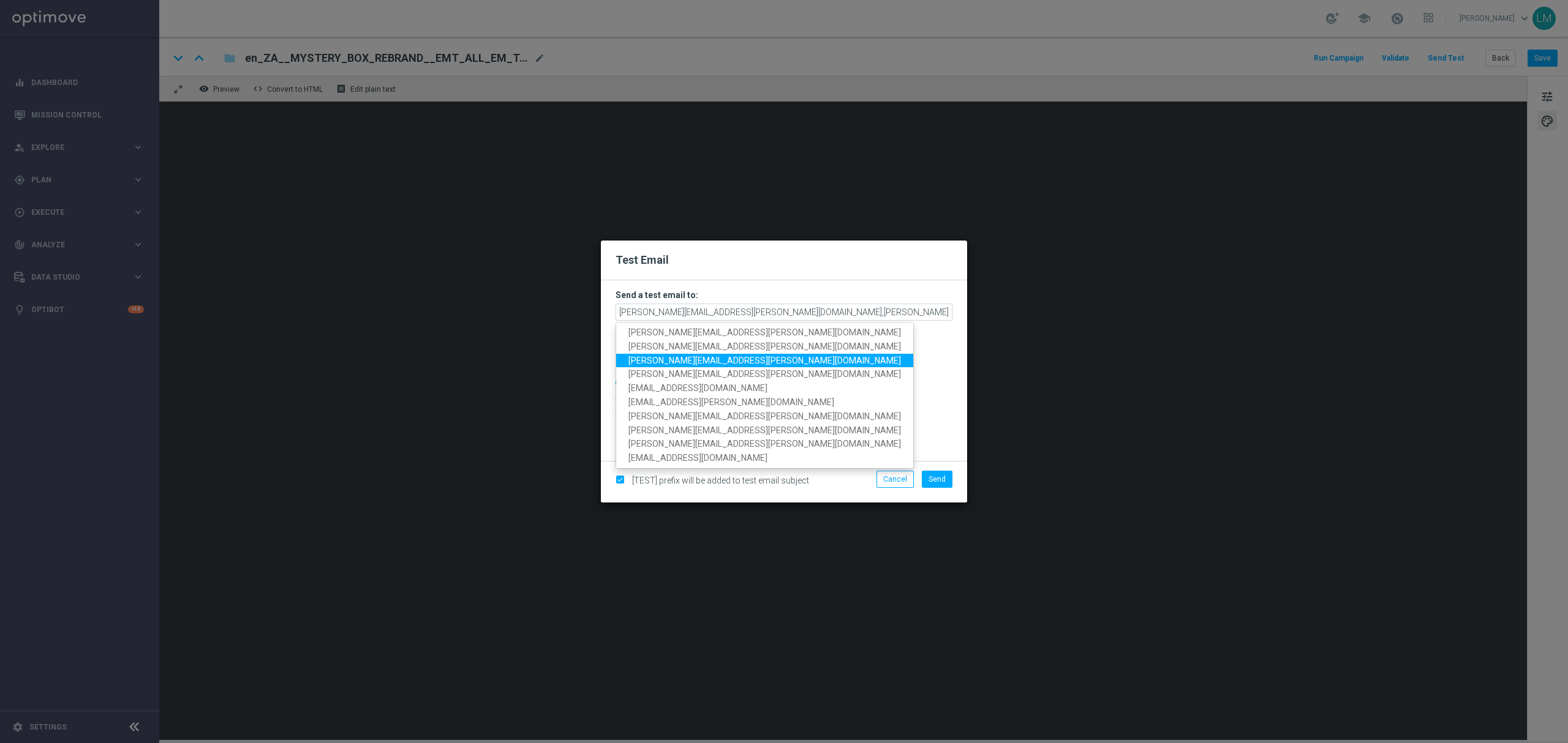
click at [662, 365] on span "[PERSON_NAME][EMAIL_ADDRESS][PERSON_NAME][DOMAIN_NAME]" at bounding box center [764, 360] width 272 height 10
type input "[PERSON_NAME][EMAIL_ADDRESS][PERSON_NAME][DOMAIN_NAME],[PERSON_NAME][DOMAIN_NAM…"
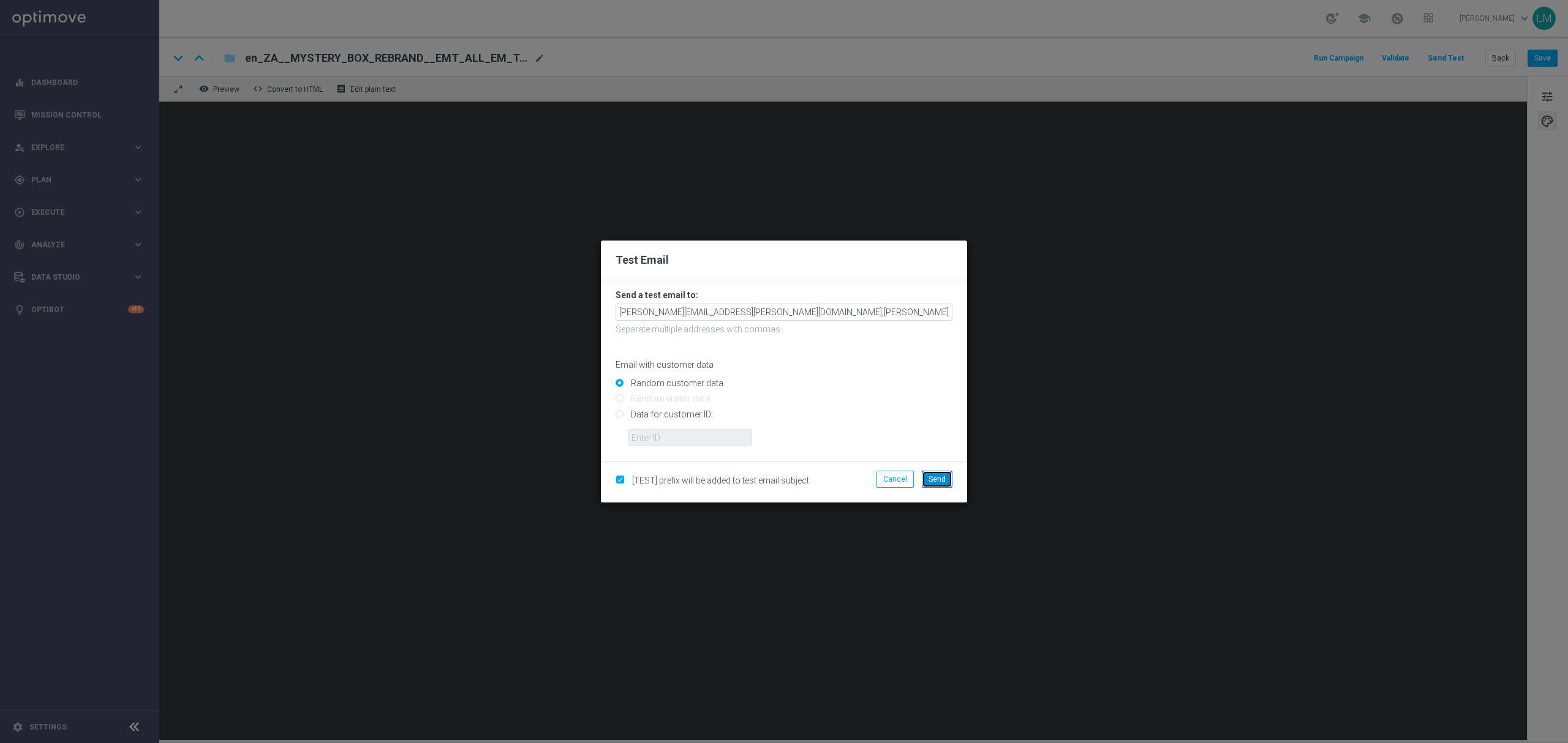
click at [926, 485] on button "Send" at bounding box center [937, 479] width 31 height 17
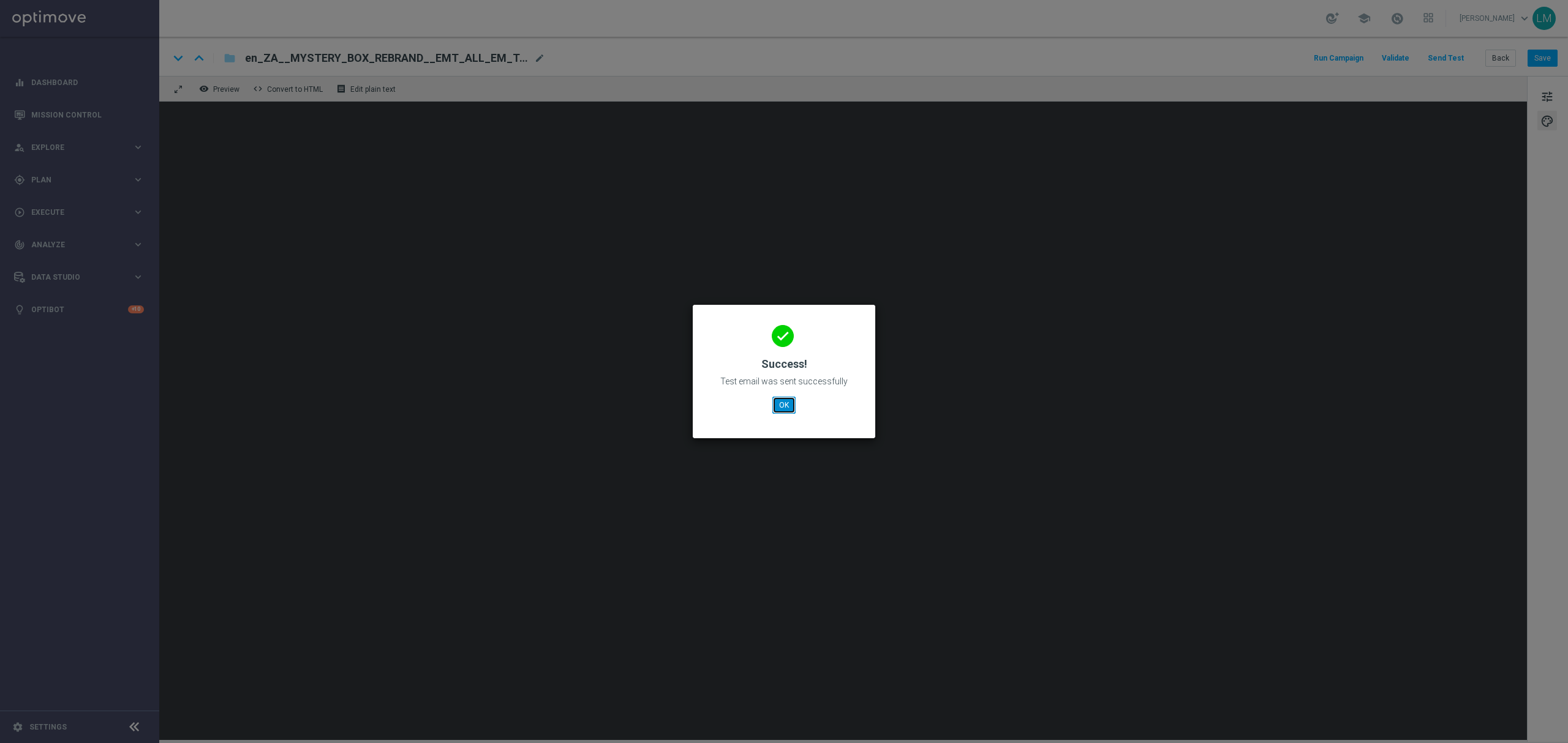
click at [775, 405] on button "OK" at bounding box center [784, 405] width 23 height 17
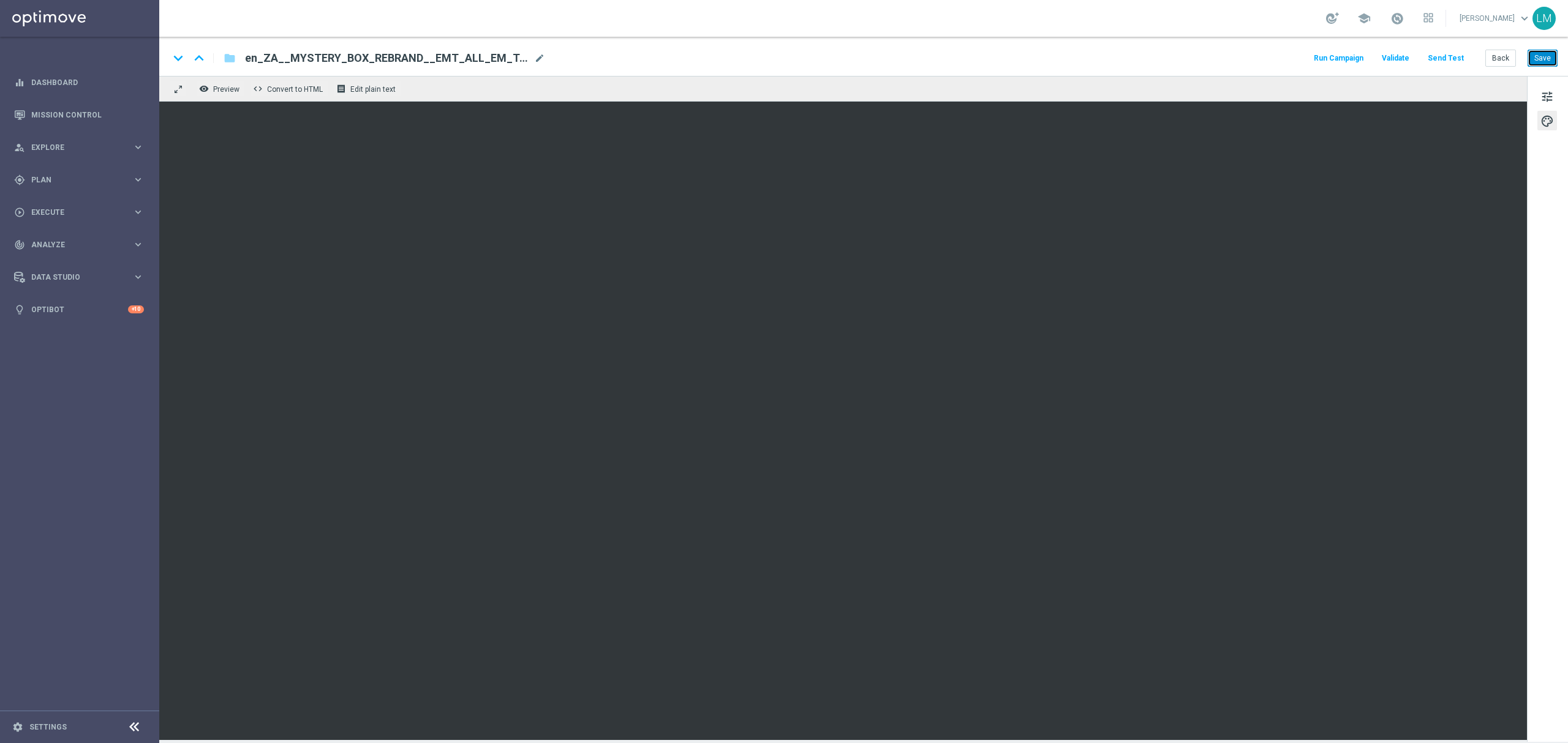
click at [1552, 58] on button "Save" at bounding box center [1542, 58] width 30 height 17
